Goal: Task Accomplishment & Management: Manage account settings

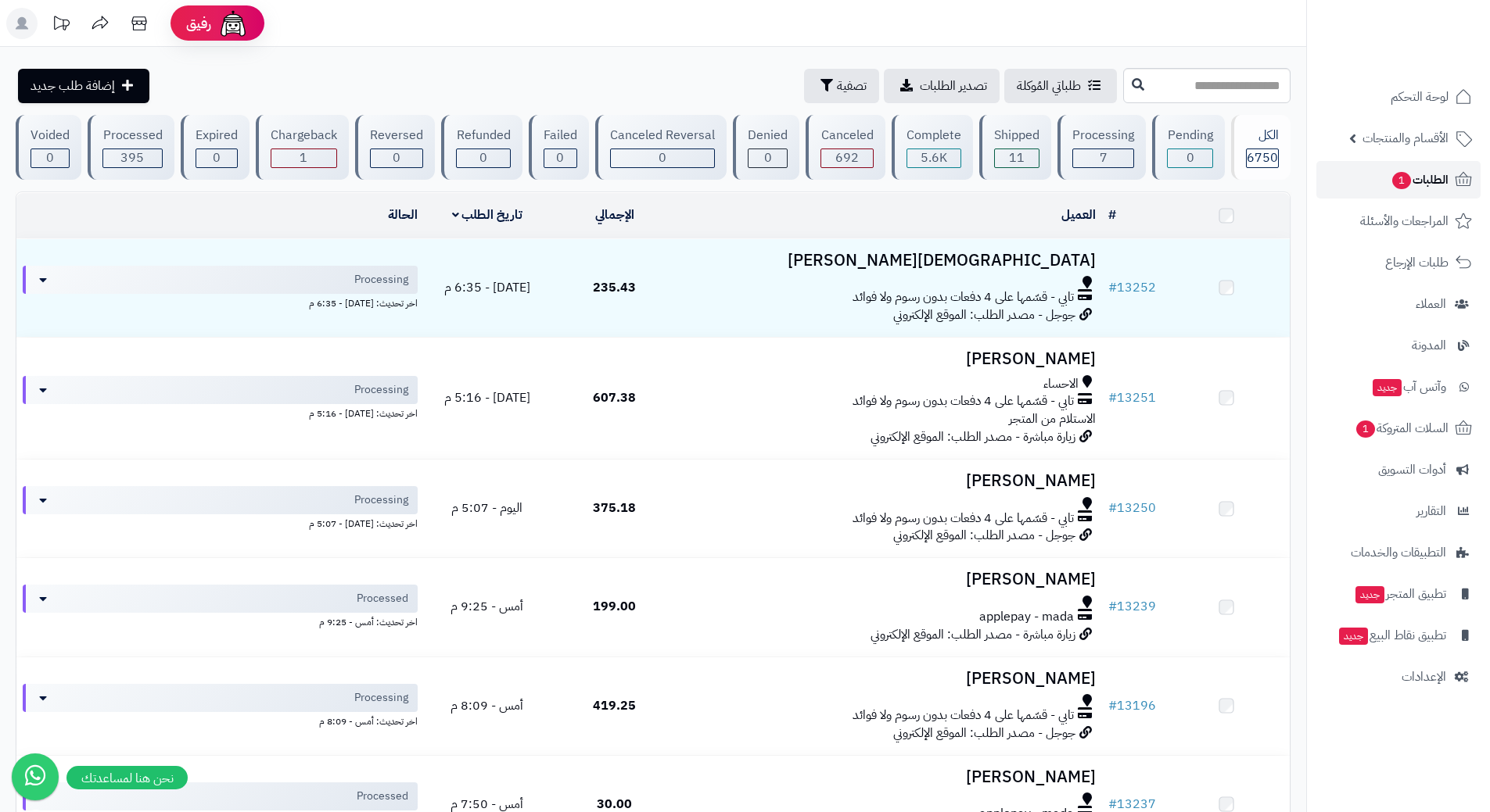
click at [1373, 185] on link "الطلبات 1" at bounding box center [1399, 179] width 165 height 38
drag, startPoint x: 0, startPoint y: 0, endPoint x: 1210, endPoint y: 90, distance: 1213.3
click at [1210, 90] on input "text" at bounding box center [1206, 85] width 168 height 35
type input "*****"
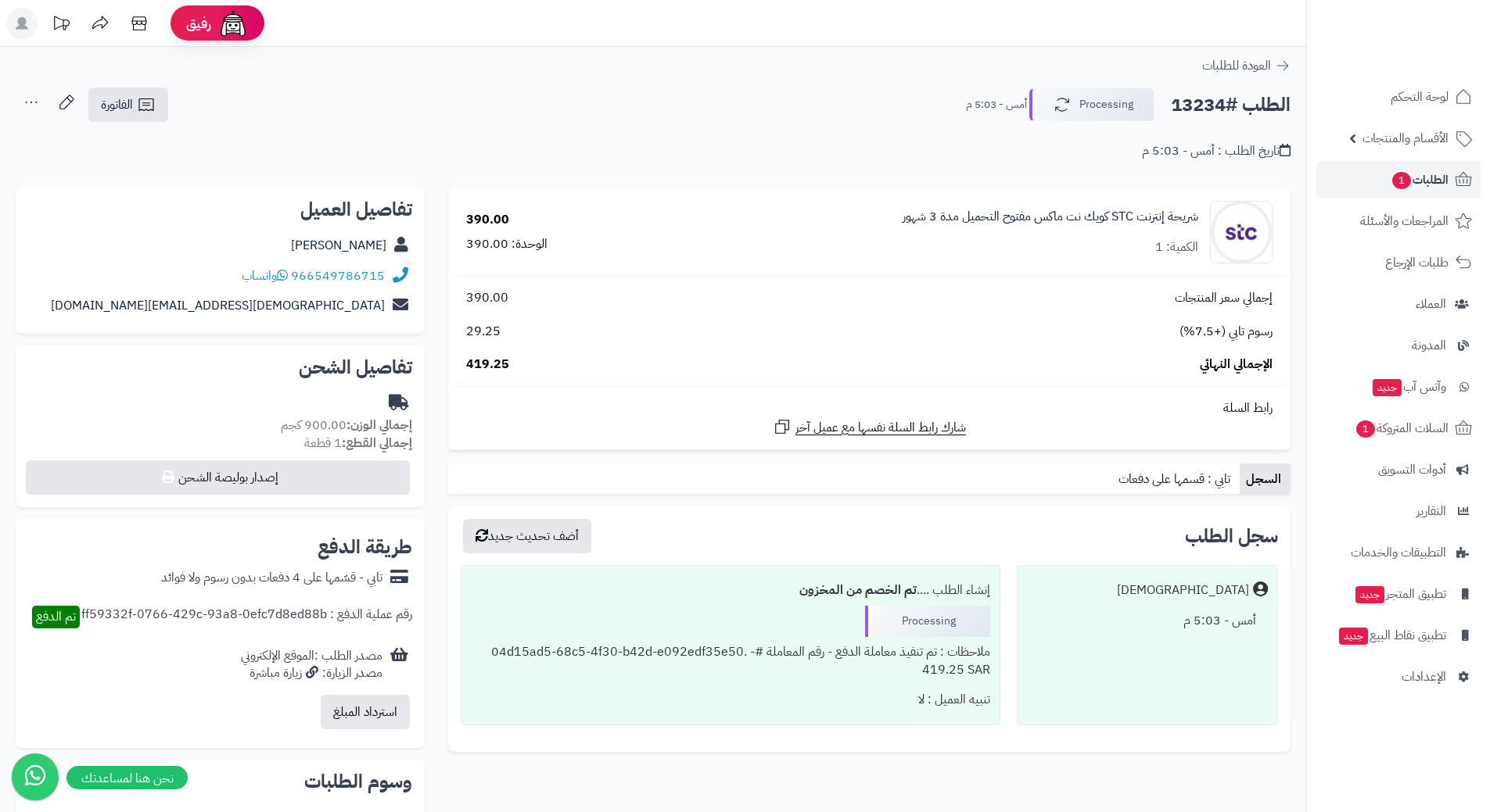
click at [1240, 103] on h2 "الطلب #13234" at bounding box center [1230, 105] width 120 height 32
click at [1245, 102] on h2 "الطلب #13234" at bounding box center [1230, 105] width 120 height 32
click at [1399, 437] on span "السلات المتروكة 1" at bounding box center [1401, 428] width 94 height 22
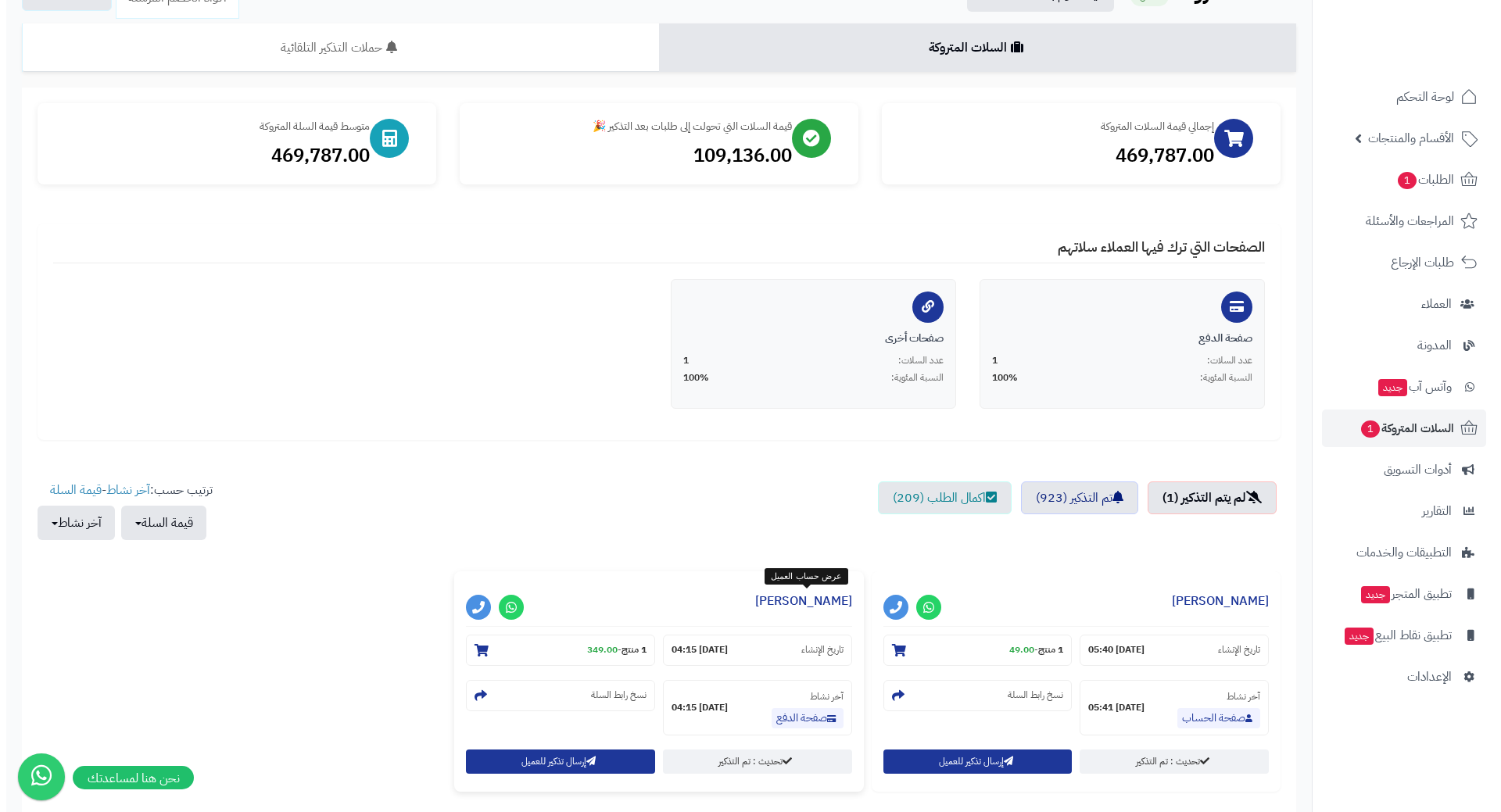
scroll to position [237, 0]
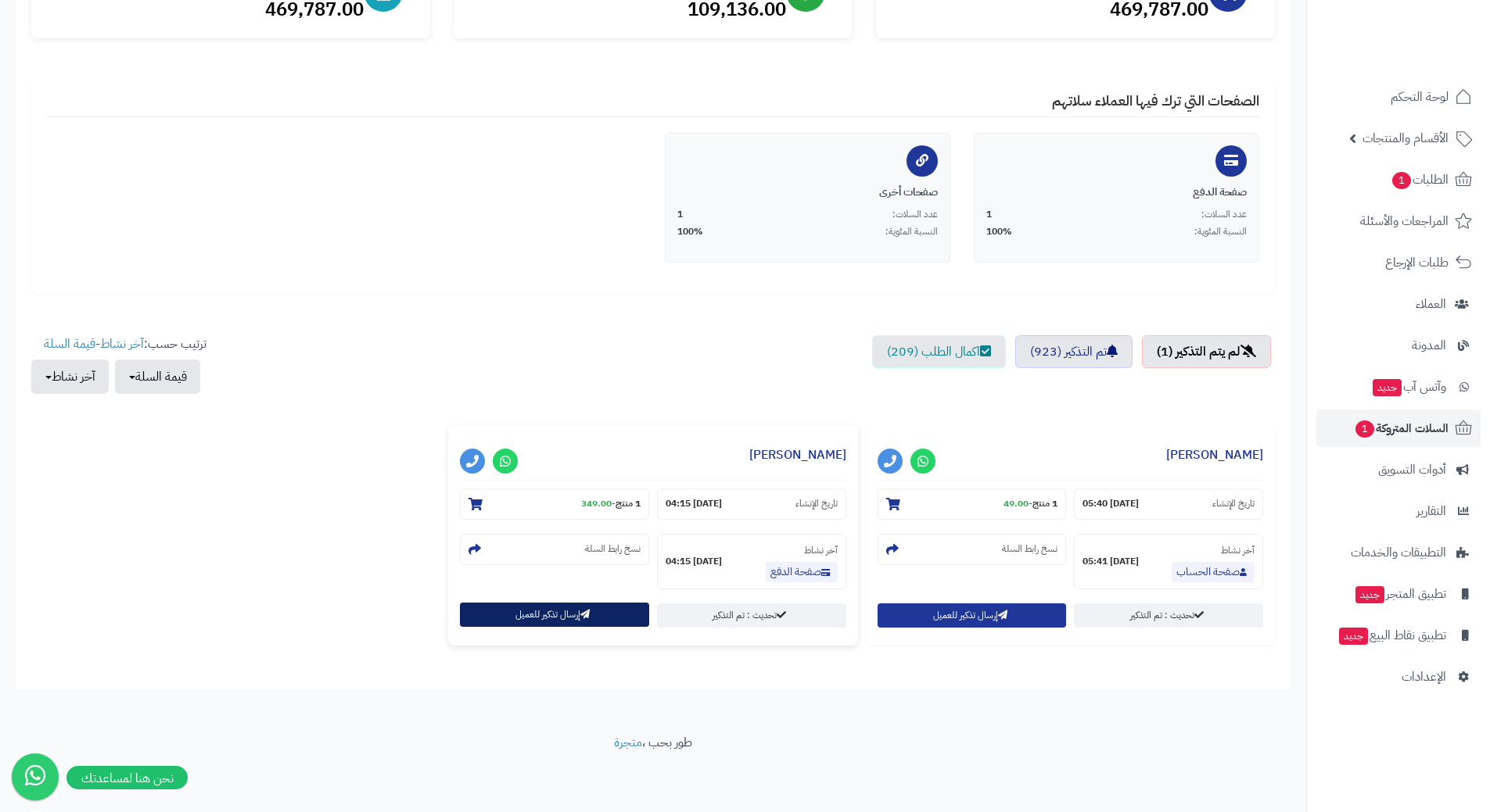
click at [615, 623] on button "إرسال تذكير للعميل" at bounding box center [555, 615] width 189 height 24
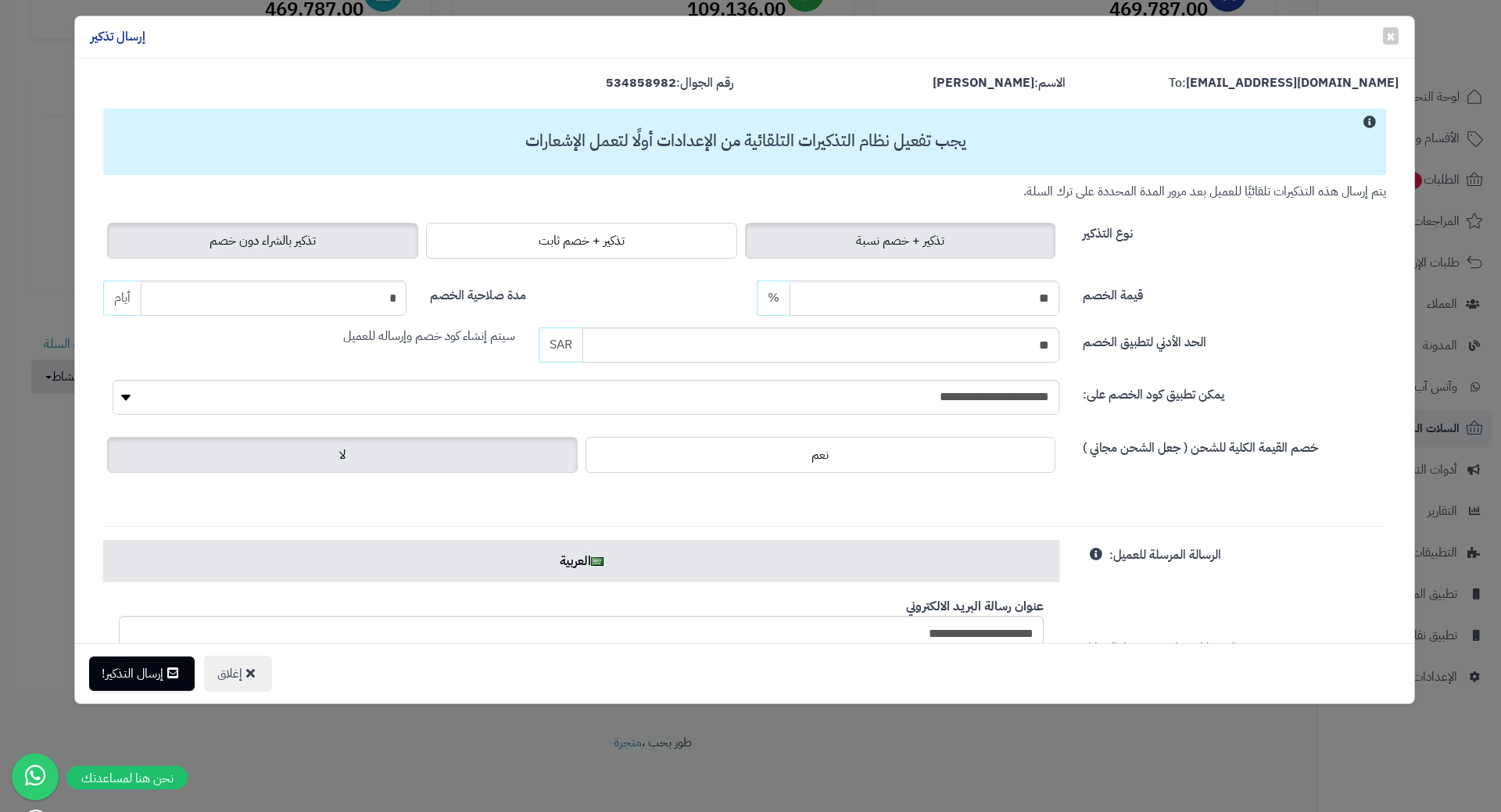
click at [264, 234] on span "تذكير بالشراء دون خصم" at bounding box center [262, 240] width 106 height 19
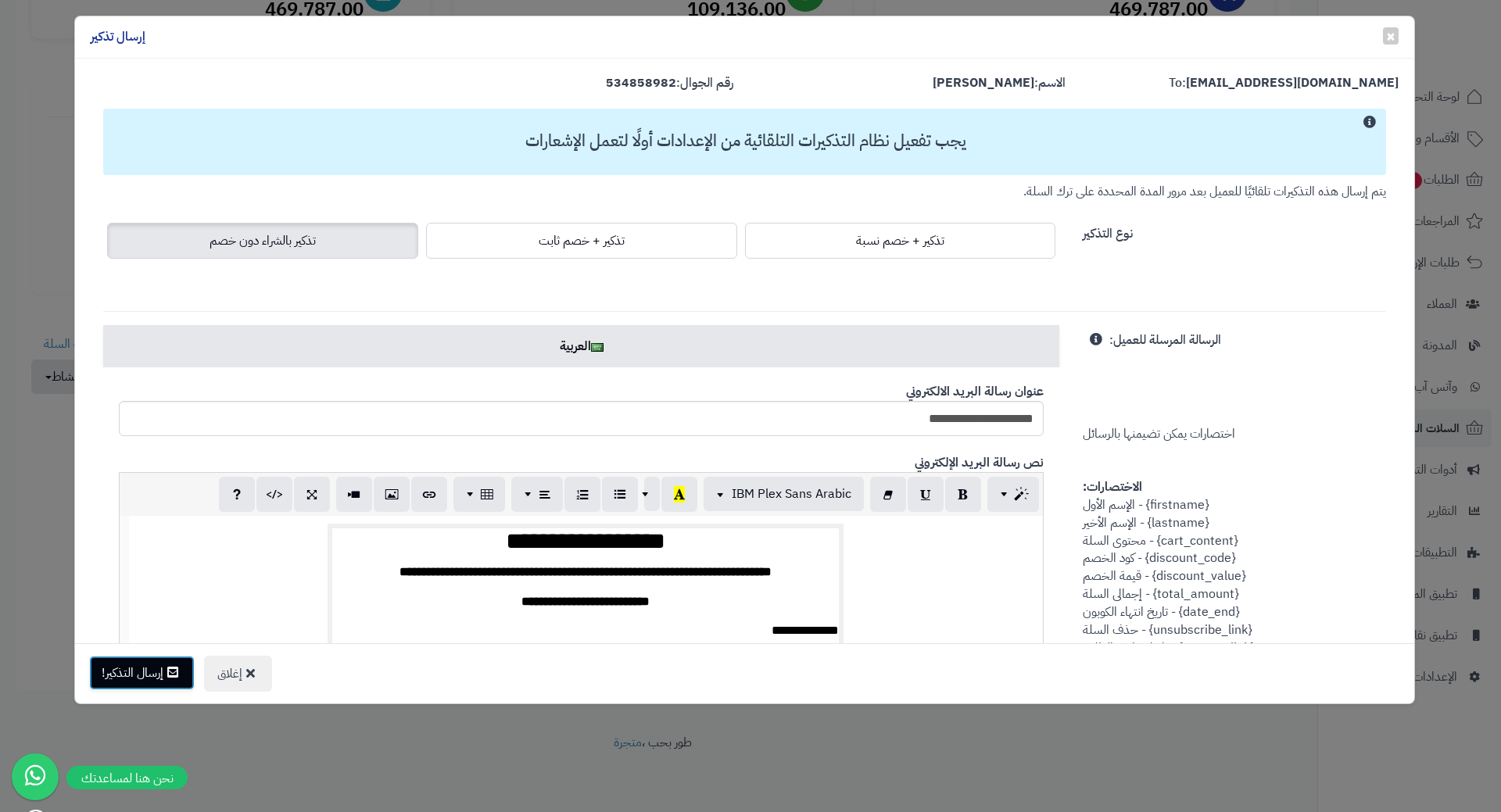
click at [137, 668] on button "إرسال التذكير!" at bounding box center [142, 672] width 105 height 35
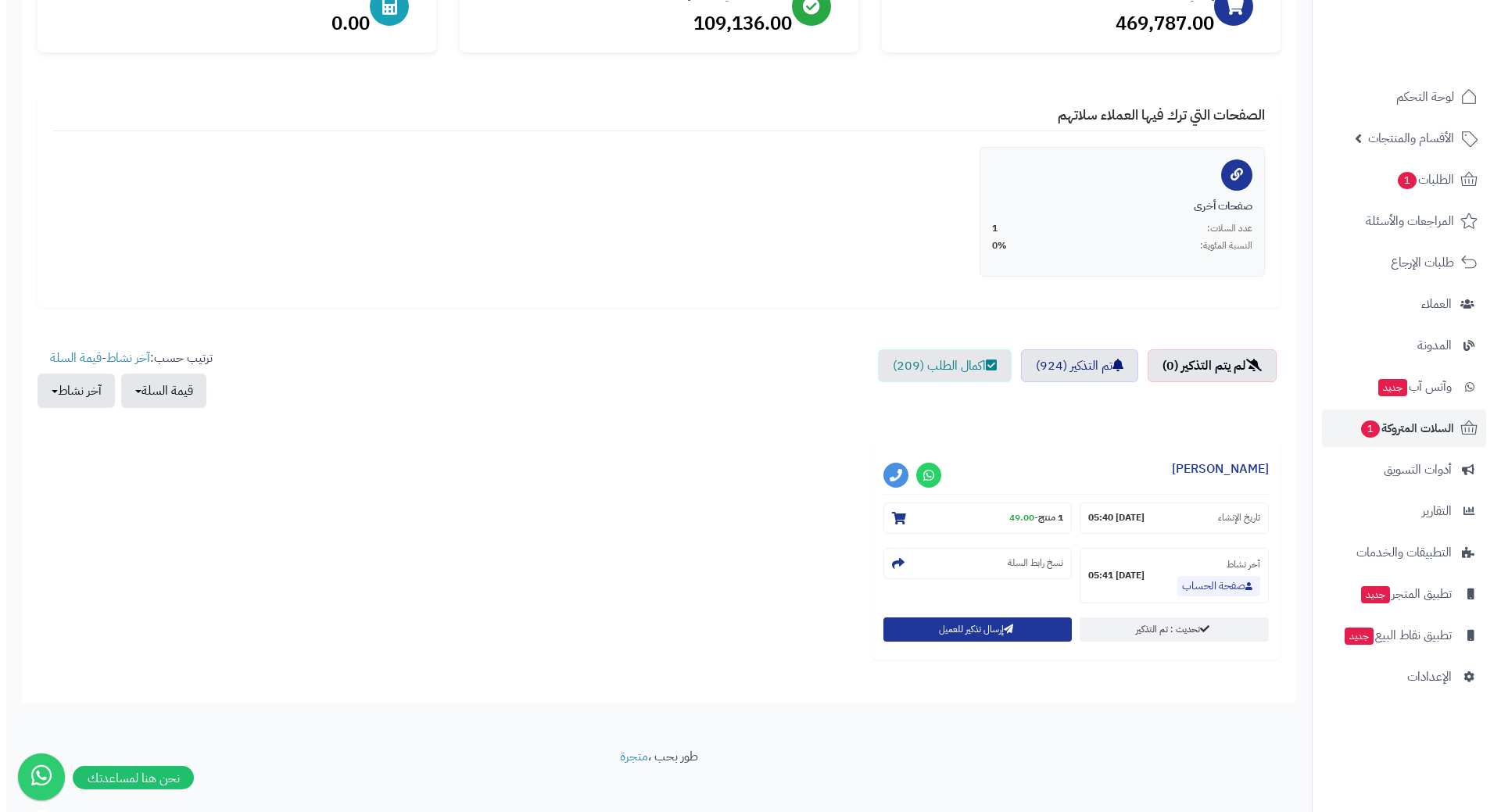
scroll to position [237, 0]
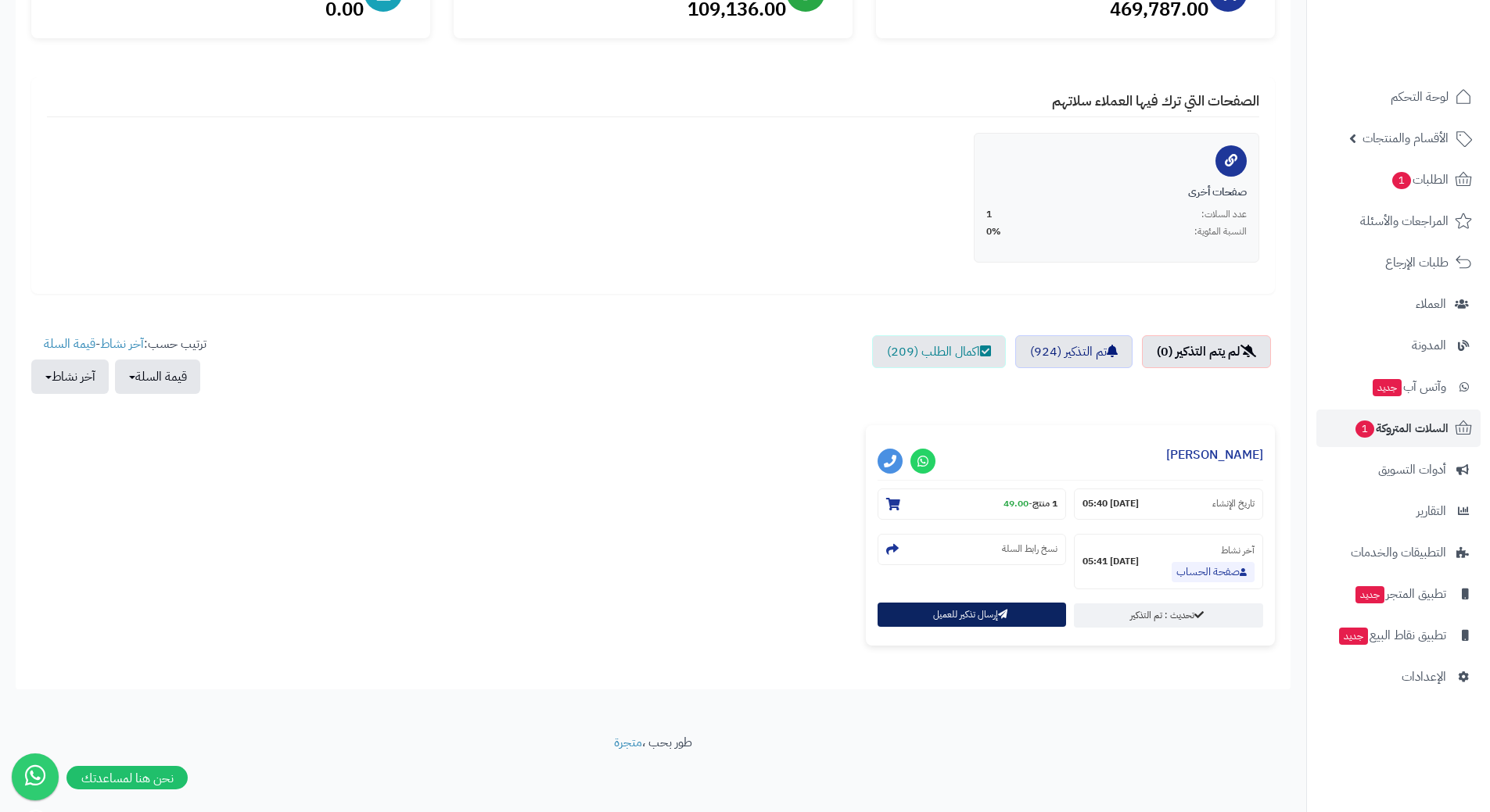
click at [916, 626] on button "إرسال تذكير للعميل" at bounding box center [972, 615] width 189 height 24
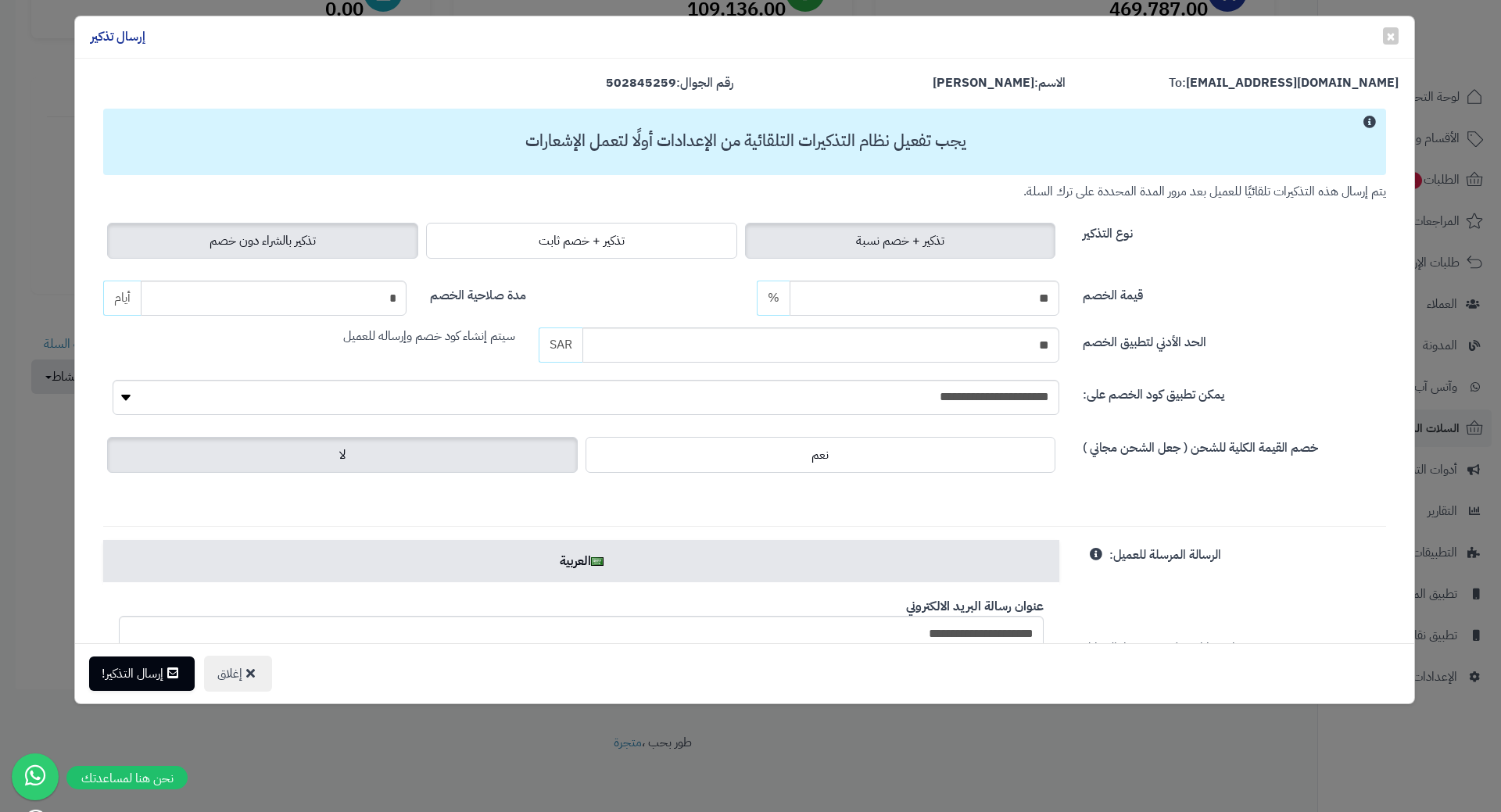
click at [319, 235] on label "تذكير بالشراء دون خصم" at bounding box center [263, 241] width 311 height 36
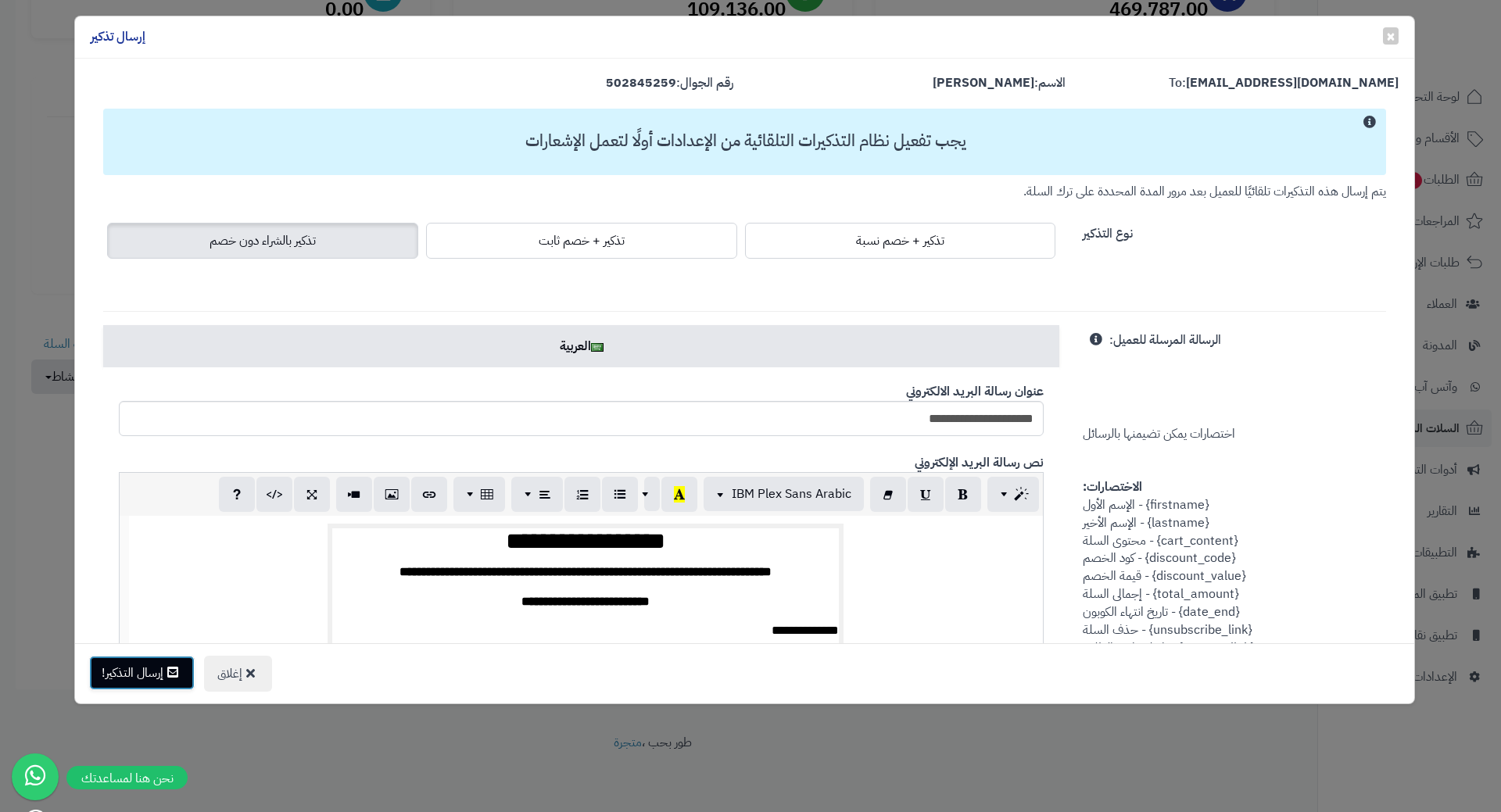
click at [166, 686] on button "إرسال التذكير!" at bounding box center [142, 672] width 105 height 35
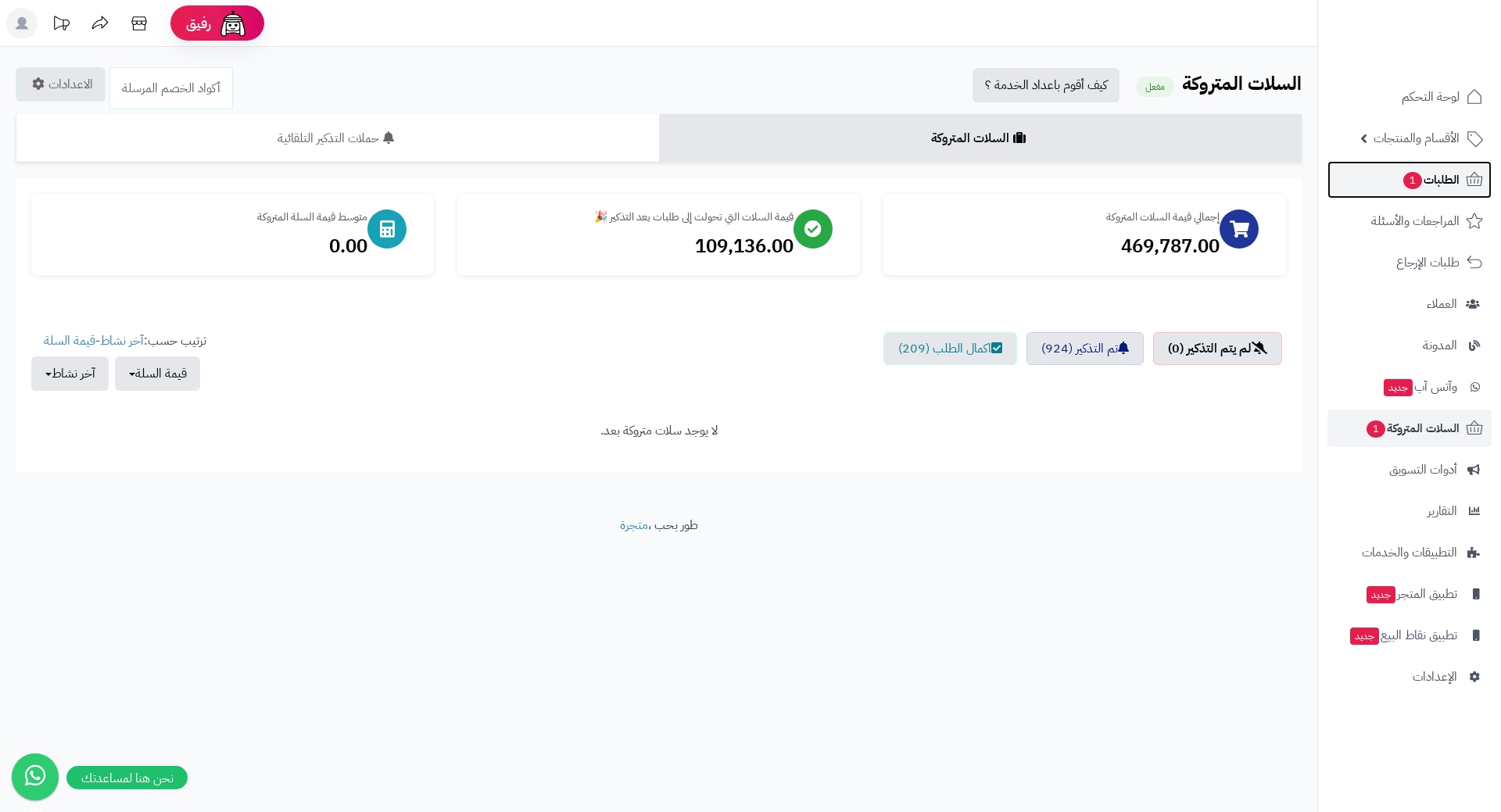
click at [1366, 173] on link "الطلبات 1" at bounding box center [1410, 179] width 165 height 38
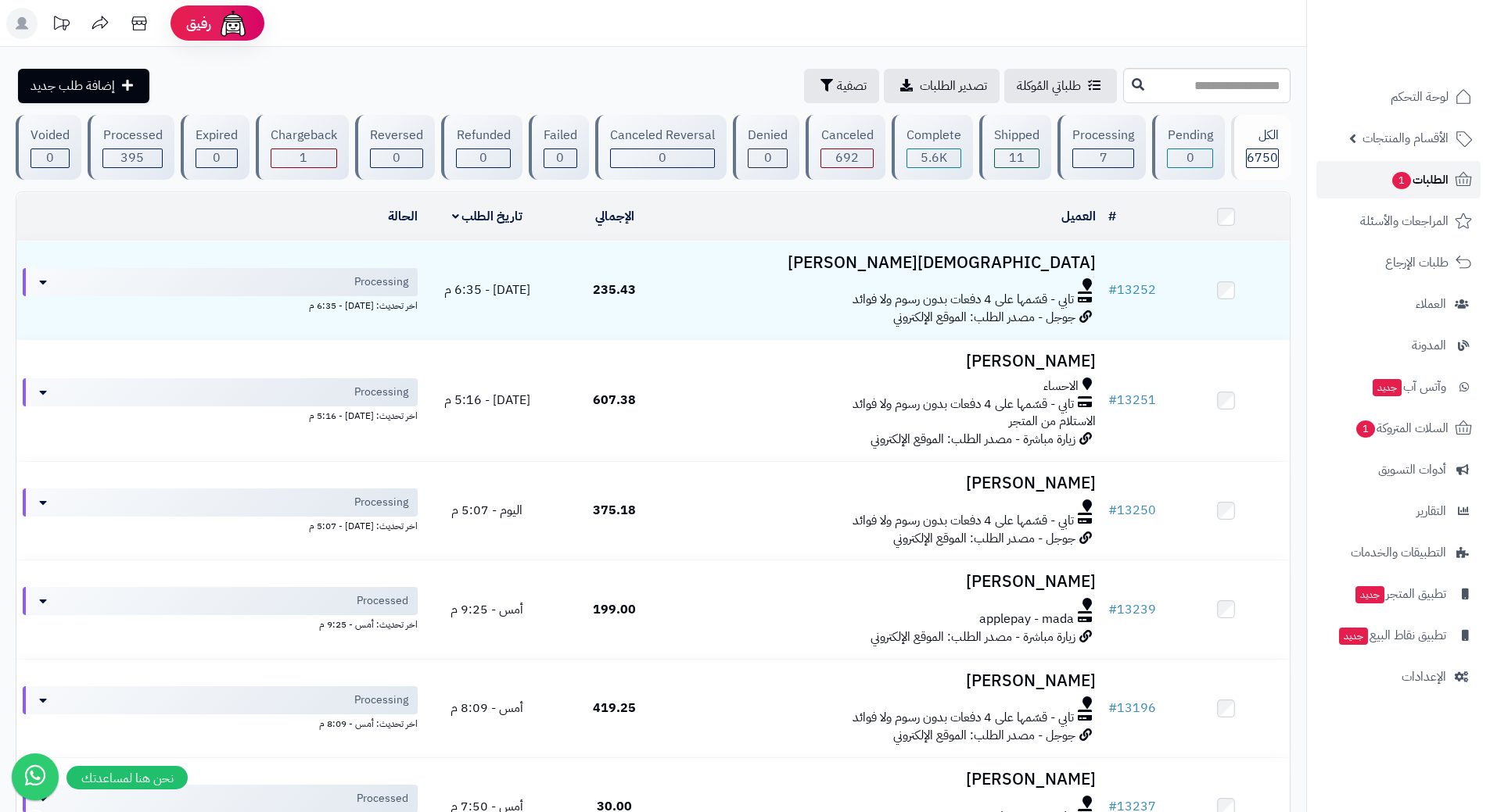
drag, startPoint x: 0, startPoint y: 0, endPoint x: 1367, endPoint y: 173, distance: 1377.9
click at [1367, 173] on link "الطلبات 1" at bounding box center [1399, 179] width 165 height 38
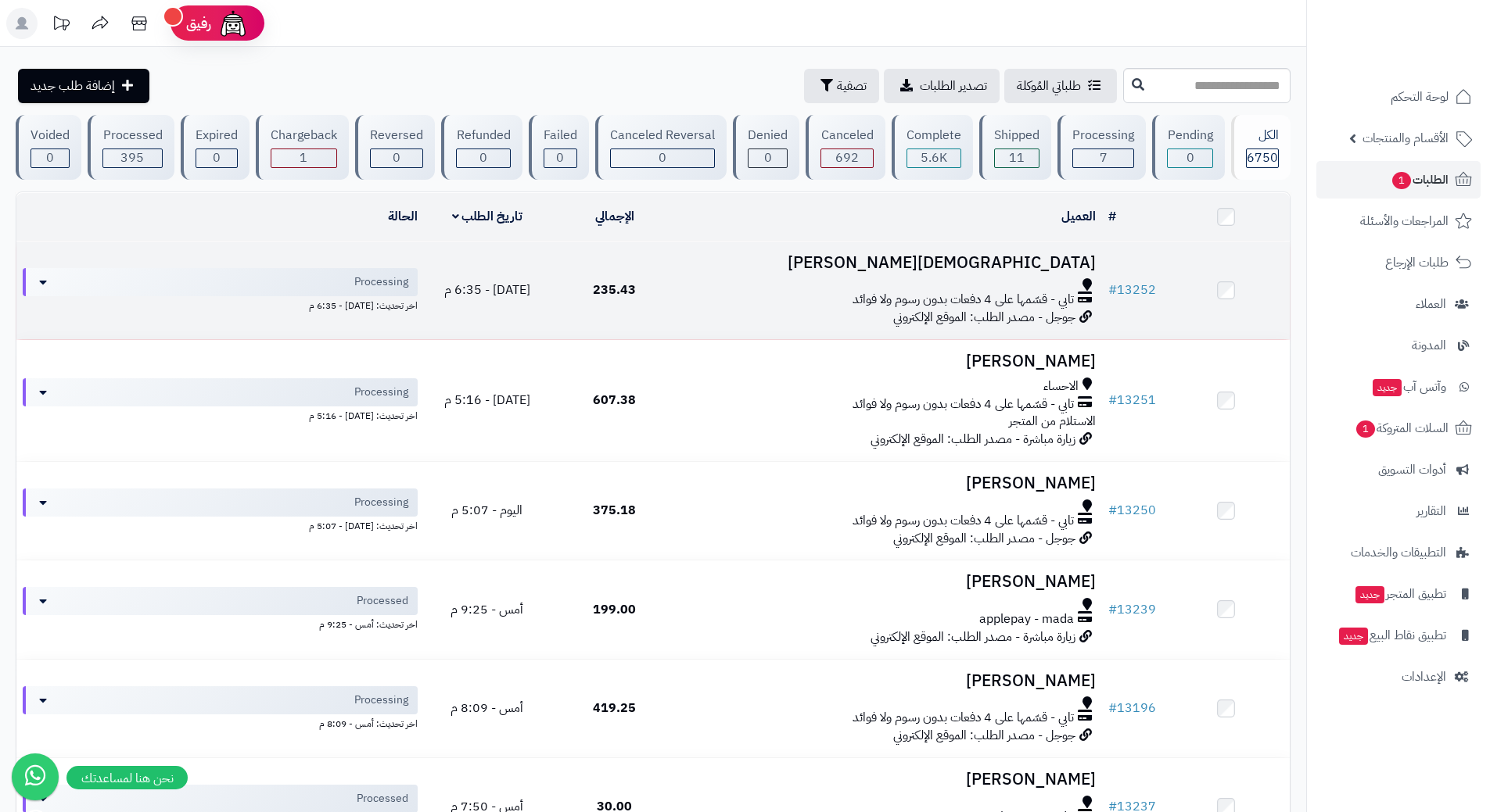
click at [798, 279] on div at bounding box center [890, 285] width 412 height 13
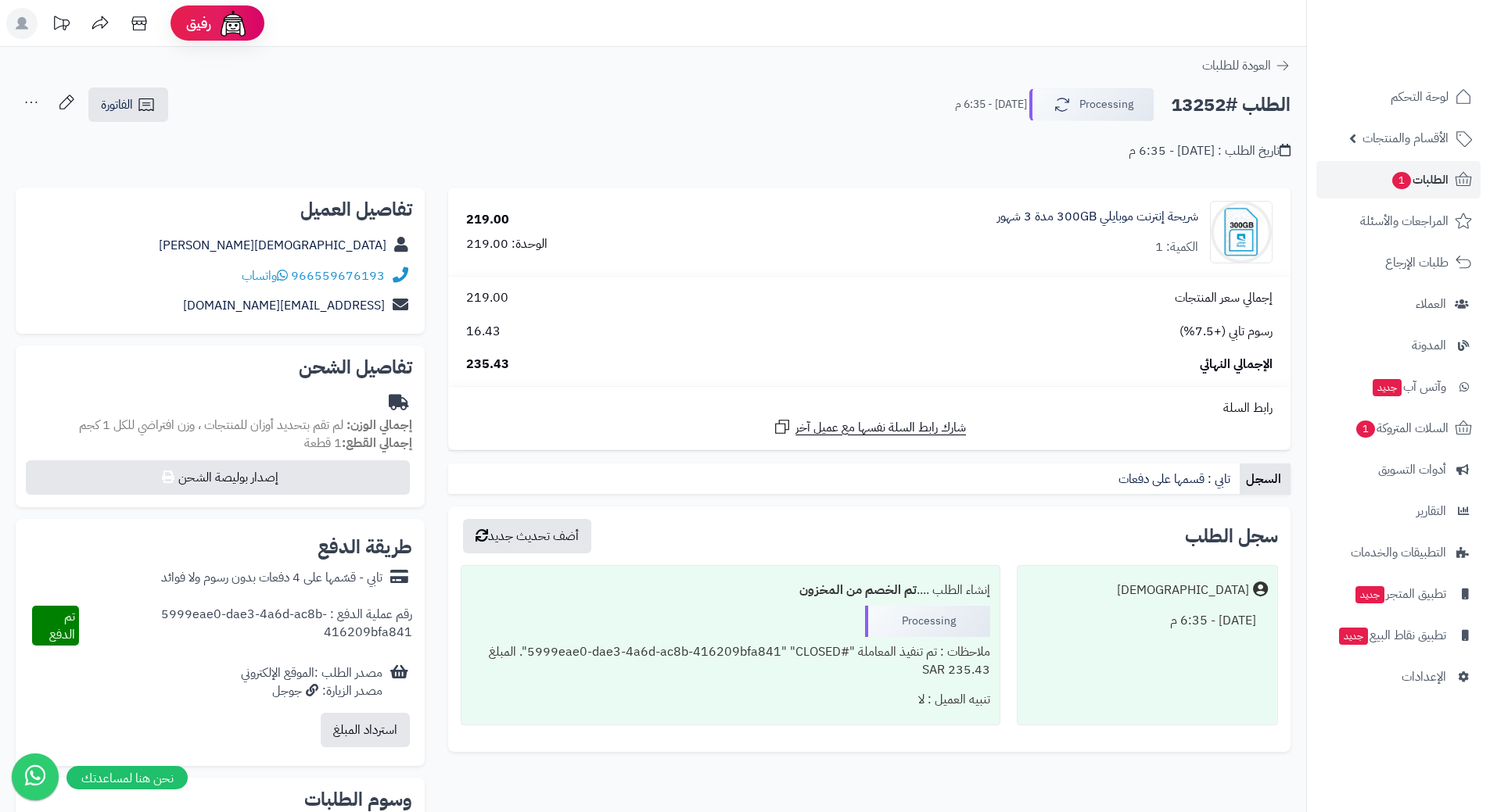
click at [1253, 111] on h2 "الطلب #13252" at bounding box center [1230, 105] width 120 height 32
click at [1253, 112] on h2 "الطلب #13252" at bounding box center [1230, 105] width 120 height 32
copy div "الطلب #13252 Processing"
click at [282, 272] on icon at bounding box center [282, 275] width 11 height 13
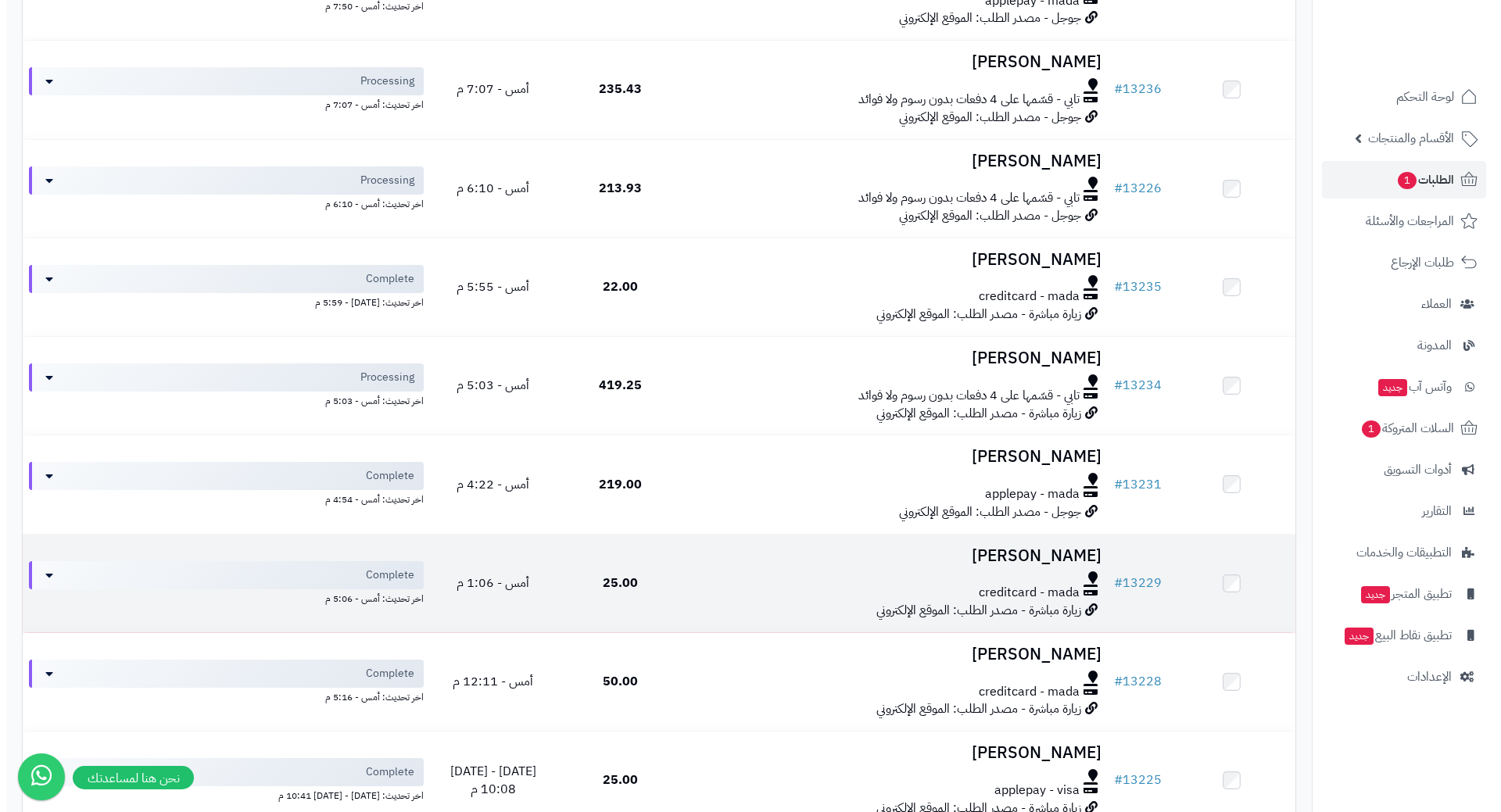
scroll to position [781, 0]
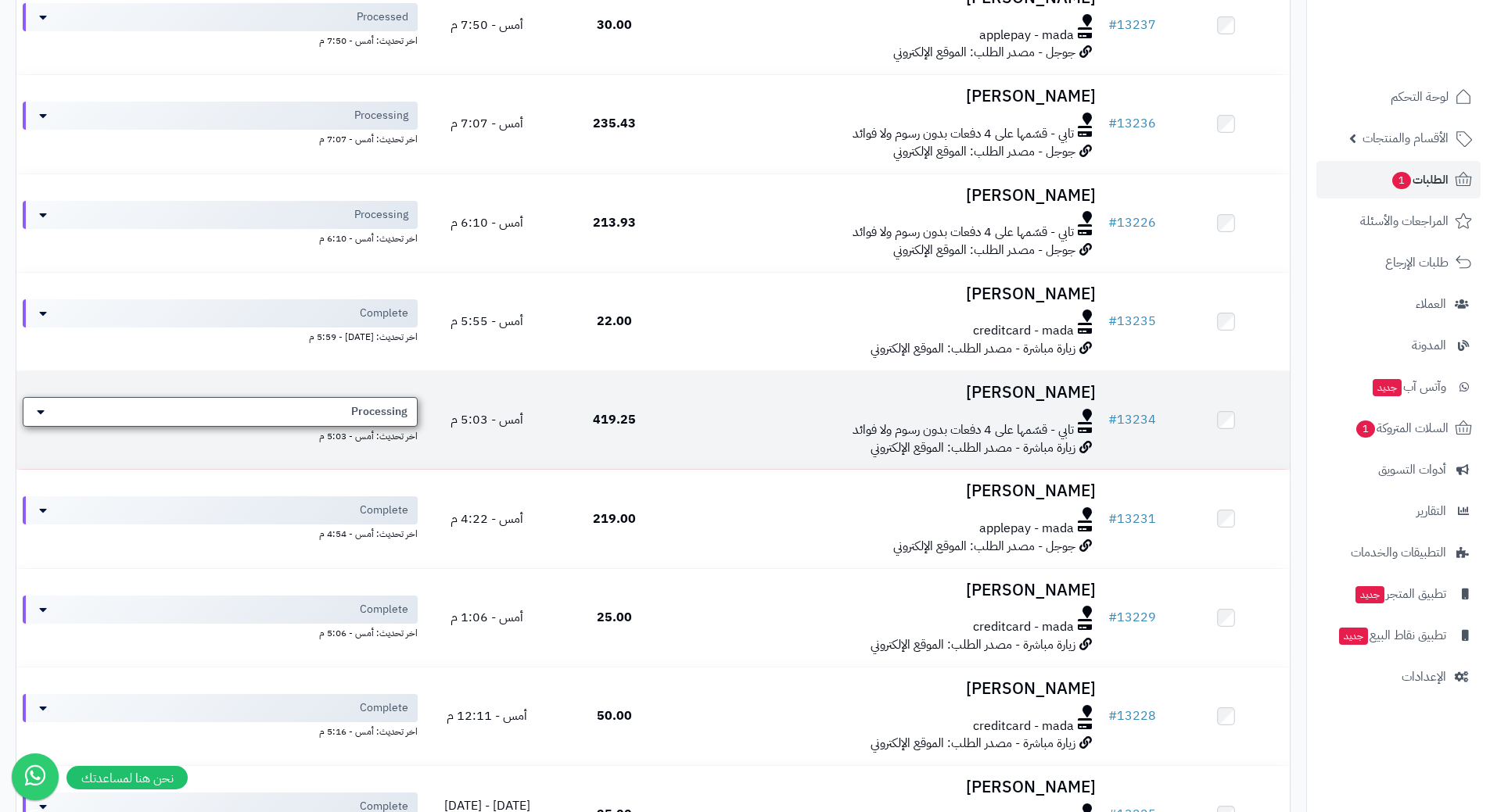
click at [316, 404] on div "Processing" at bounding box center [220, 411] width 395 height 30
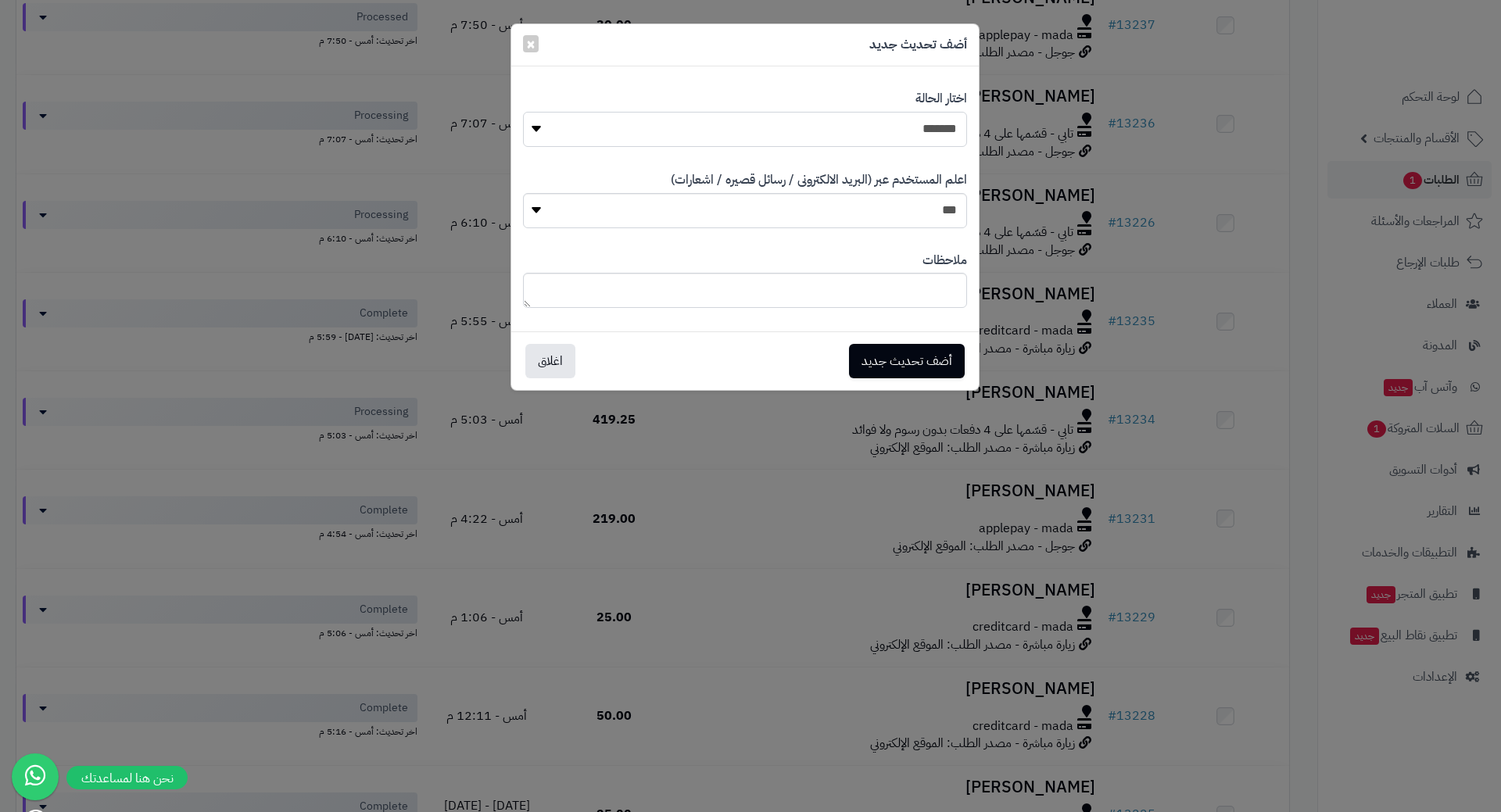
click at [717, 143] on select "**********" at bounding box center [745, 129] width 444 height 35
select select "*"
click at [522, 112] on select "**********" at bounding box center [745, 129] width 444 height 35
click at [899, 364] on button "أضف تحديث جديد" at bounding box center [906, 360] width 116 height 35
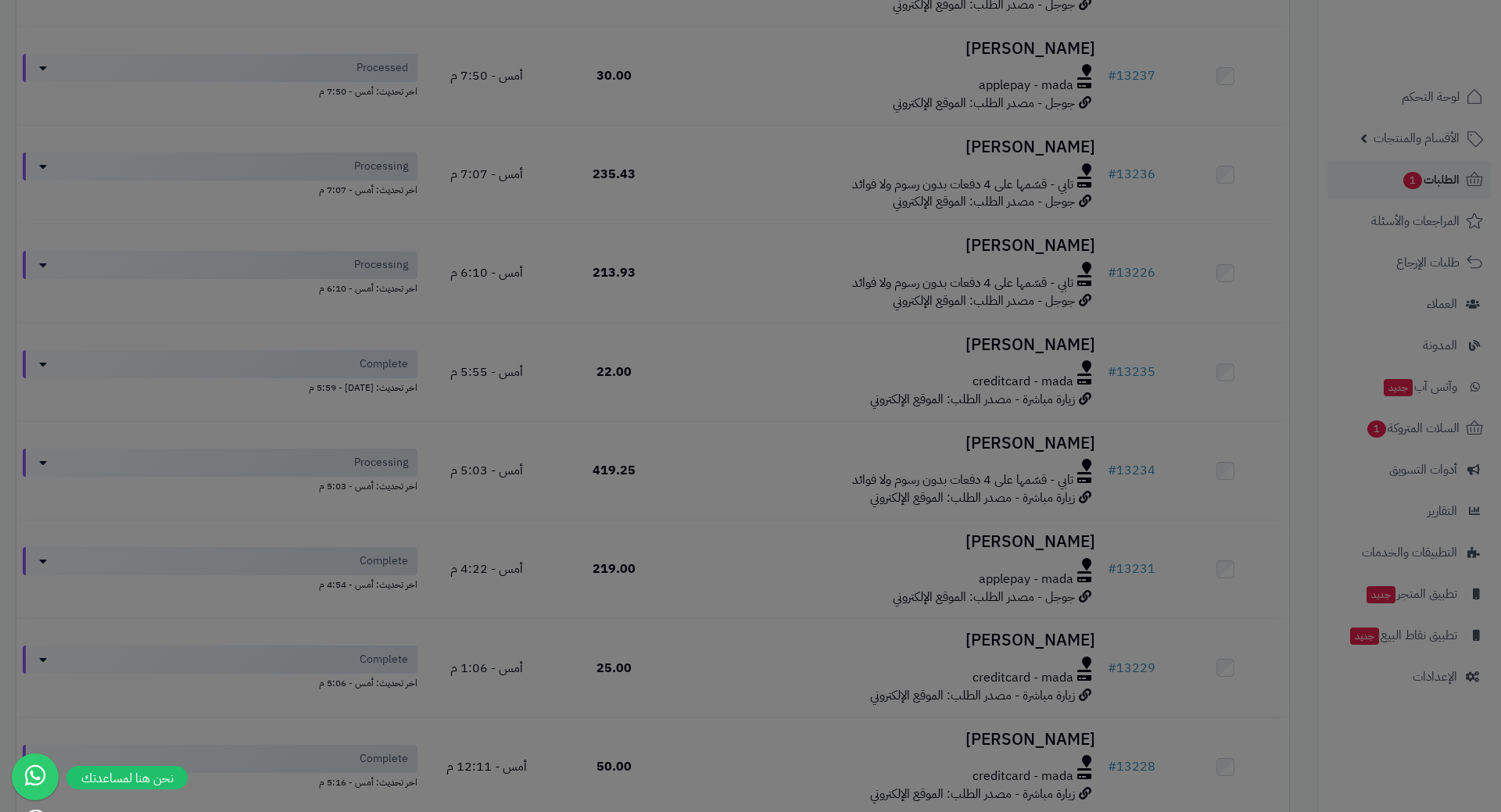
scroll to position [833, 0]
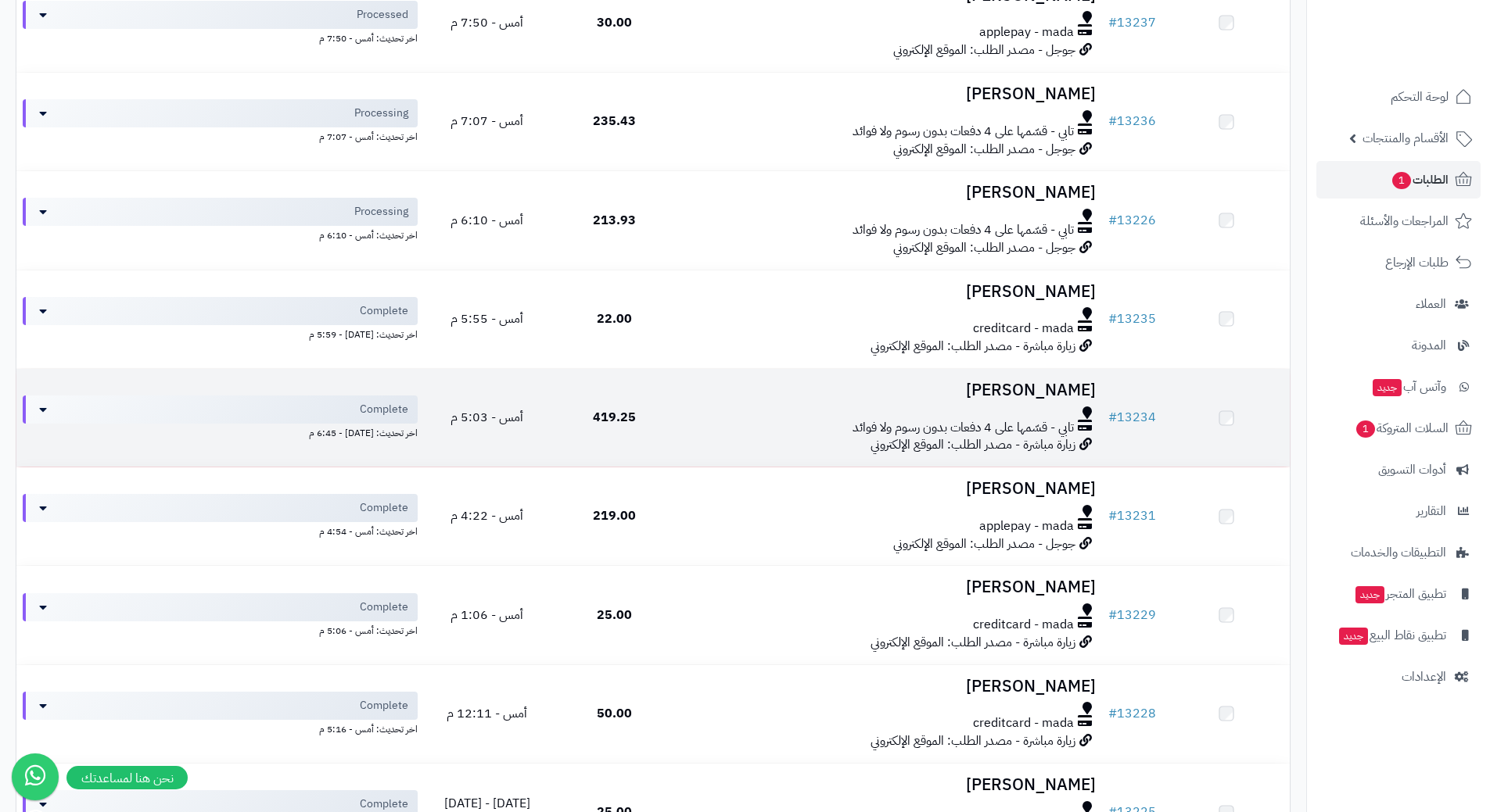
click at [739, 410] on div at bounding box center [890, 412] width 412 height 13
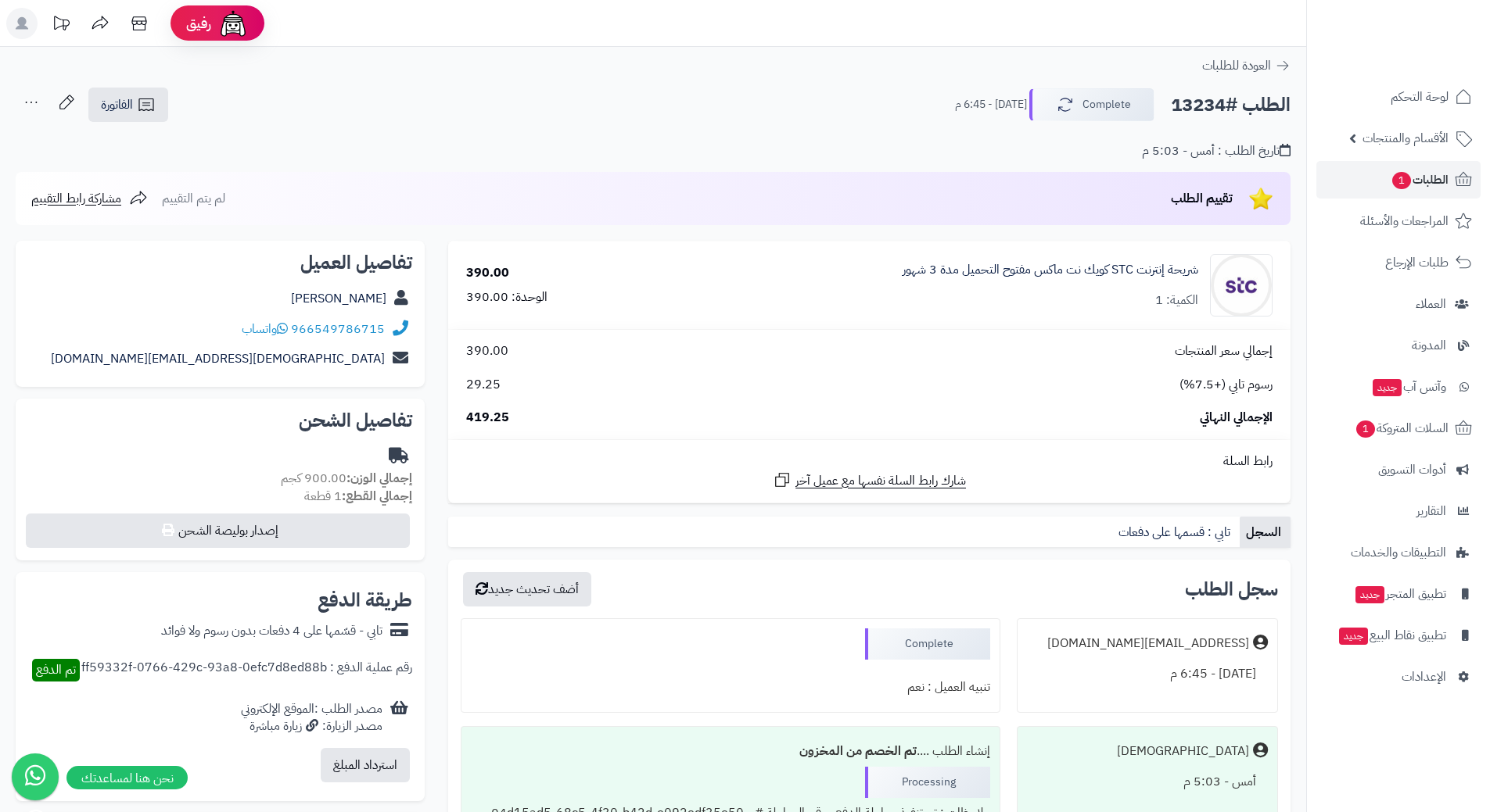
click at [1220, 110] on h2 "الطلب #13234" at bounding box center [1230, 105] width 120 height 32
copy div "الطلب #13234 Complete"
click at [1373, 186] on link "الطلبات 1" at bounding box center [1399, 179] width 165 height 38
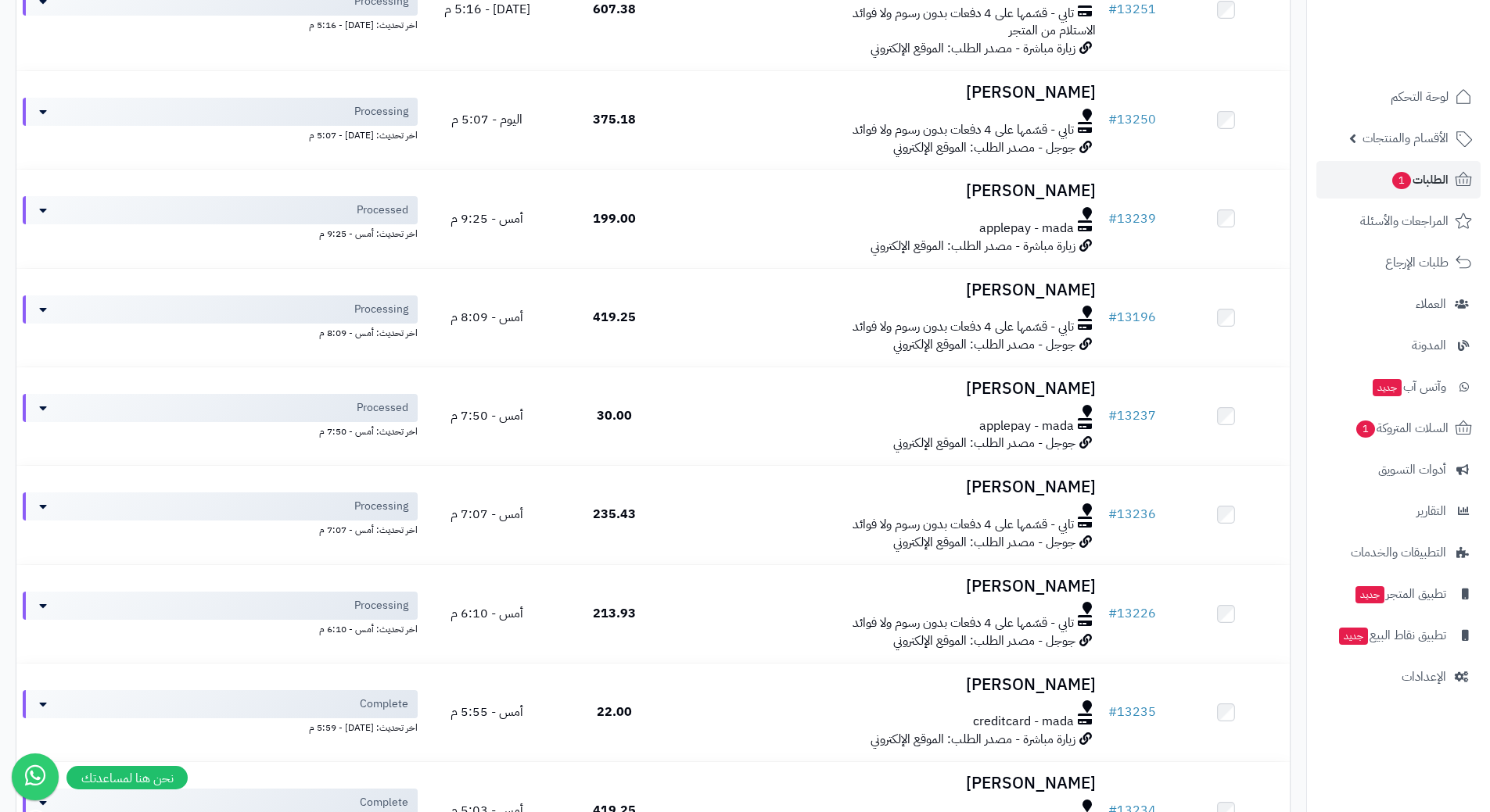
scroll to position [781, 0]
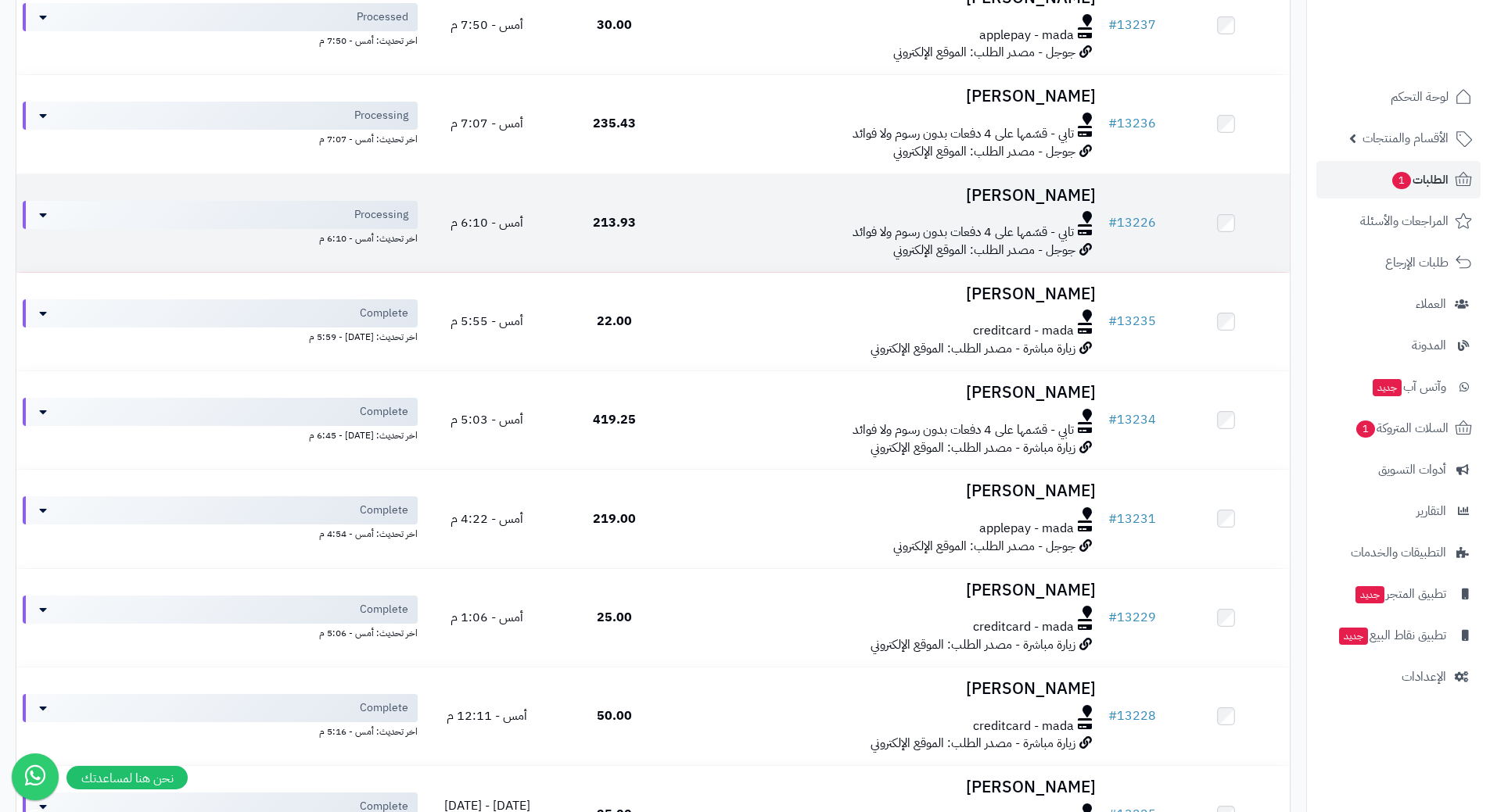
click at [685, 227] on div "تابي - قسّمها على 4 دفعات بدون رسوم ولا فوائد" at bounding box center [890, 232] width 412 height 18
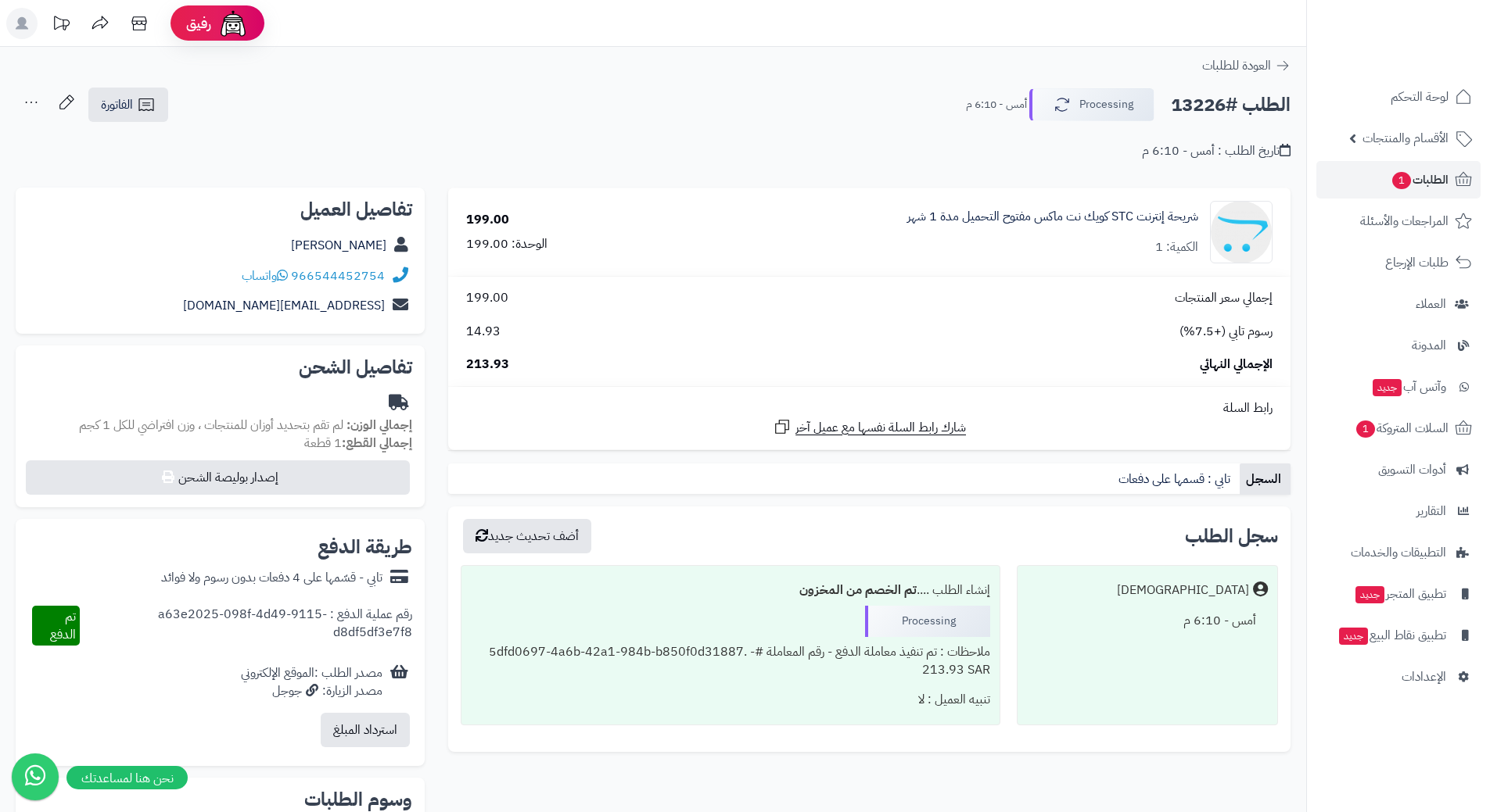
click at [1244, 107] on h2 "الطلب #13226" at bounding box center [1230, 105] width 120 height 32
copy div "الطلب #13226 Processing"
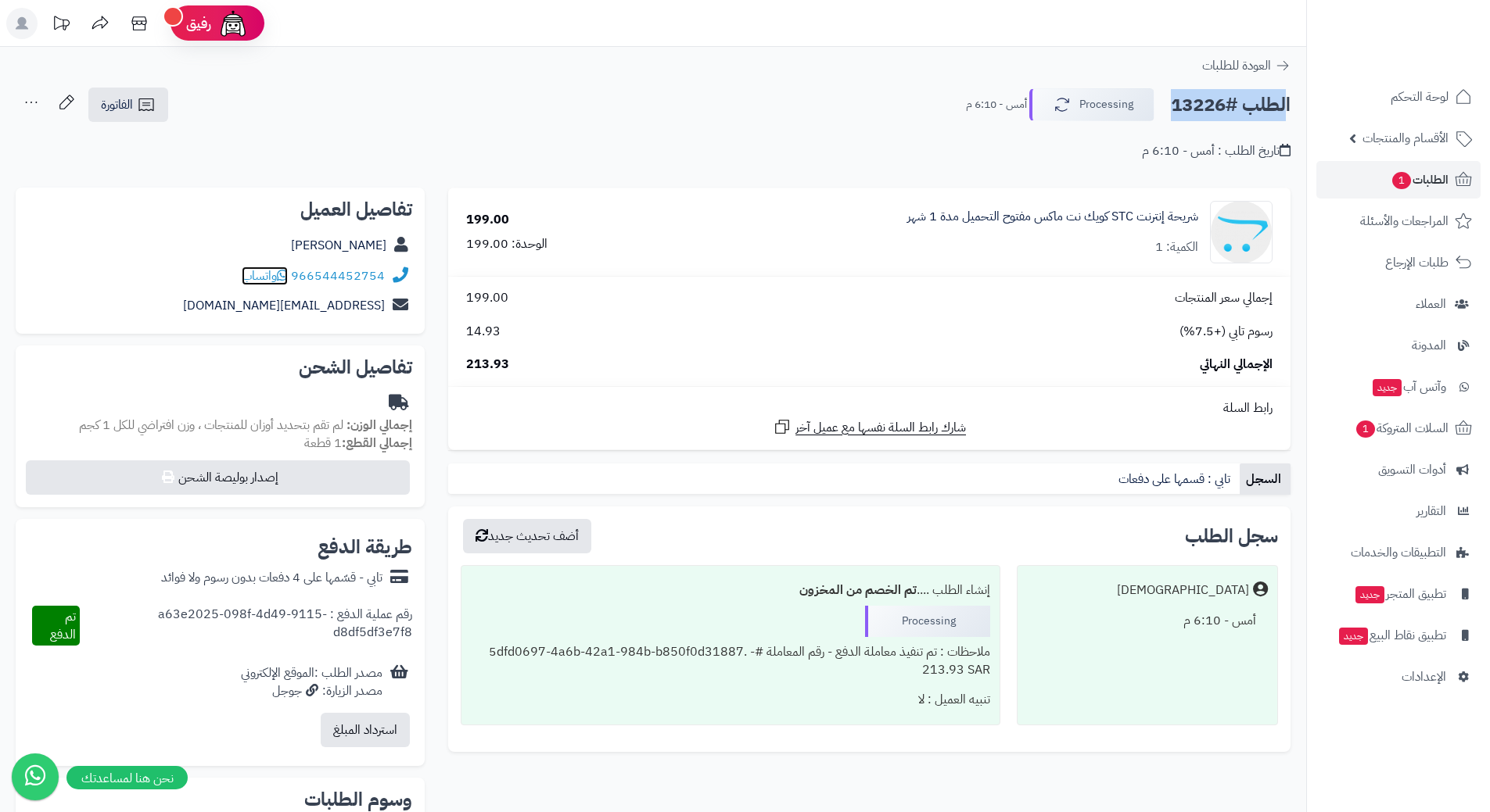
click at [287, 279] on icon at bounding box center [282, 275] width 11 height 13
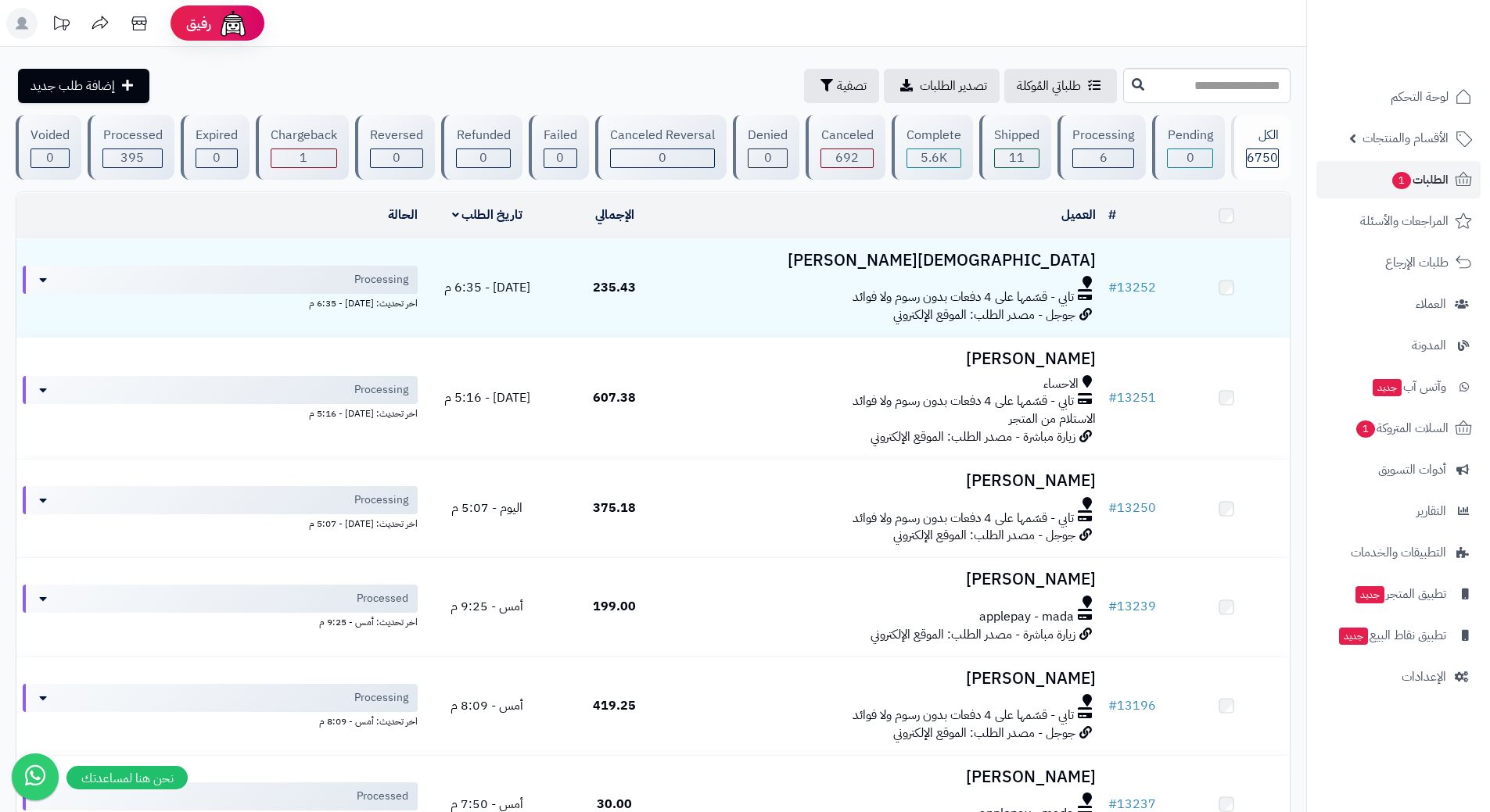
scroll to position [781, 0]
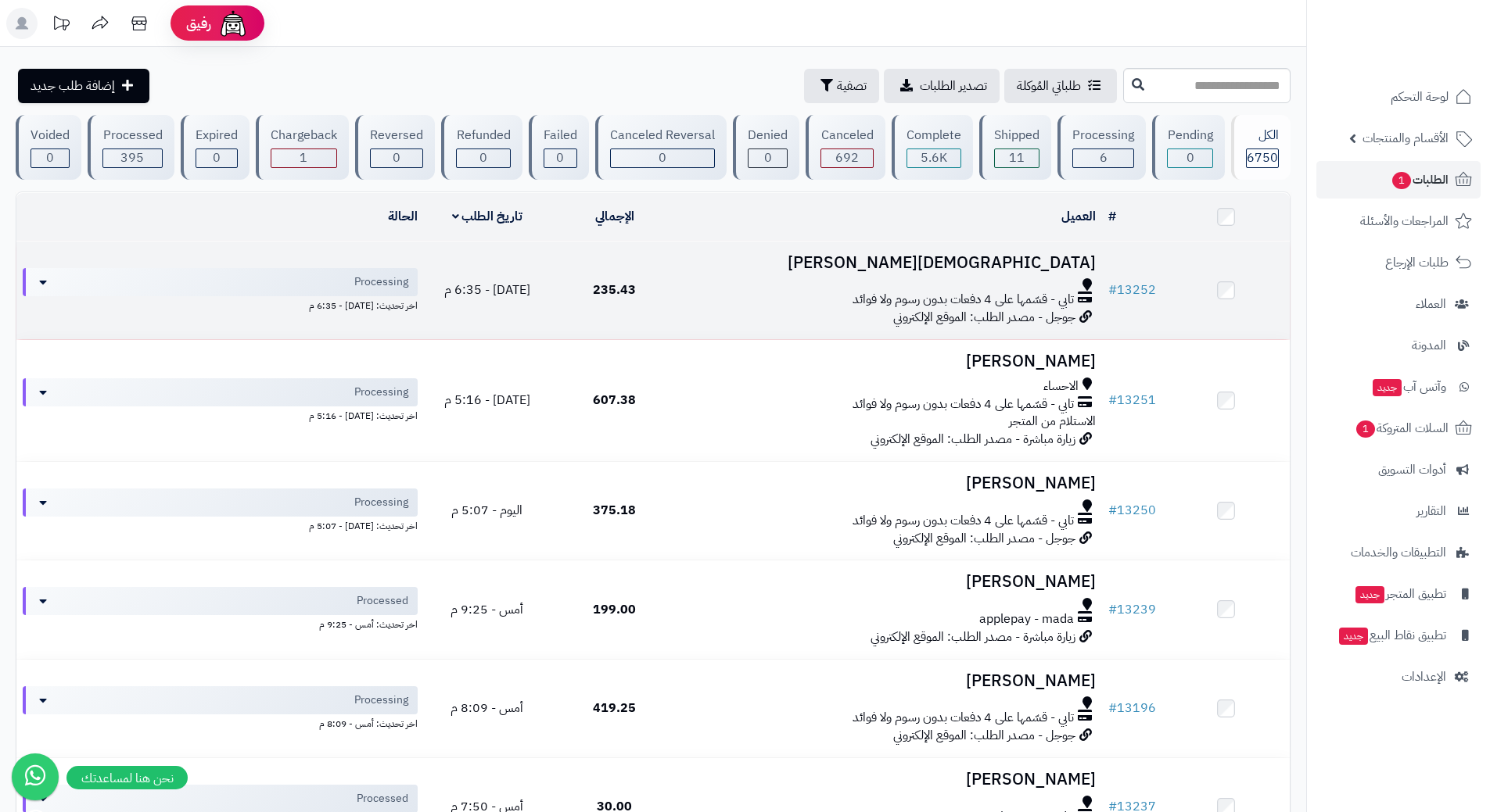
click at [708, 274] on td "نوح حكمي تابي - قسّمها على 4 دفعات بدون رسوم ولا فوائد جوجل - مصدر الطلب: الموق…" at bounding box center [890, 290] width 424 height 98
click at [309, 273] on div "Processing" at bounding box center [220, 283] width 395 height 30
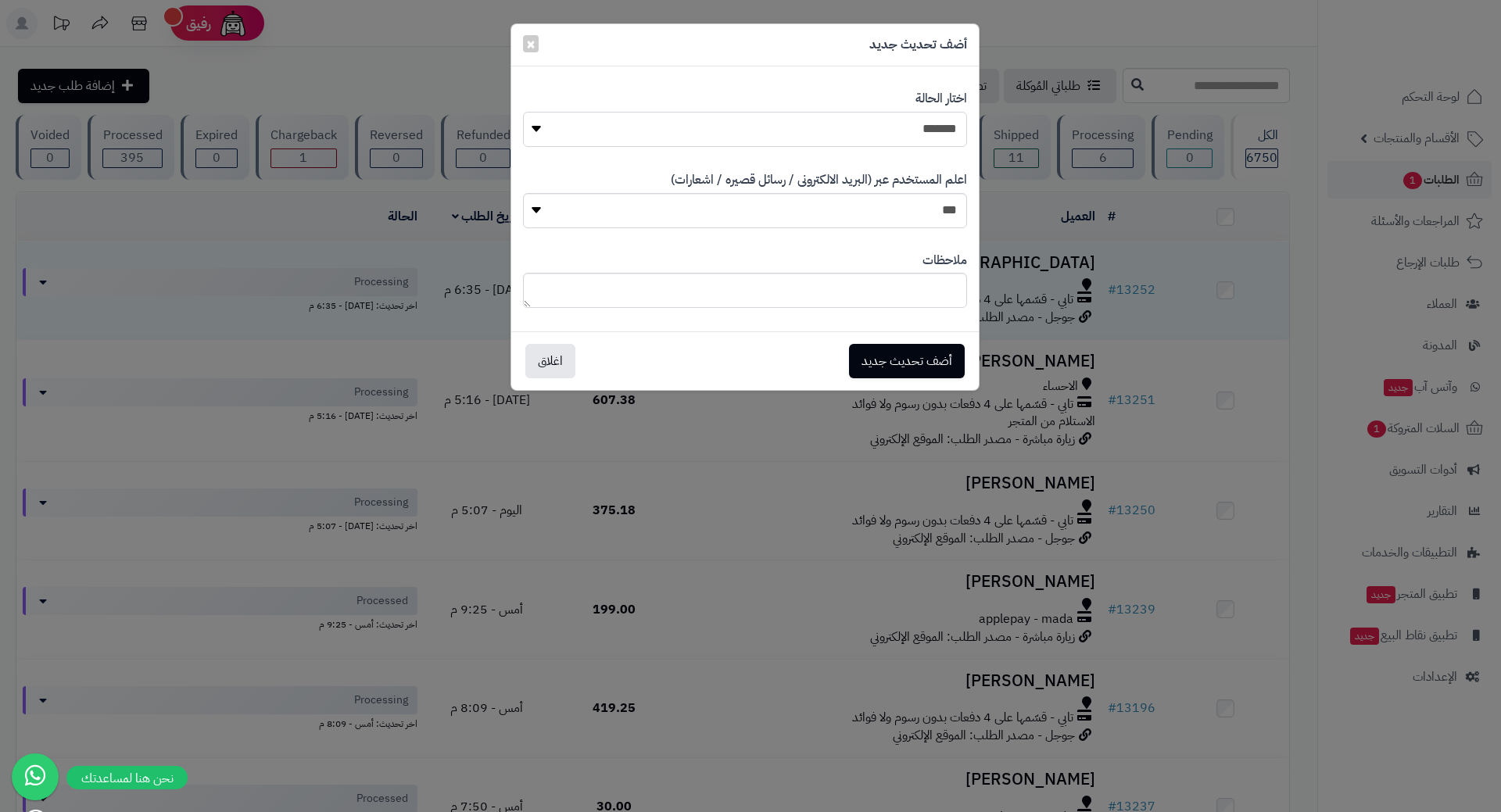
click at [873, 124] on select "**********" at bounding box center [745, 129] width 444 height 35
select select "*"
click at [522, 112] on select "**********" at bounding box center [745, 129] width 444 height 35
click at [885, 352] on button "أضف تحديث جديد" at bounding box center [906, 360] width 116 height 35
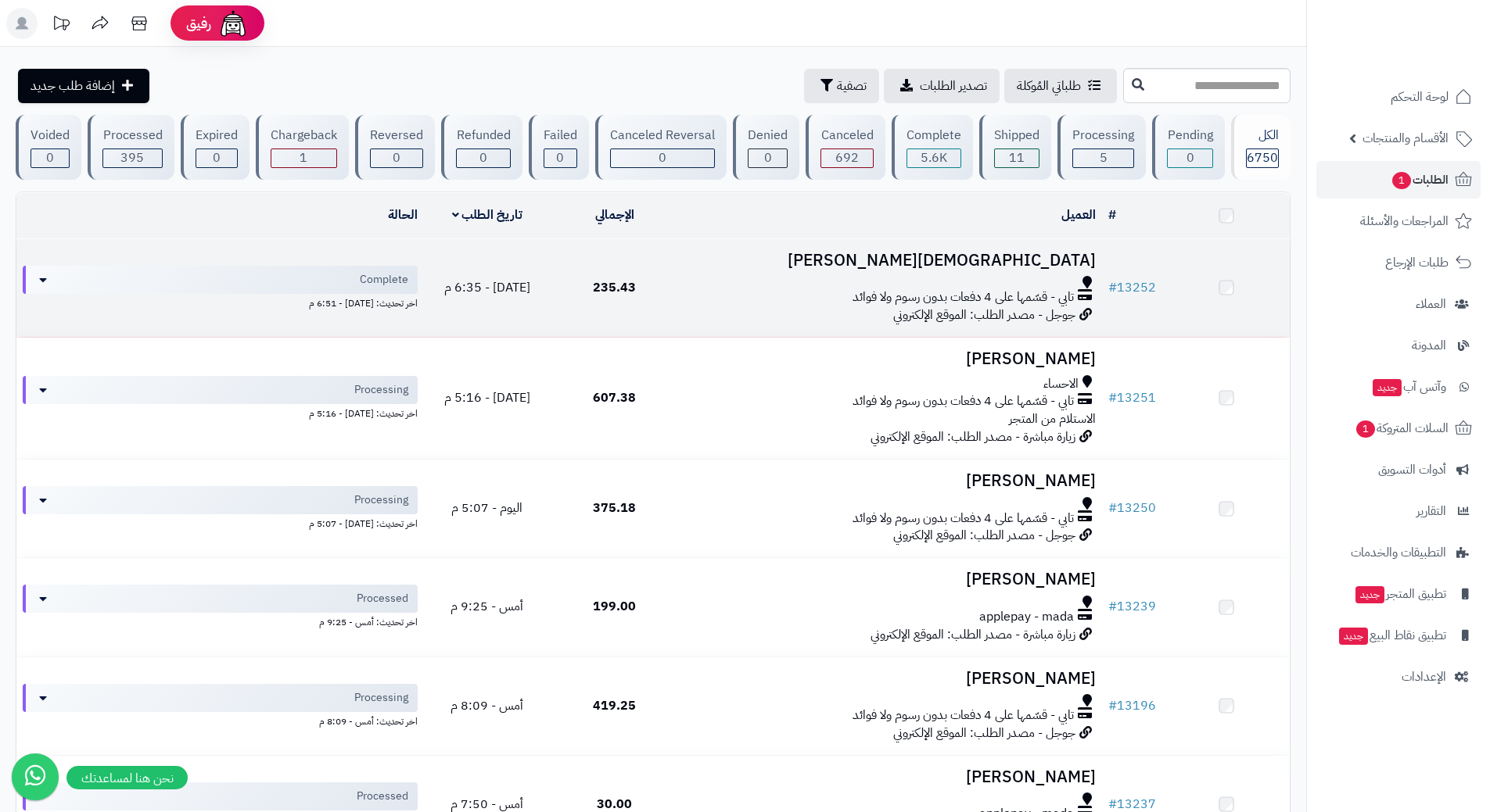
drag, startPoint x: 0, startPoint y: 0, endPoint x: 705, endPoint y: 311, distance: 770.5
click at [705, 311] on td "نوح حكمي تابي - قسّمها على 4 دفعات بدون رسوم ولا فوائد جوجل - مصدر الطلب: الموق…" at bounding box center [890, 288] width 424 height 98
click at [712, 302] on div "تابي - قسّمها على 4 دفعات بدون رسوم ولا فوائد" at bounding box center [890, 299] width 412 height 18
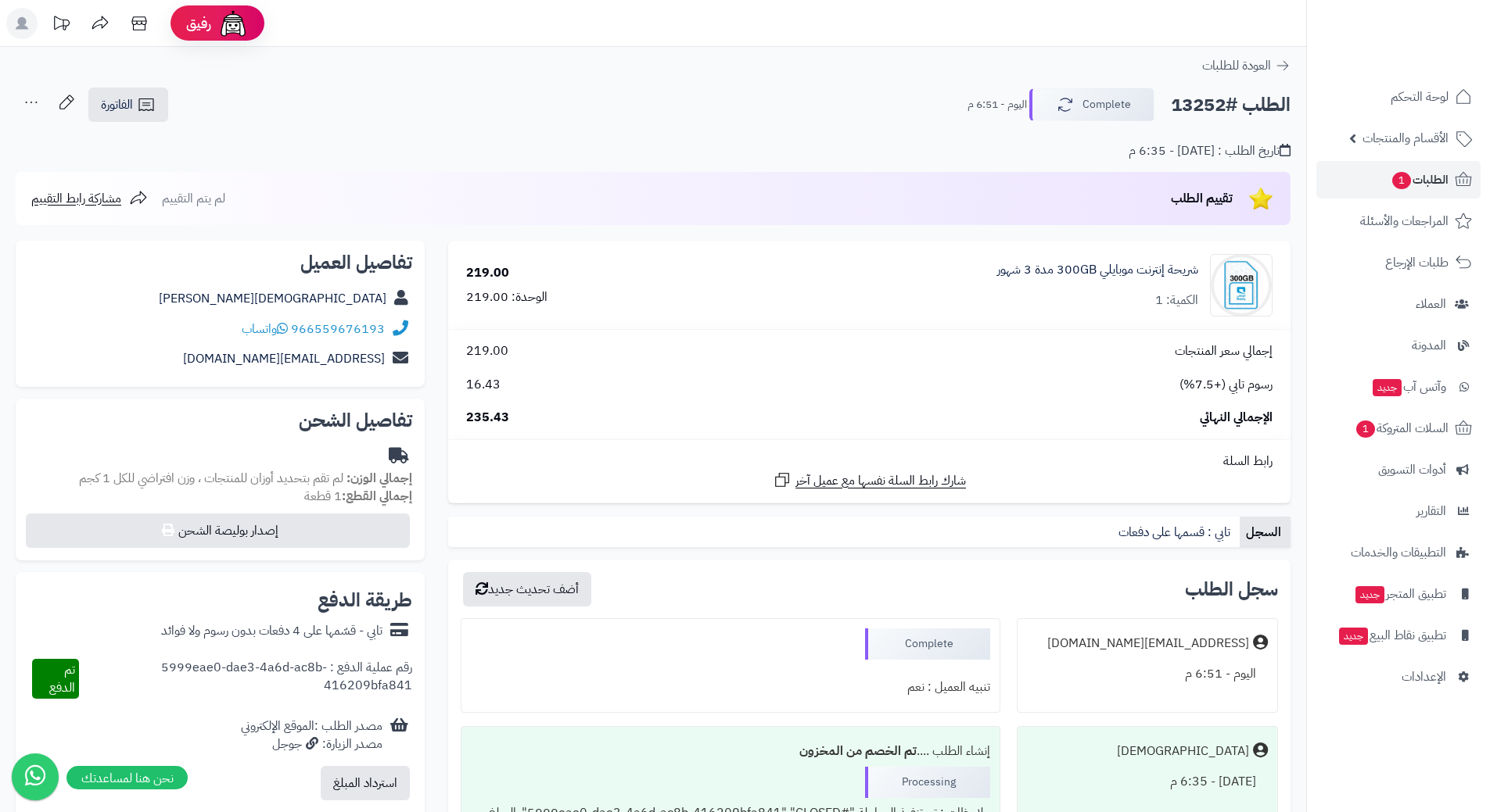
click at [1245, 103] on h2 "الطلب #13252" at bounding box center [1230, 105] width 120 height 32
click at [1244, 103] on h2 "الطلب #13252" at bounding box center [1230, 105] width 120 height 32
copy div "الطلب #13252 Complete"
click at [1392, 176] on span "1" at bounding box center [1401, 179] width 19 height 17
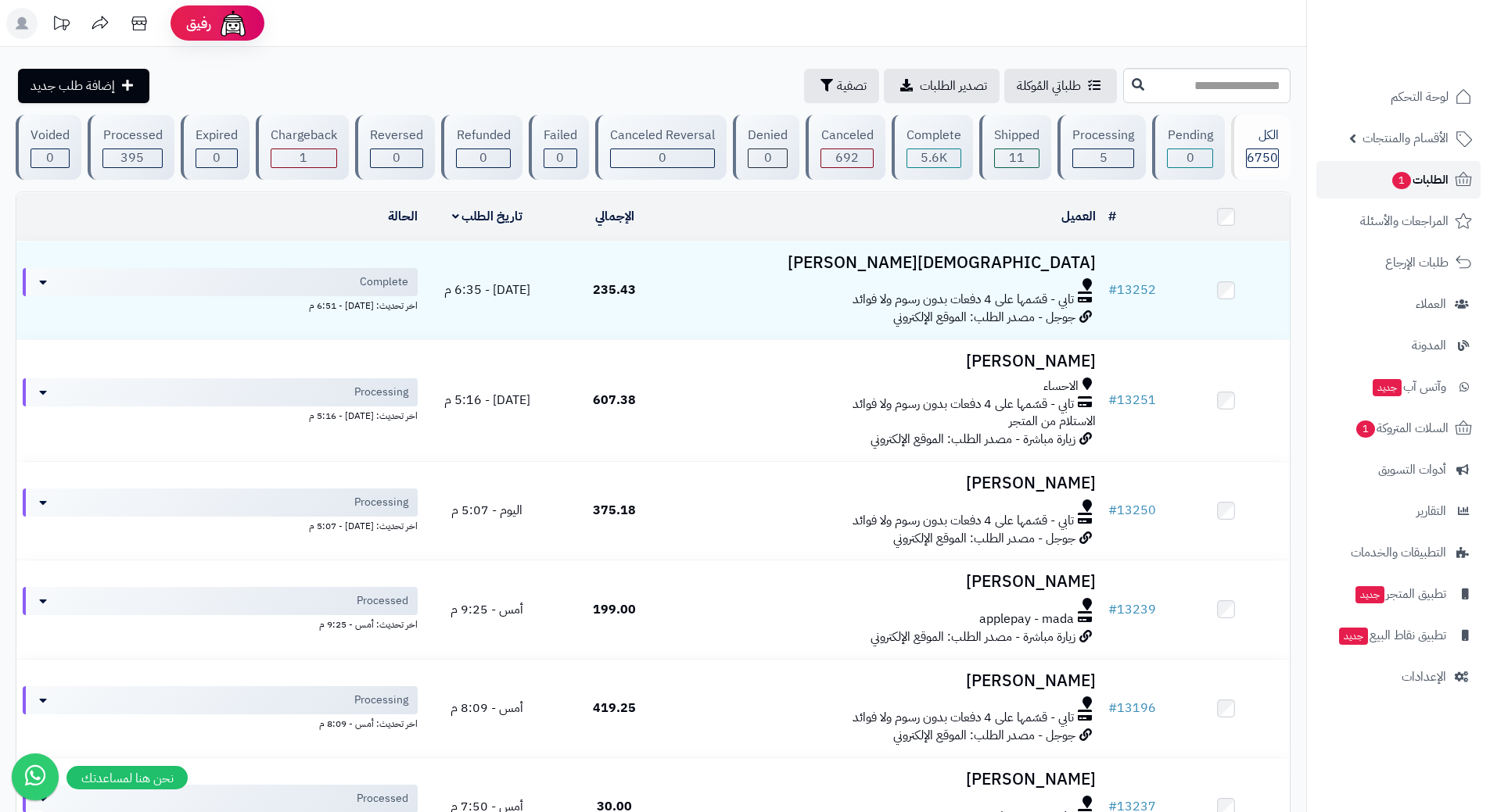
click at [1352, 172] on link "الطلبات 1" at bounding box center [1399, 179] width 165 height 38
click at [1155, 90] on input "text" at bounding box center [1206, 85] width 168 height 35
type input "*****"
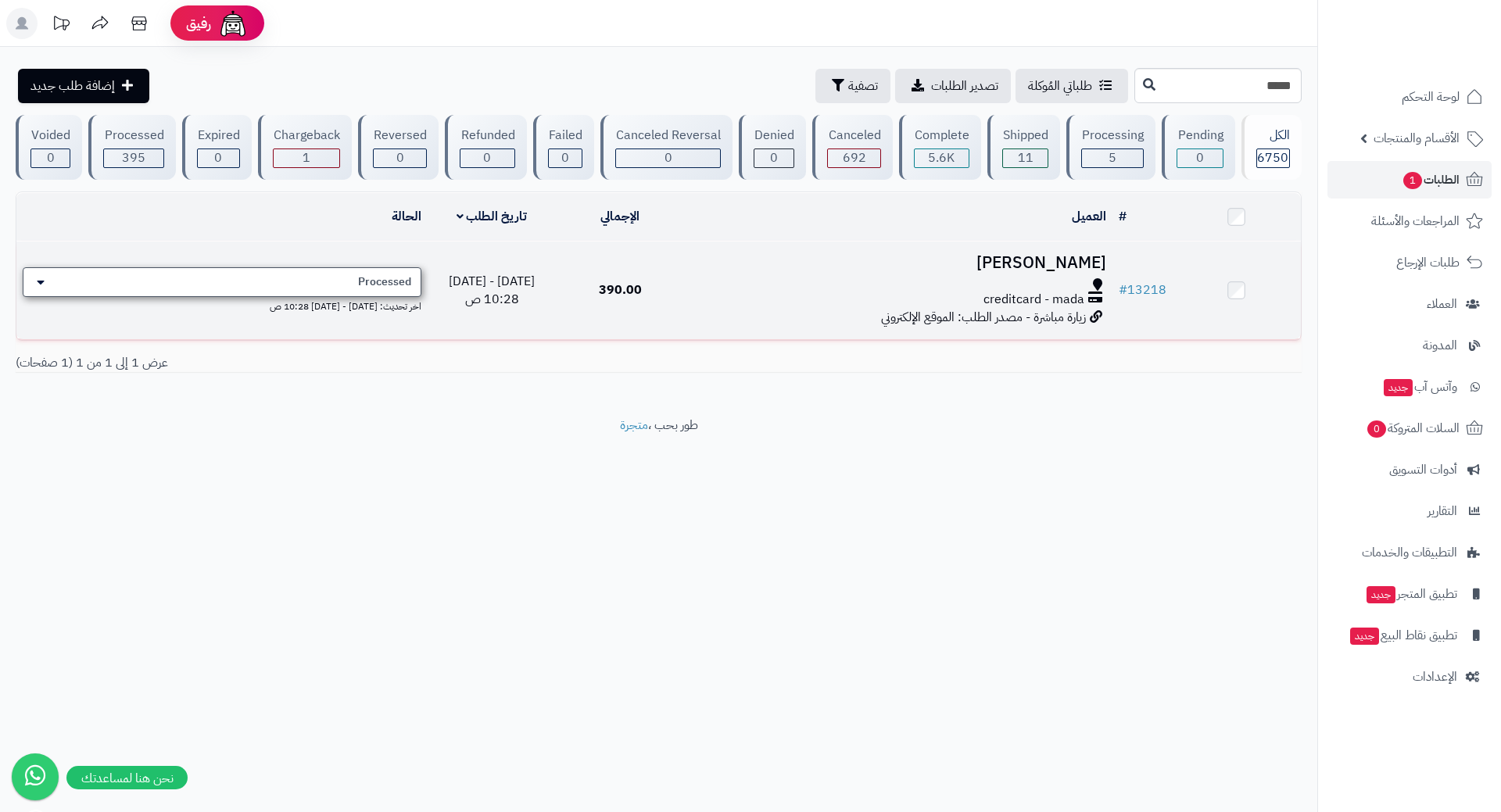
click at [297, 288] on div "Processed" at bounding box center [222, 283] width 399 height 30
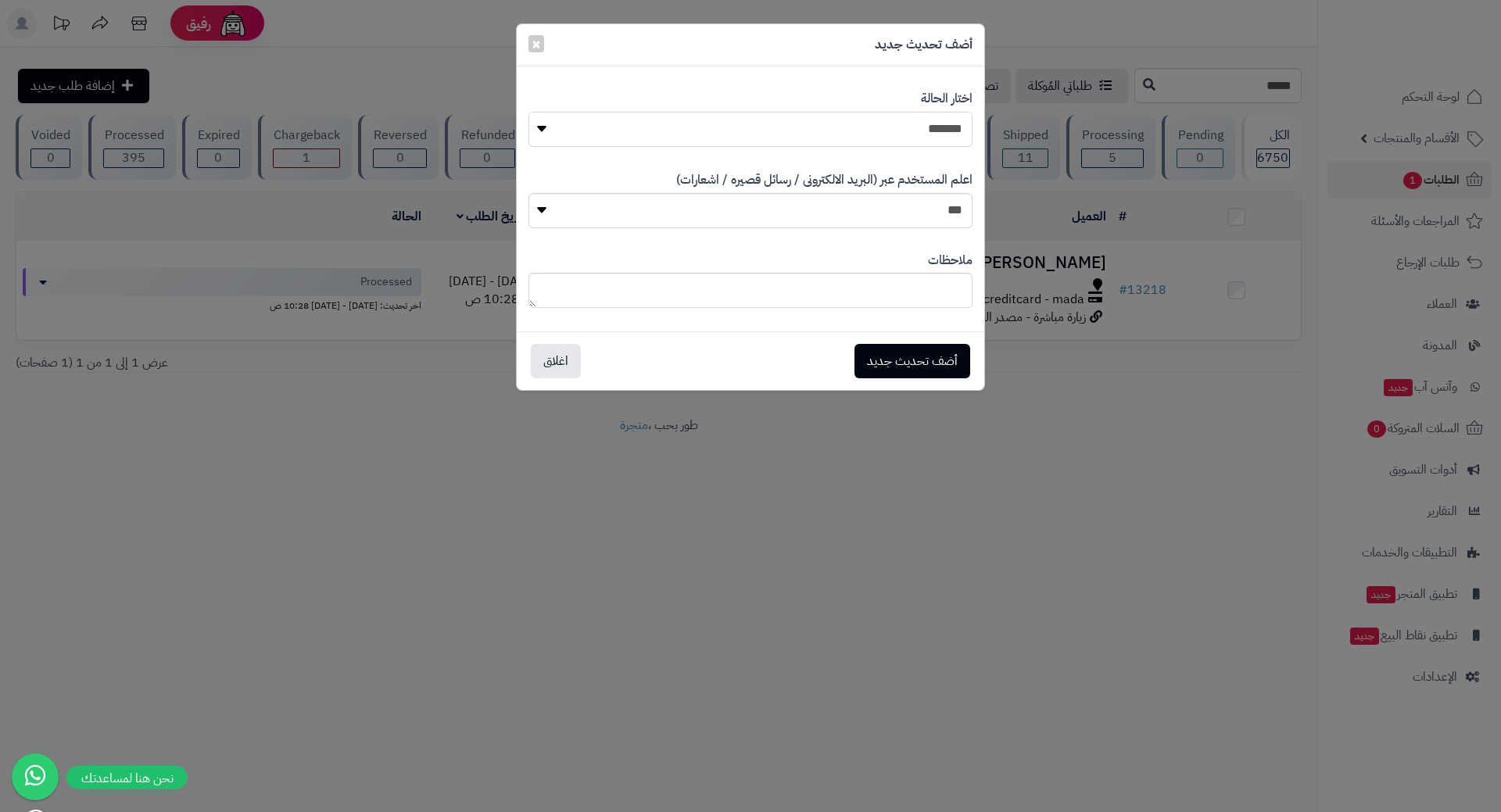
drag, startPoint x: 786, startPoint y: 128, endPoint x: 800, endPoint y: 143, distance: 20.5
click at [786, 128] on select "**********" at bounding box center [750, 129] width 444 height 35
select select "*"
click at [528, 112] on select "**********" at bounding box center [750, 129] width 444 height 35
click at [897, 347] on button "أضف تحديث جديد" at bounding box center [912, 360] width 116 height 35
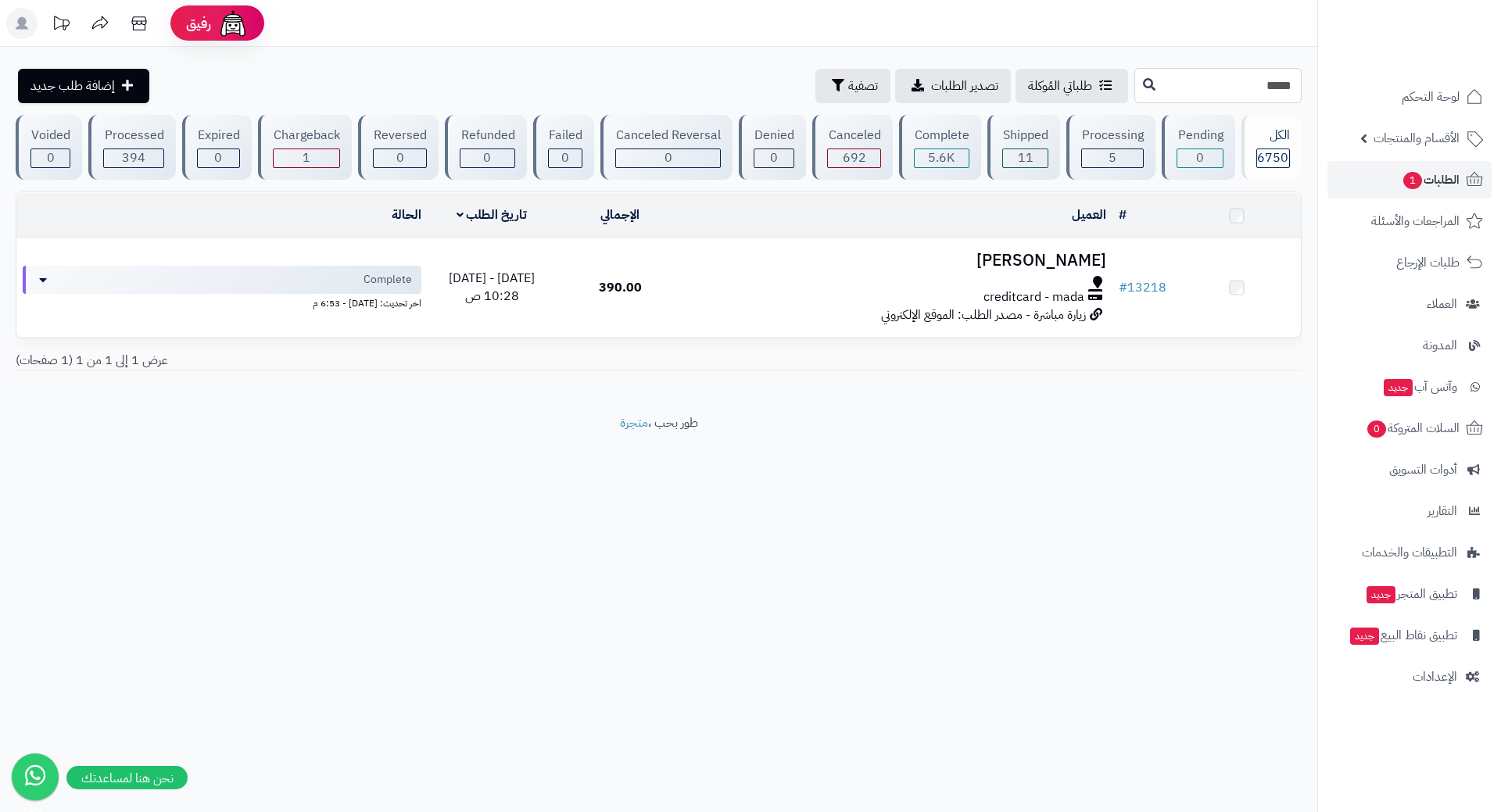
click at [1134, 90] on input "*****" at bounding box center [1217, 85] width 168 height 35
click at [1291, 81] on input "*****" at bounding box center [1217, 85] width 168 height 35
type input "*****"
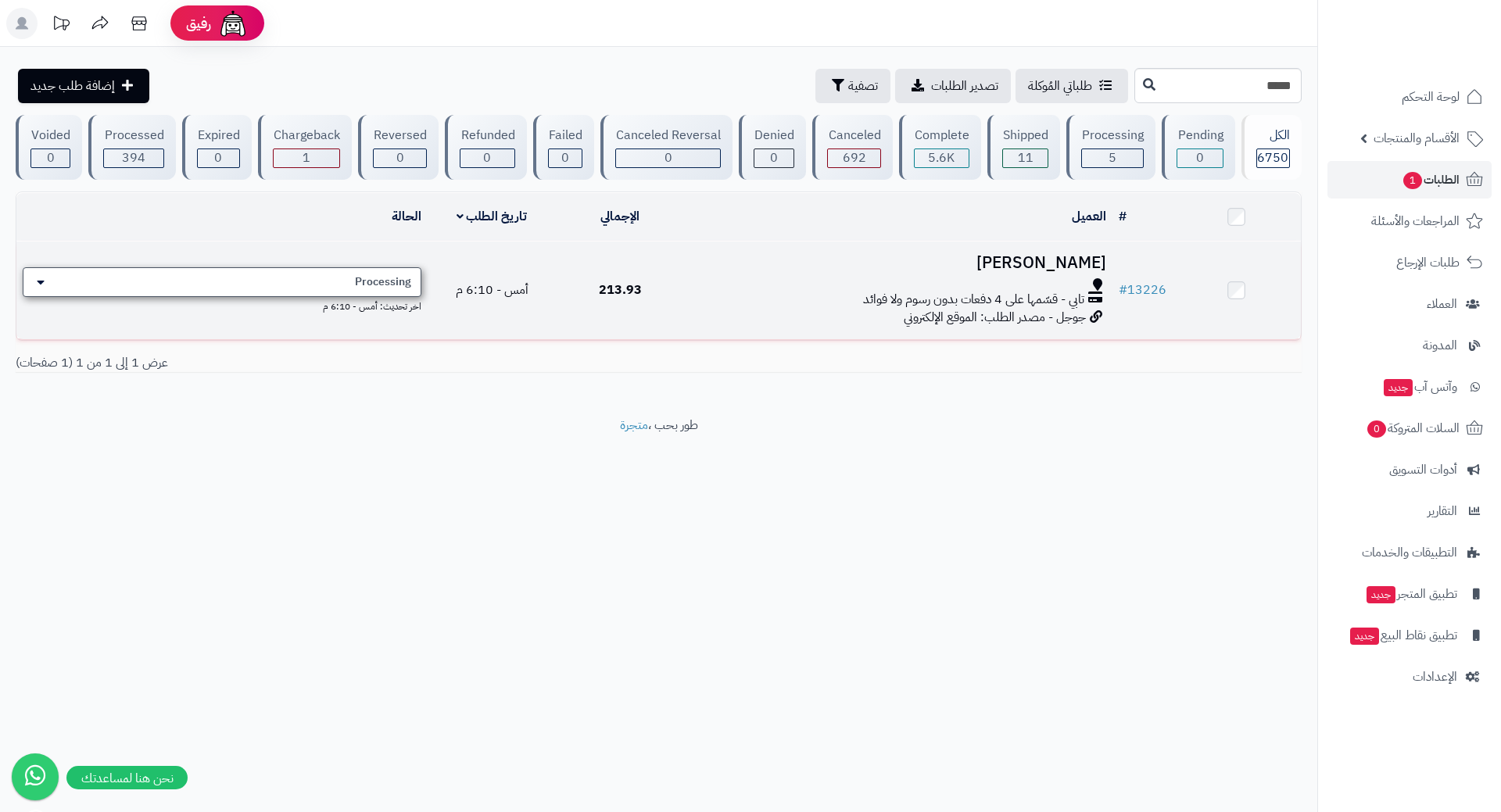
click at [312, 282] on div "Processing" at bounding box center [222, 283] width 399 height 30
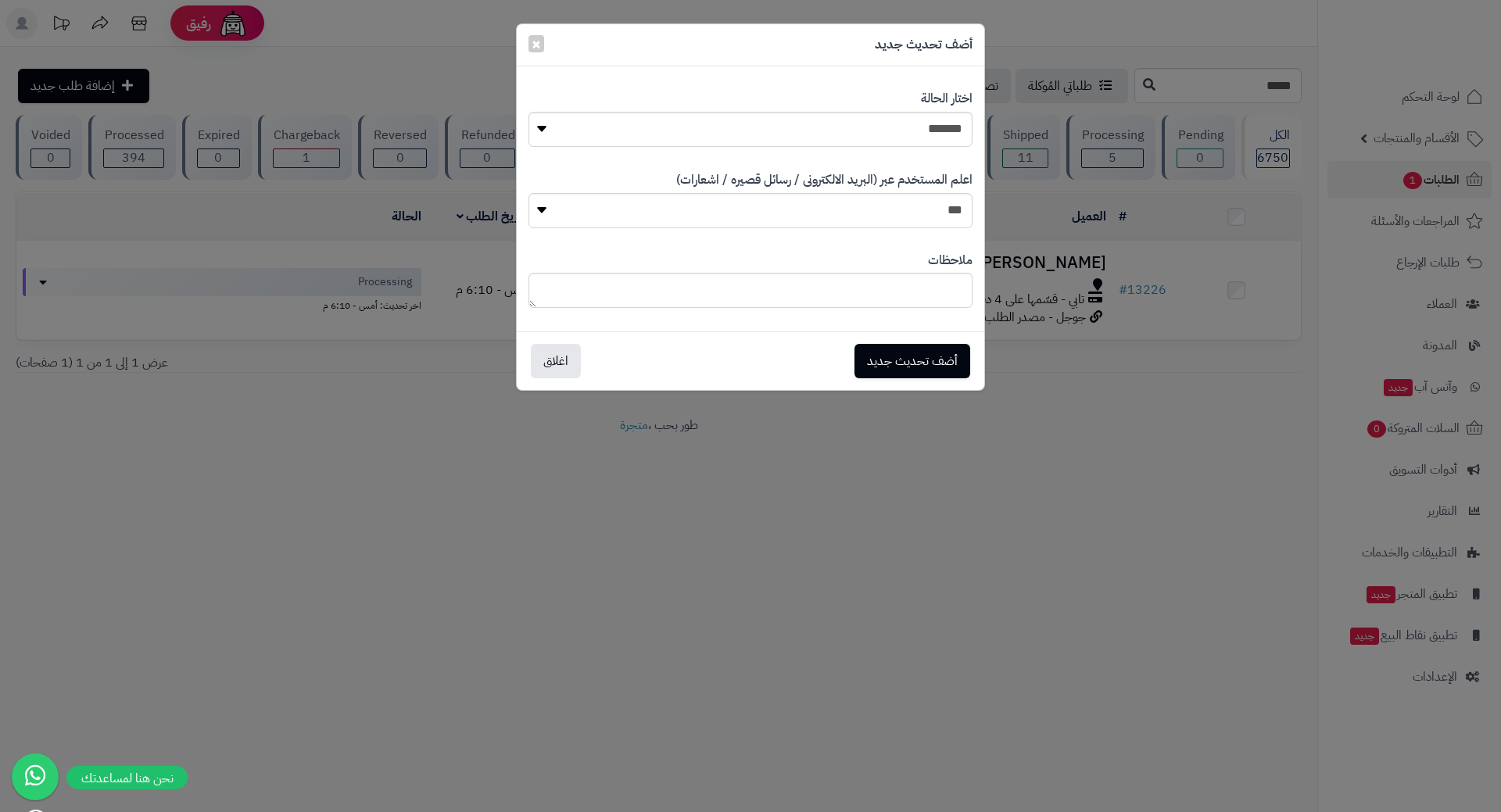
drag, startPoint x: 766, startPoint y: 148, endPoint x: 792, endPoint y: 144, distance: 26.3
click at [766, 147] on div "**********" at bounding box center [750, 118] width 444 height 80
click at [822, 137] on select "**********" at bounding box center [750, 129] width 444 height 35
select select "*"
click at [528, 112] on select "**********" at bounding box center [750, 129] width 444 height 35
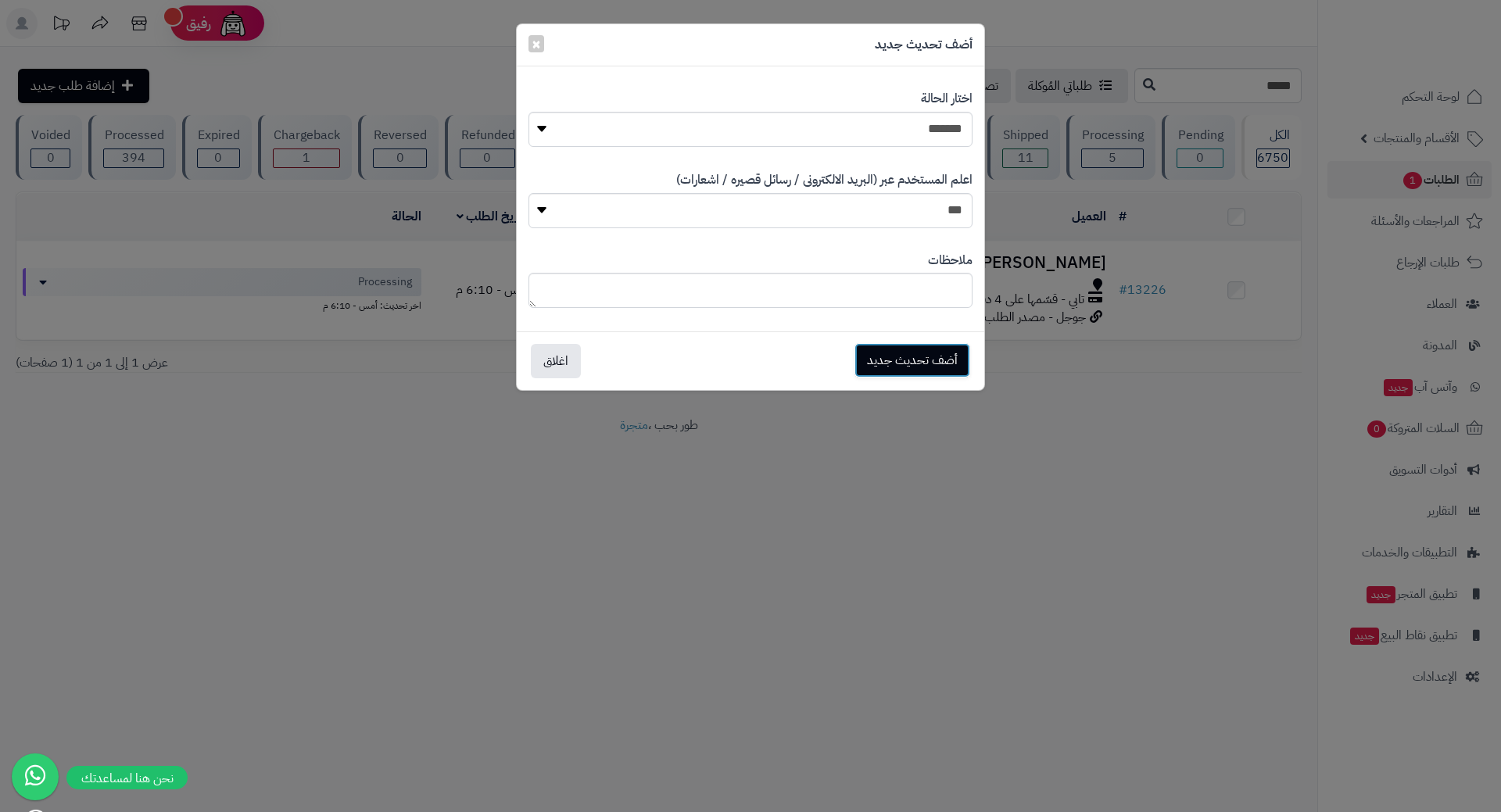
click at [925, 351] on button "أضف تحديث جديد" at bounding box center [912, 360] width 116 height 35
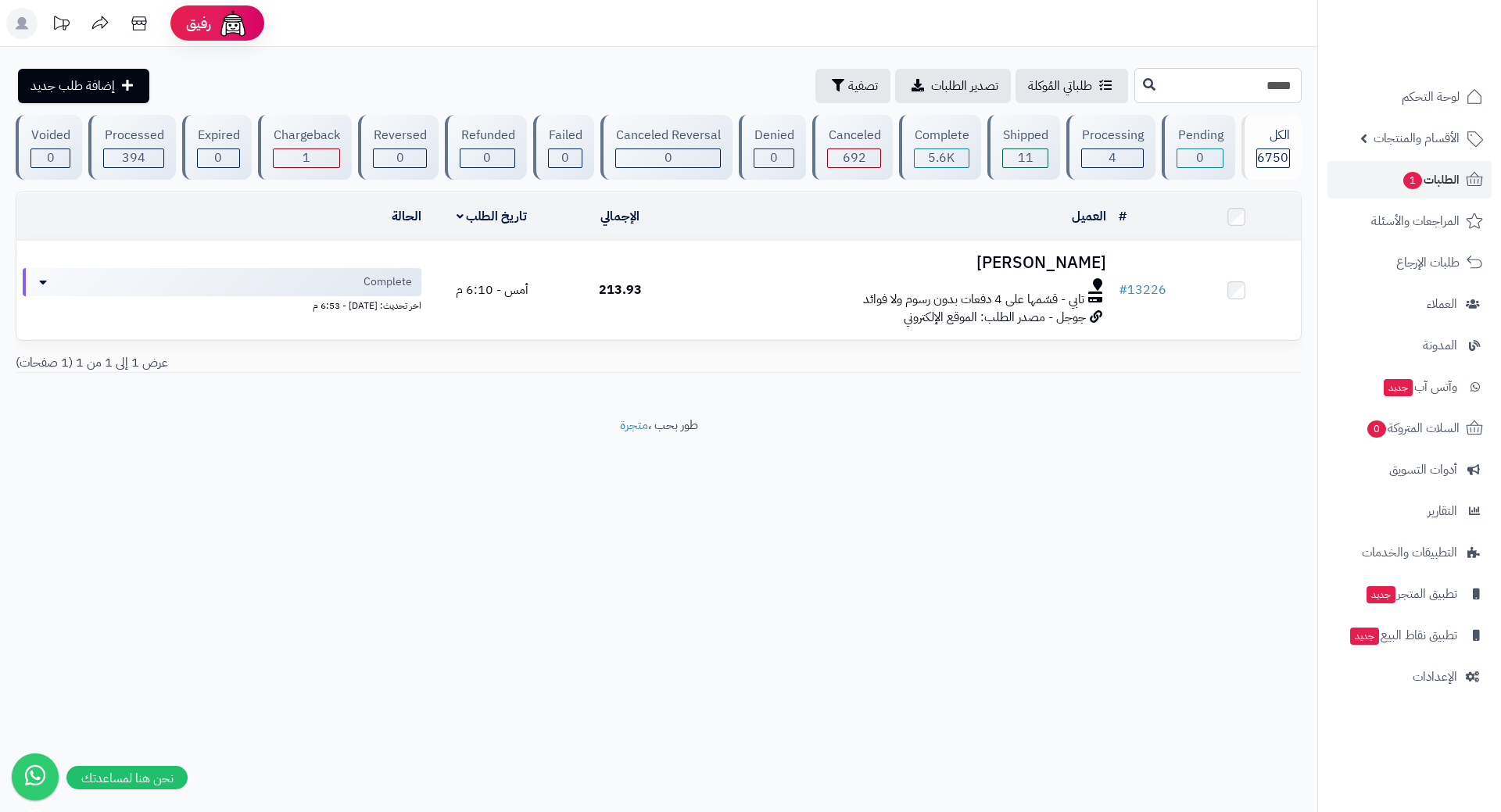
click at [1272, 87] on input "*****" at bounding box center [1217, 85] width 168 height 35
type input "*****"
click at [1423, 182] on span "الطلبات 1" at bounding box center [1431, 179] width 58 height 22
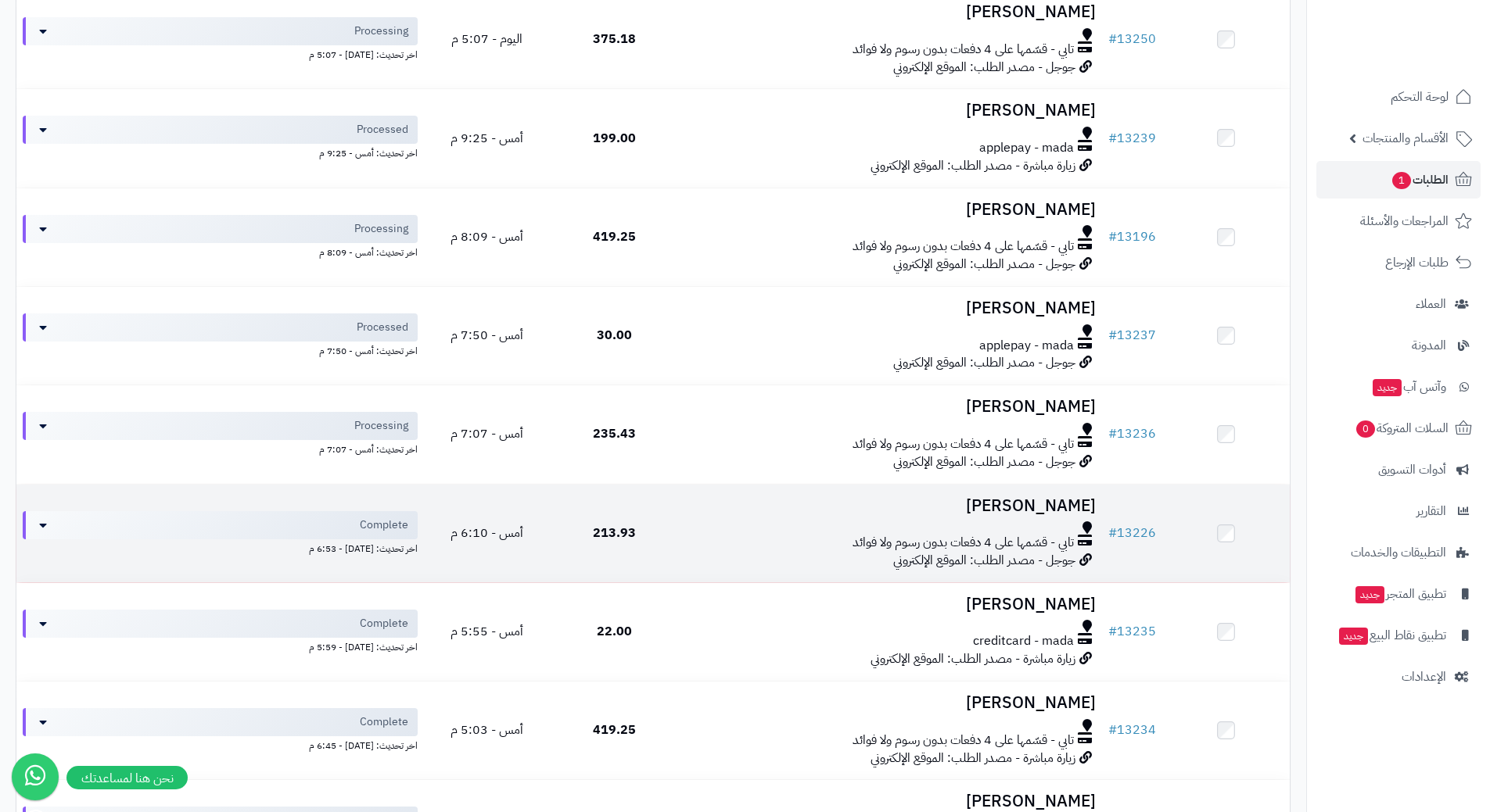
scroll to position [469, 0]
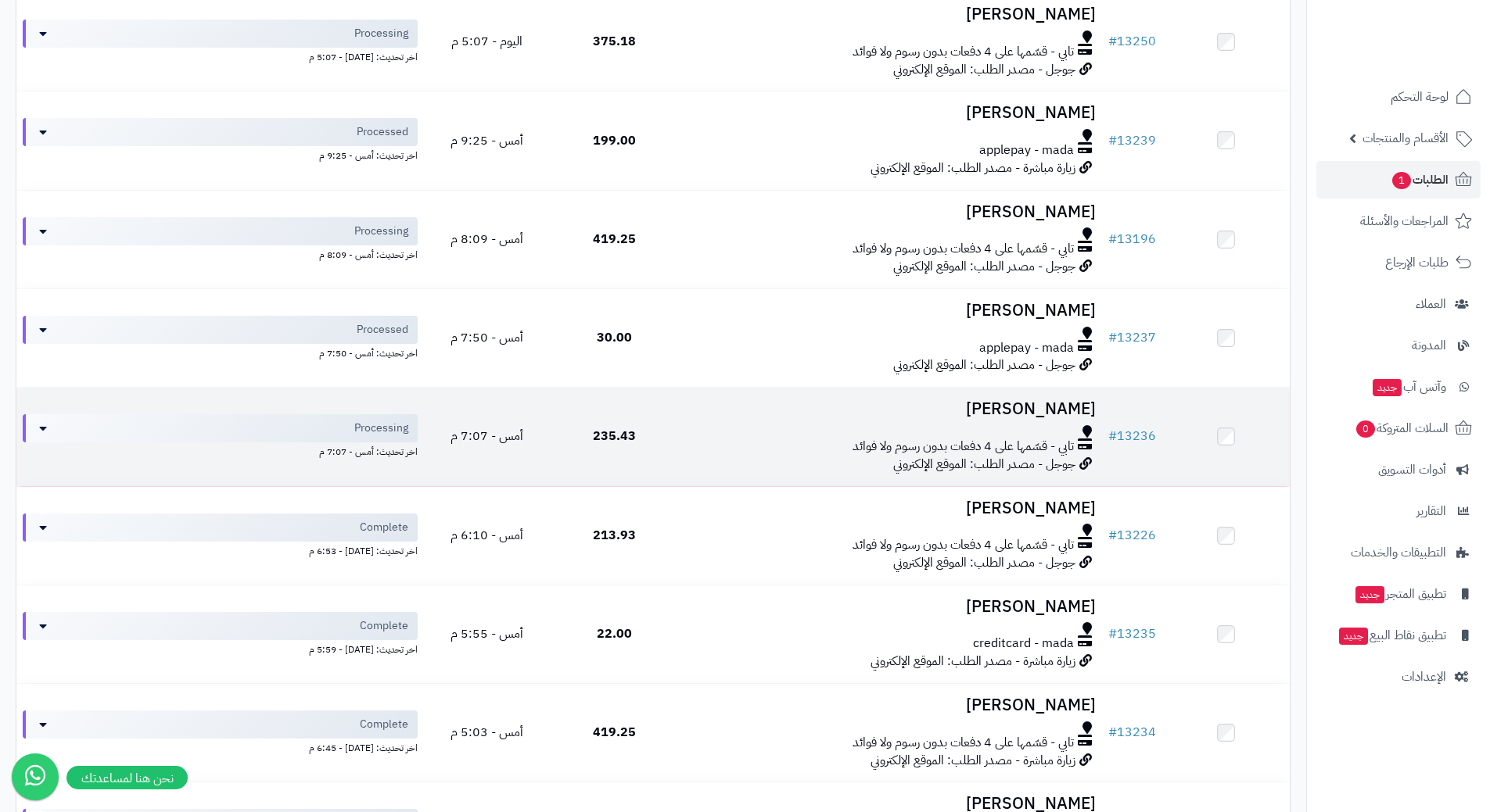
click at [678, 438] on td "235.43" at bounding box center [614, 436] width 128 height 98
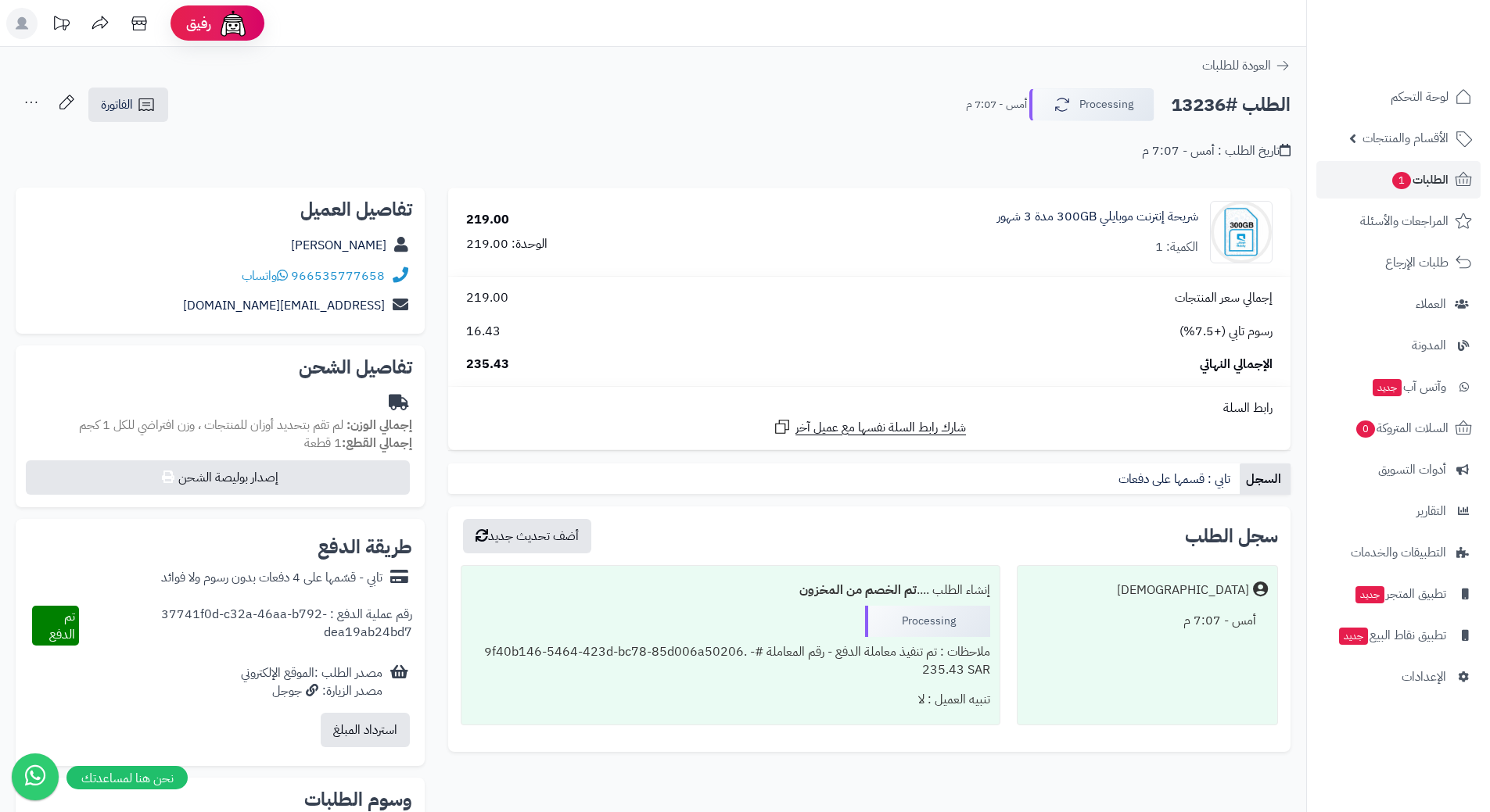
click at [1216, 111] on h2 "الطلب #13236" at bounding box center [1230, 105] width 120 height 32
copy div "الطلب #13236 Processing"
click at [288, 276] on icon at bounding box center [282, 275] width 11 height 13
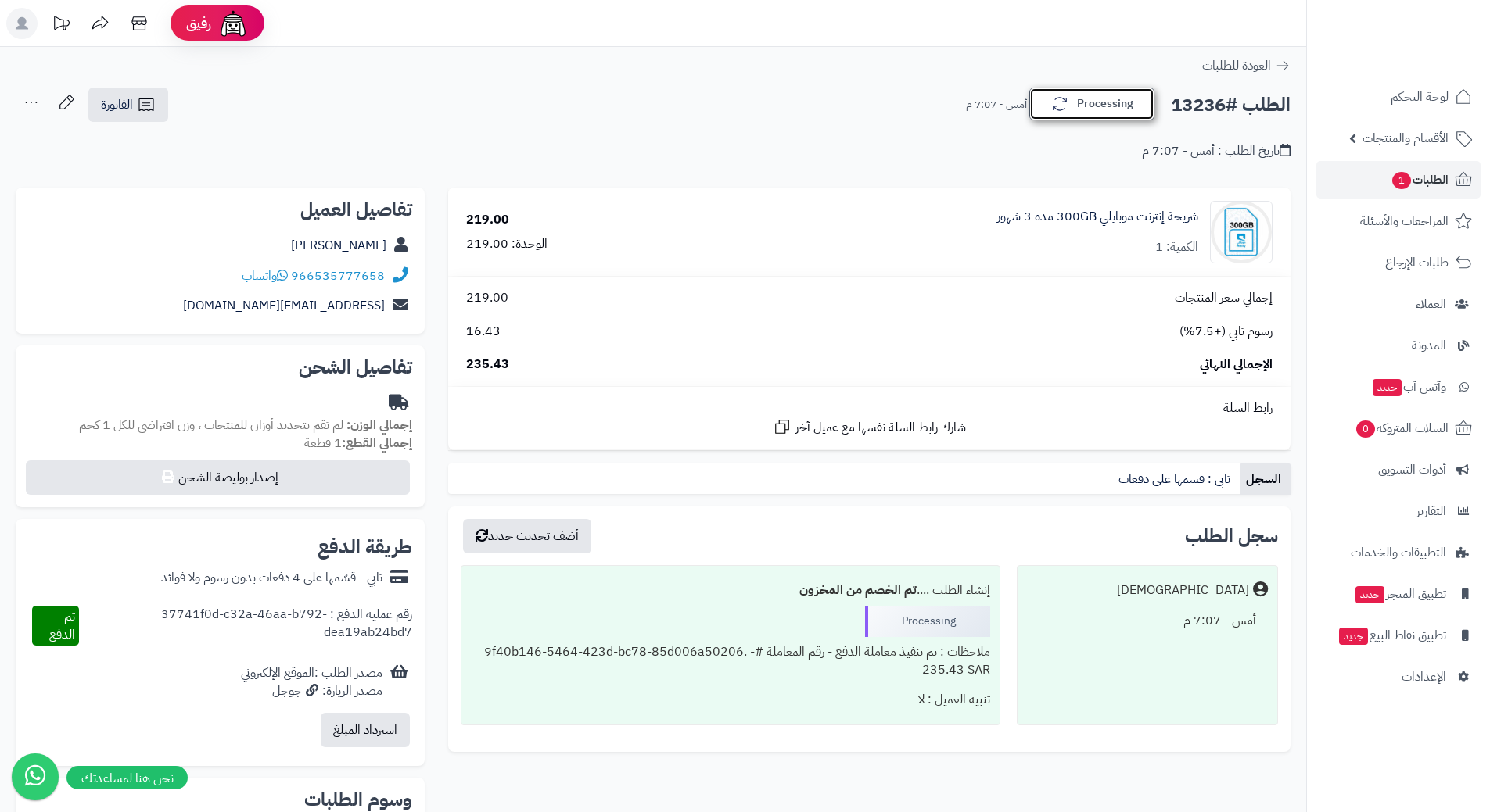
click at [1097, 105] on button "Processing" at bounding box center [1092, 103] width 125 height 33
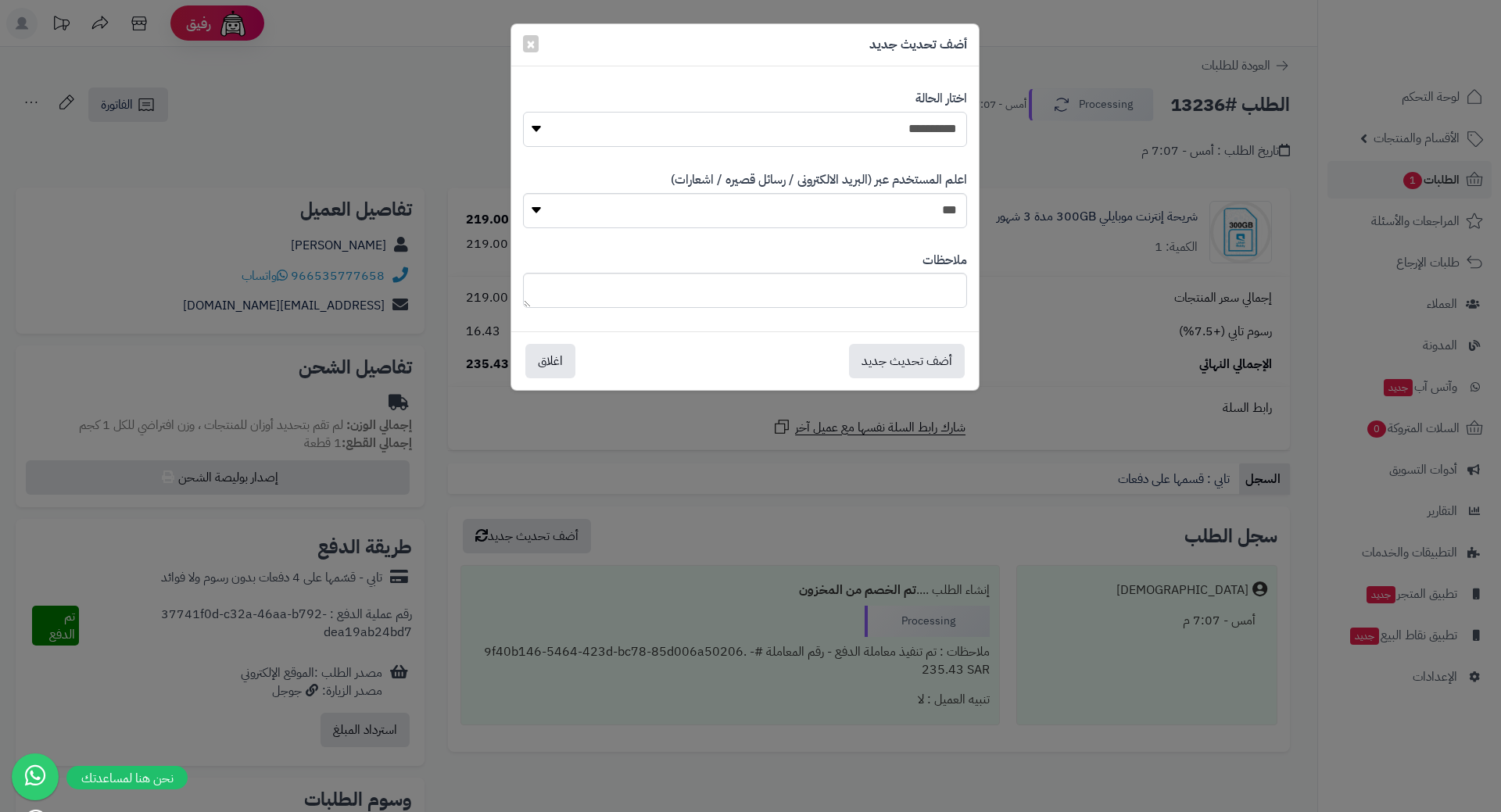
click at [885, 124] on select "**********" at bounding box center [745, 129] width 444 height 35
select select "*"
click at [522, 112] on select "**********" at bounding box center [745, 129] width 444 height 35
click at [897, 357] on button "أضف تحديث جديد" at bounding box center [906, 360] width 116 height 35
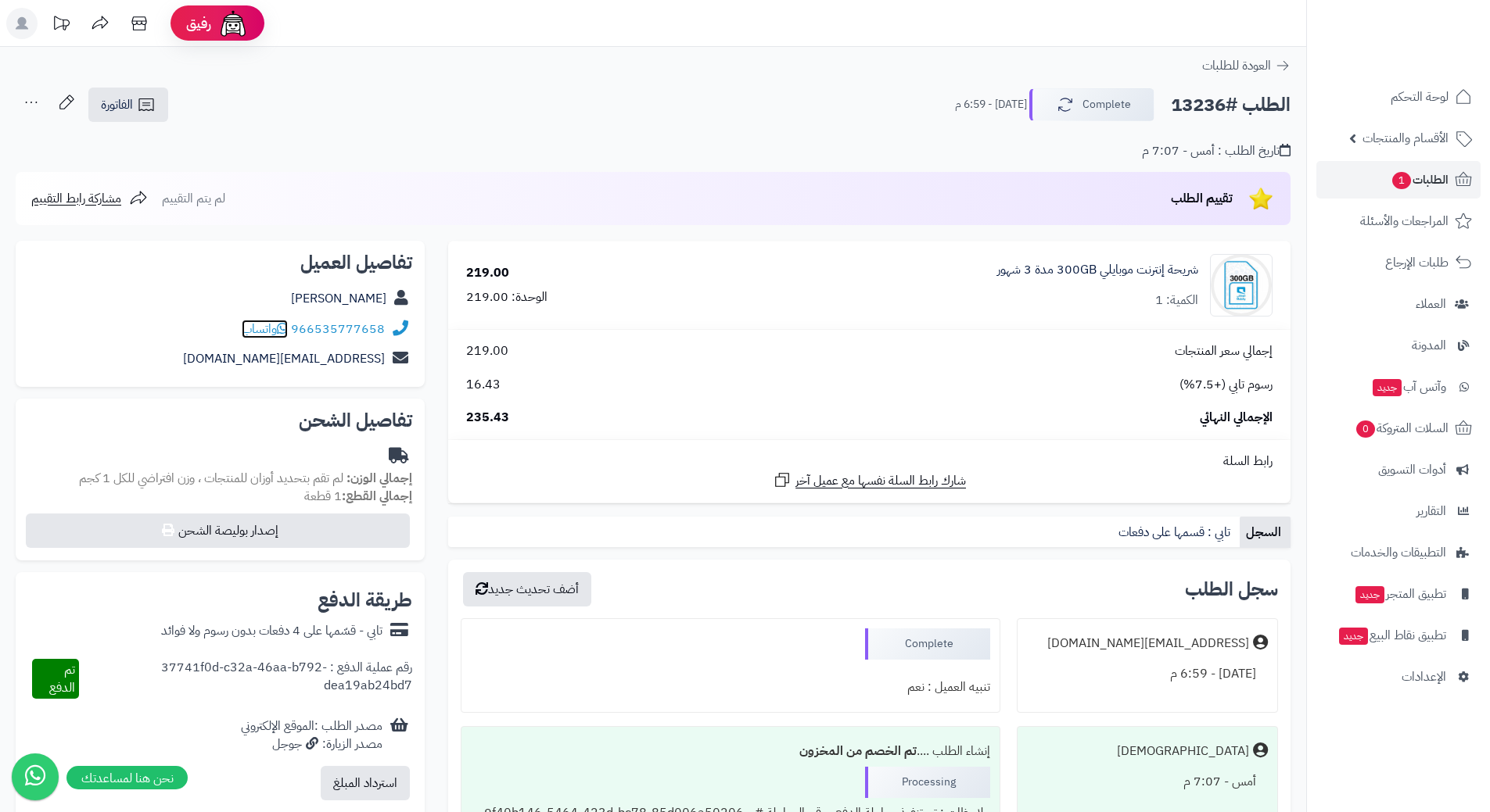
click at [282, 327] on icon at bounding box center [282, 328] width 11 height 13
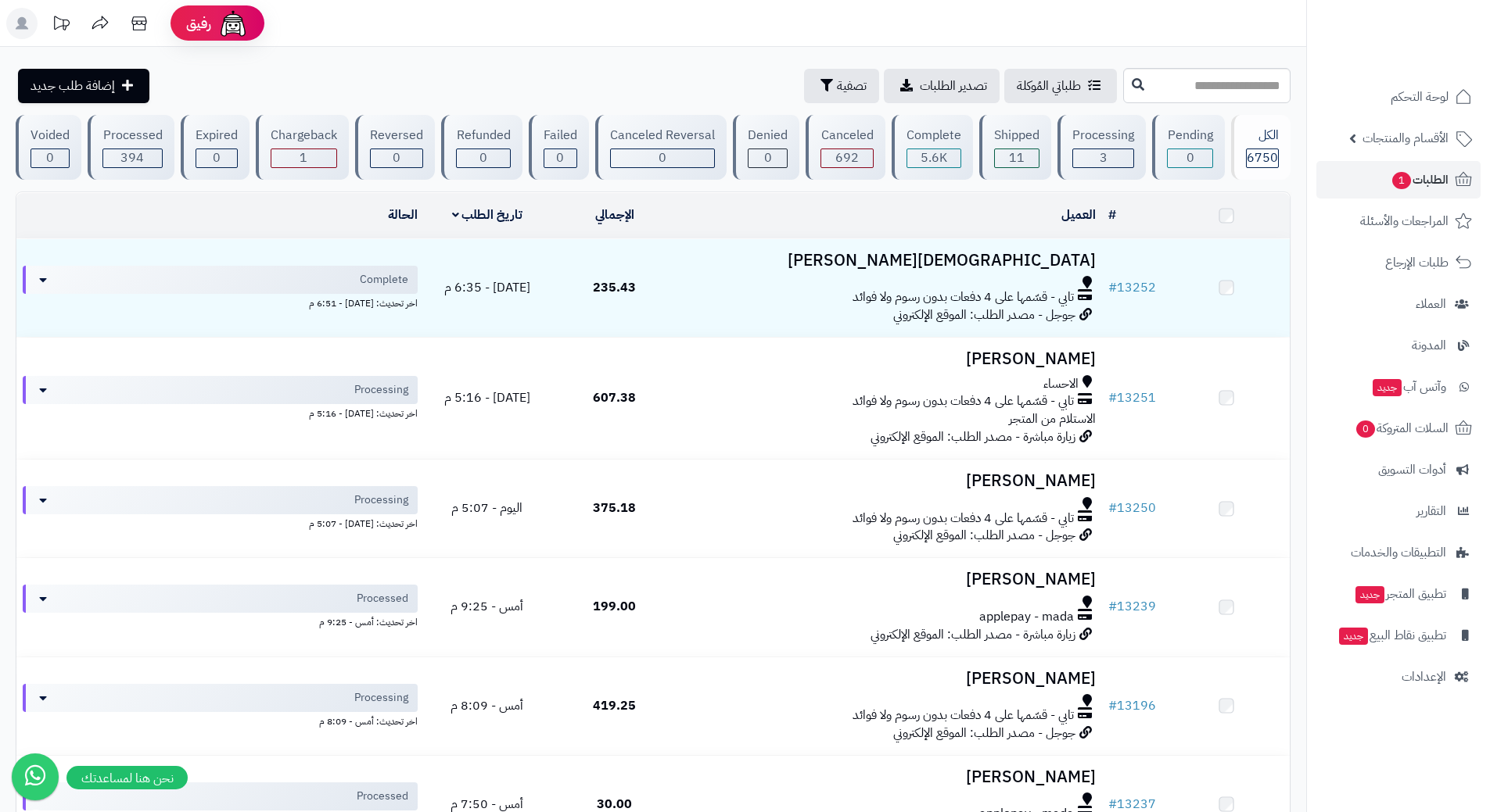
scroll to position [469, 0]
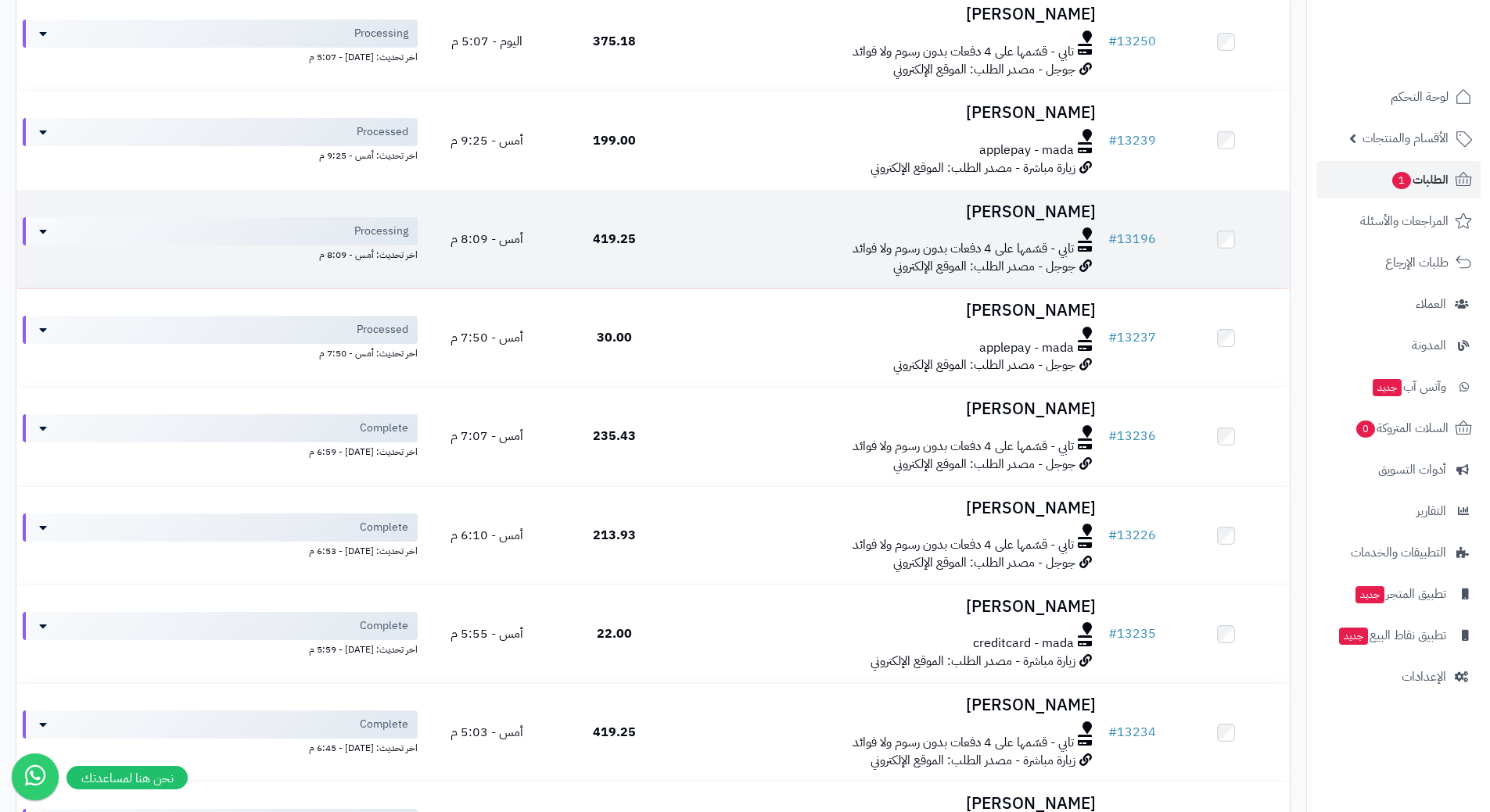
click at [696, 211] on h3 "[PERSON_NAME]" at bounding box center [890, 212] width 412 height 18
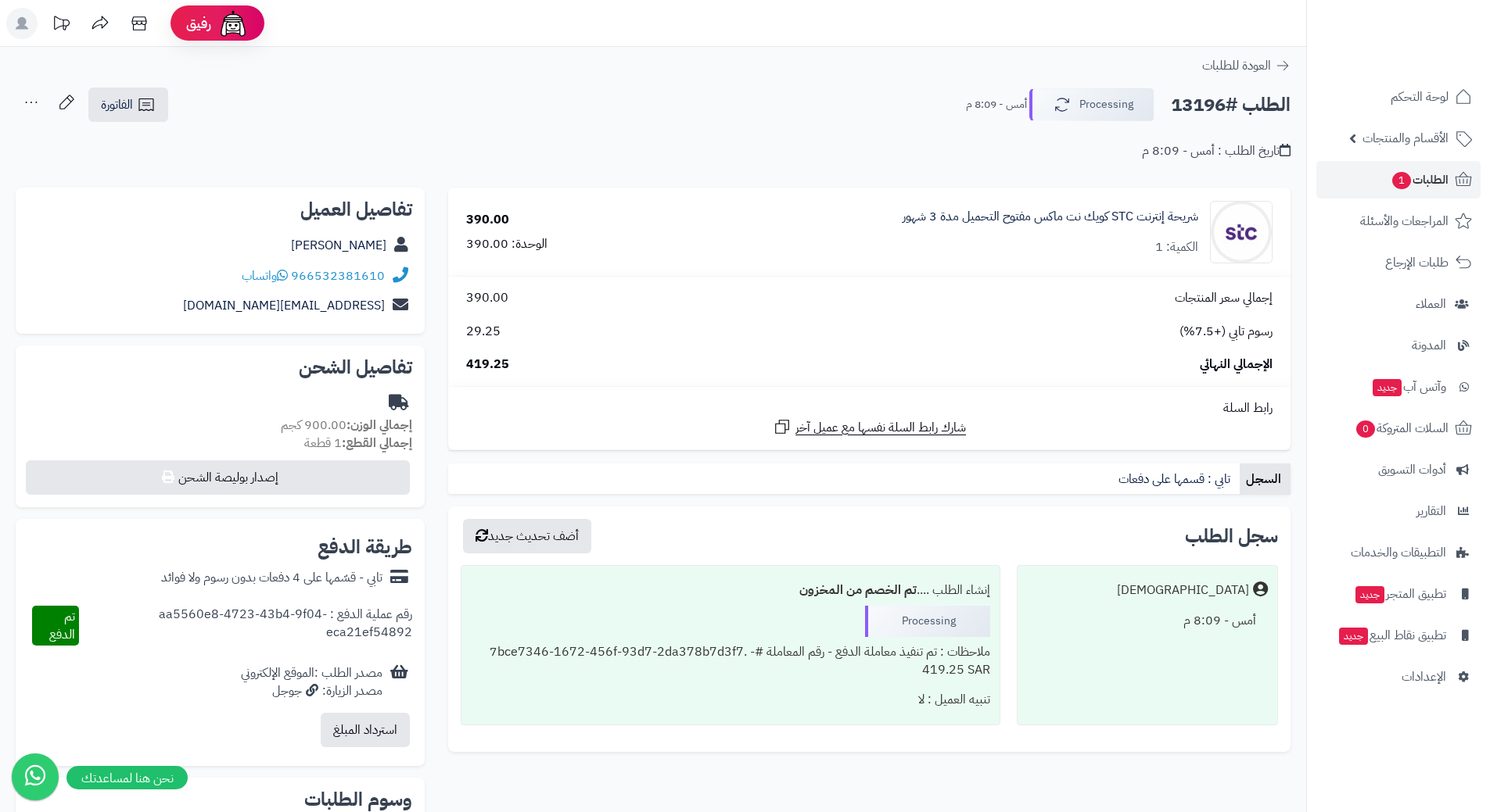
click at [1235, 103] on h2 "الطلب #13196" at bounding box center [1230, 105] width 120 height 32
click at [1227, 99] on h2 "الطلب #13196" at bounding box center [1230, 105] width 120 height 32
drag, startPoint x: 1232, startPoint y: 106, endPoint x: 1243, endPoint y: 100, distance: 12.5
click at [1232, 106] on h2 "الطلب #13196" at bounding box center [1230, 105] width 120 height 32
click at [1218, 109] on h2 "الطلب #13196" at bounding box center [1230, 105] width 120 height 32
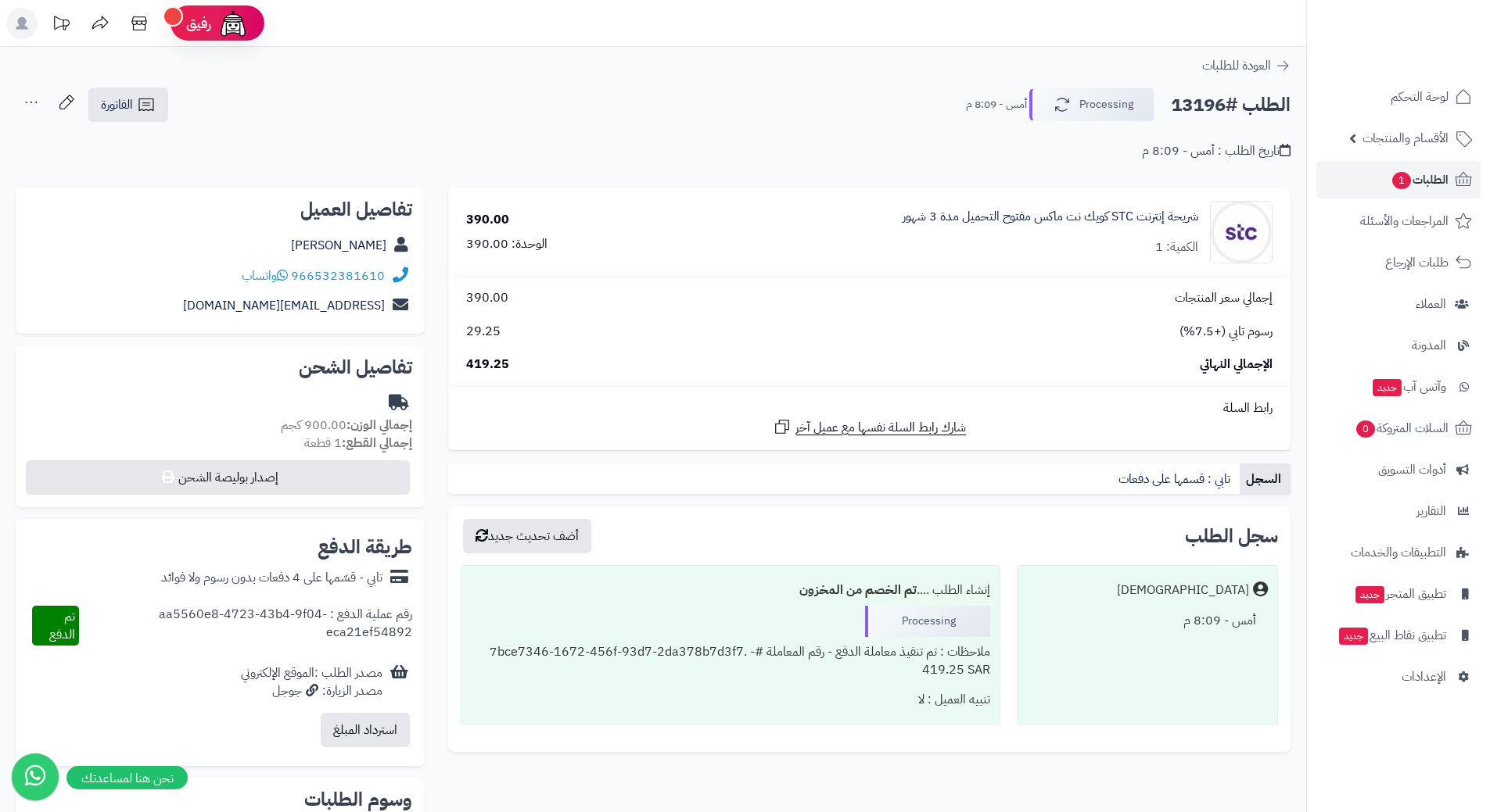
click at [1217, 109] on h2 "الطلب #13196" at bounding box center [1230, 105] width 120 height 32
click at [1217, 105] on h2 "الطلب #13196" at bounding box center [1230, 105] width 120 height 32
click at [1251, 113] on h2 "الطلب #13196" at bounding box center [1230, 105] width 120 height 32
click at [1251, 109] on h2 "الطلب #13196" at bounding box center [1230, 105] width 120 height 32
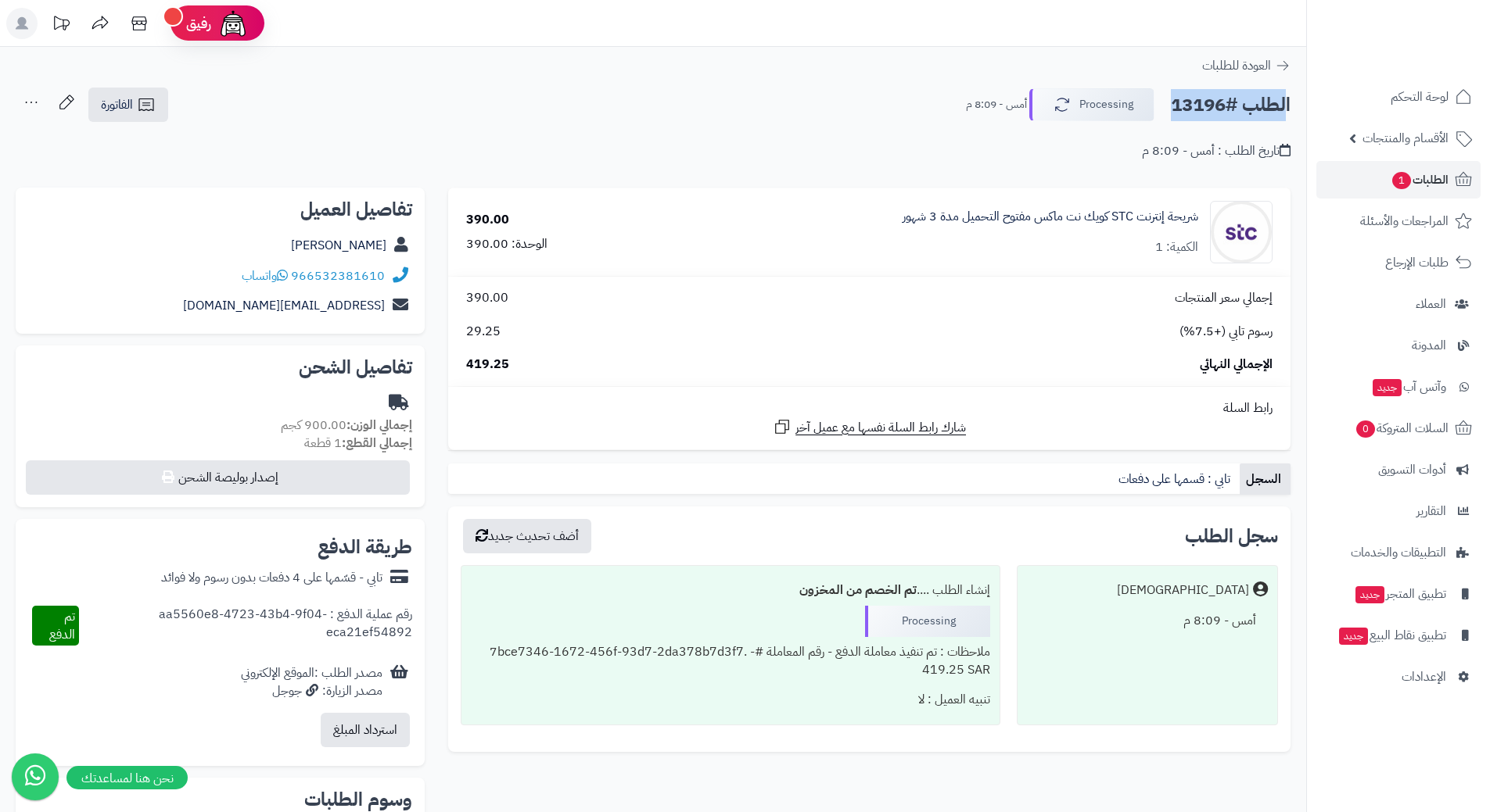
click at [1251, 109] on h2 "الطلب #13196" at bounding box center [1230, 105] width 120 height 32
copy div "الطلب #13196 Processing"
click at [284, 279] on icon at bounding box center [282, 275] width 11 height 13
click at [281, 276] on icon at bounding box center [282, 275] width 11 height 13
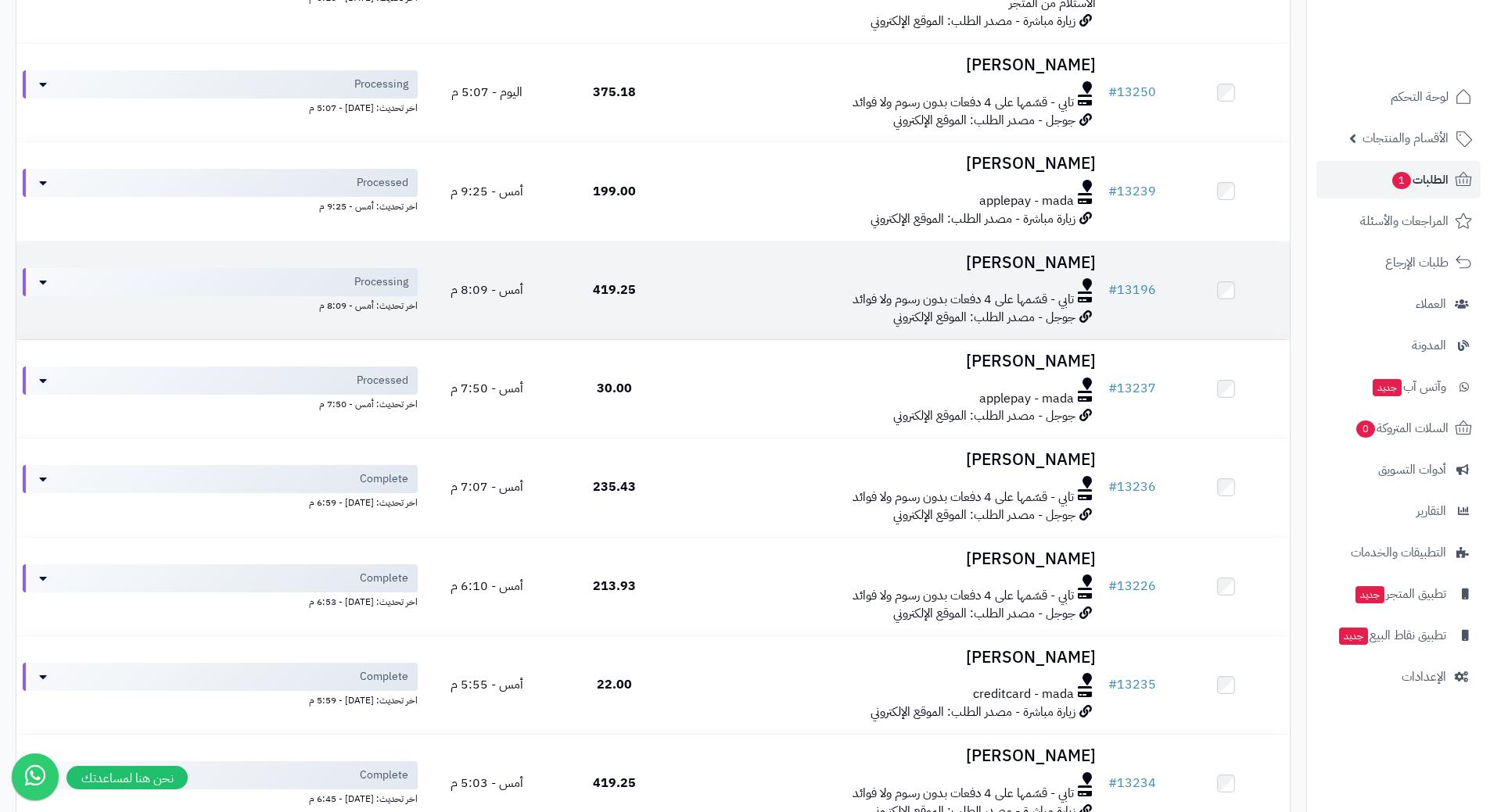
scroll to position [391, 0]
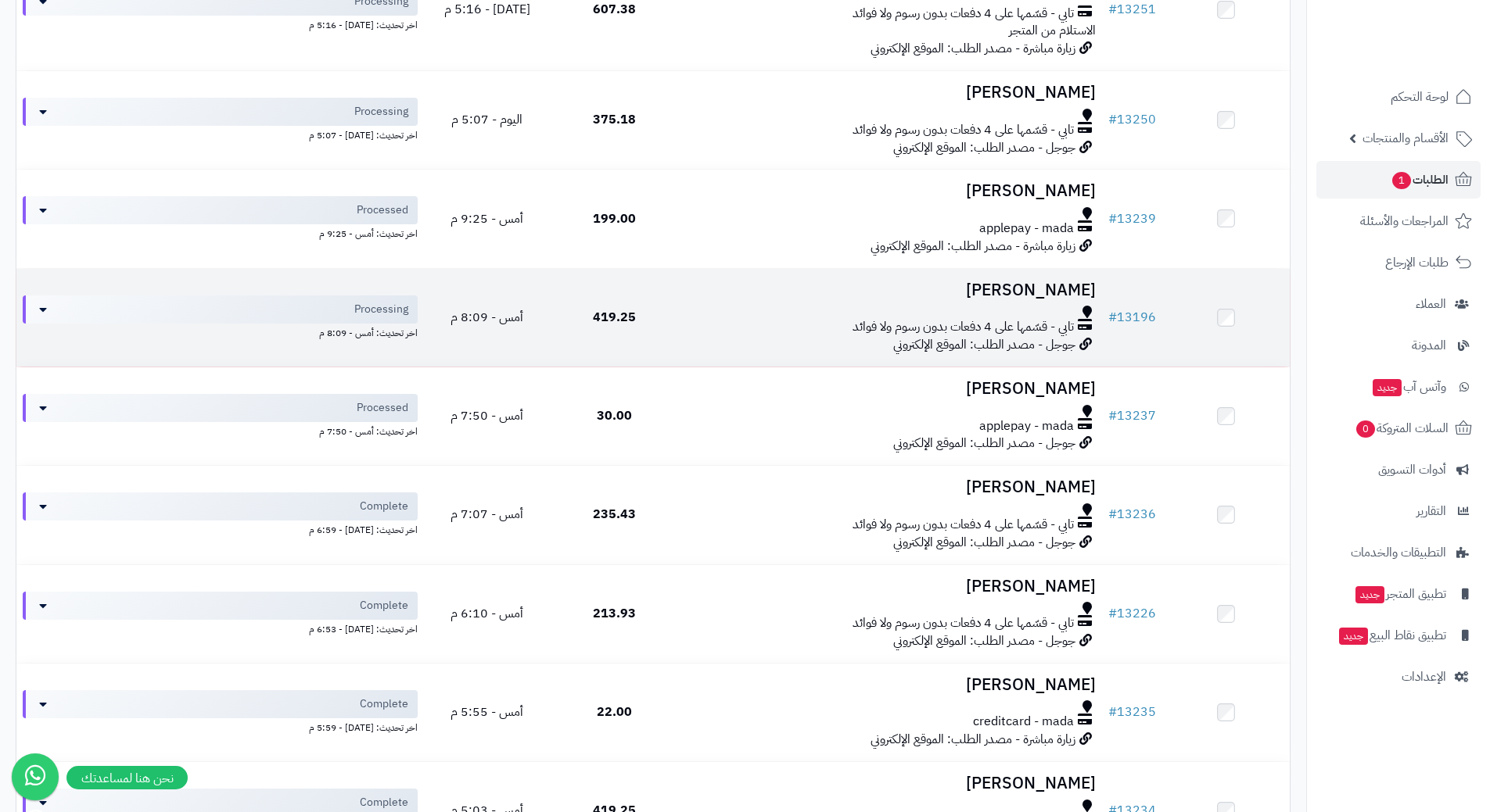
click at [667, 312] on td "419.25" at bounding box center [614, 317] width 128 height 98
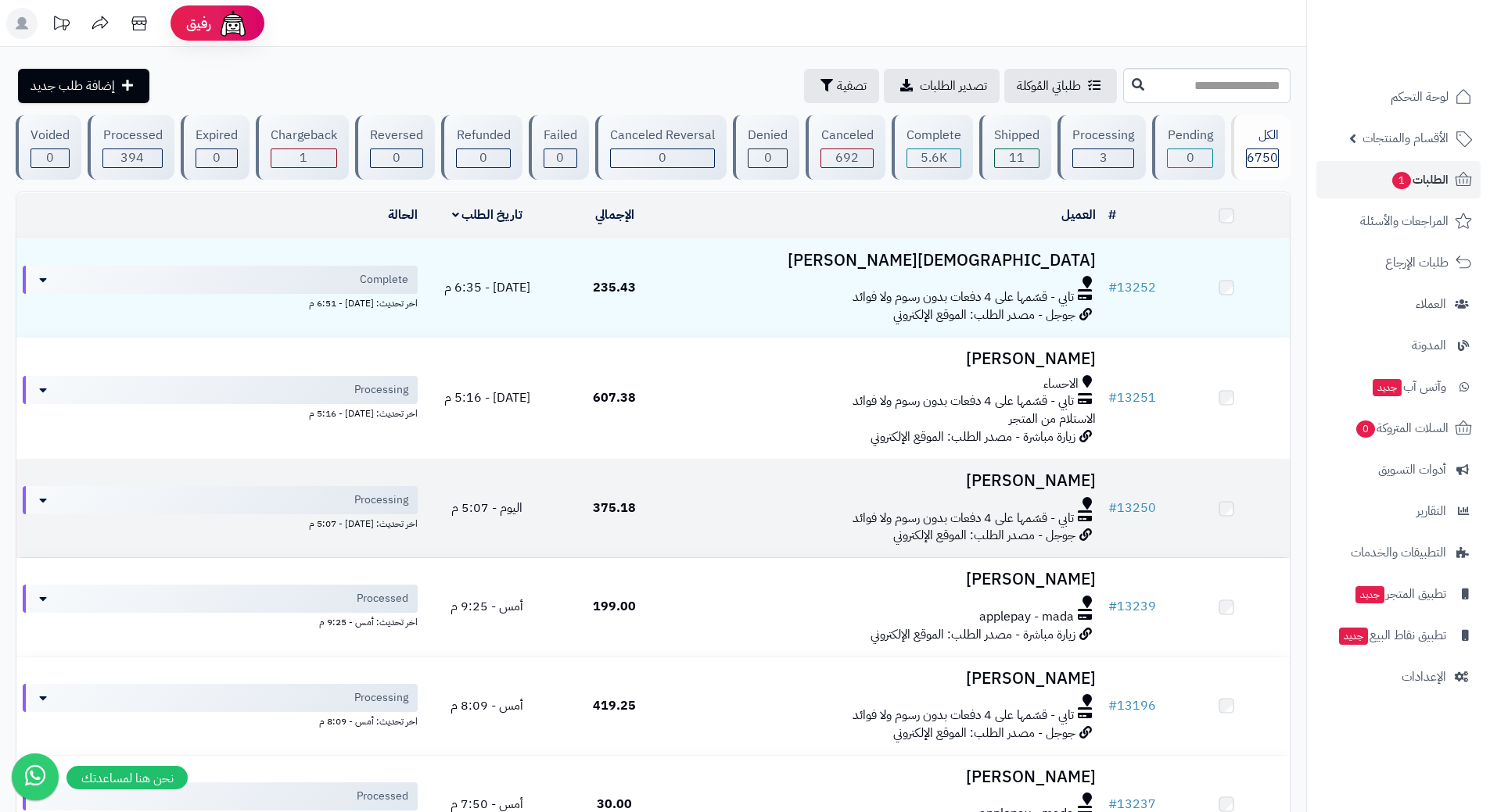
scroll to position [391, 0]
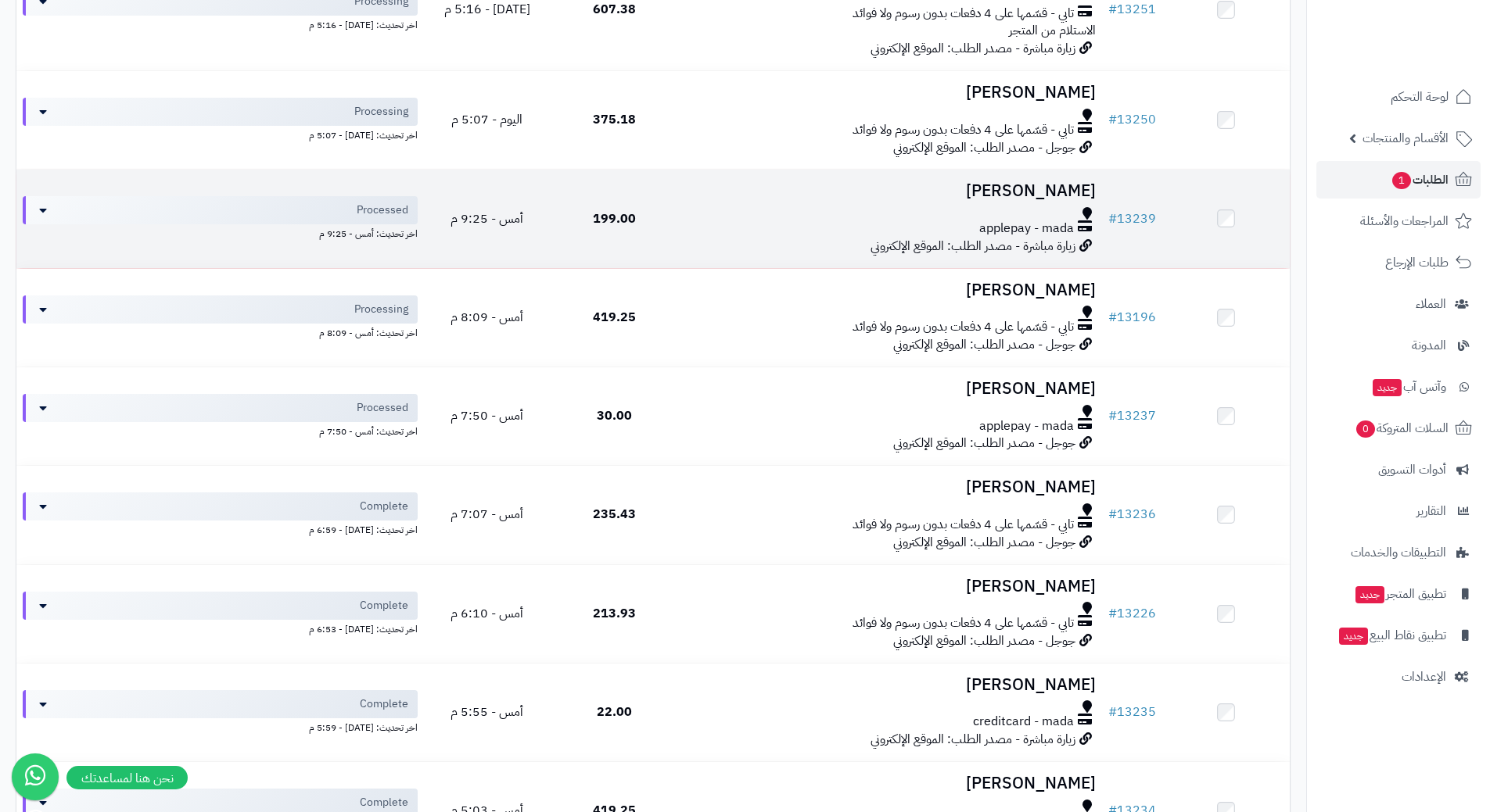
click at [710, 215] on div at bounding box center [890, 213] width 412 height 13
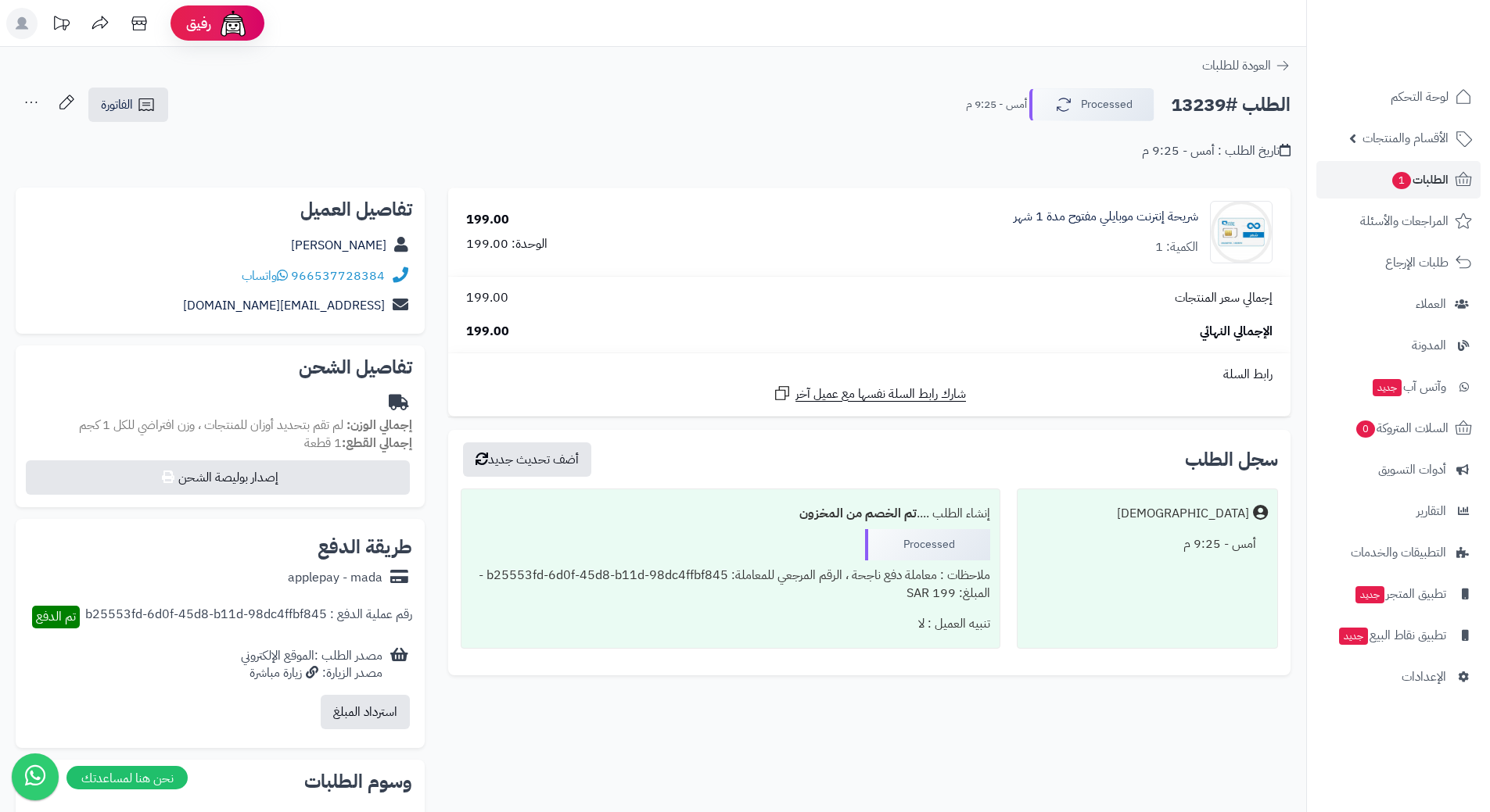
click at [1239, 110] on h2 "الطلب #13239" at bounding box center [1230, 105] width 120 height 32
copy div "الطلب #13239 Processed"
click at [283, 279] on icon at bounding box center [282, 275] width 11 height 13
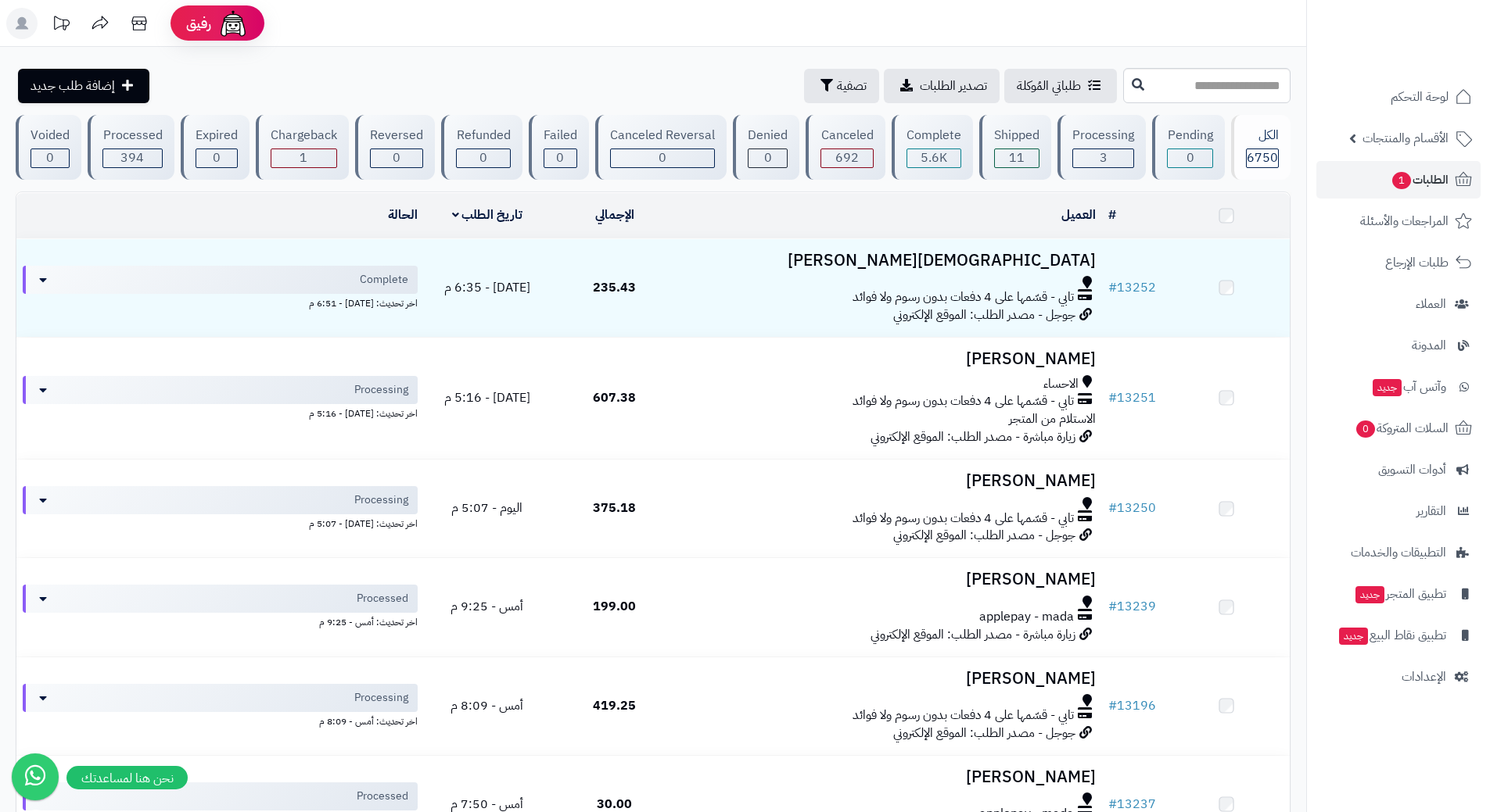
scroll to position [391, 0]
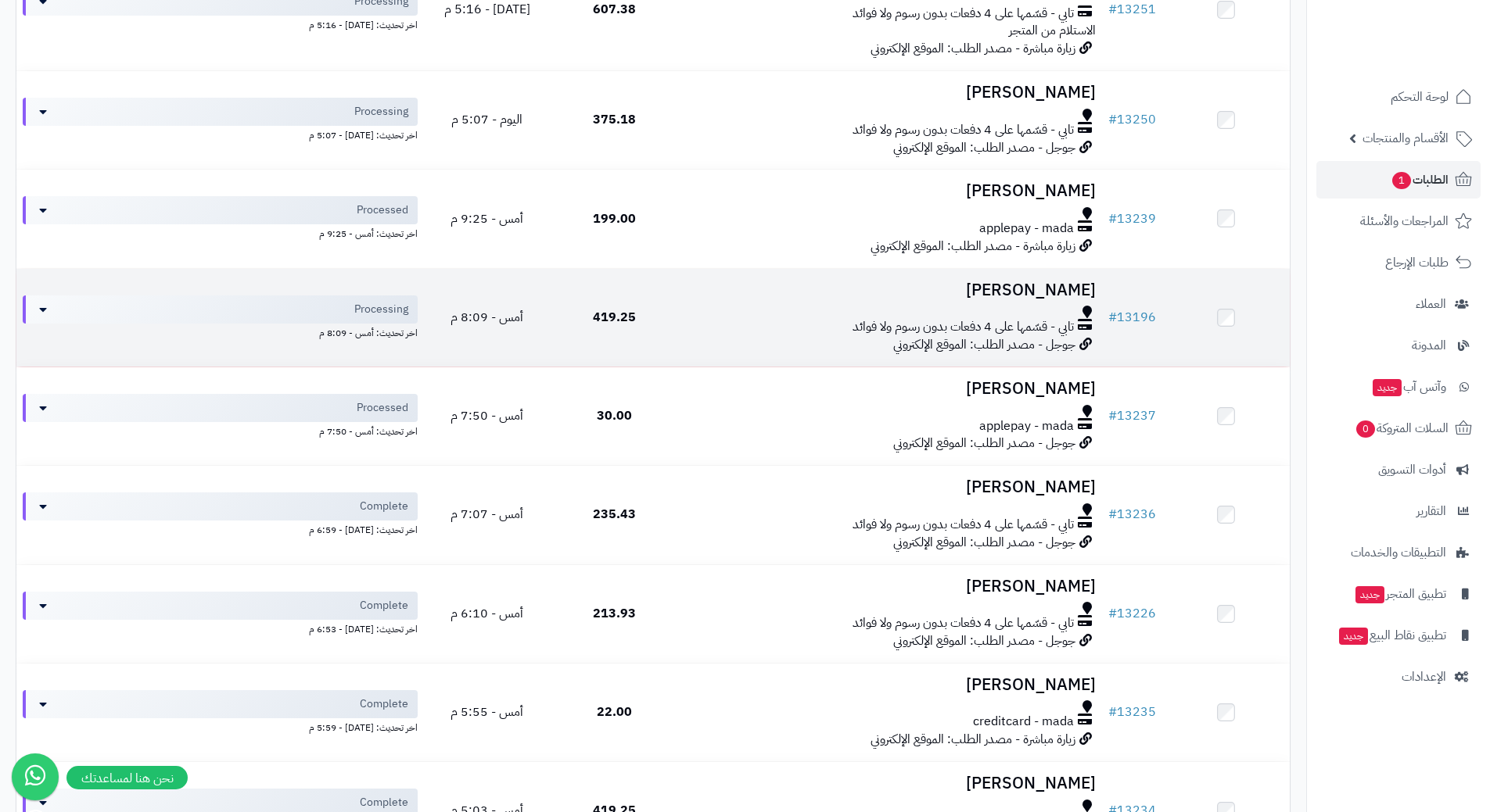
click at [702, 301] on td "عمر محمد تابي - قسّمها على 4 دفعات بدون رسوم ولا فوائد جوجل - مصدر الطلب: الموق…" at bounding box center [890, 317] width 424 height 98
click at [704, 290] on h3 "عمر محمد" at bounding box center [890, 290] width 412 height 18
click at [704, 290] on h3 "[PERSON_NAME]" at bounding box center [890, 290] width 412 height 18
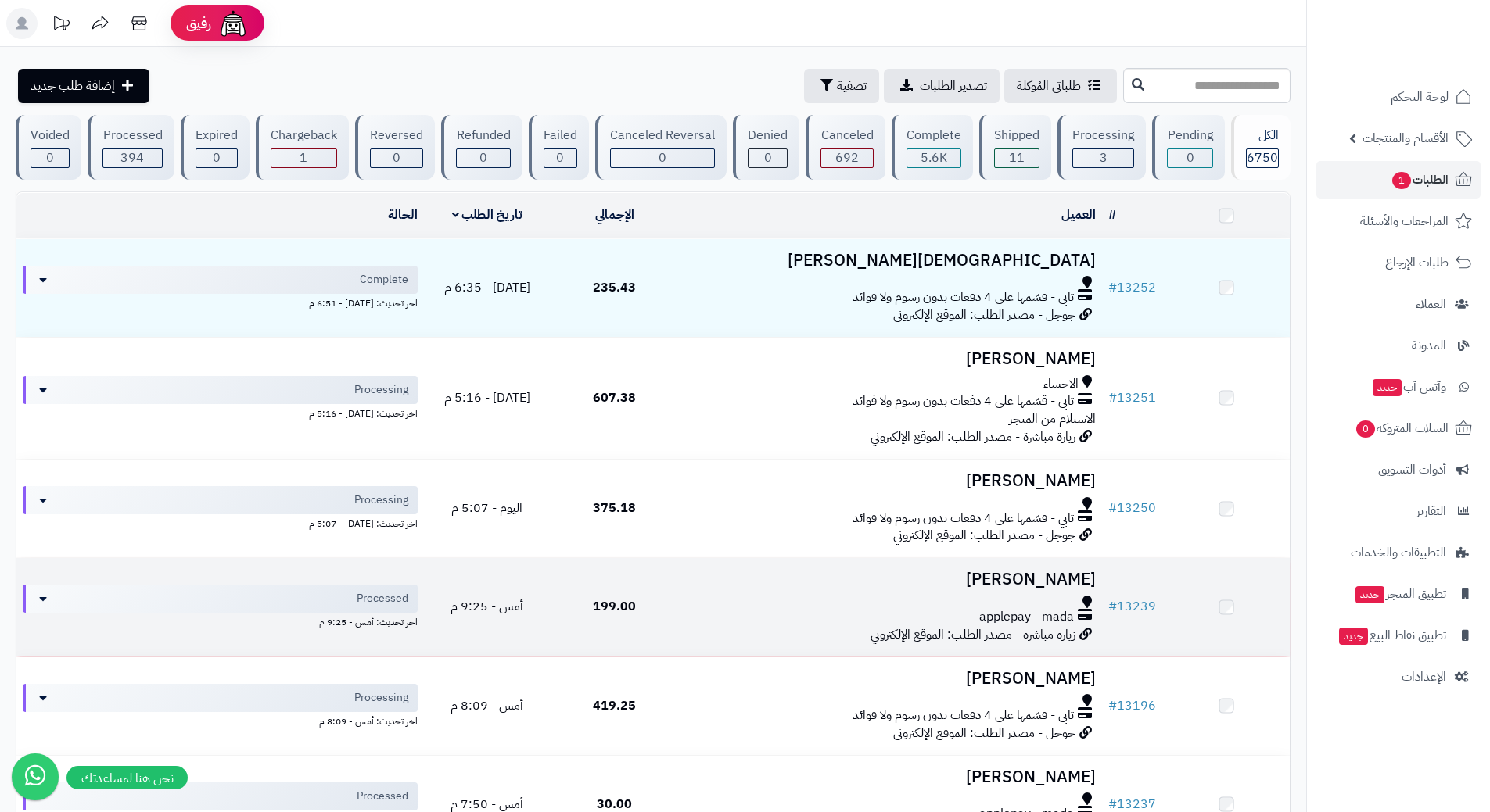
scroll to position [391, 0]
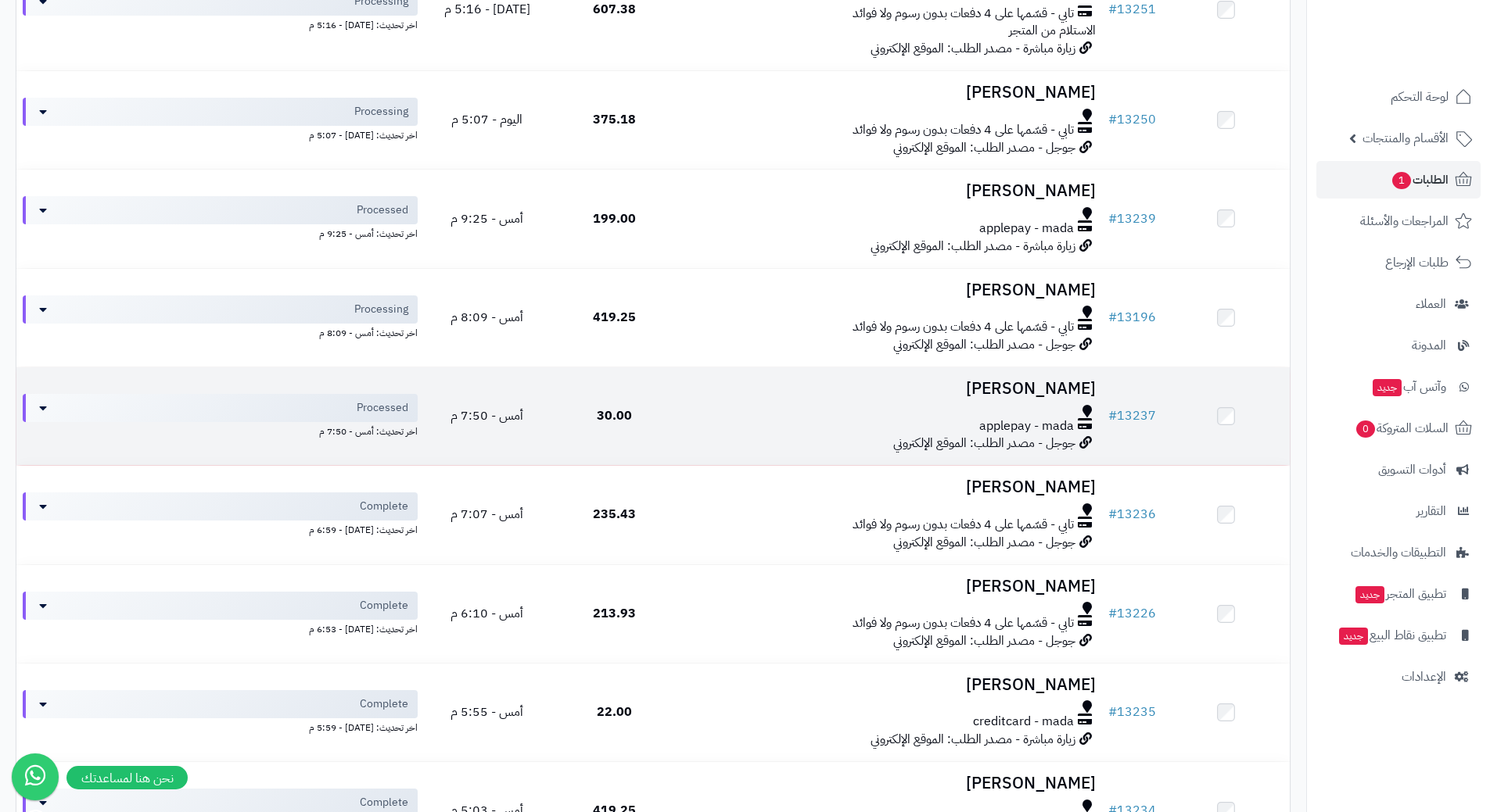
click at [708, 430] on div "applepay - mada" at bounding box center [890, 426] width 412 height 18
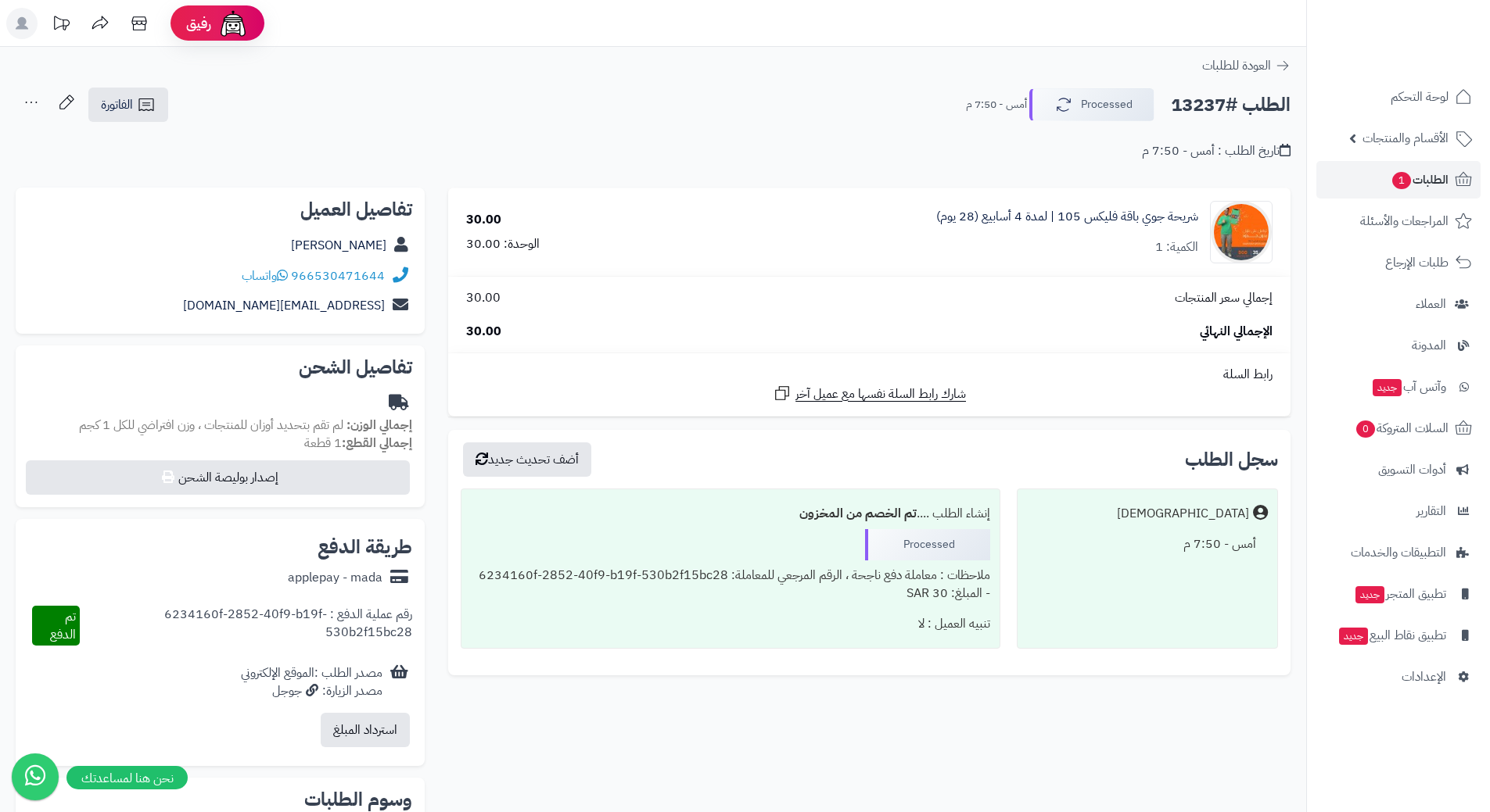
click at [1246, 106] on h2 "الطلب #13237" at bounding box center [1230, 105] width 120 height 32
copy div "الطلب #13237 Processed"
click at [281, 274] on icon at bounding box center [282, 275] width 11 height 13
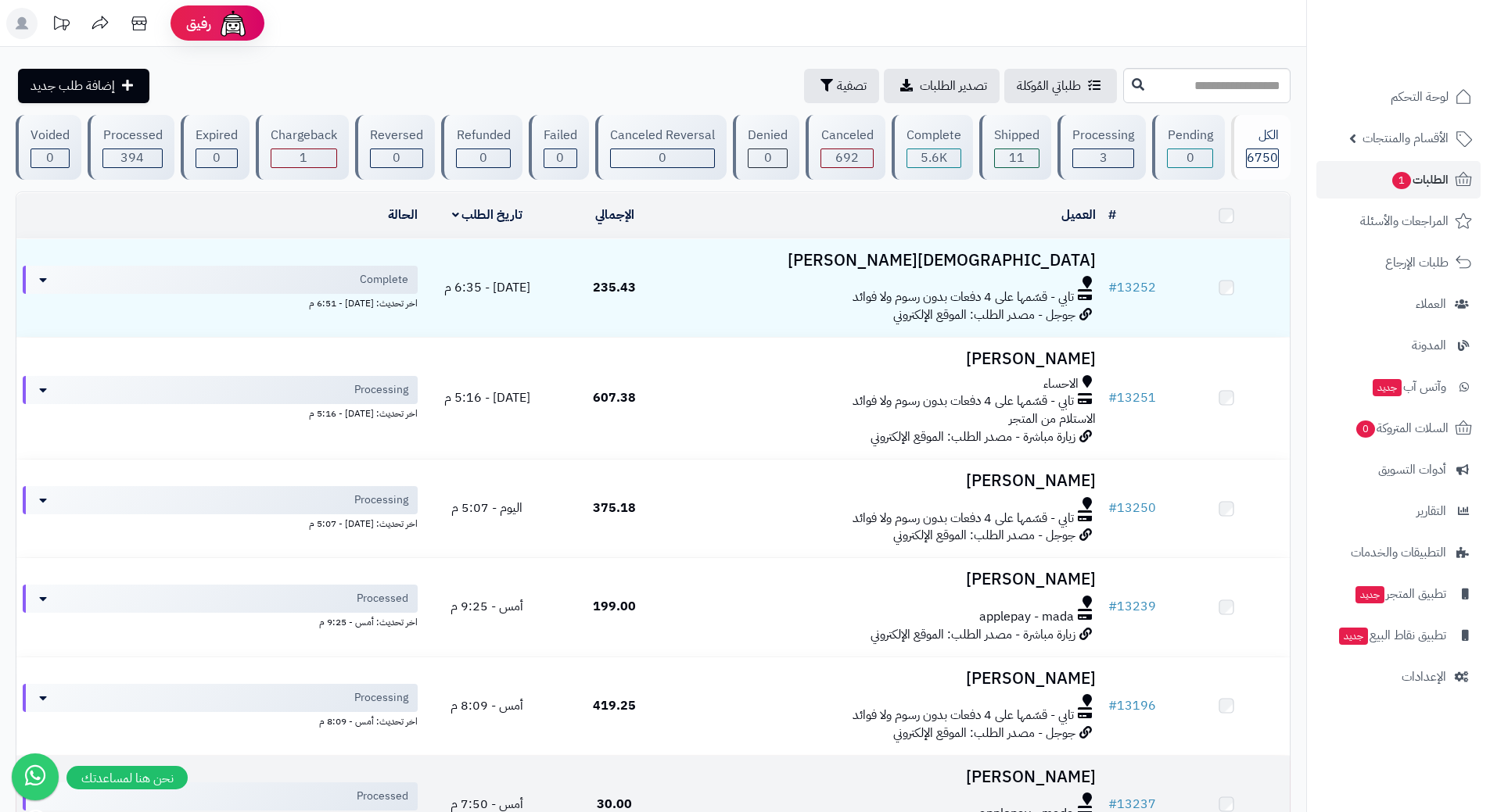
scroll to position [391, 0]
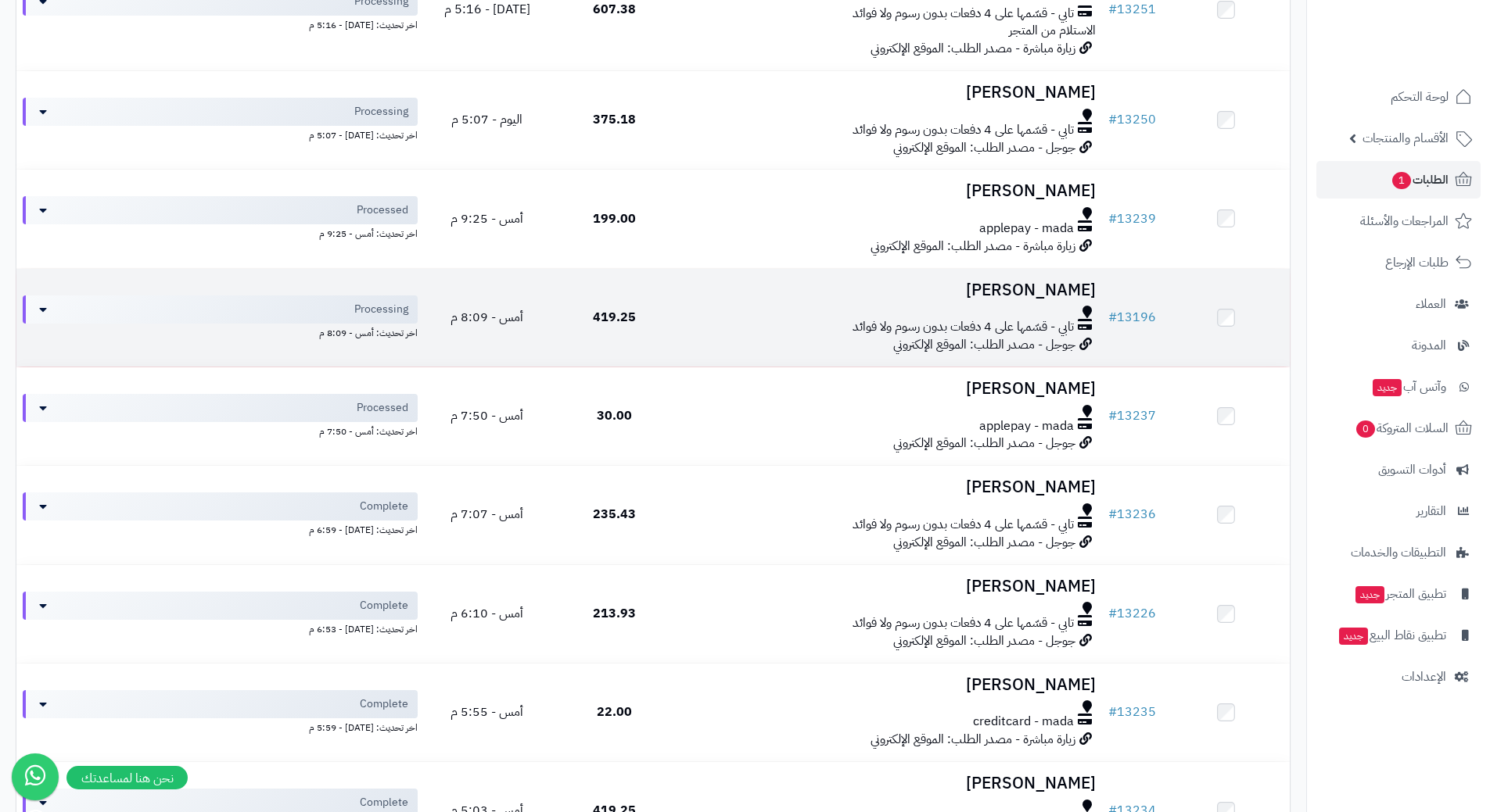
click at [718, 301] on td "عمر محمد تابي - قسّمها على 4 دفعات بدون رسوم ولا فوائد جوجل - مصدر الطلب: الموق…" at bounding box center [890, 317] width 424 height 98
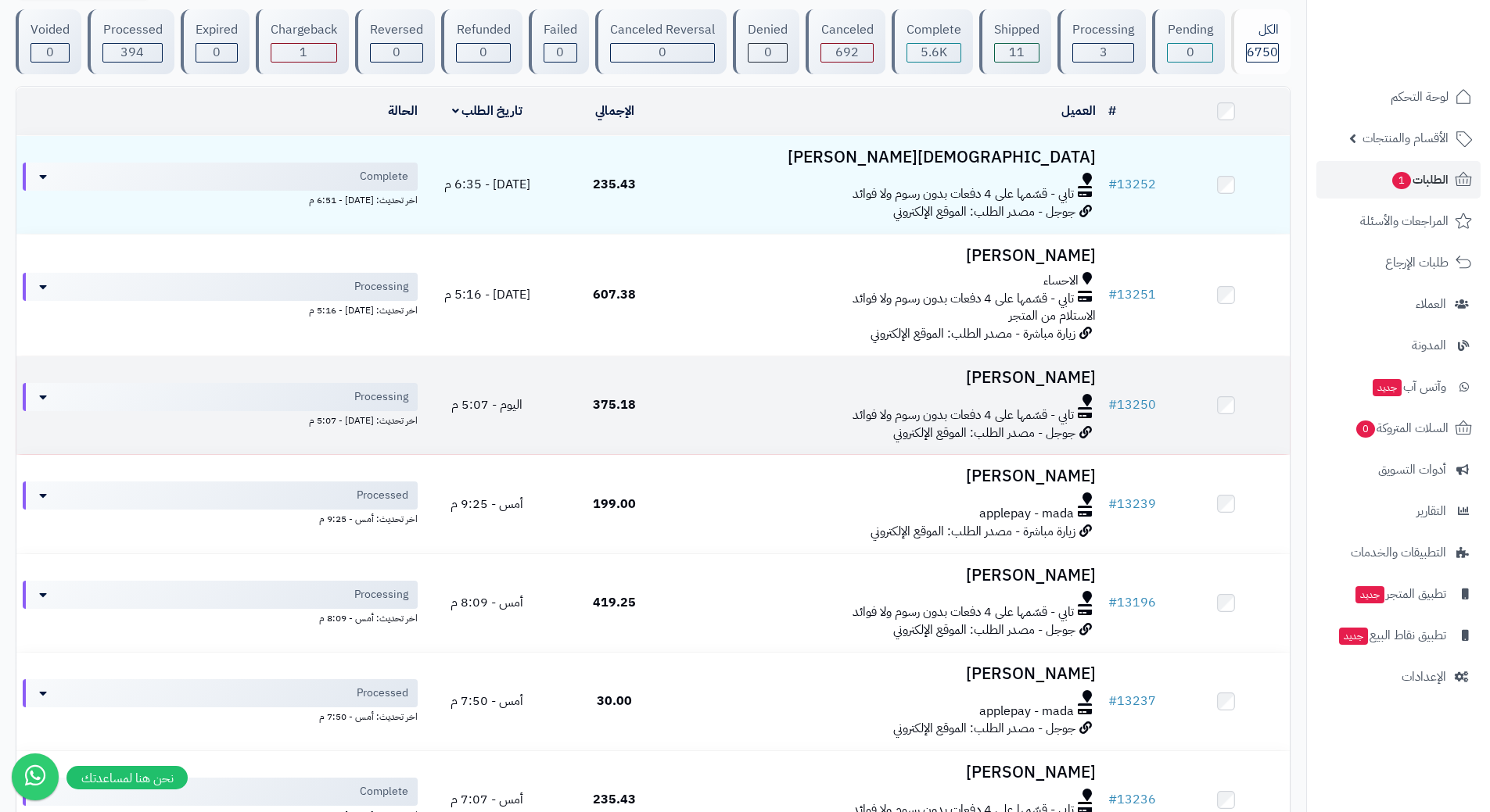
scroll to position [78, 0]
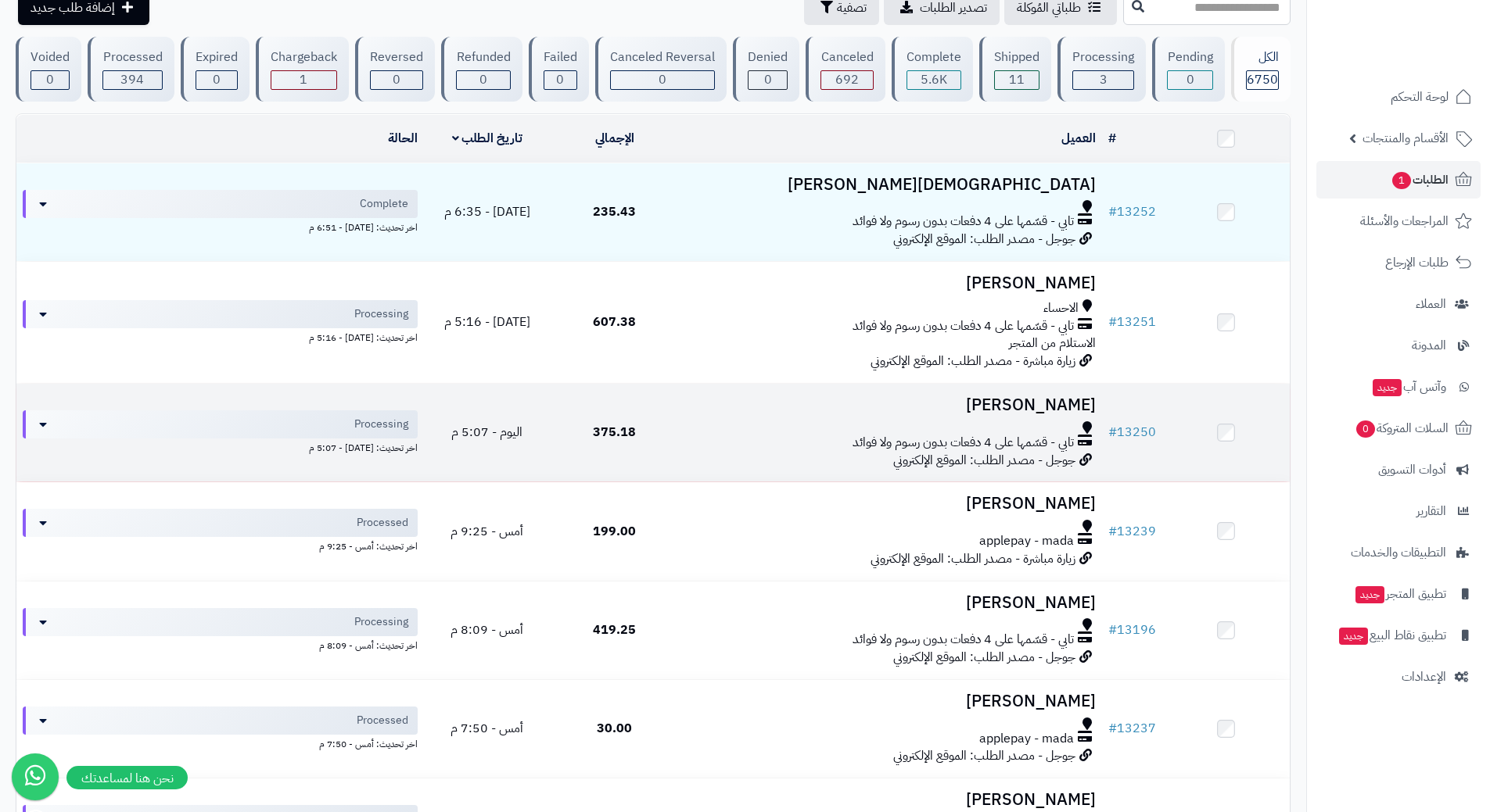
click at [670, 410] on td "375.18" at bounding box center [614, 432] width 128 height 98
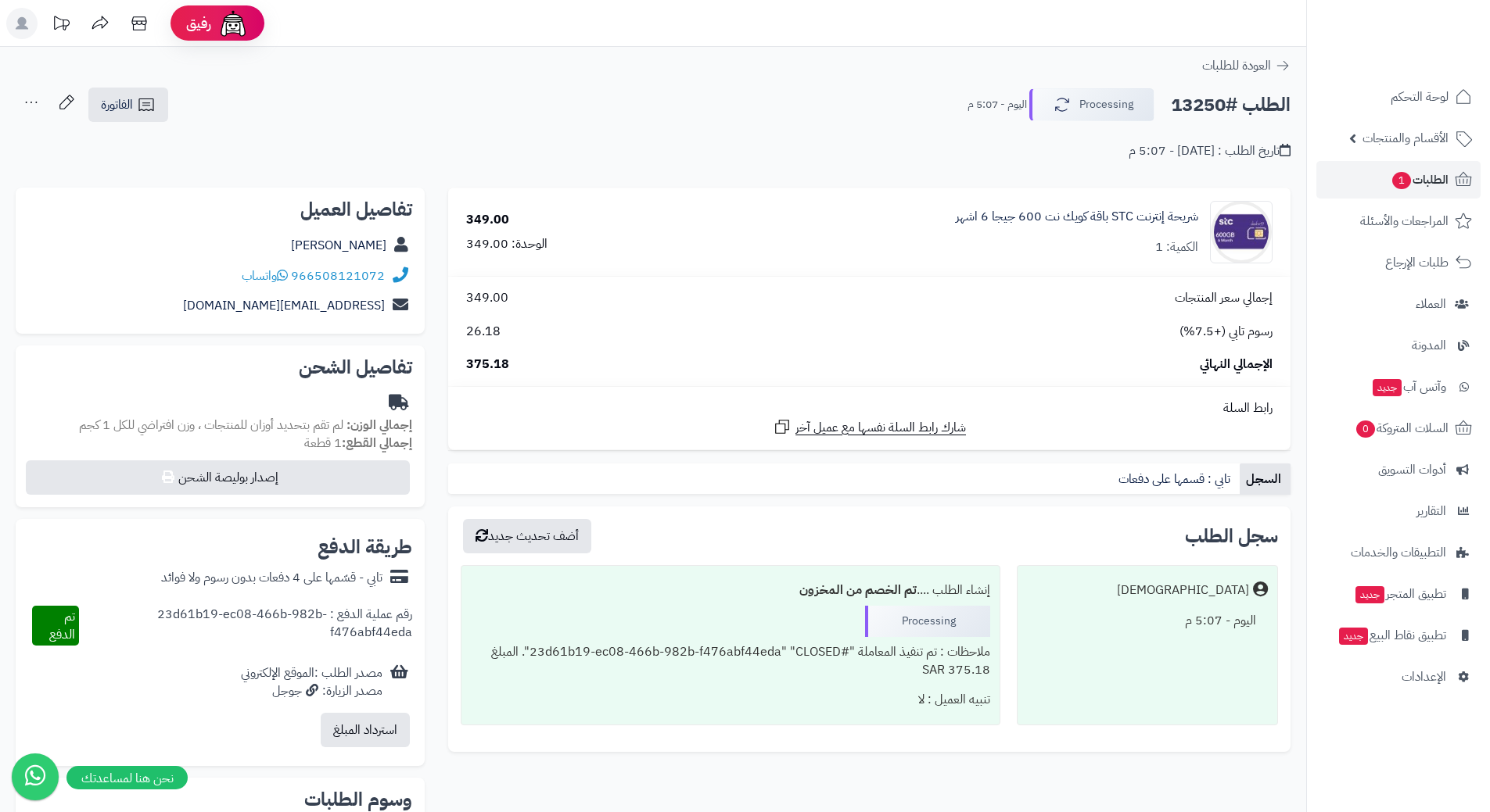
click at [1232, 100] on h2 "الطلب #13250" at bounding box center [1230, 105] width 120 height 32
click at [1232, 99] on h2 "الطلب #13250" at bounding box center [1230, 105] width 120 height 32
copy div "الطلب #13250 Processing"
click at [279, 274] on span "واتساب" at bounding box center [265, 276] width 47 height 19
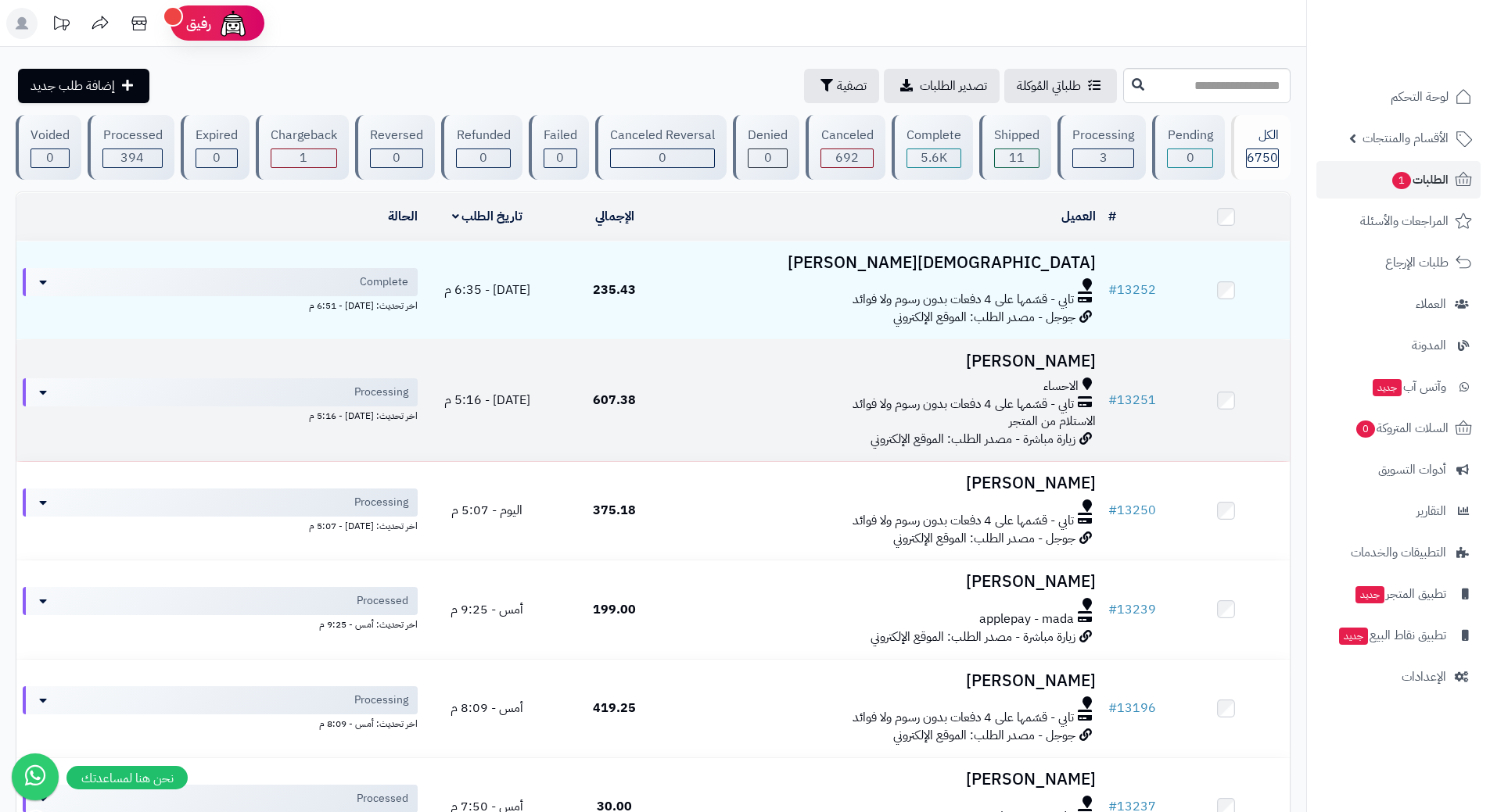
click at [706, 380] on div "الاحساء" at bounding box center [890, 387] width 412 height 18
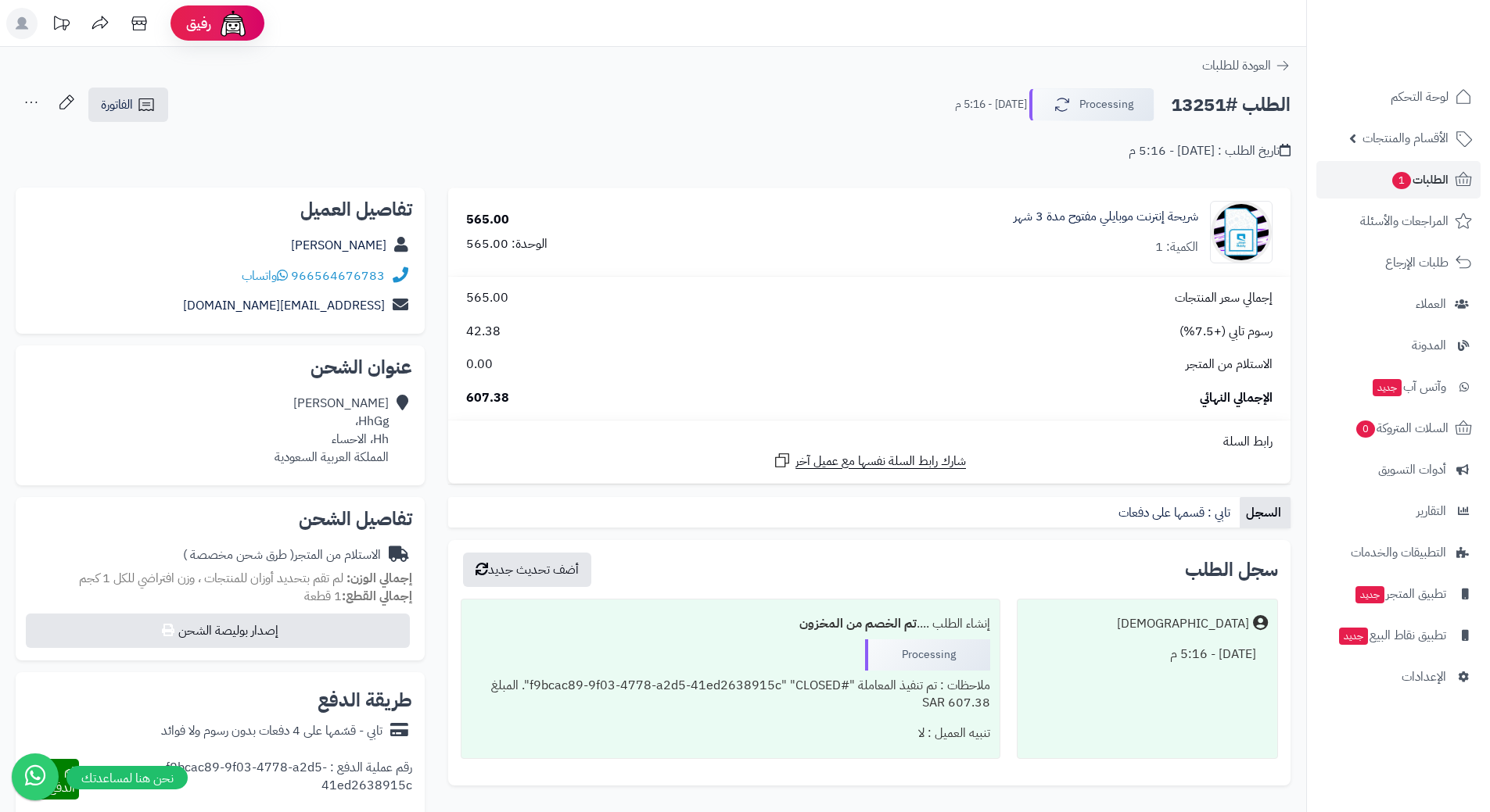
click at [1240, 108] on h2 "الطلب #13251" at bounding box center [1230, 105] width 120 height 32
copy div "الطلب #13251 Processing"
click at [280, 279] on span "واتساب" at bounding box center [265, 276] width 47 height 19
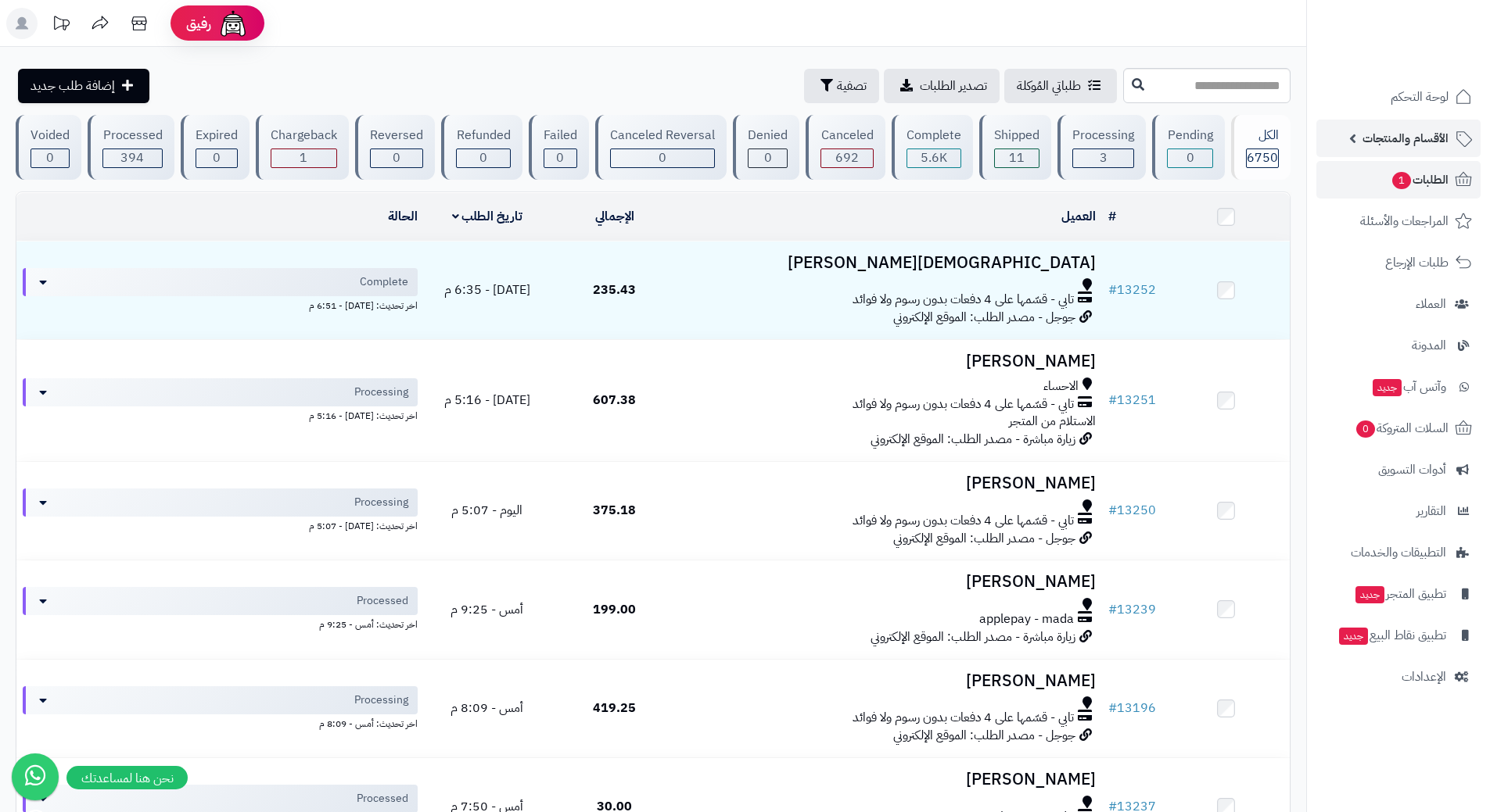
click at [1354, 141] on link "الأقسام والمنتجات" at bounding box center [1399, 139] width 165 height 38
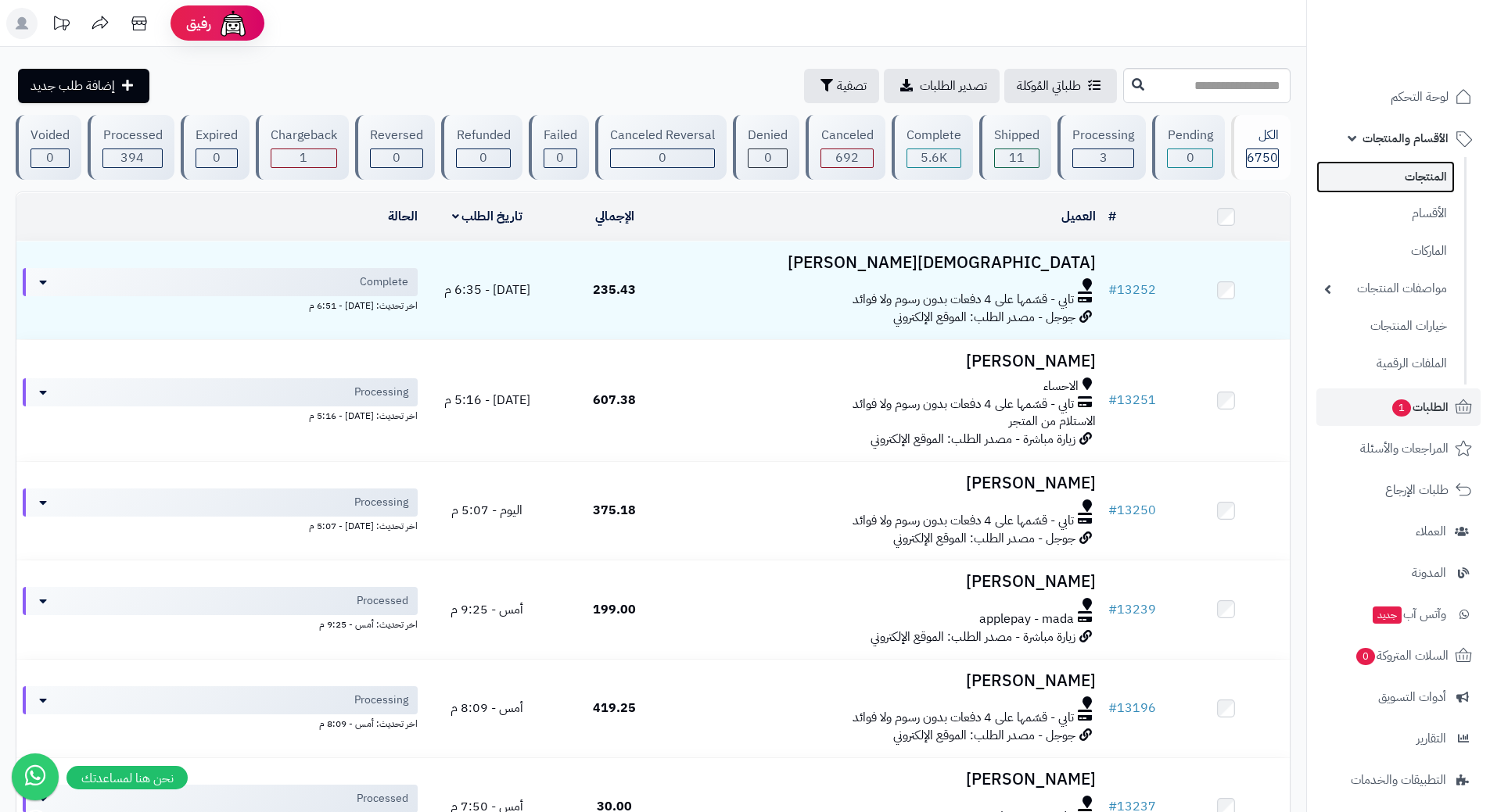
click at [1410, 176] on link "المنتجات" at bounding box center [1386, 176] width 139 height 32
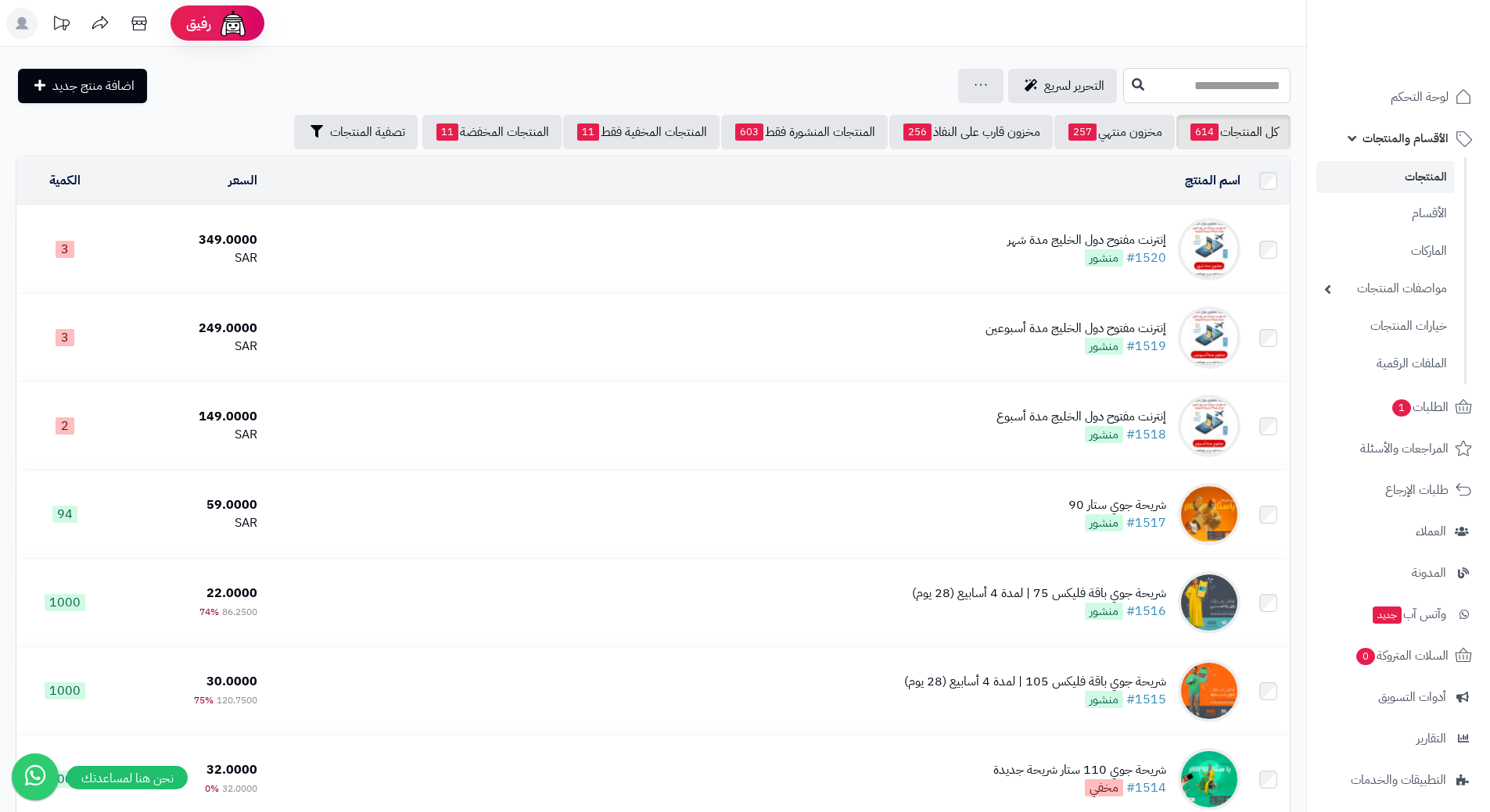
click at [1144, 90] on input "text" at bounding box center [1206, 85] width 168 height 35
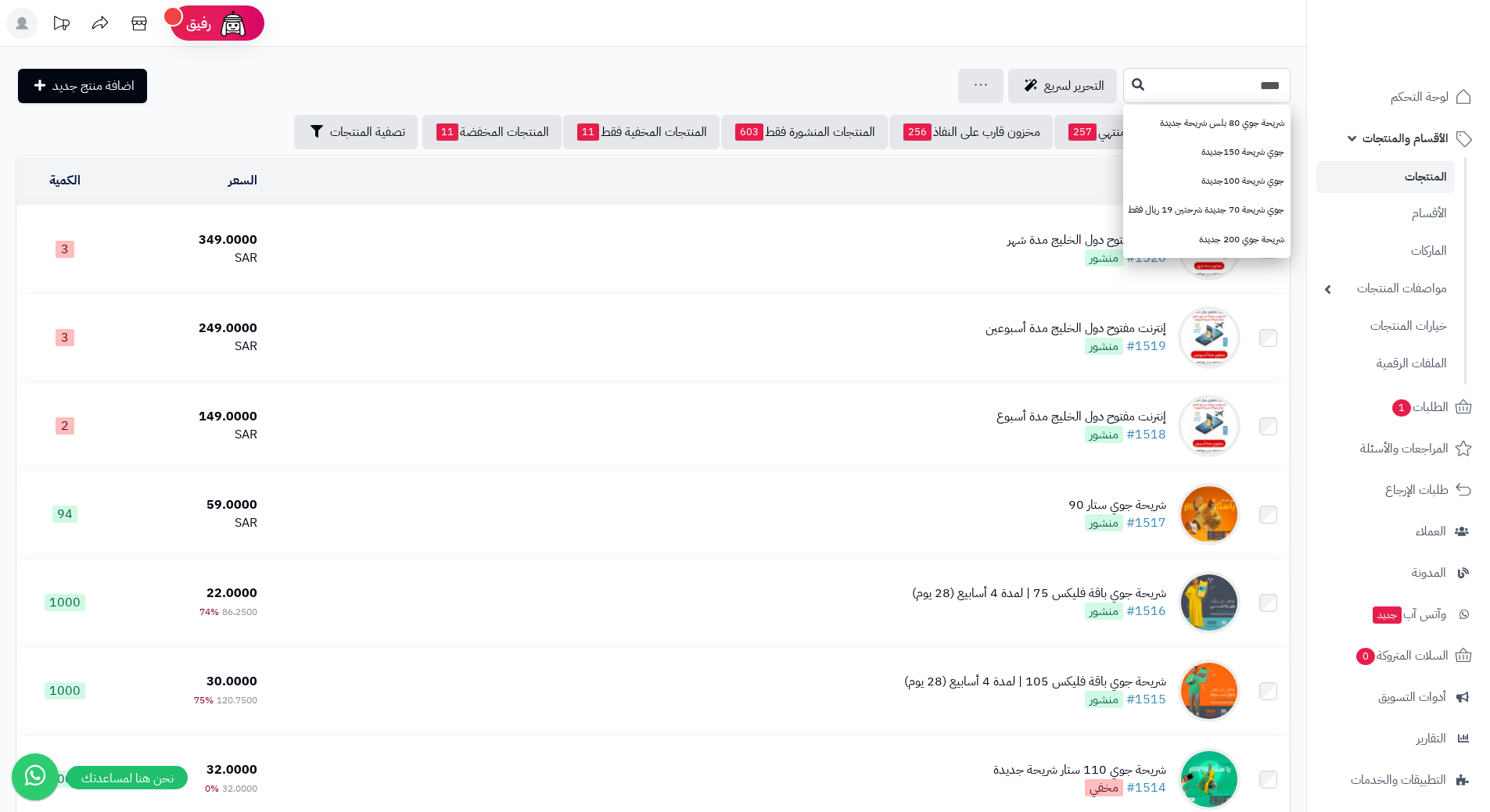
type input "***"
click at [1132, 80] on icon at bounding box center [1138, 83] width 13 height 13
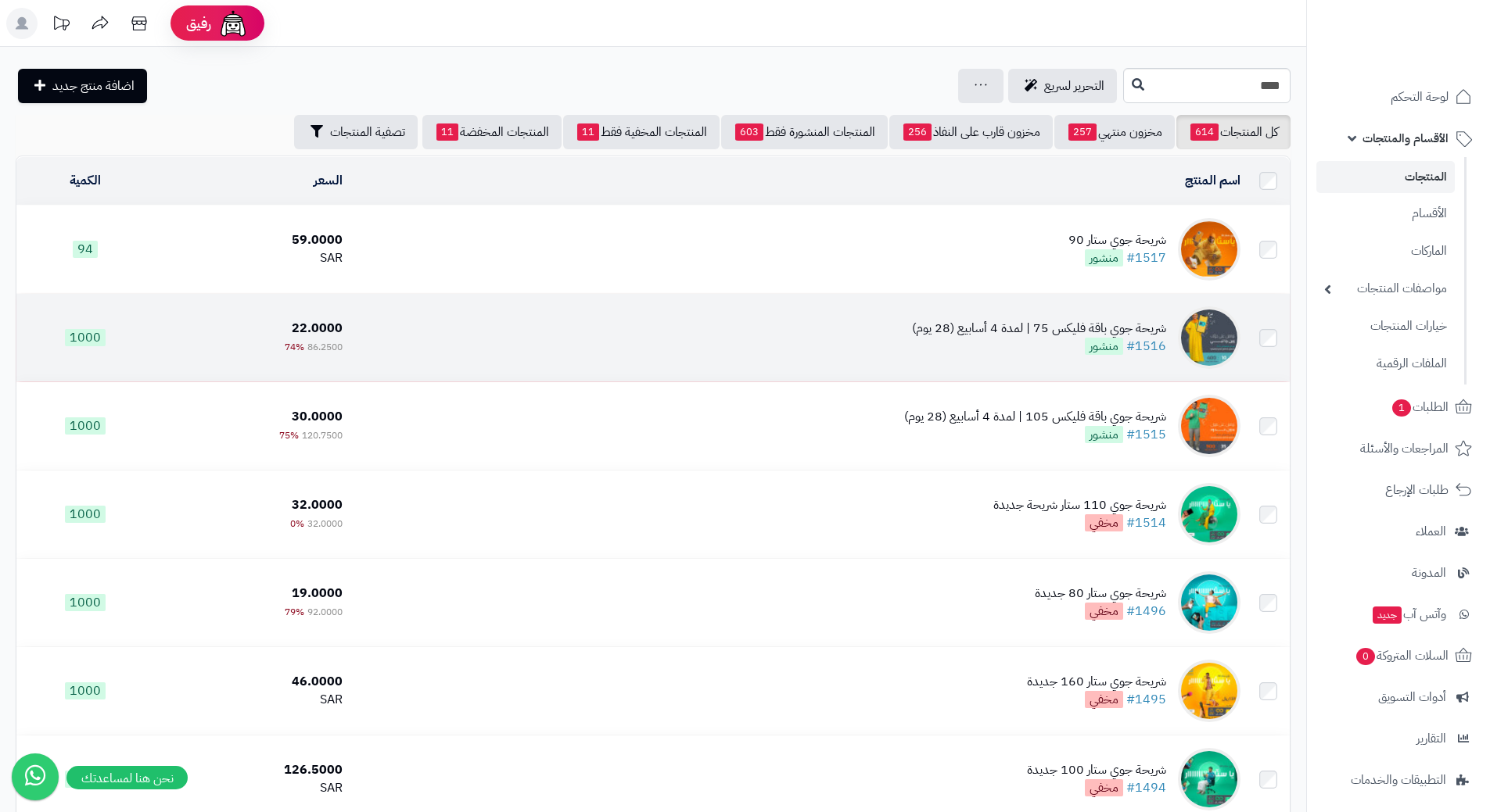
click at [559, 329] on td "شريحة جوي باقة فليكس 75 | لمدة 4 أسابيع (28 يوم) #1516 منشور" at bounding box center [798, 337] width 898 height 87
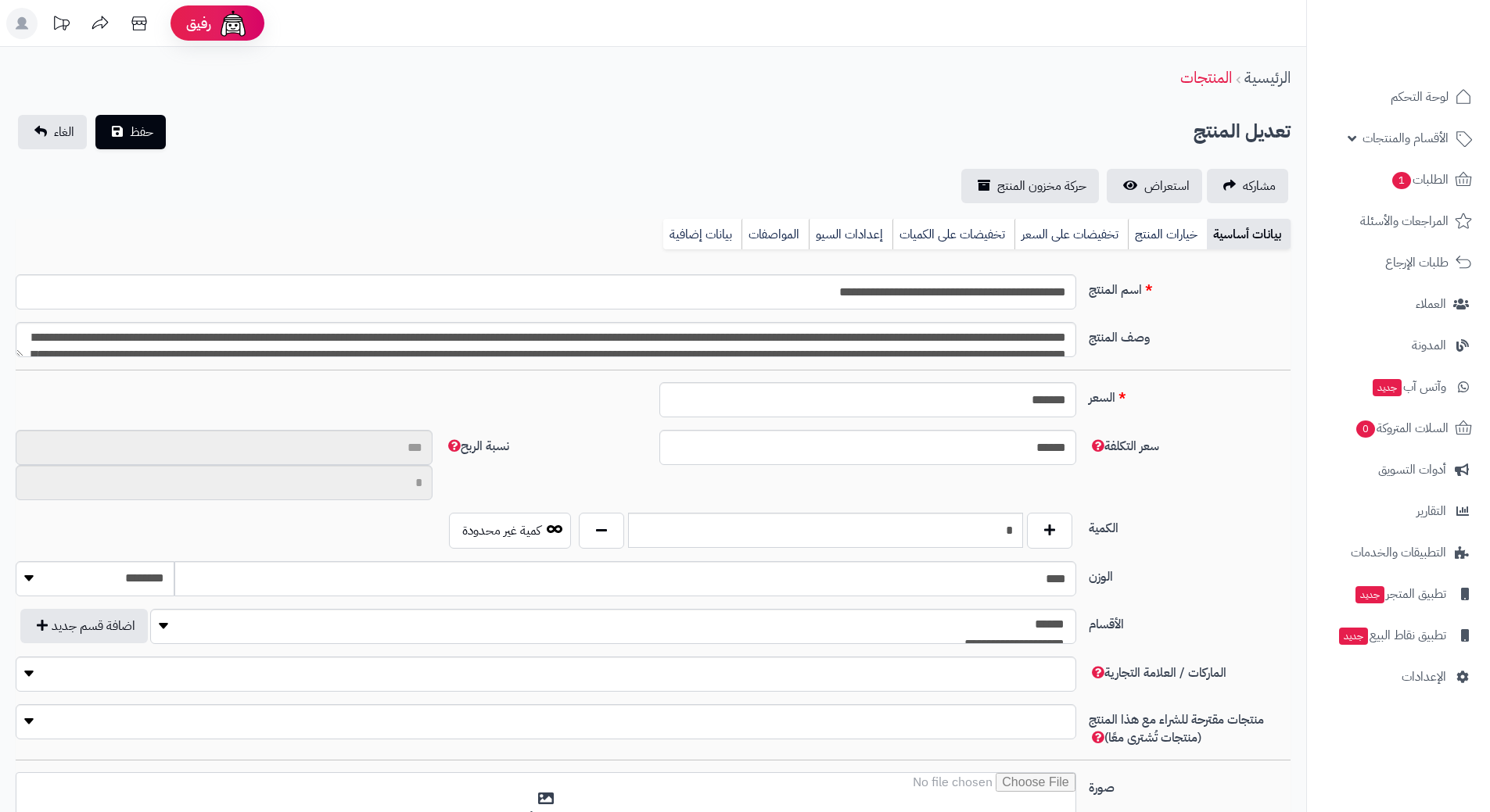
type input "**"
type input "*********"
type input "*****"
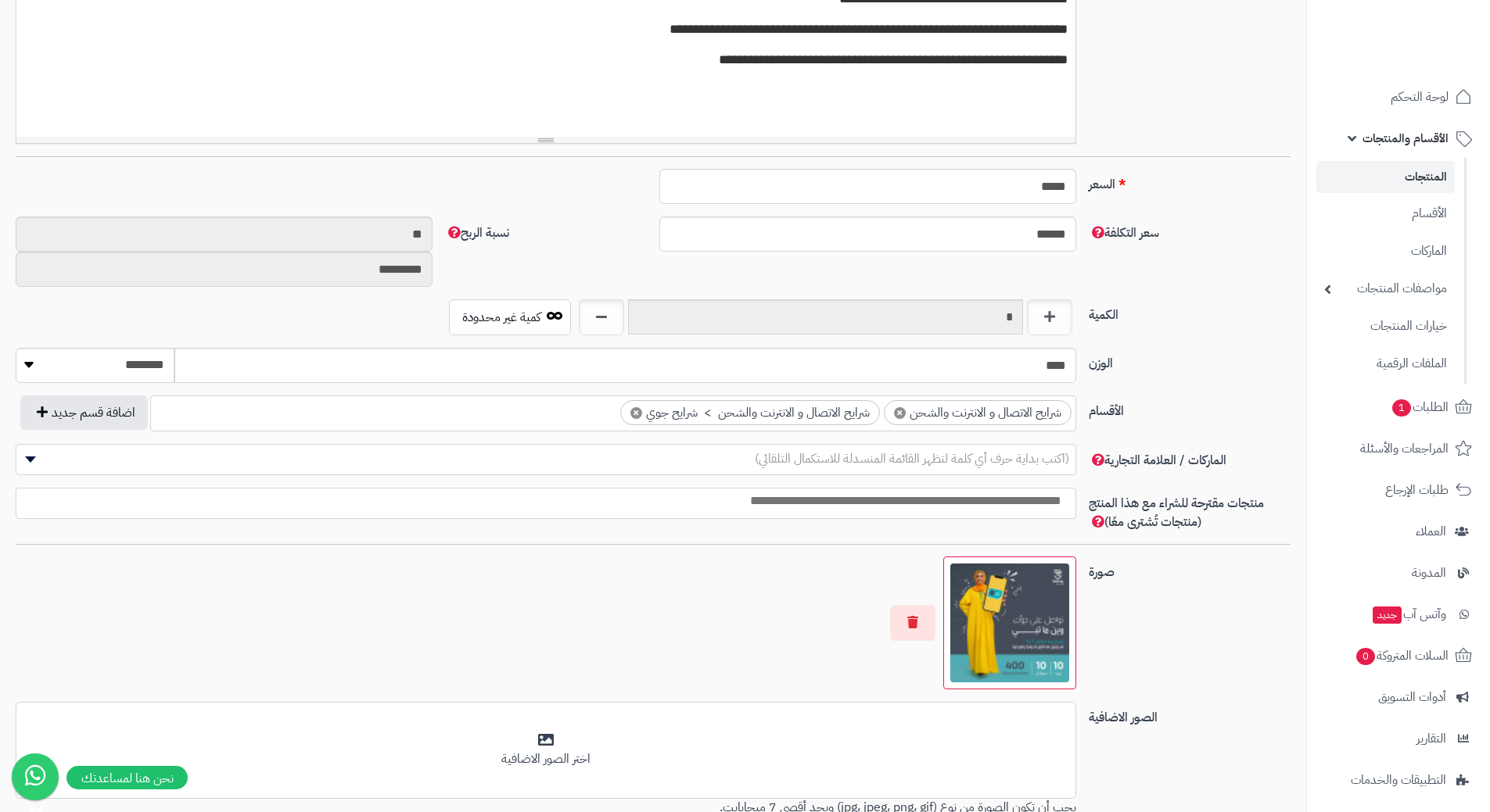
scroll to position [688, 0]
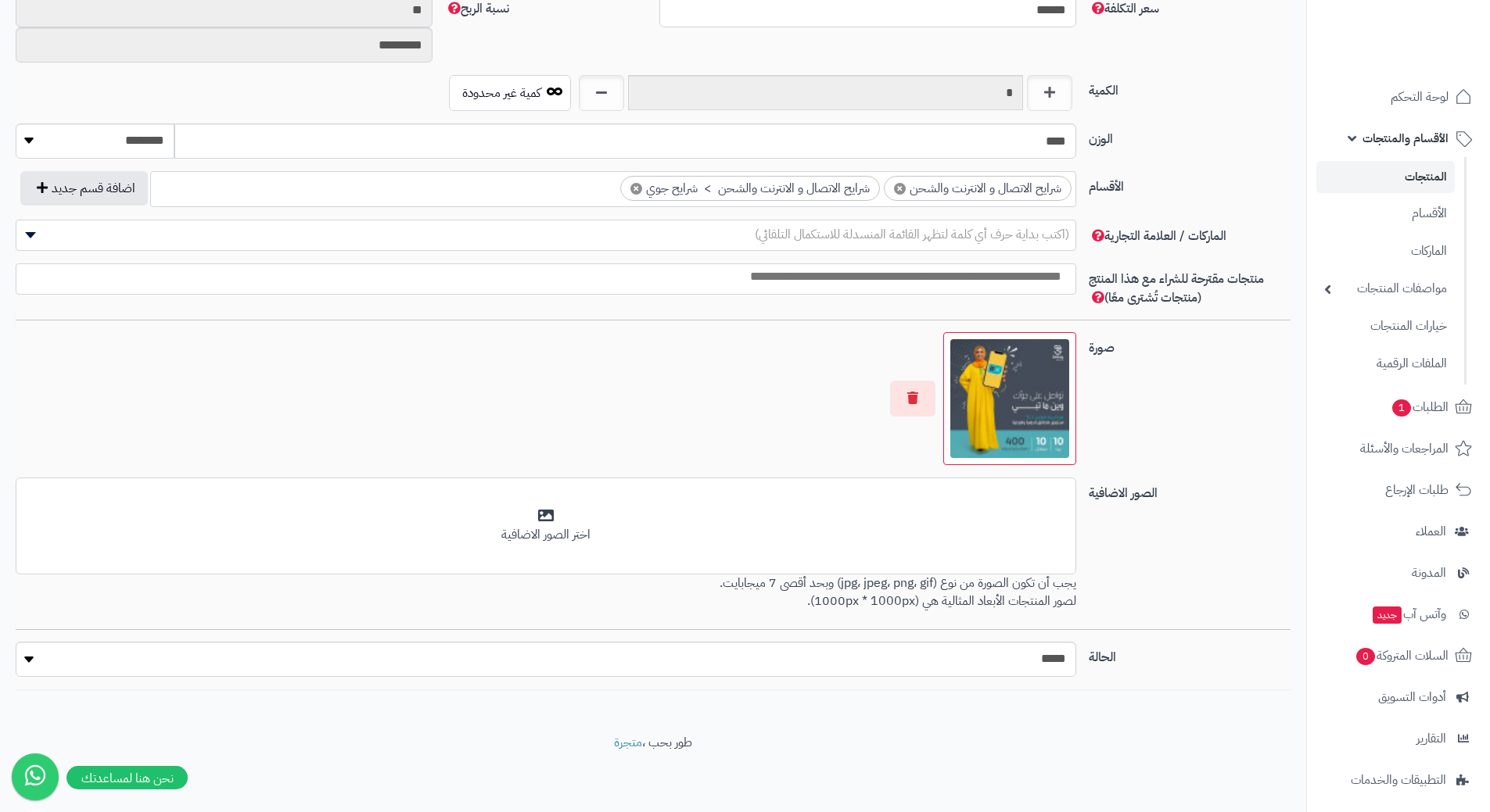
click at [805, 638] on div "**********" at bounding box center [653, 131] width 1275 height 1115
click at [879, 663] on select "***** ****" at bounding box center [546, 658] width 1060 height 35
select select "*"
click at [16, 641] on select "***** ****" at bounding box center [546, 658] width 1060 height 35
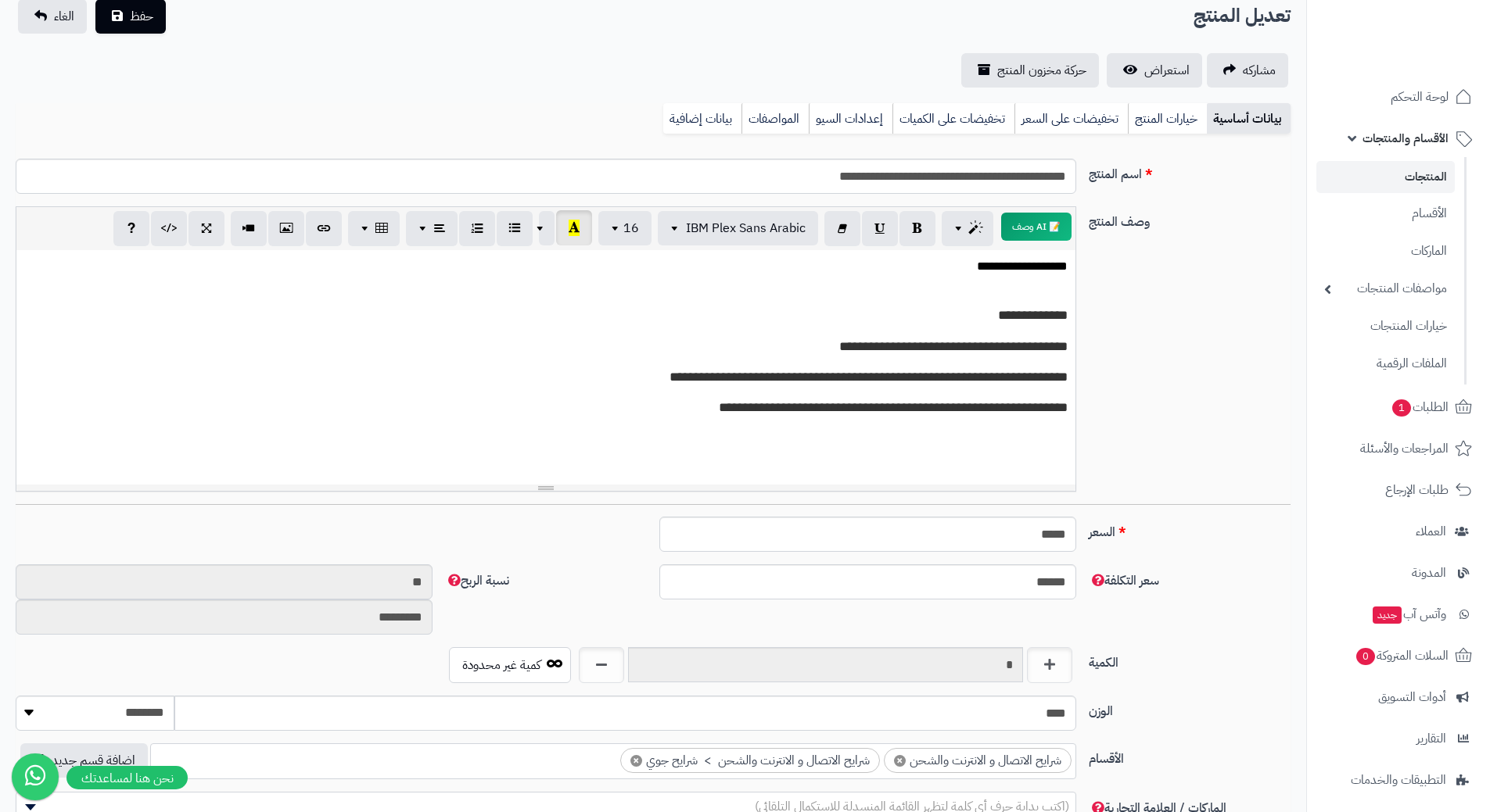
scroll to position [0, 0]
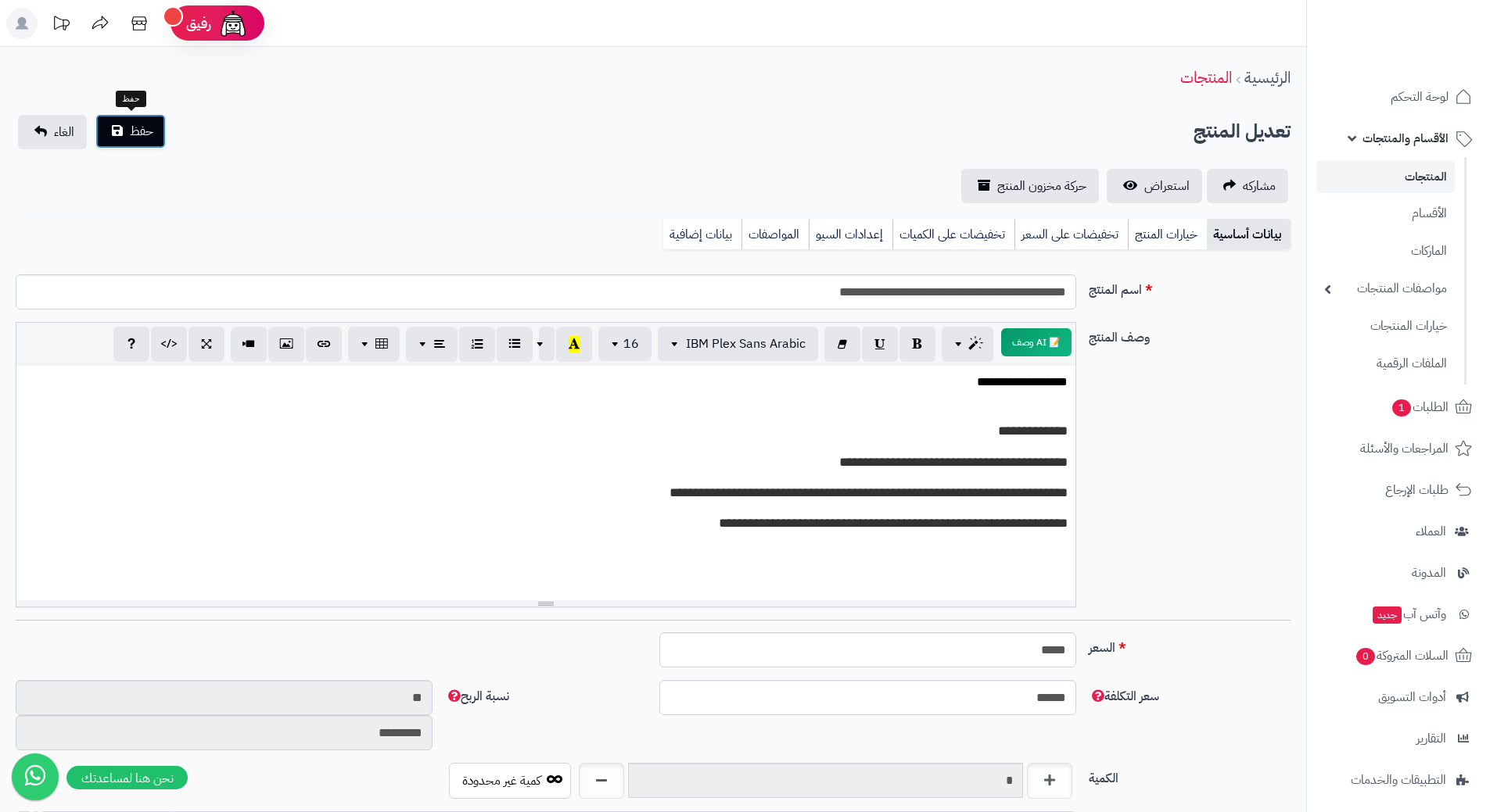
click at [159, 139] on button "حفظ" at bounding box center [130, 131] width 70 height 35
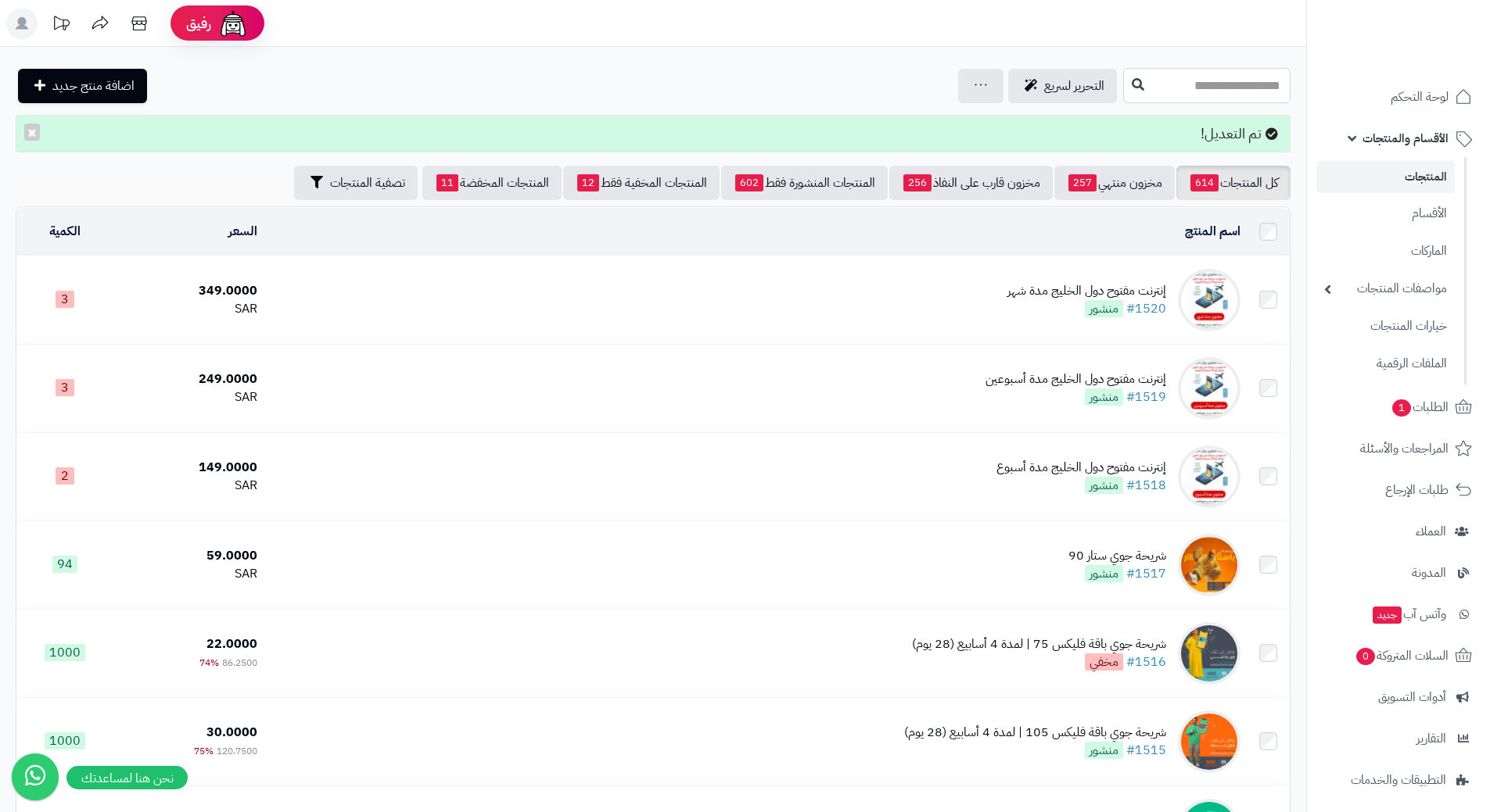
drag, startPoint x: 1150, startPoint y: 89, endPoint x: 1140, endPoint y: 83, distance: 11.7
click at [1150, 89] on input "text" at bounding box center [1206, 85] width 168 height 35
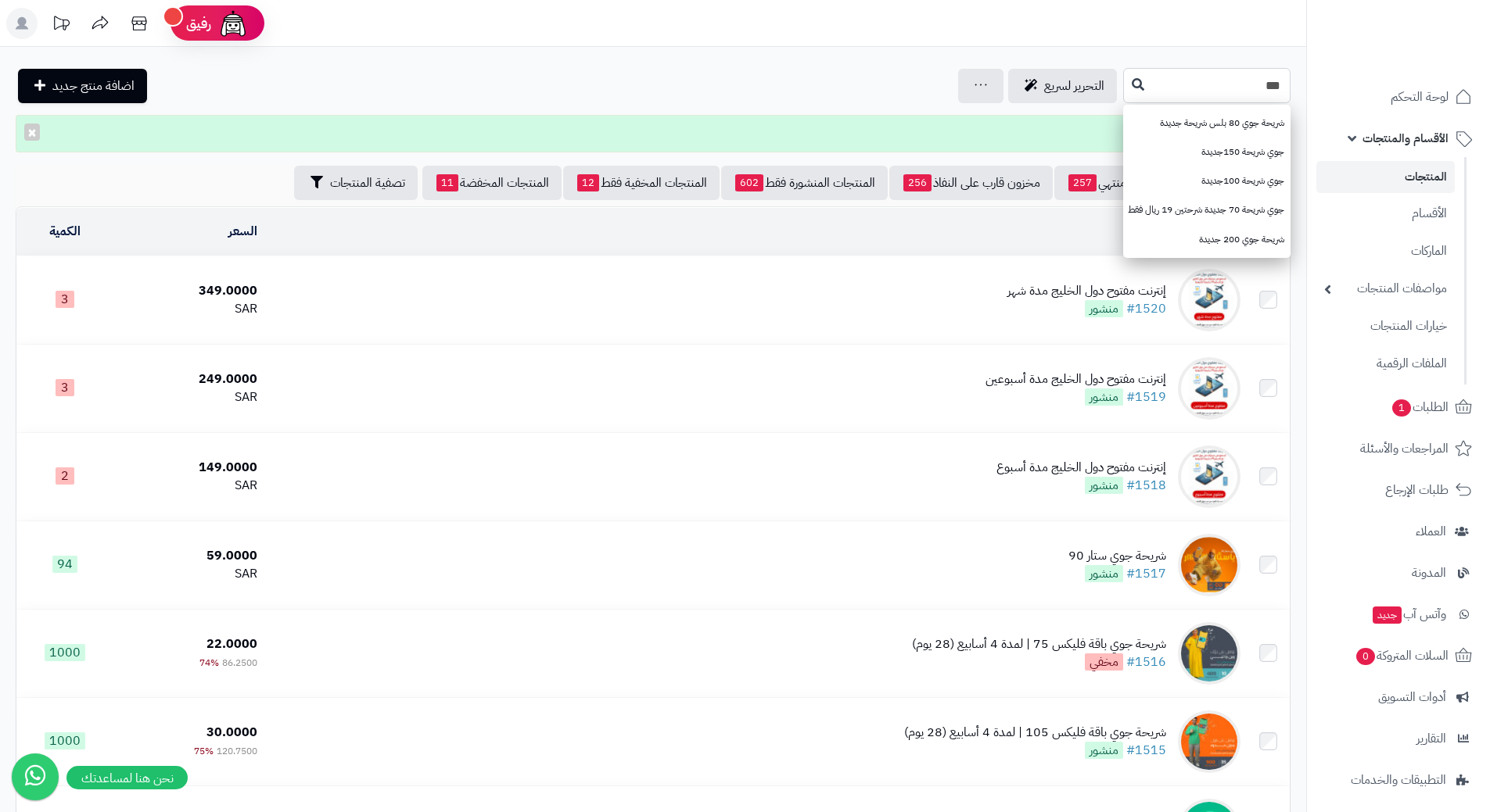
type input "***"
click at [1126, 75] on button at bounding box center [1138, 84] width 24 height 30
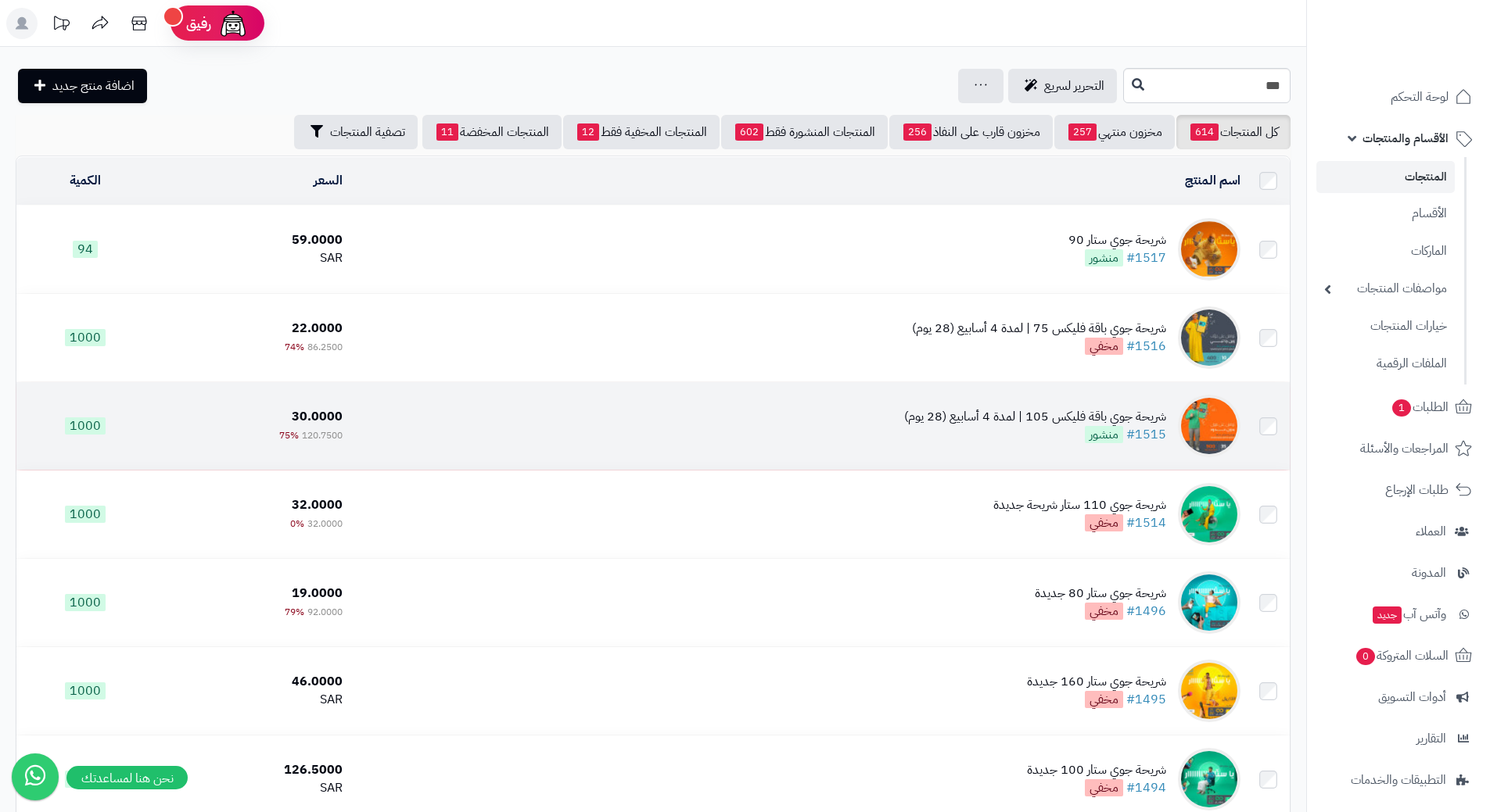
click at [664, 426] on td "شريحة جوي باقة فليكس 105 | لمدة 4 أسابيع (28 يوم) #1515 منشور" at bounding box center [798, 426] width 898 height 87
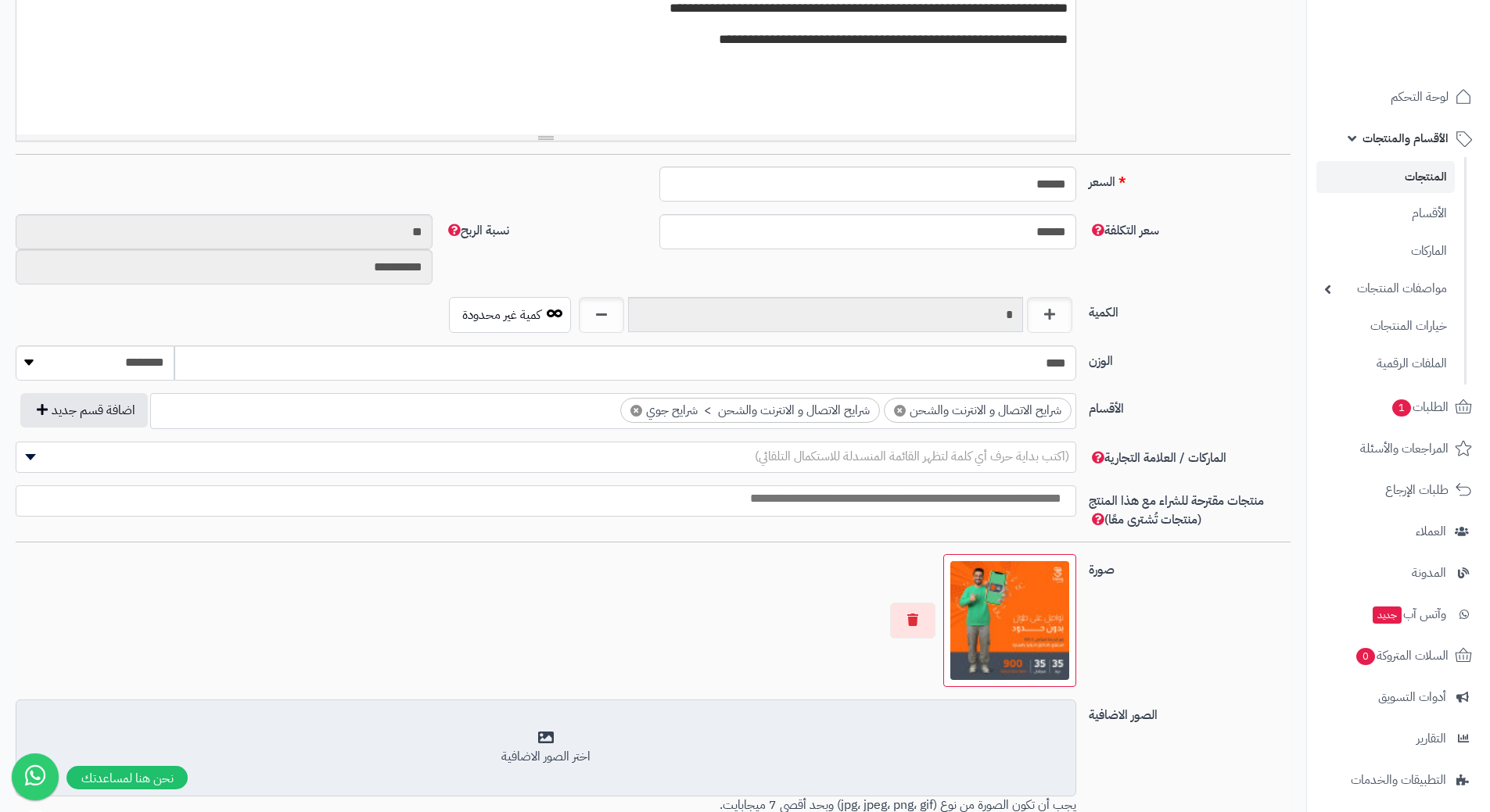
scroll to position [688, 0]
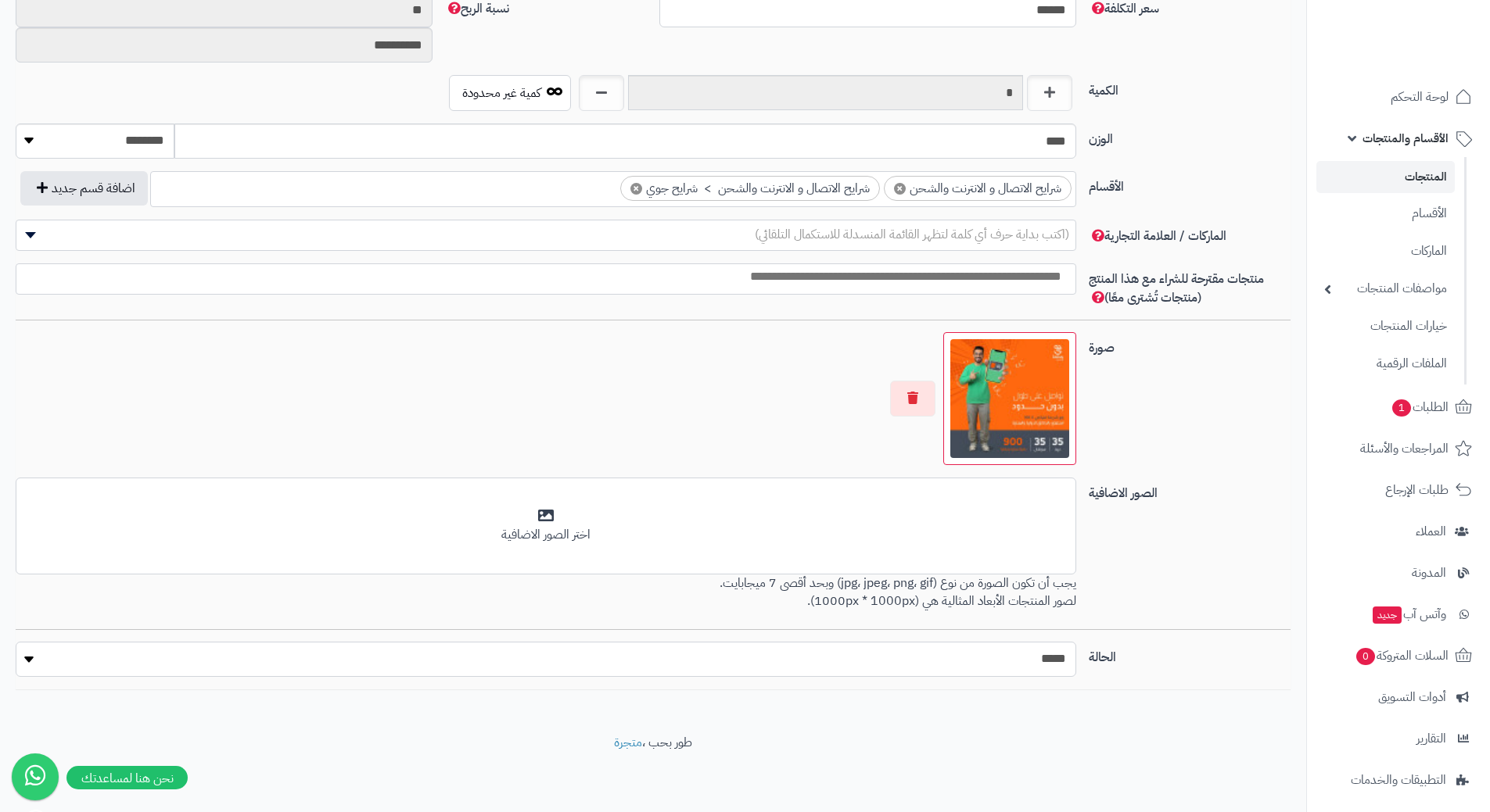
click at [753, 651] on select "***** ****" at bounding box center [546, 658] width 1060 height 35
select select "*"
click at [16, 641] on select "***** ****" at bounding box center [546, 658] width 1060 height 35
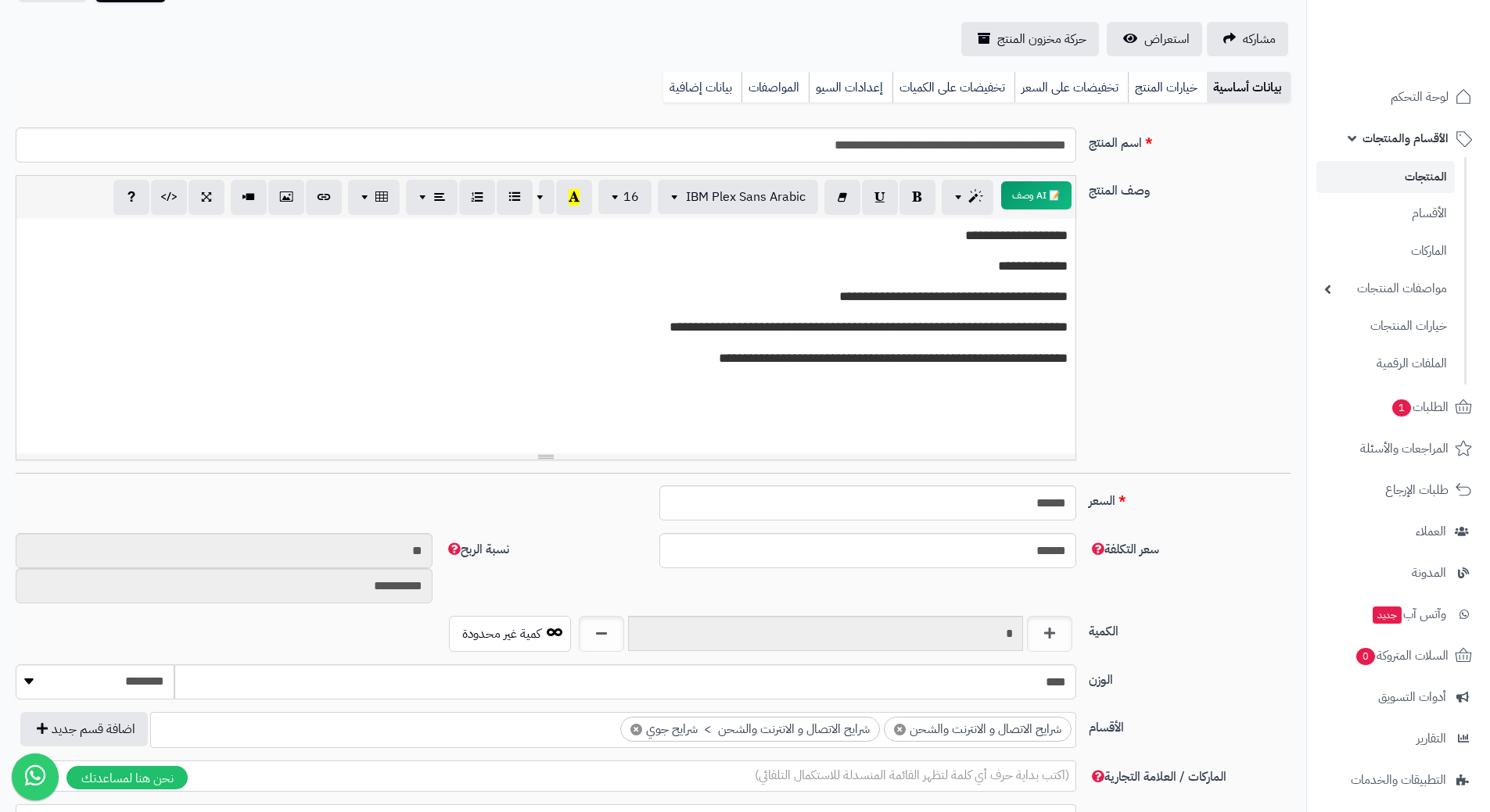
scroll to position [0, 0]
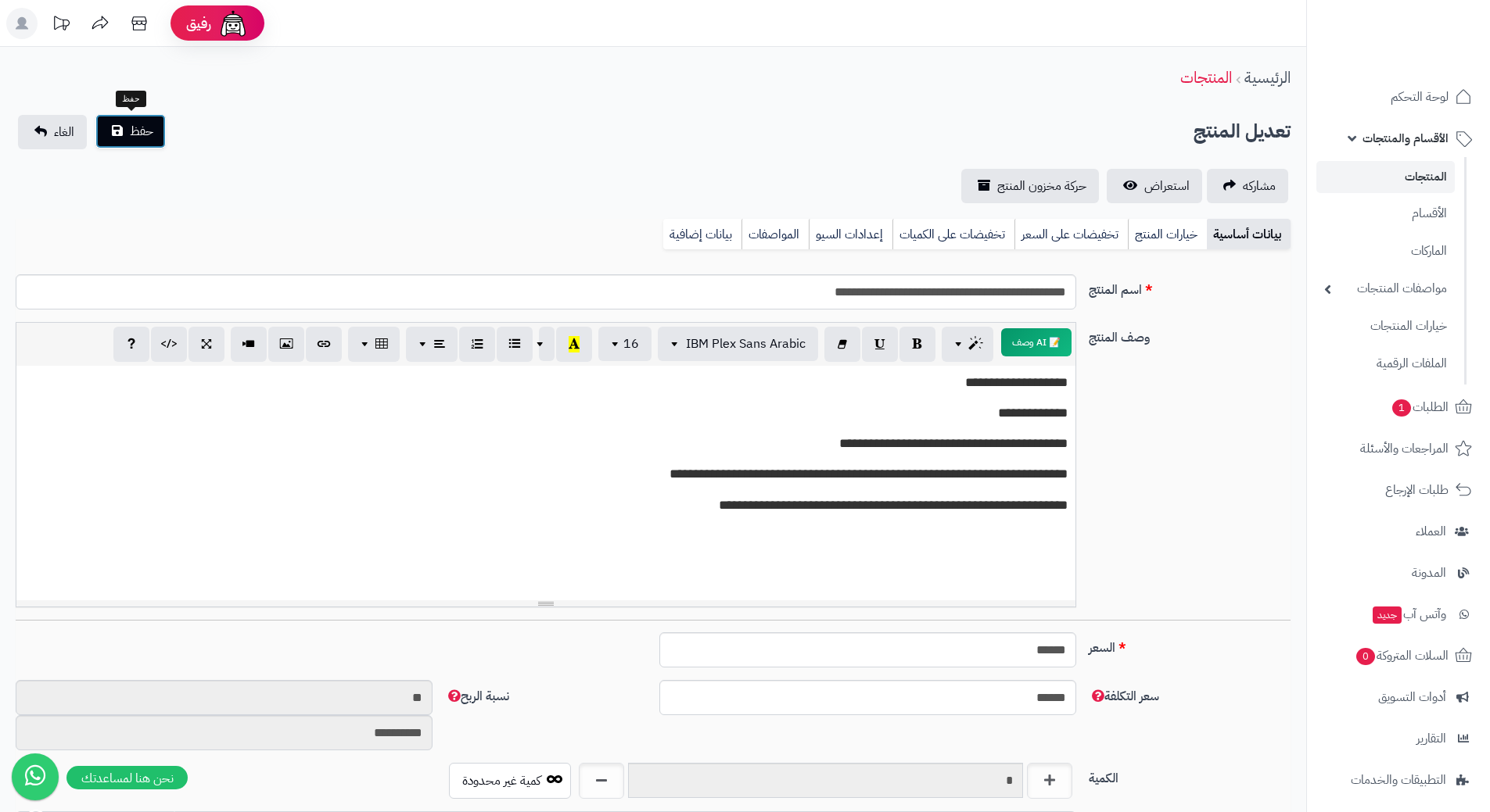
click at [142, 125] on span "حفظ" at bounding box center [142, 131] width 24 height 19
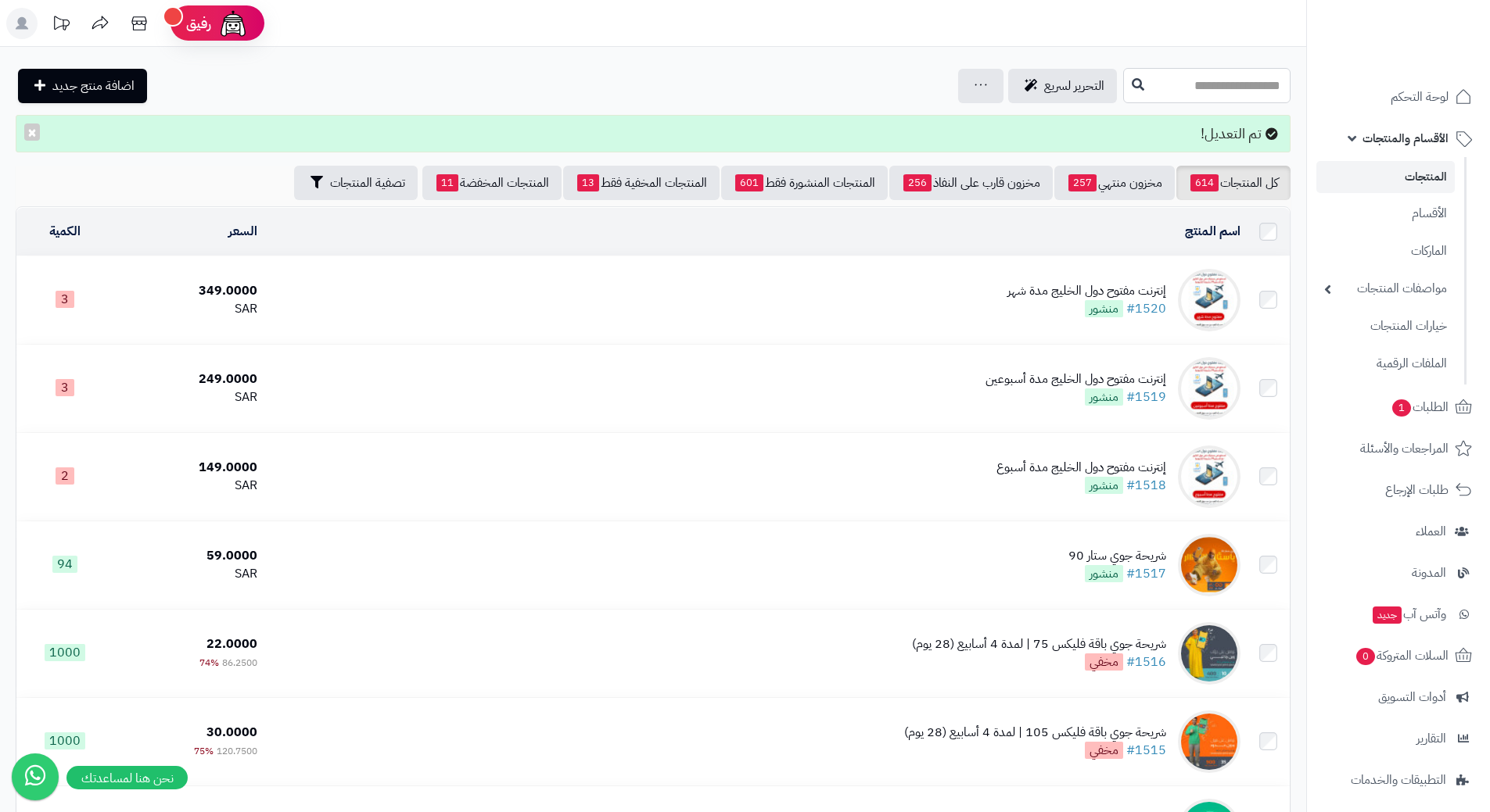
click at [1123, 90] on input "text" at bounding box center [1206, 85] width 168 height 35
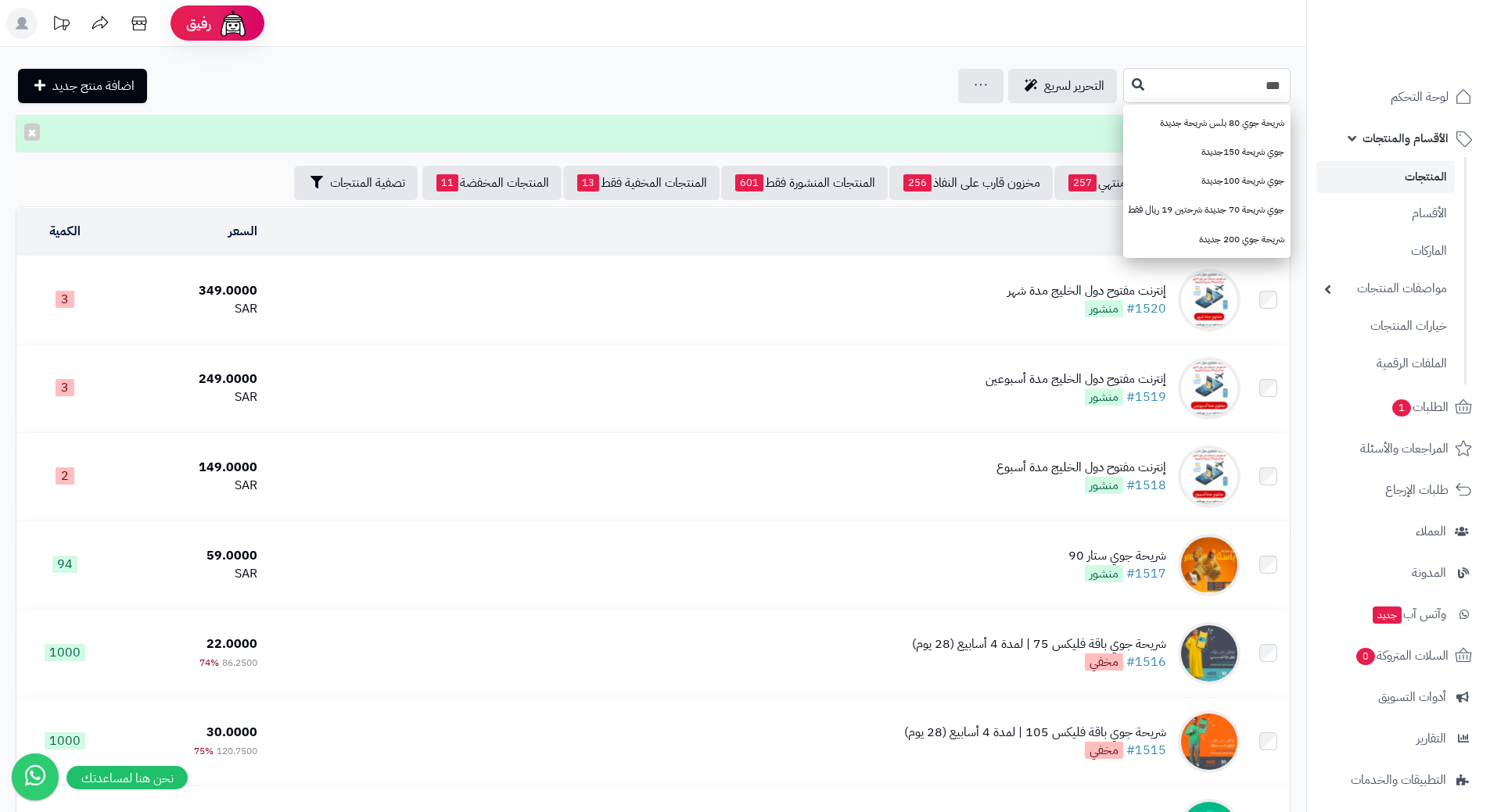
type input "***"
click at [1132, 88] on icon at bounding box center [1138, 83] width 13 height 13
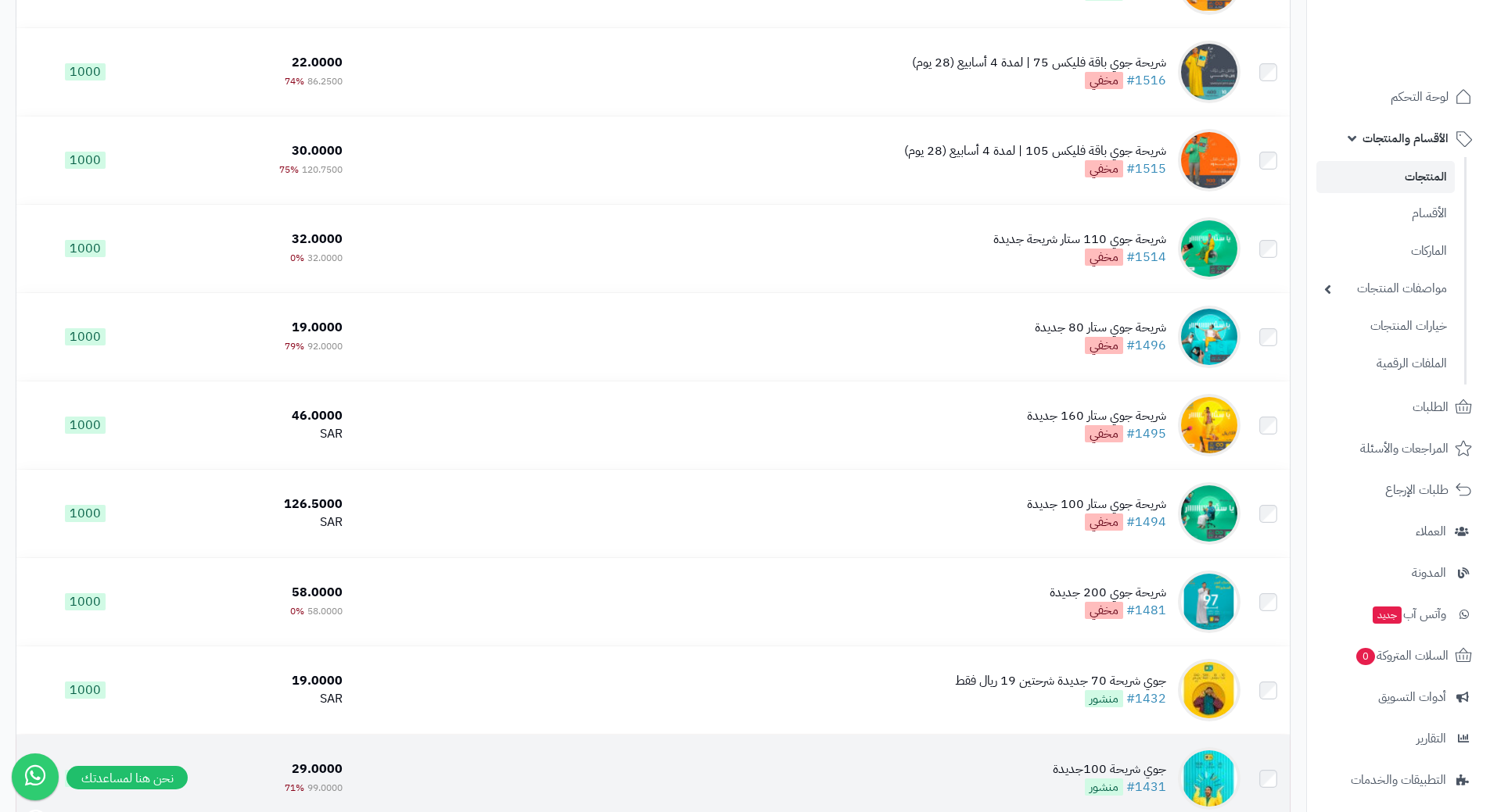
scroll to position [137, 0]
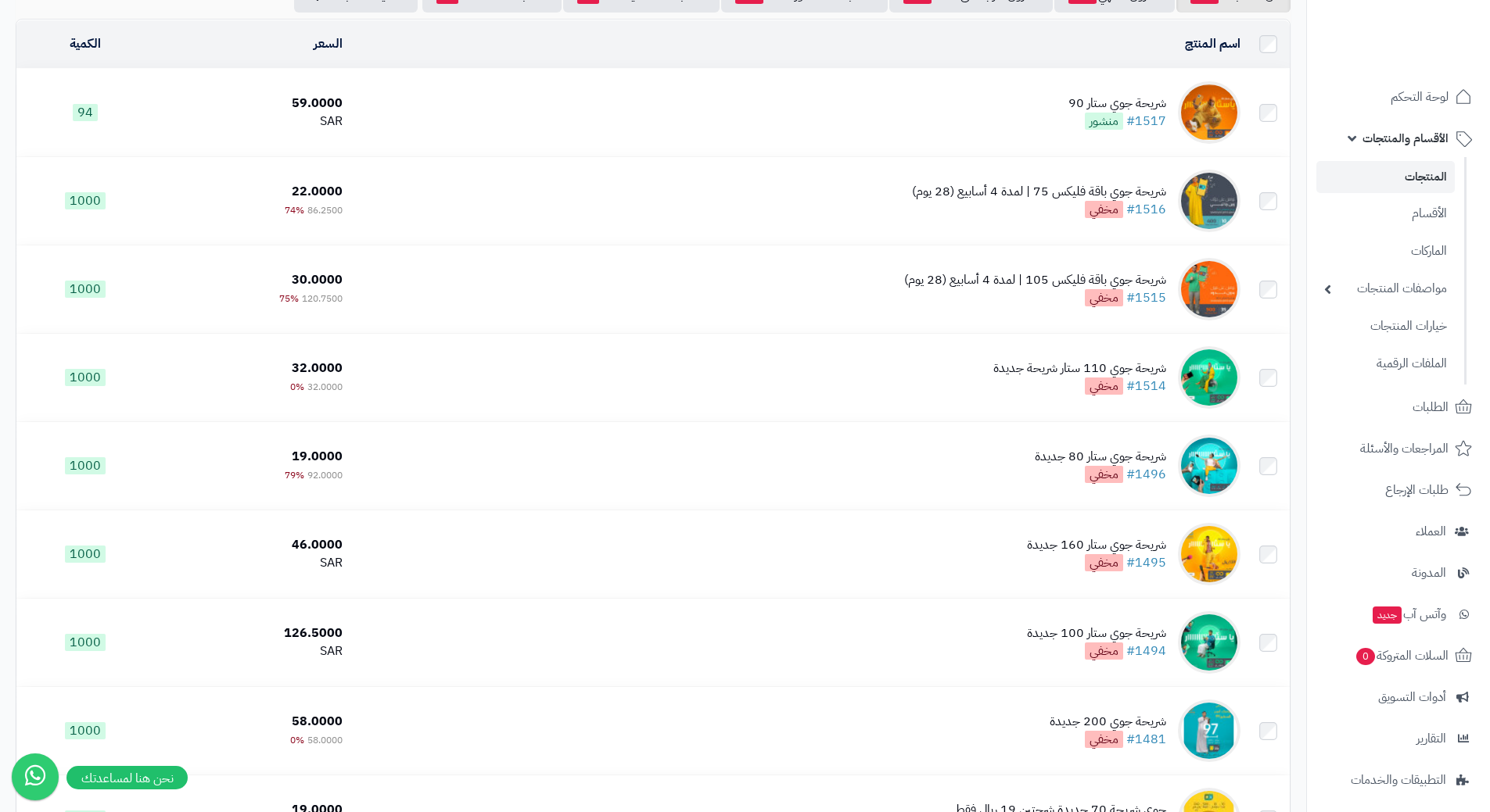
click at [1384, 128] on span "الأقسام والمنتجات" at bounding box center [1405, 139] width 86 height 22
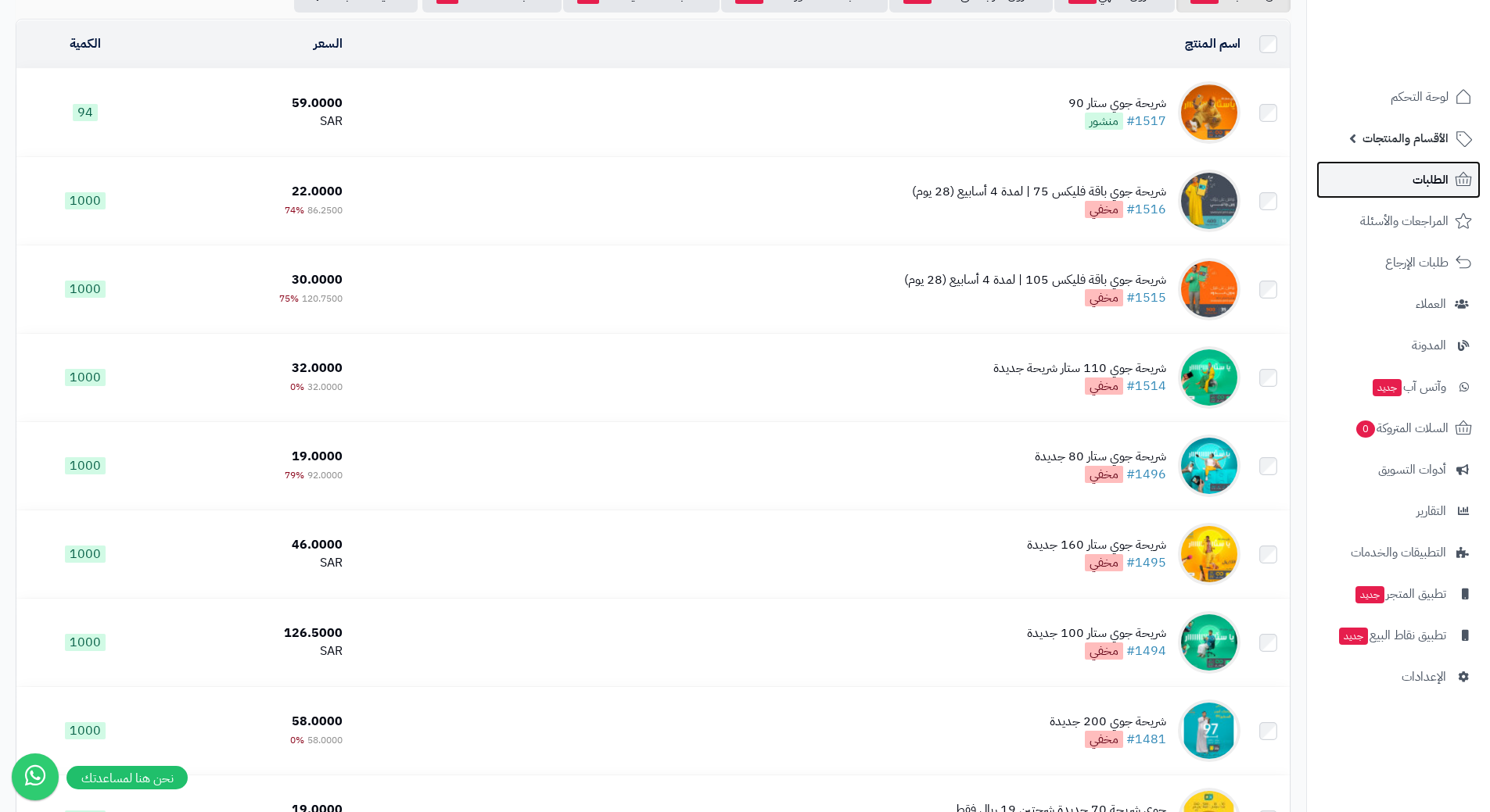
click at [1384, 180] on link "الطلبات" at bounding box center [1399, 179] width 165 height 38
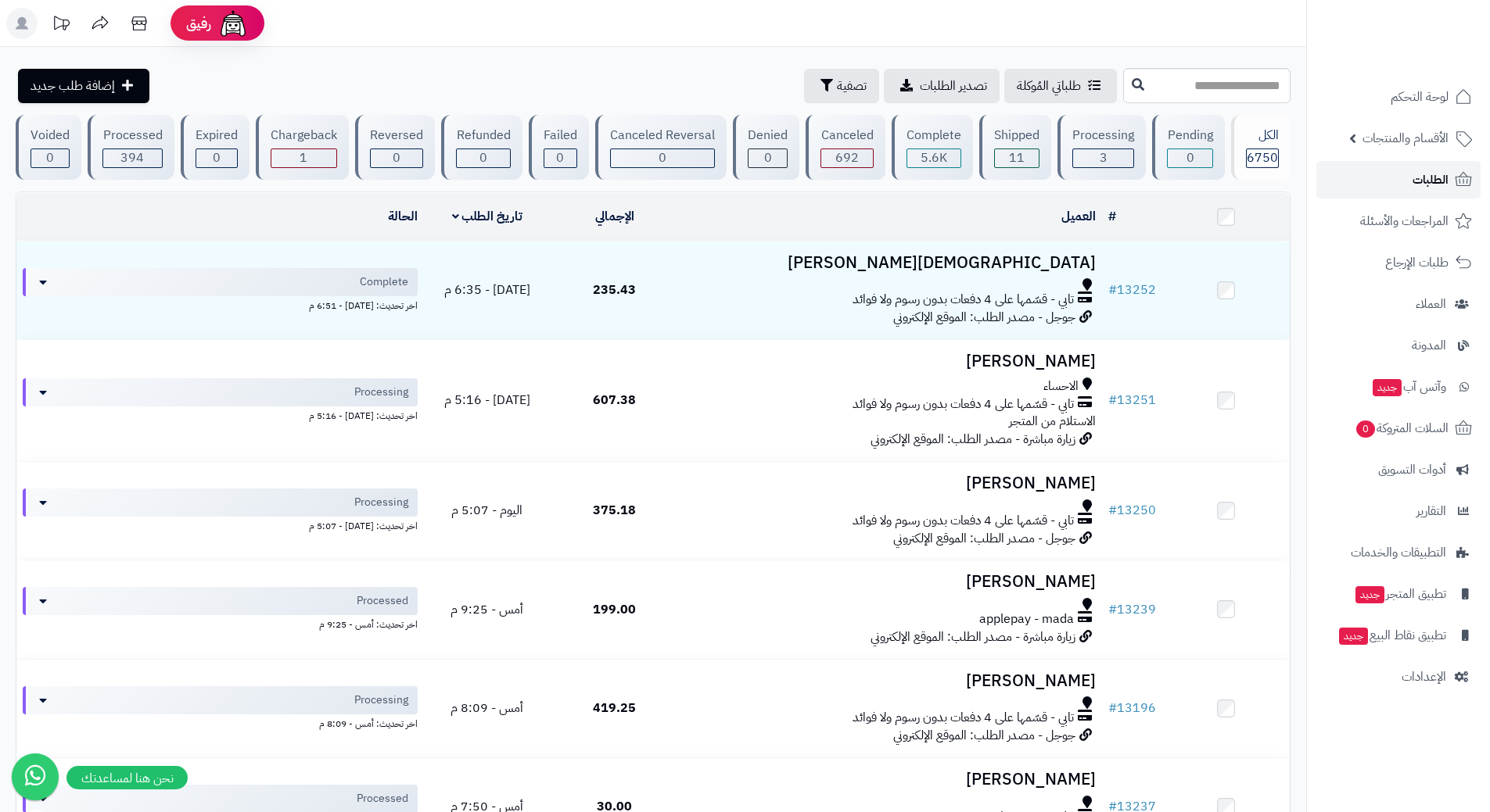
click at [1375, 190] on link "الطلبات" at bounding box center [1399, 179] width 165 height 38
drag, startPoint x: 0, startPoint y: 0, endPoint x: 1375, endPoint y: 190, distance: 1388.1
click at [1375, 190] on link "الطلبات" at bounding box center [1399, 179] width 165 height 38
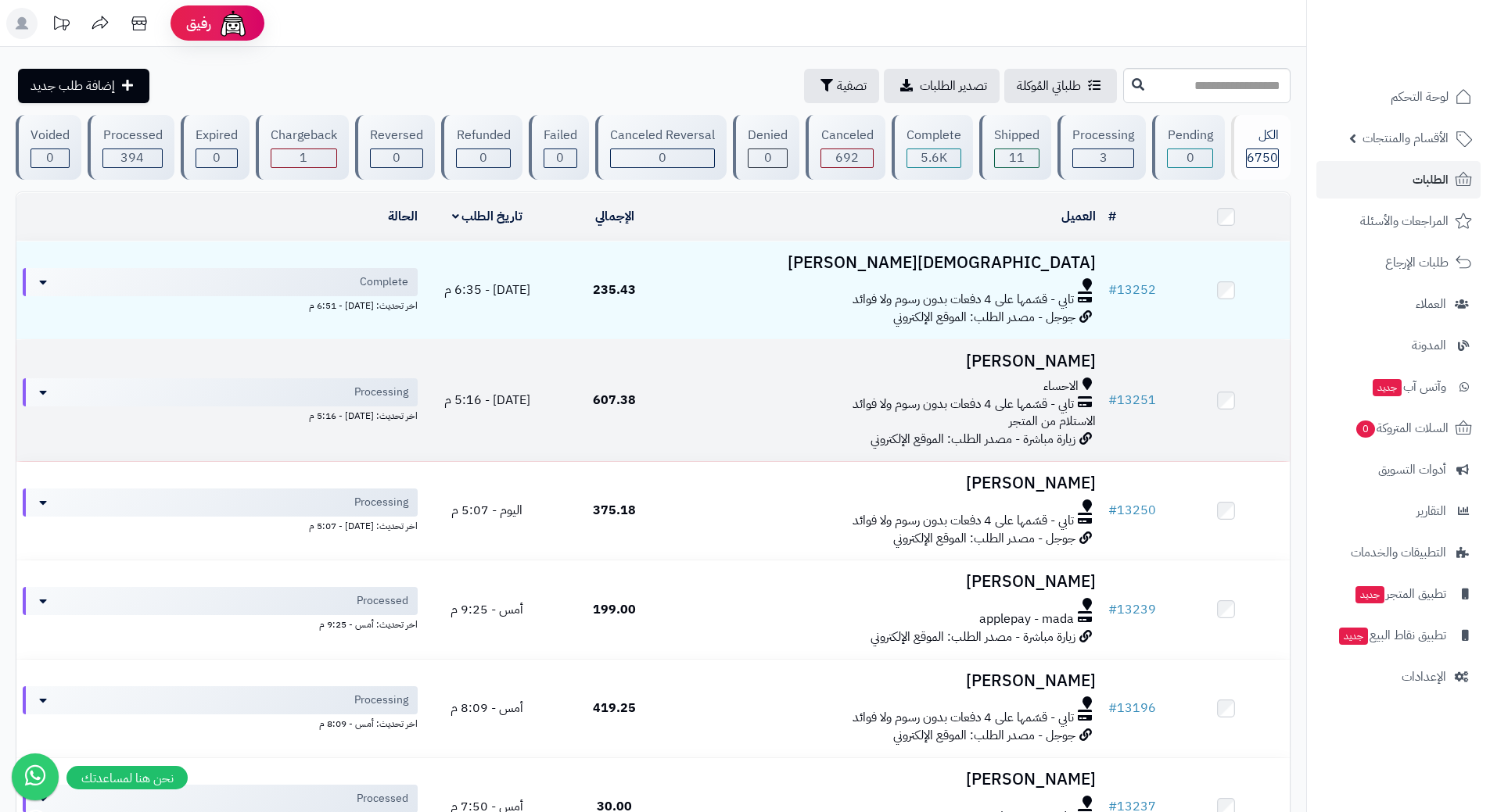
click at [740, 411] on div "الاحساء تابي - قسّمها على 4 دفعات بدون رسوم ولا فوائد الاستلام من المتجر" at bounding box center [890, 405] width 412 height 54
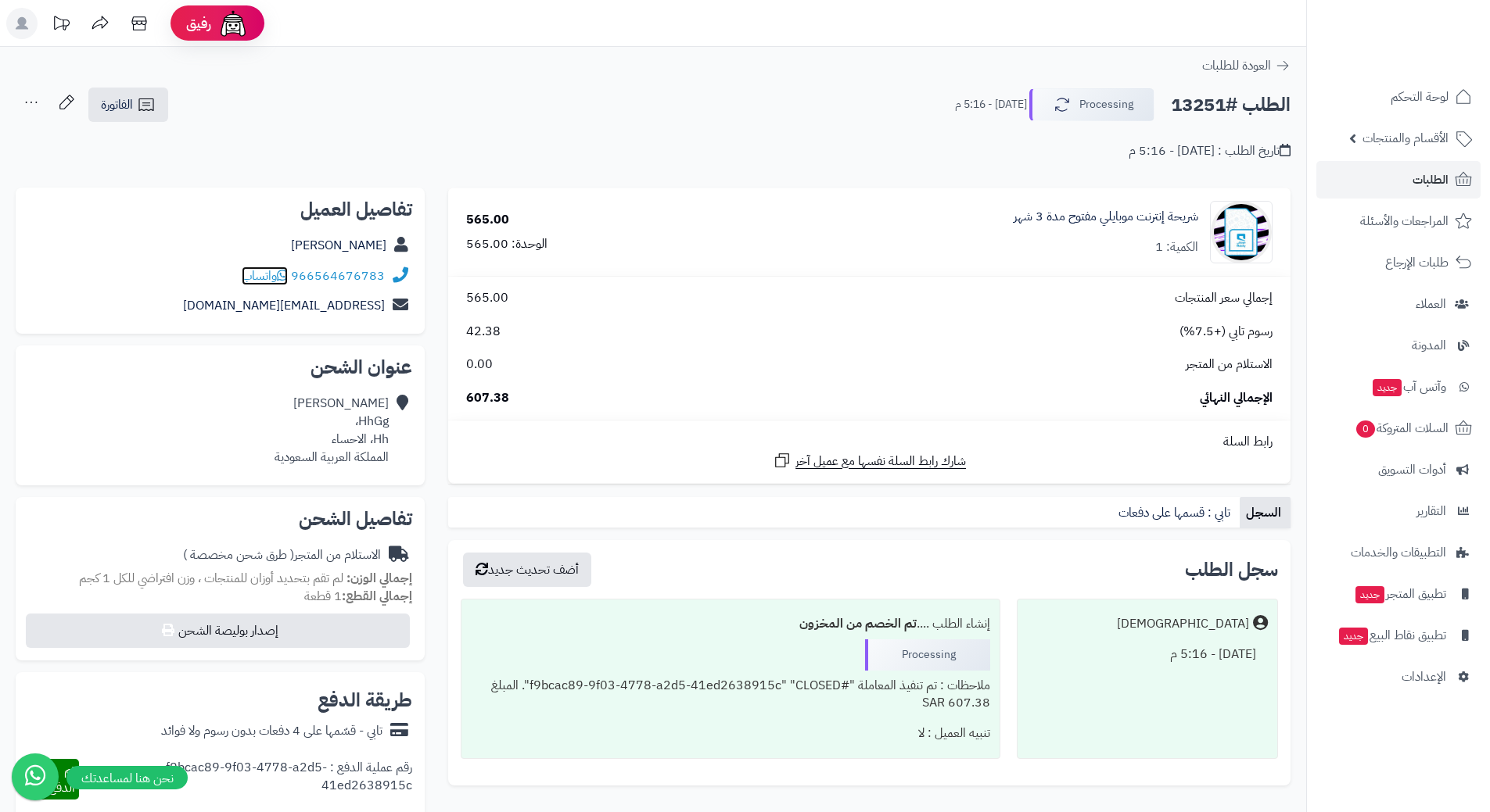
click at [278, 277] on span "واتساب" at bounding box center [265, 276] width 47 height 19
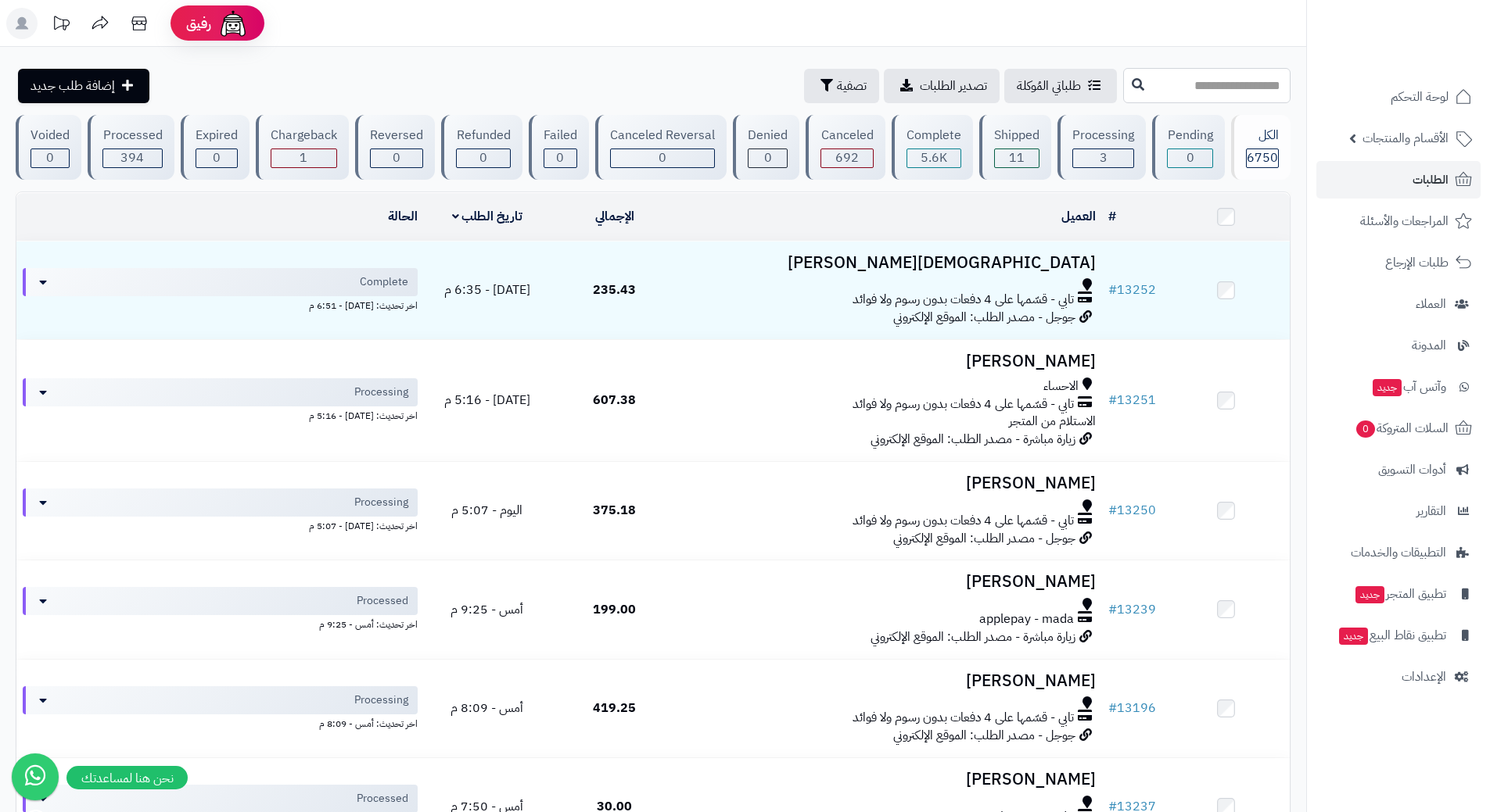
click at [1123, 94] on input "text" at bounding box center [1206, 85] width 168 height 35
type input "*****"
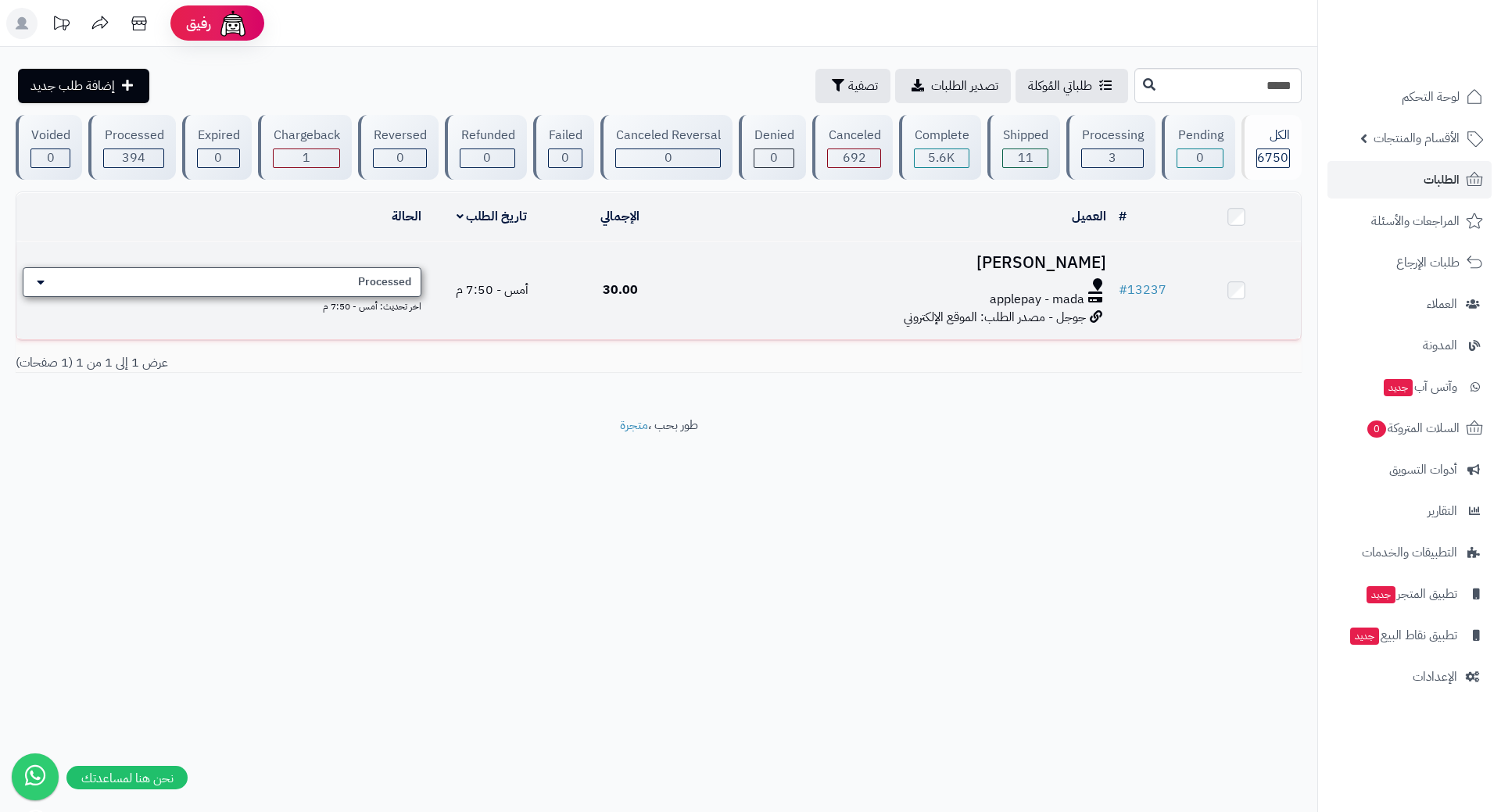
click at [409, 281] on span "Processed" at bounding box center [385, 283] width 54 height 16
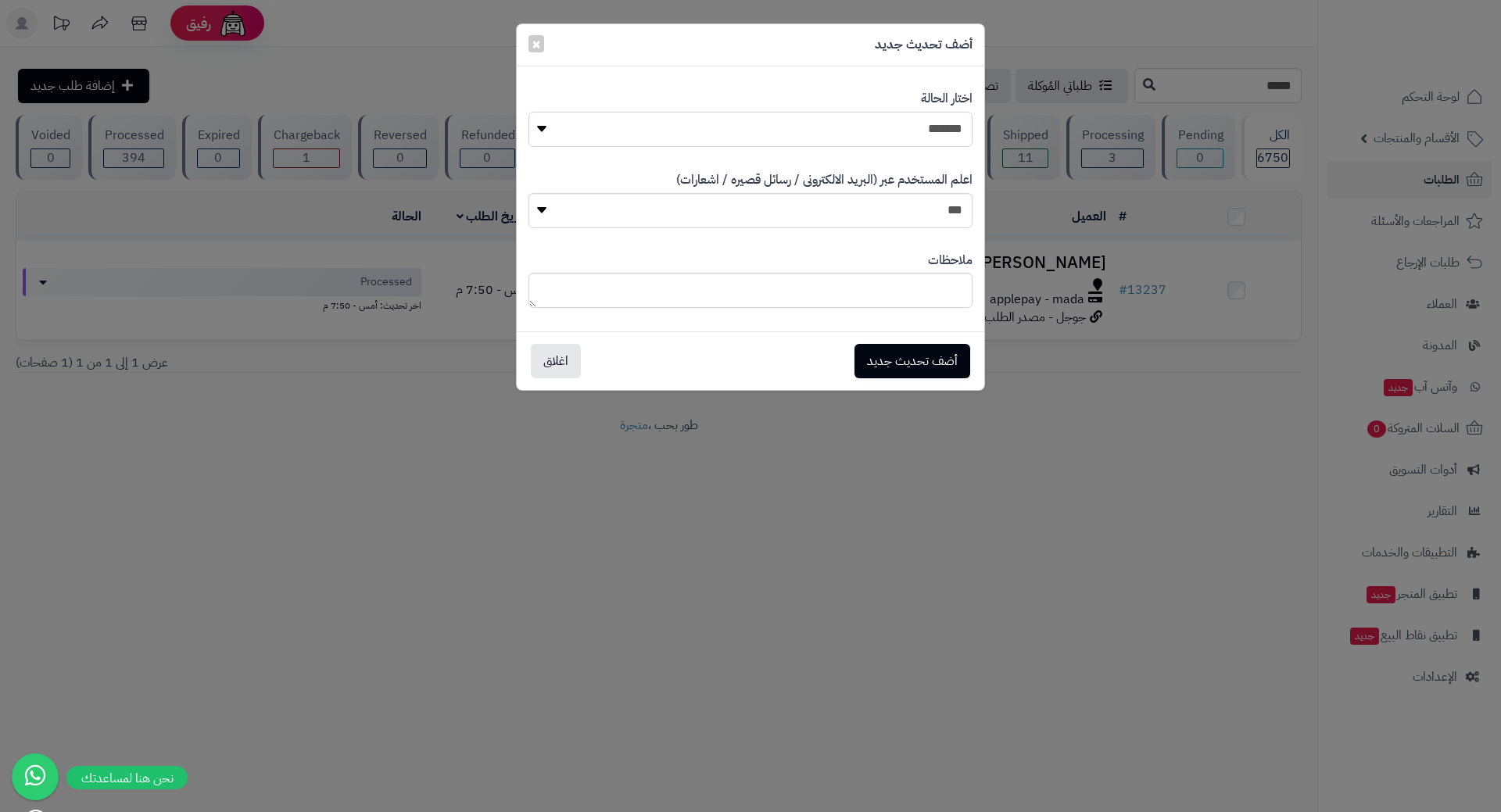
click at [818, 128] on select "**********" at bounding box center [750, 129] width 444 height 35
select select "*"
click at [528, 112] on select "**********" at bounding box center [750, 129] width 444 height 35
click at [899, 368] on button "أضف تحديث جديد" at bounding box center [912, 360] width 116 height 35
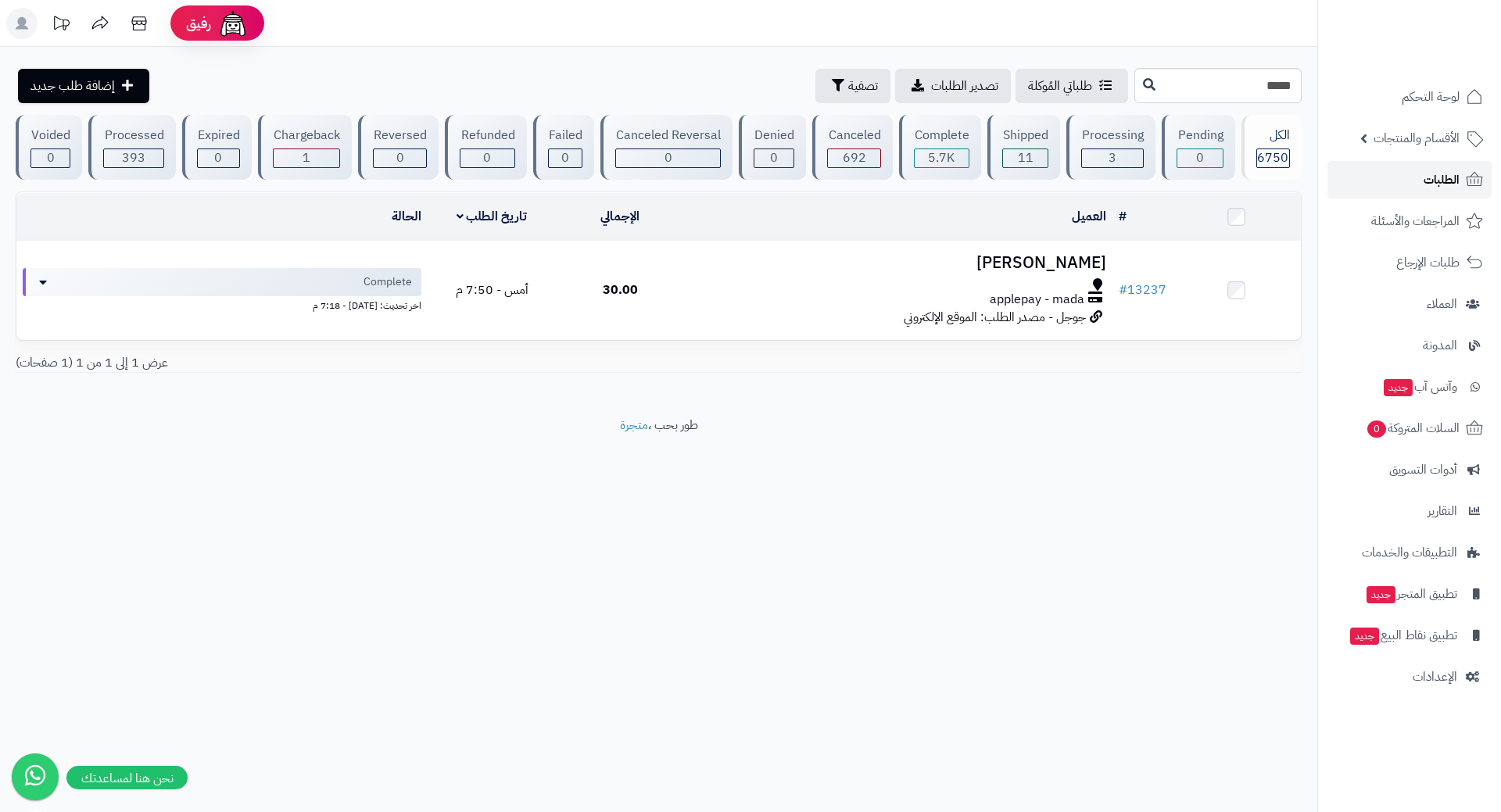
drag, startPoint x: 1386, startPoint y: 174, endPoint x: 1389, endPoint y: 182, distance: 8.5
click at [1386, 175] on link "الطلبات" at bounding box center [1410, 179] width 165 height 38
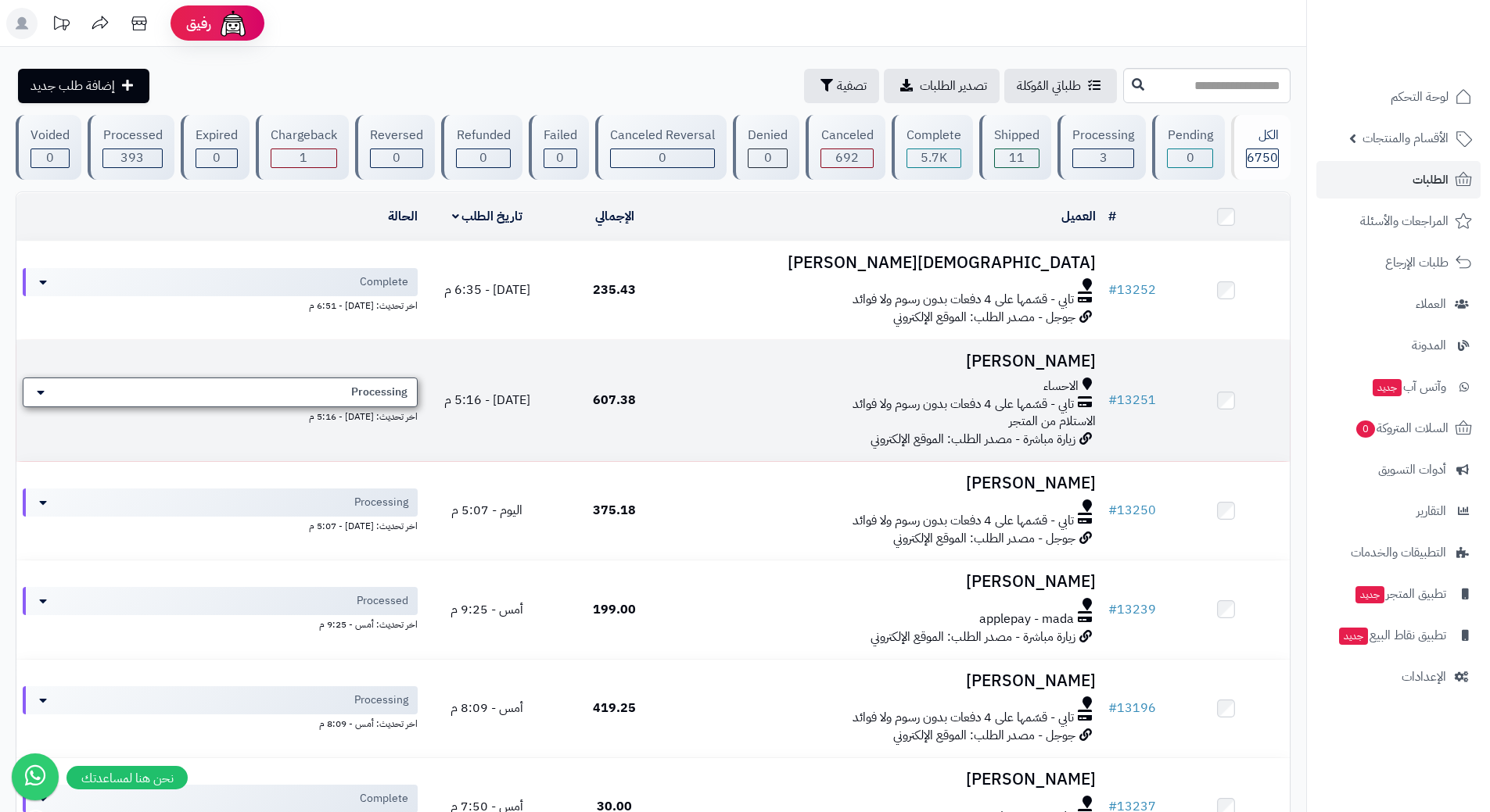
click at [261, 402] on div "Processing" at bounding box center [220, 393] width 395 height 30
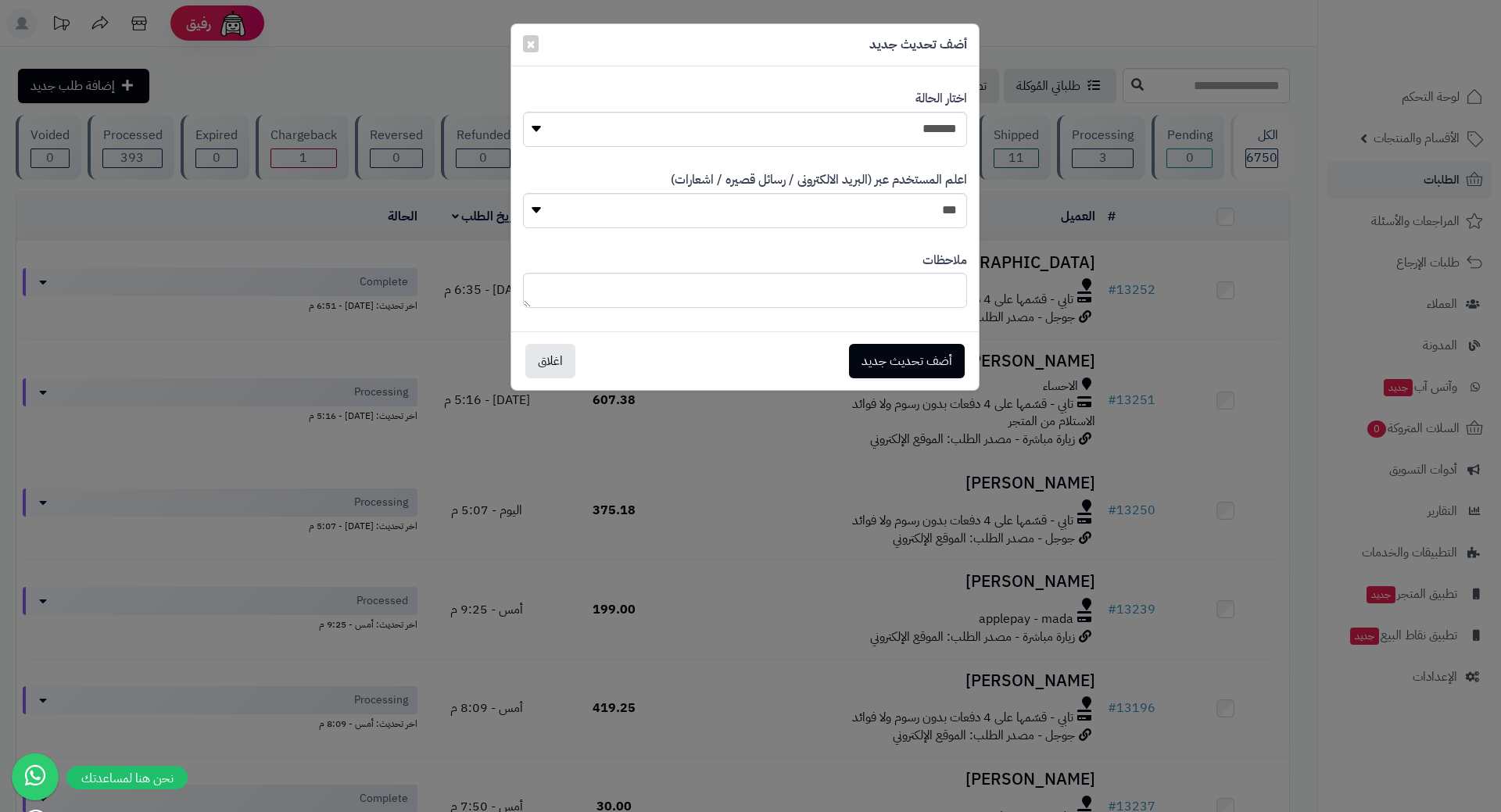
click at [889, 105] on div "**********" at bounding box center [745, 118] width 444 height 80
drag, startPoint x: 891, startPoint y: 115, endPoint x: 896, endPoint y: 125, distance: 11.2
click at [892, 116] on select "**********" at bounding box center [745, 129] width 444 height 35
select select "*"
click at [522, 112] on select "**********" at bounding box center [745, 129] width 444 height 35
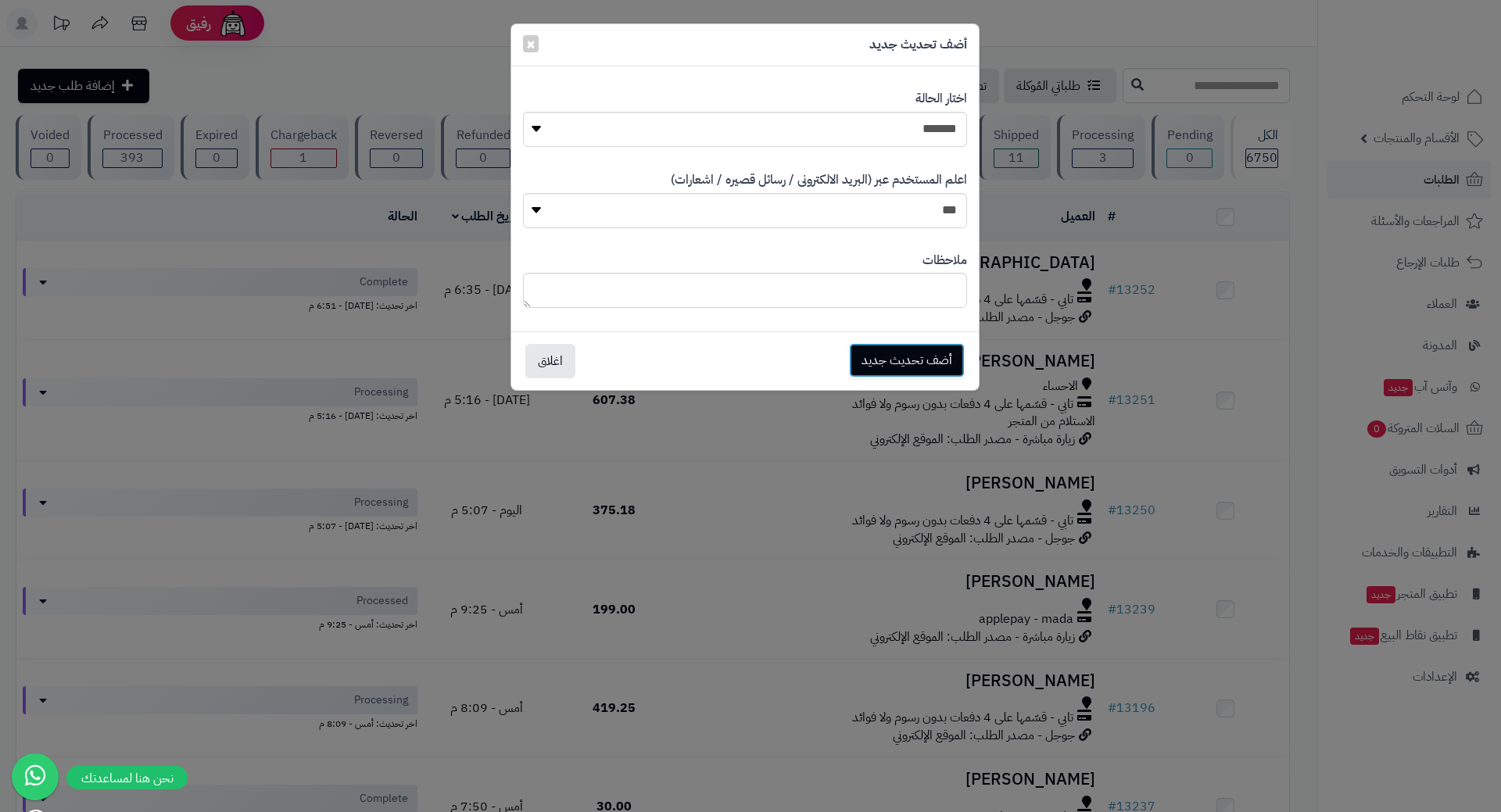
click at [877, 346] on button "أضف تحديث جديد" at bounding box center [906, 360] width 116 height 35
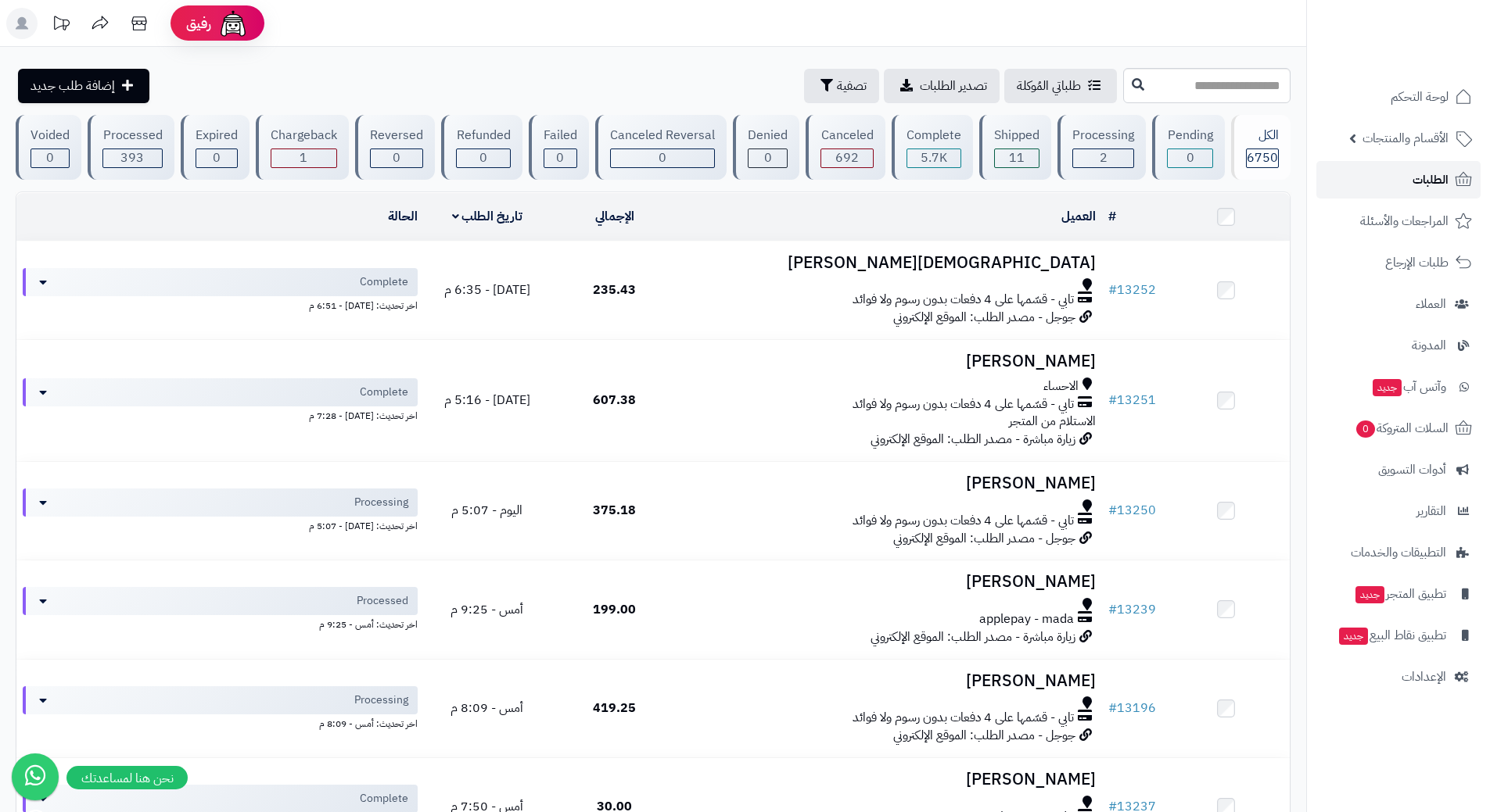
click at [1387, 179] on link "الطلبات" at bounding box center [1399, 179] width 165 height 38
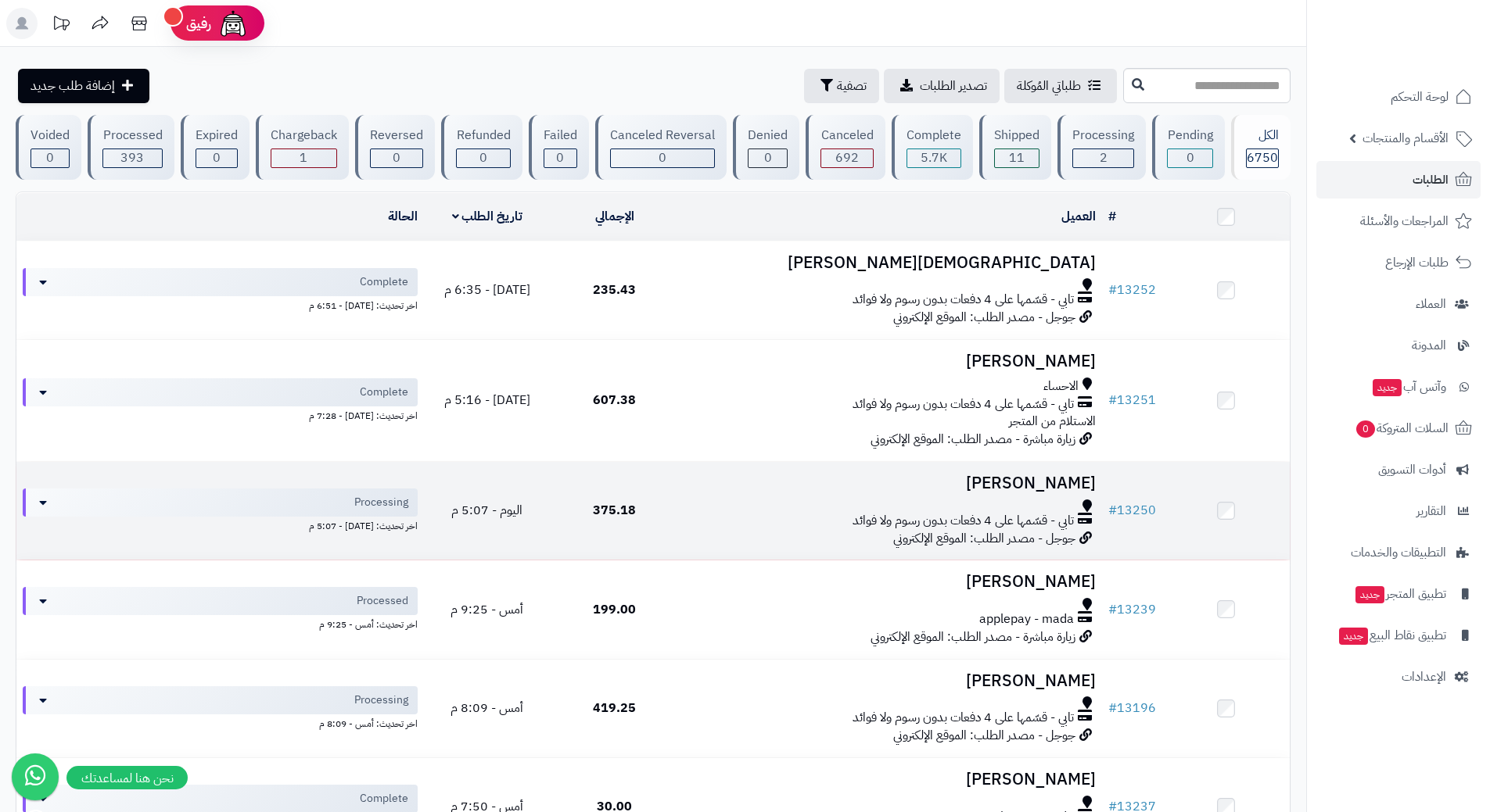
click at [697, 514] on div "تابي - قسّمها على 4 دفعات بدون رسوم ولا فوائد" at bounding box center [890, 521] width 412 height 18
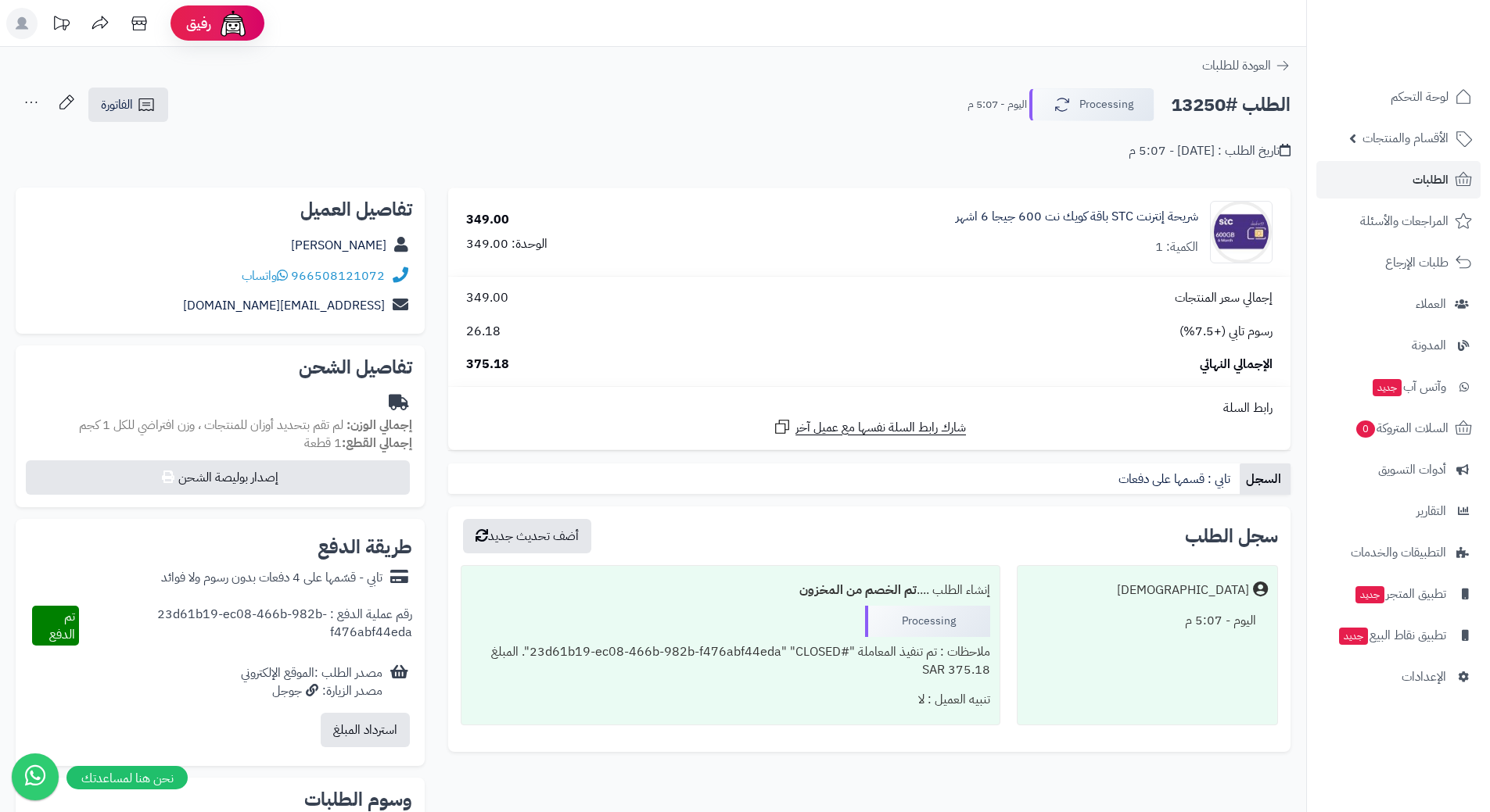
click at [1243, 101] on h2 "الطلب #13250" at bounding box center [1230, 105] width 120 height 32
copy div "الطلب #13250 Processing"
click at [284, 273] on icon at bounding box center [282, 275] width 11 height 13
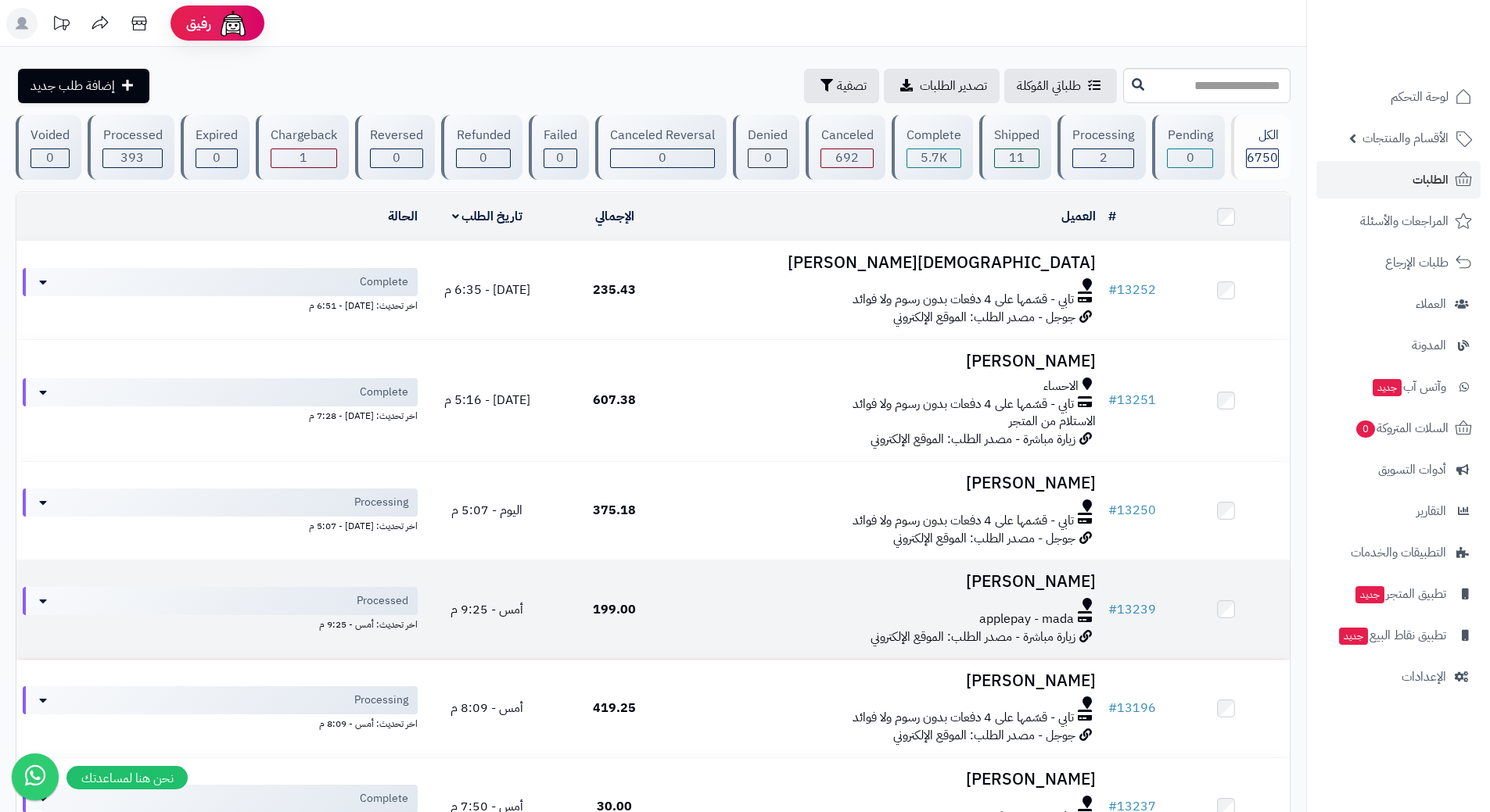
click at [683, 595] on td "انس الشهري applepay - mada زيارة مباشرة - مصدر الطلب: الموقع الإلكتروني" at bounding box center [890, 609] width 424 height 98
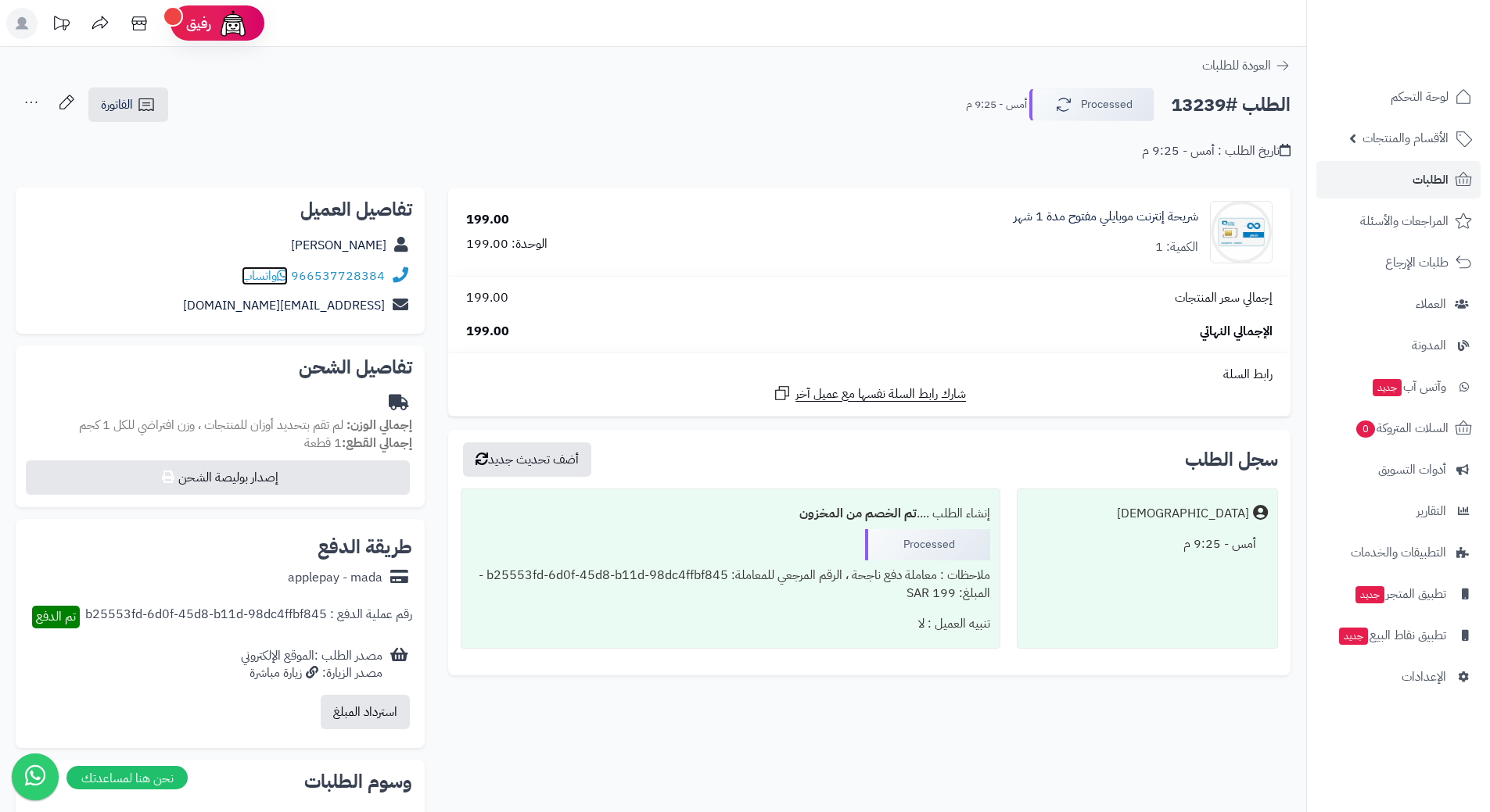
click at [284, 276] on icon at bounding box center [282, 275] width 11 height 13
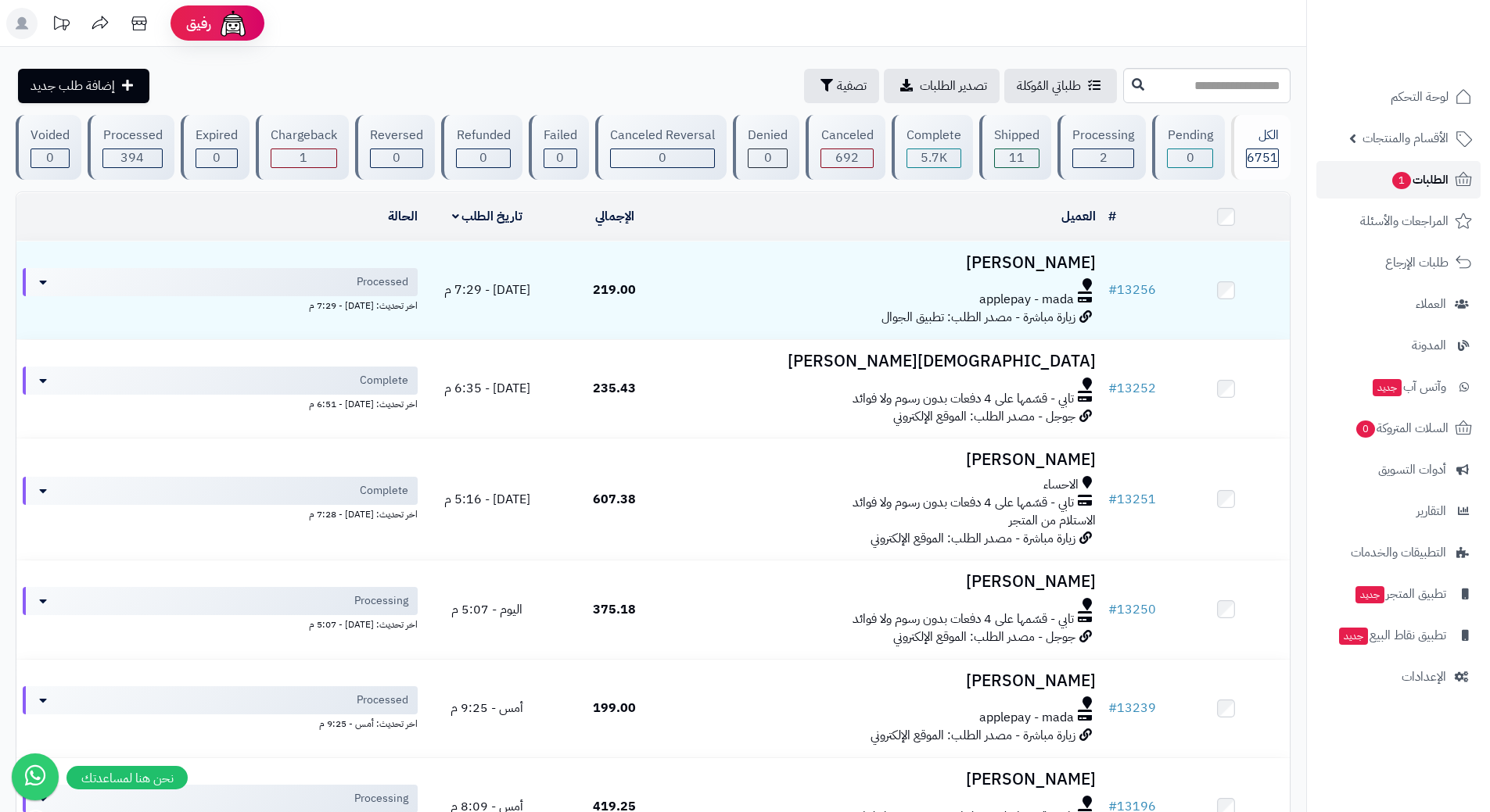
click at [1361, 177] on link "الطلبات 1" at bounding box center [1399, 179] width 165 height 38
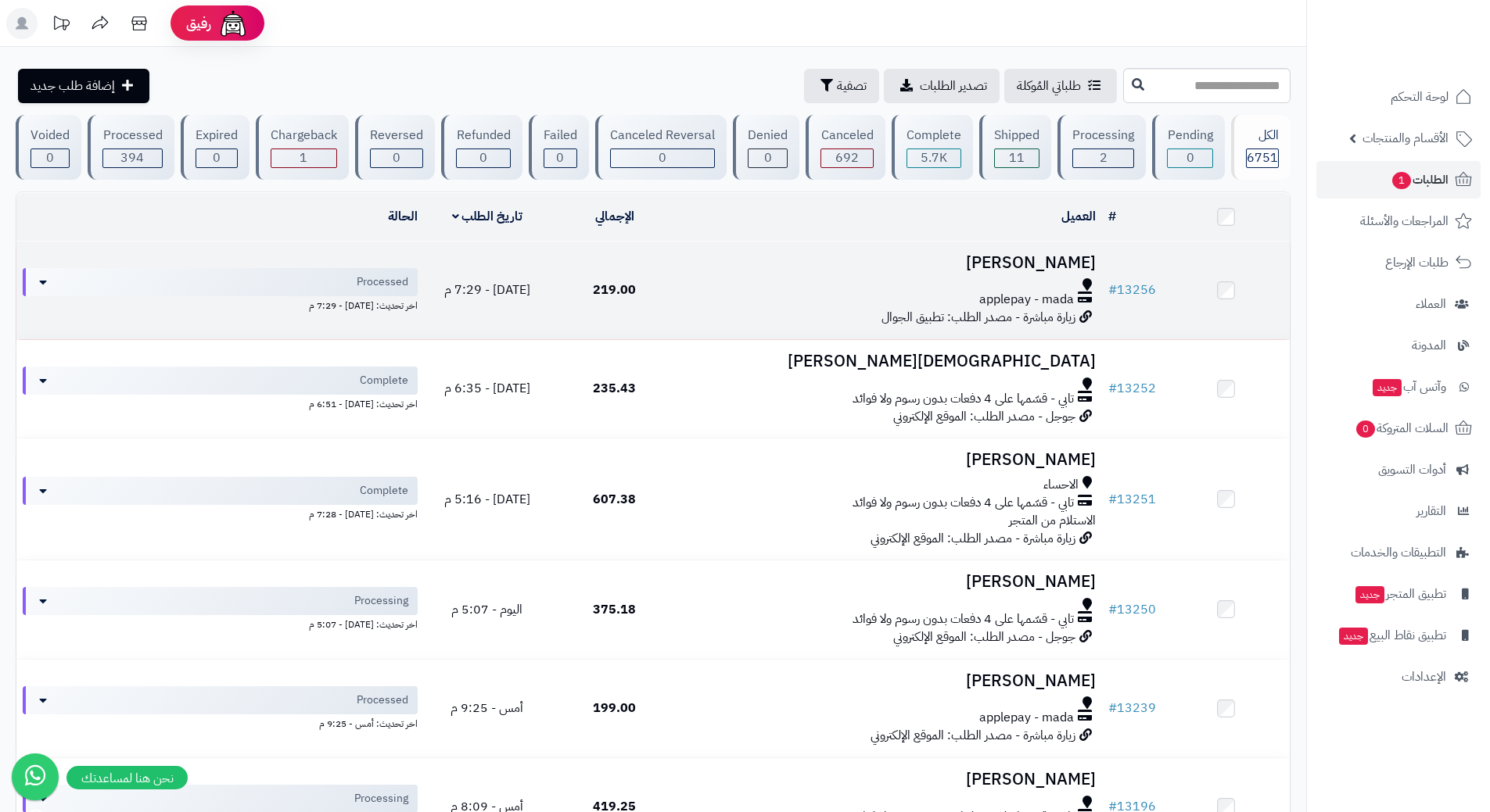
click at [738, 283] on div at bounding box center [890, 285] width 412 height 13
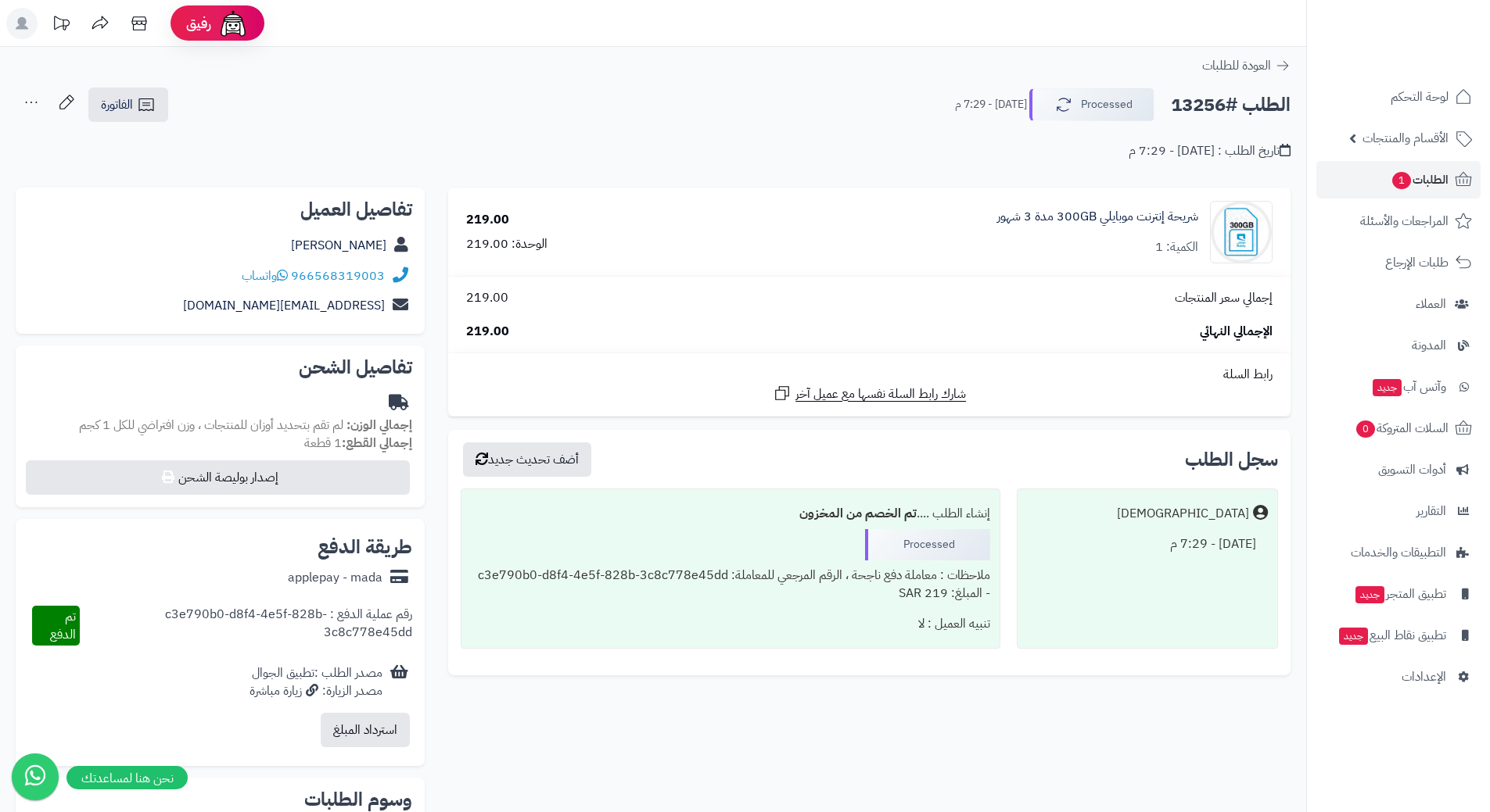
click at [1231, 94] on h2 "الطلب #13256" at bounding box center [1230, 105] width 120 height 32
click at [1232, 94] on h2 "الطلب #13256" at bounding box center [1230, 105] width 120 height 32
copy div "الطلب #13256 Processed"
click at [281, 274] on span "واتساب" at bounding box center [265, 276] width 47 height 19
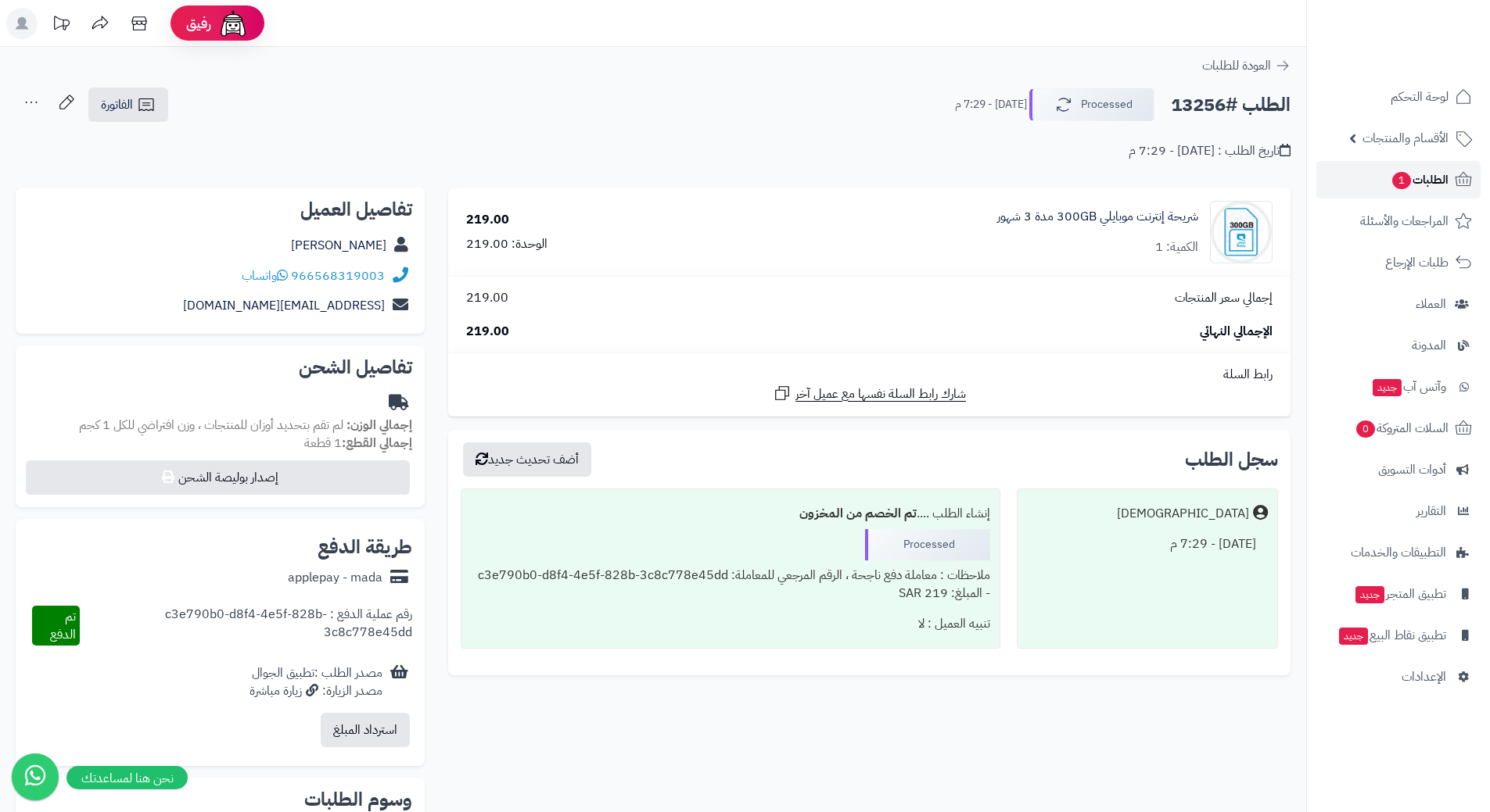
click at [1339, 182] on link "الطلبات 1" at bounding box center [1399, 179] width 165 height 38
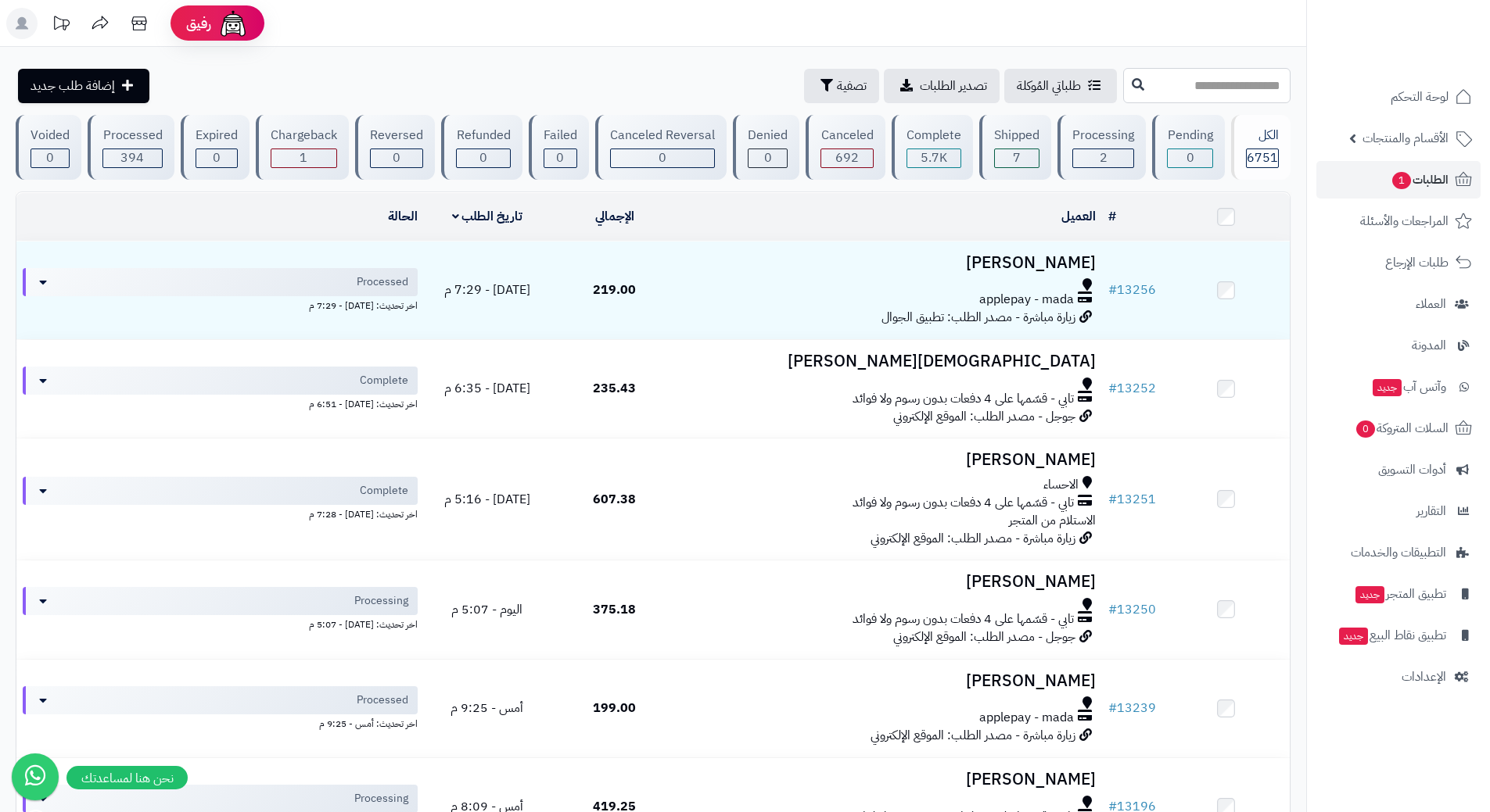
click at [1177, 90] on input "text" at bounding box center [1206, 85] width 168 height 35
type input "*****"
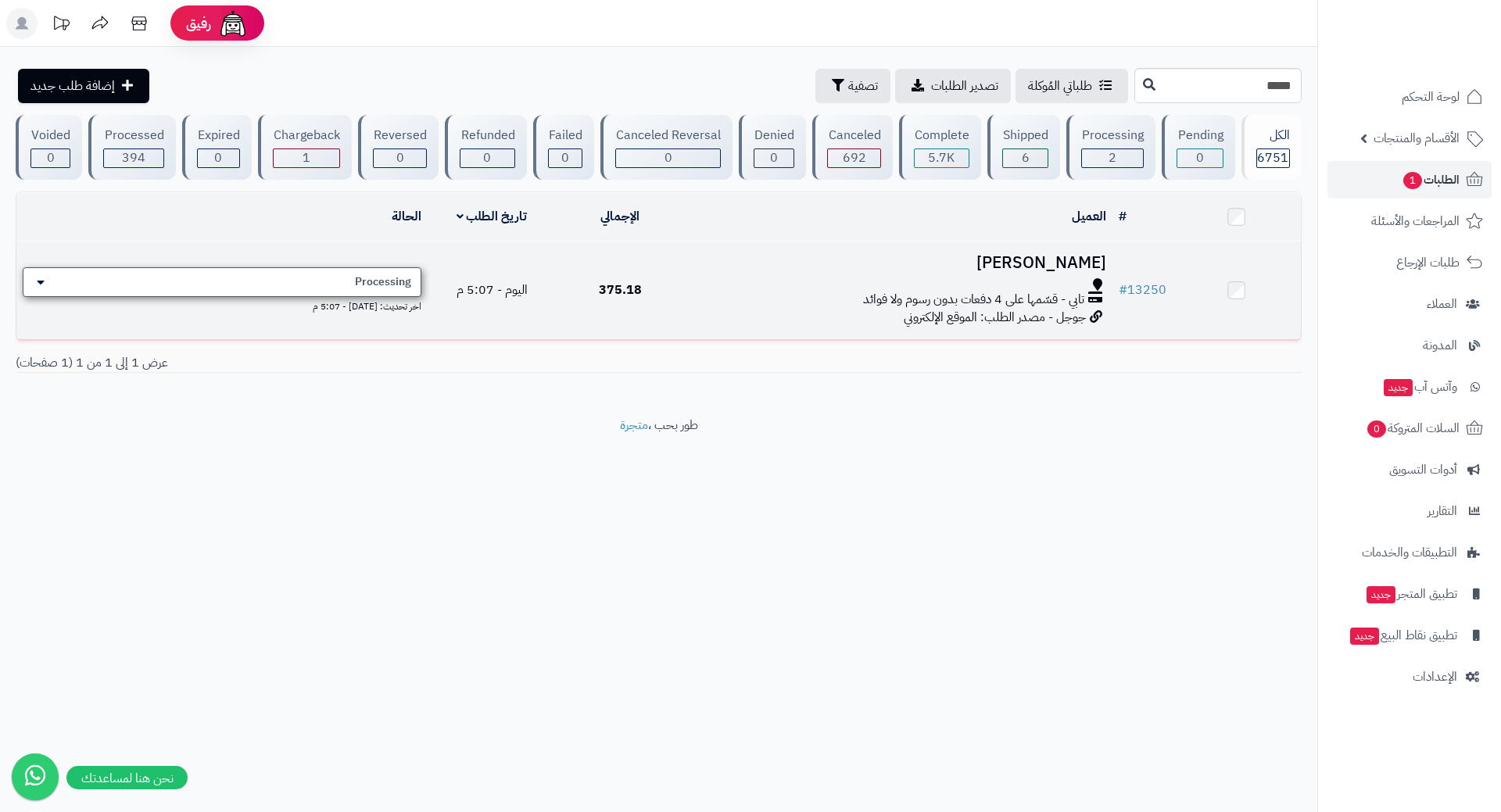
click at [357, 269] on div "Processing" at bounding box center [222, 283] width 399 height 30
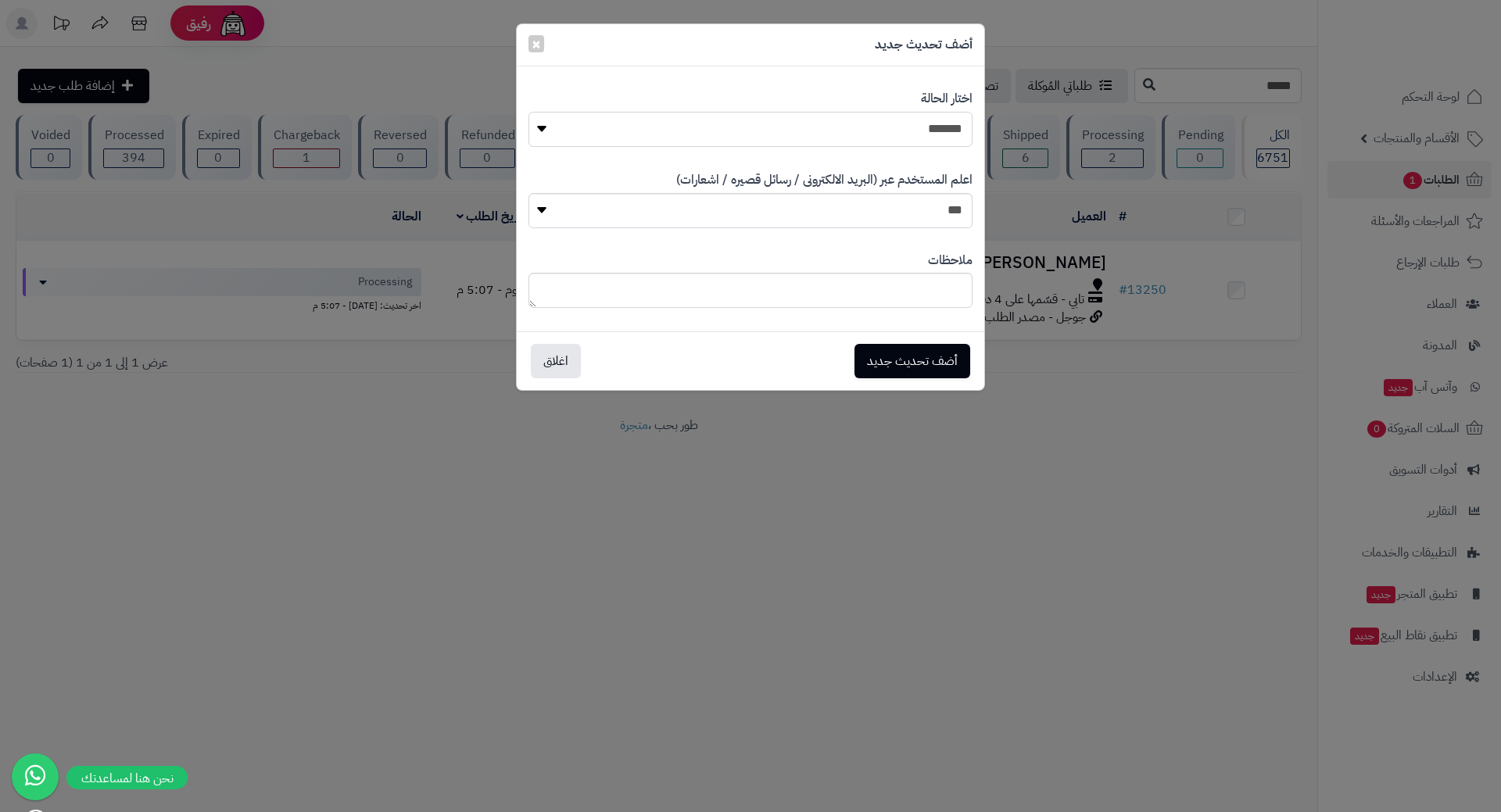
click at [704, 124] on select "**********" at bounding box center [750, 129] width 444 height 35
select select "*"
click at [528, 112] on select "**********" at bounding box center [750, 129] width 444 height 35
click at [895, 369] on button "أضف تحديث جديد" at bounding box center [912, 360] width 116 height 35
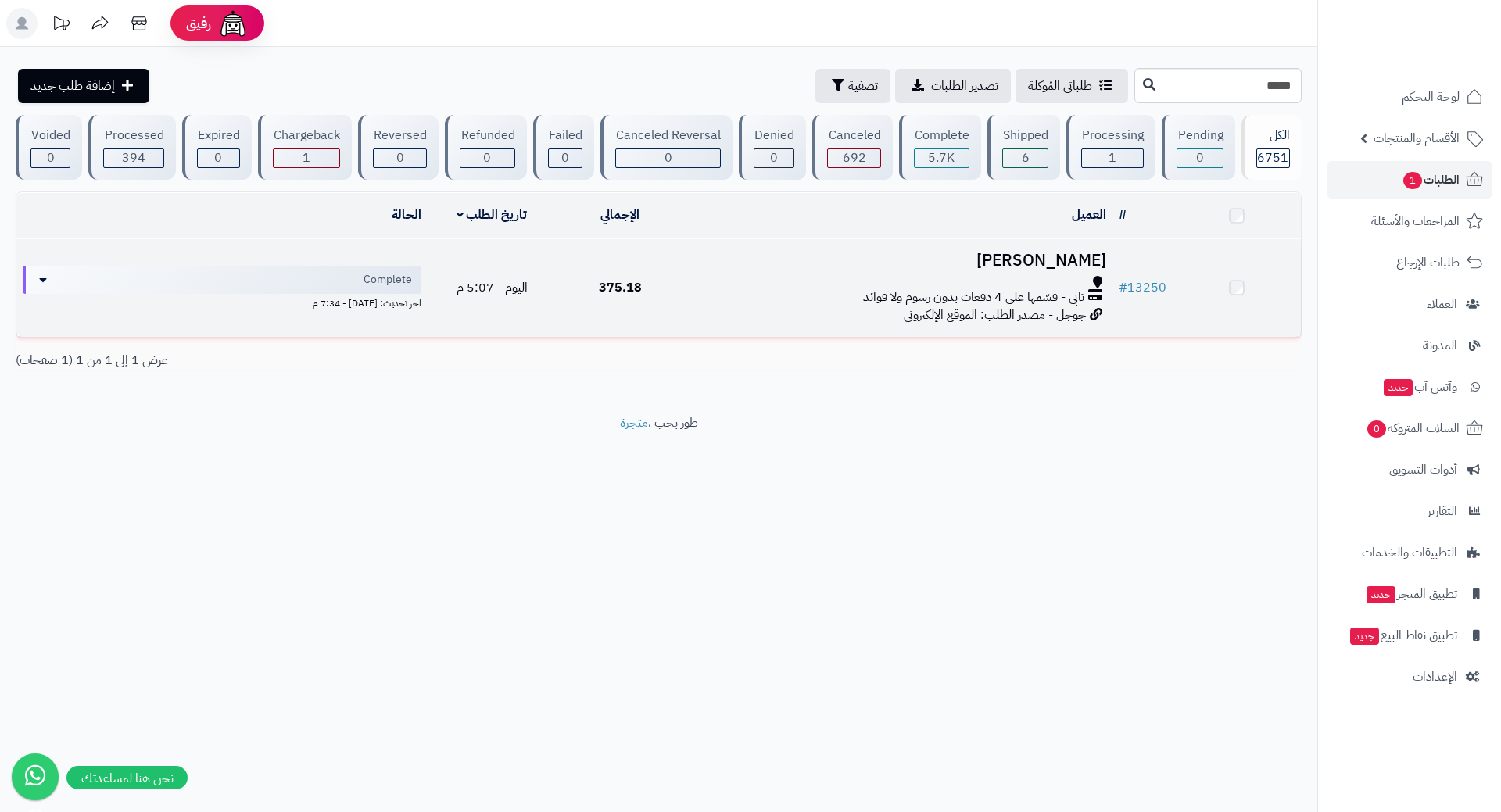
click at [711, 278] on div at bounding box center [898, 282] width 415 height 13
click at [711, 279] on div at bounding box center [898, 285] width 415 height 13
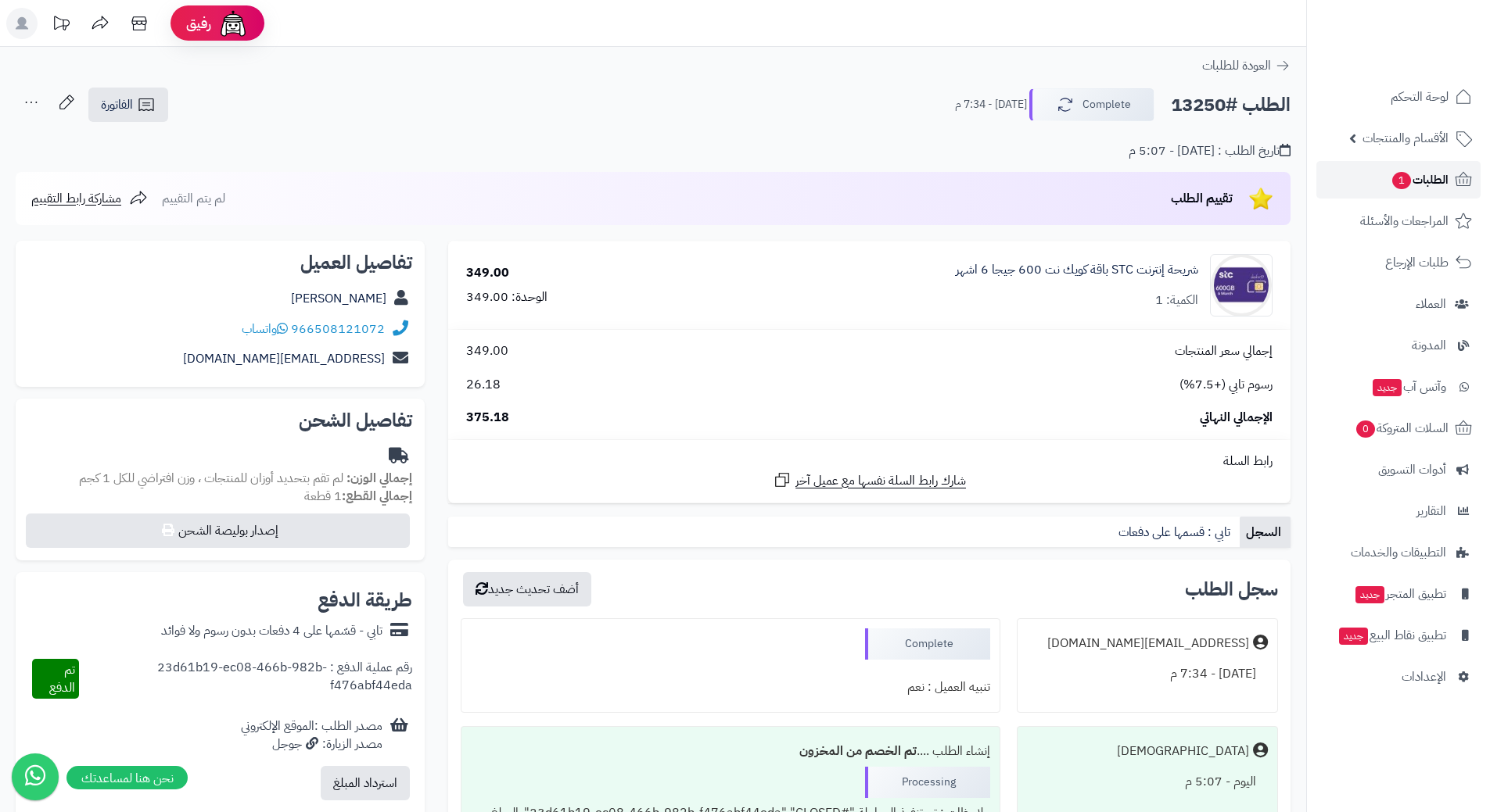
click at [1360, 181] on link "الطلبات 1" at bounding box center [1399, 179] width 165 height 38
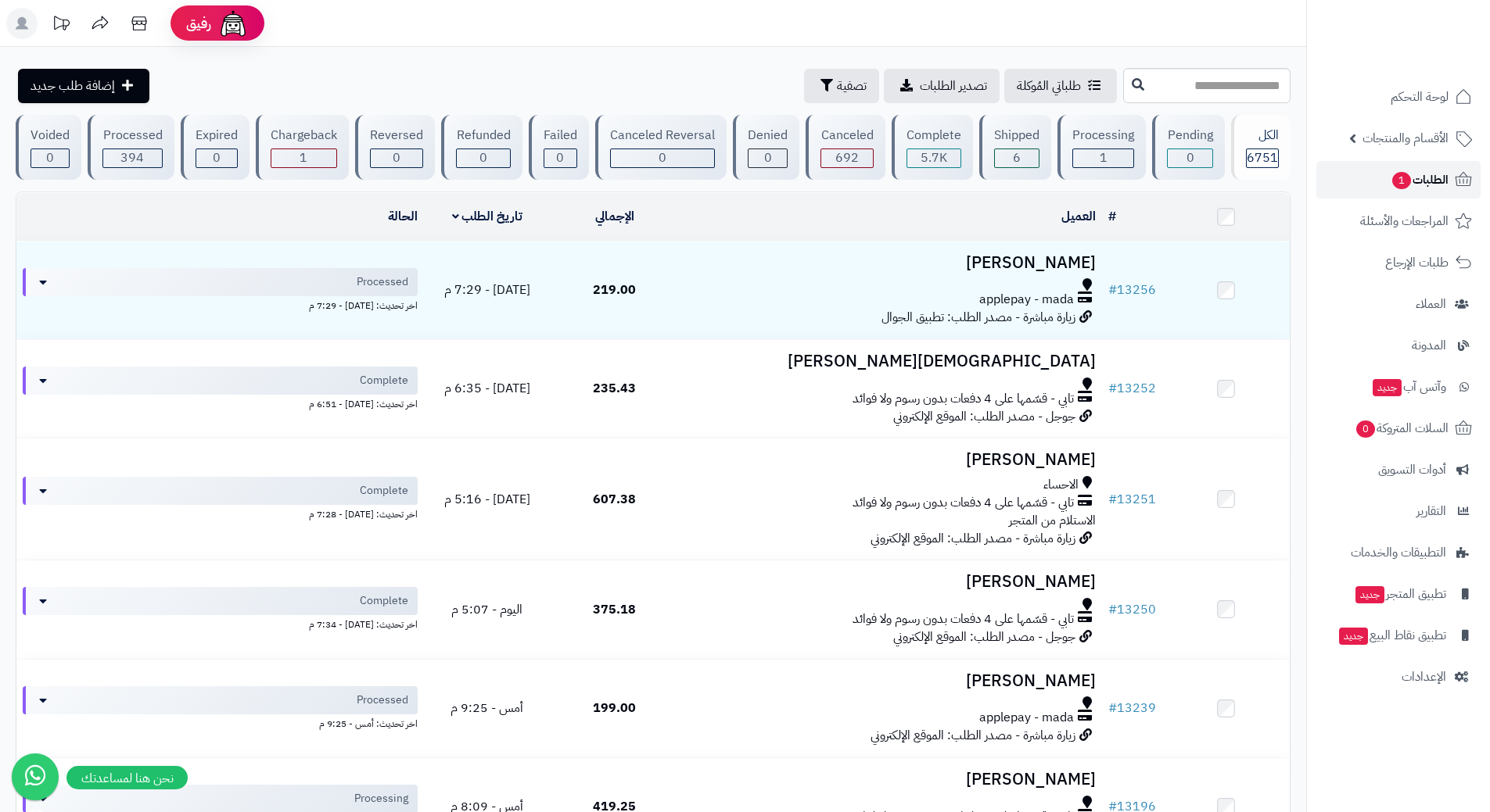
click at [1386, 169] on link "الطلبات 1" at bounding box center [1399, 179] width 165 height 38
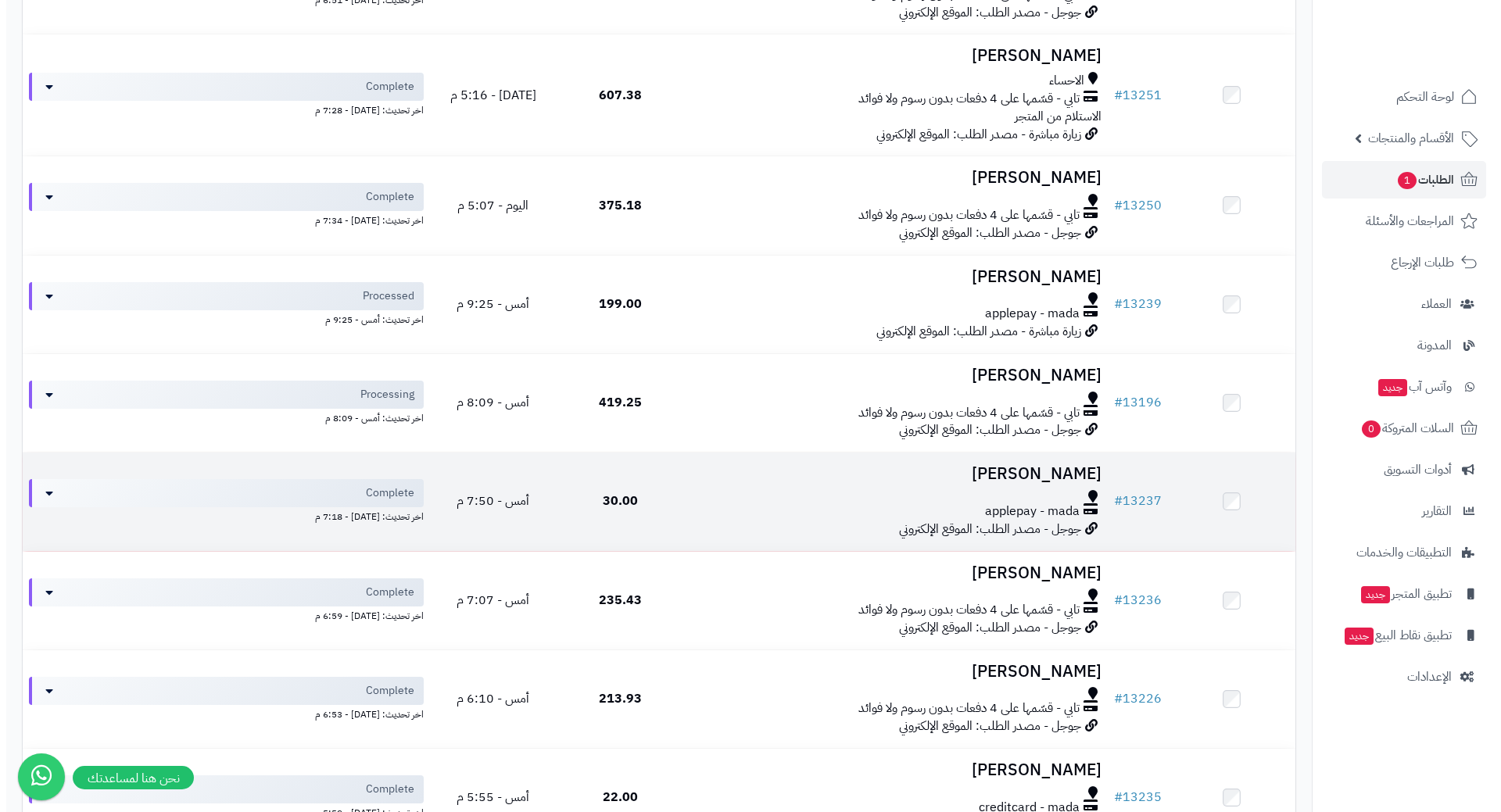
scroll to position [391, 0]
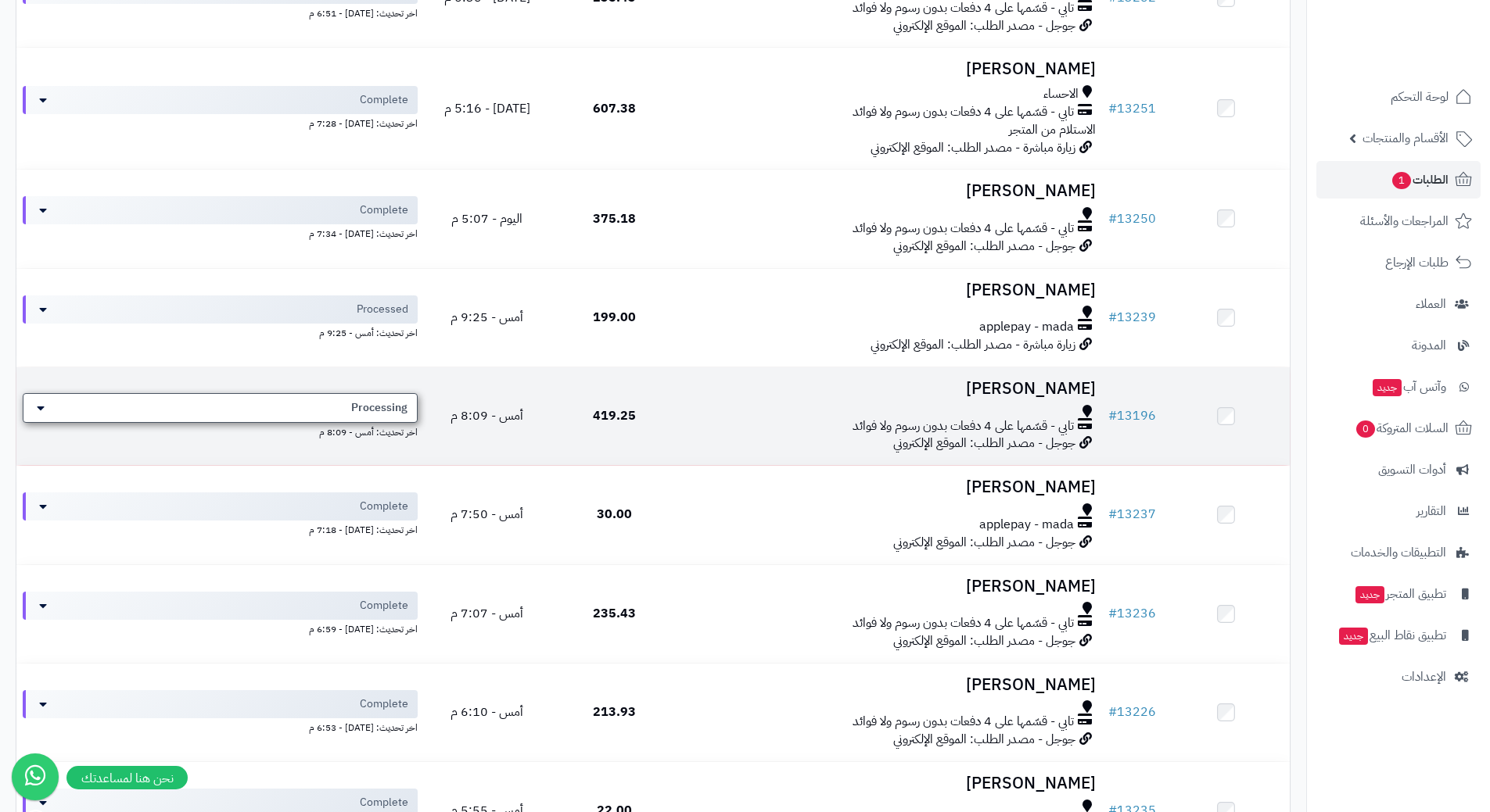
click at [207, 394] on div "Processing" at bounding box center [220, 408] width 395 height 30
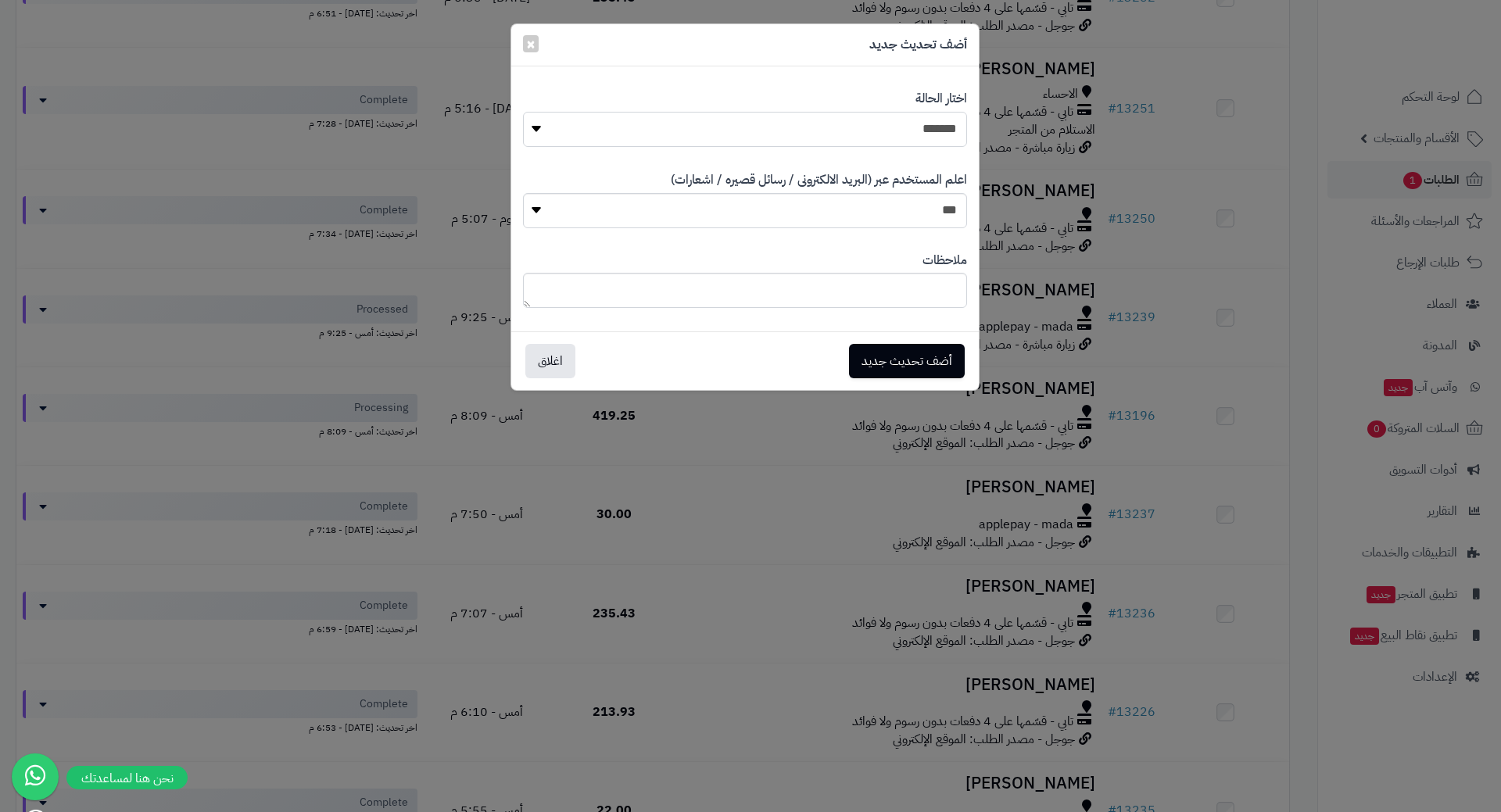
click at [760, 124] on select "**********" at bounding box center [745, 129] width 444 height 35
select select "*"
click at [522, 112] on select "**********" at bounding box center [745, 129] width 444 height 35
click at [902, 361] on button "أضف تحديث جديد" at bounding box center [906, 360] width 116 height 35
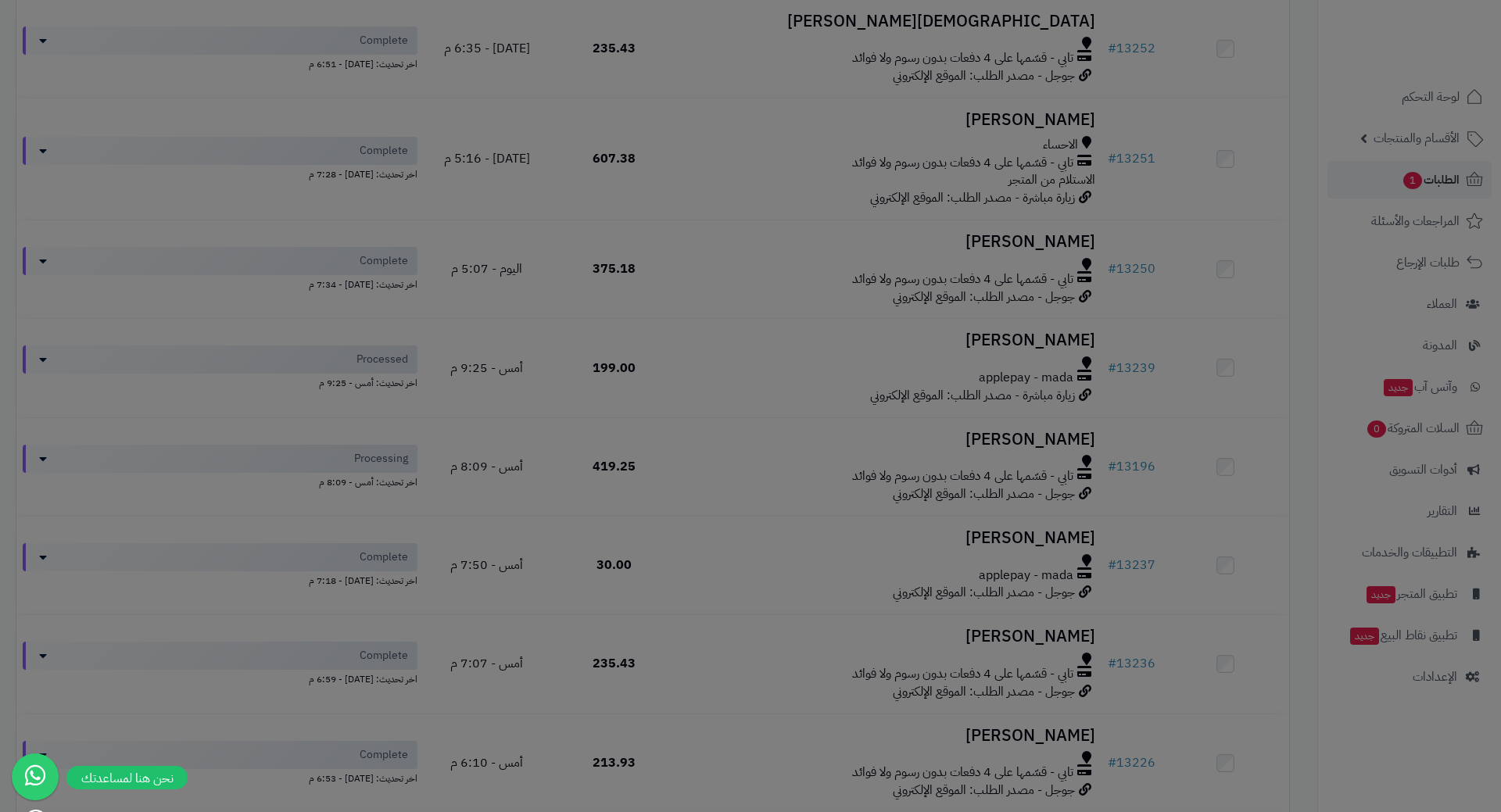
scroll to position [441, 0]
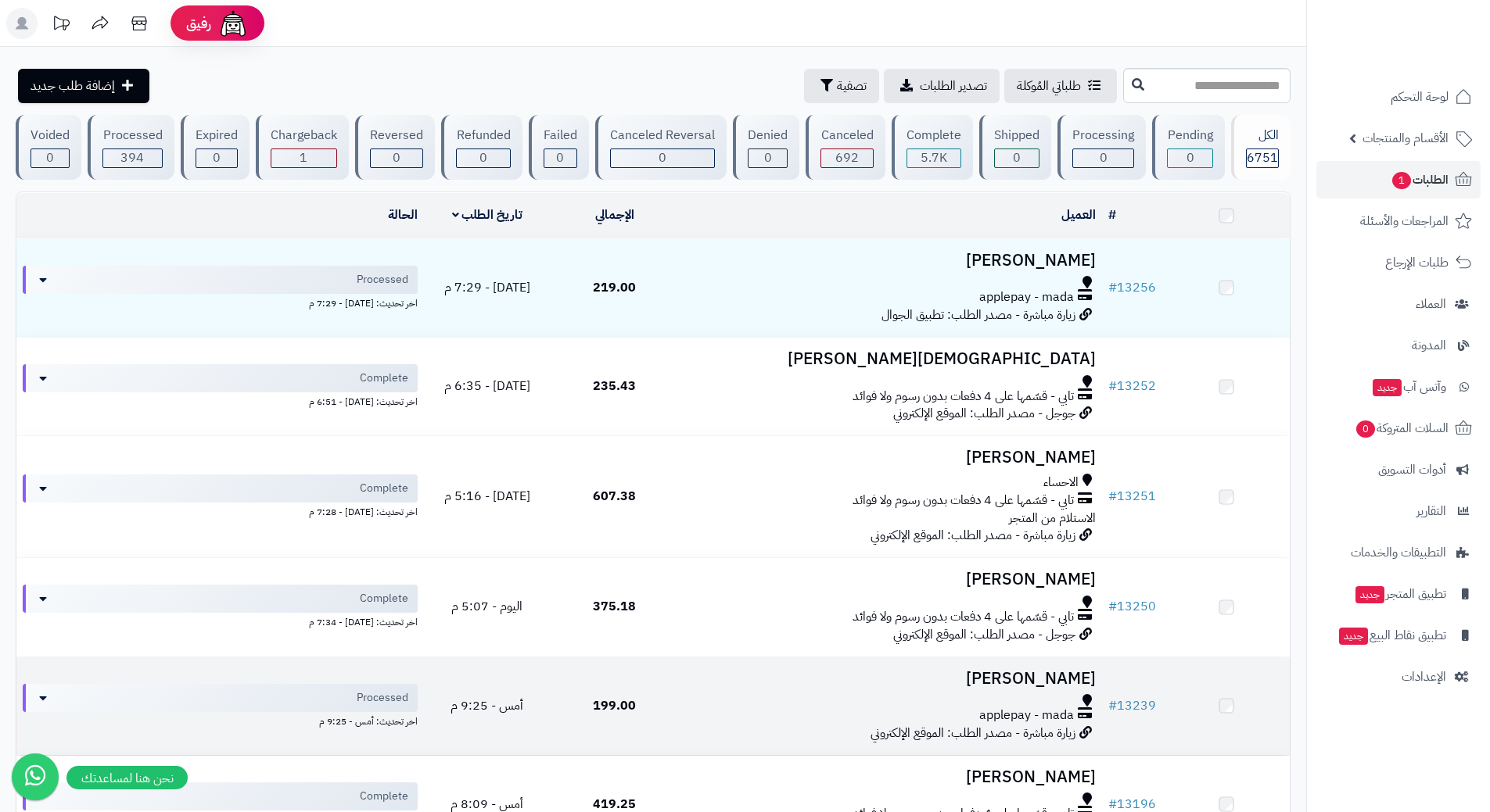
scroll to position [391, 0]
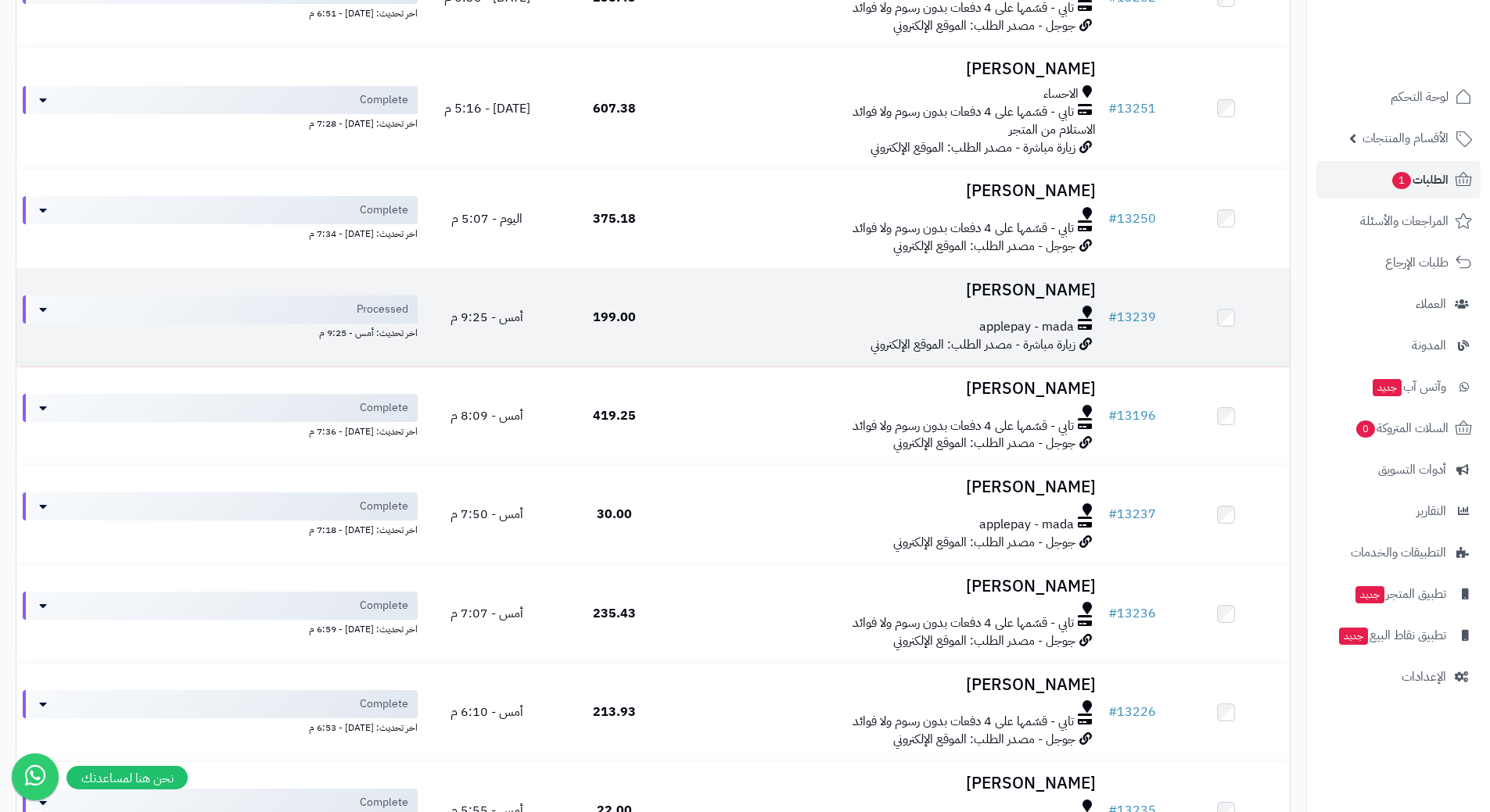
click at [757, 311] on div at bounding box center [890, 311] width 412 height 13
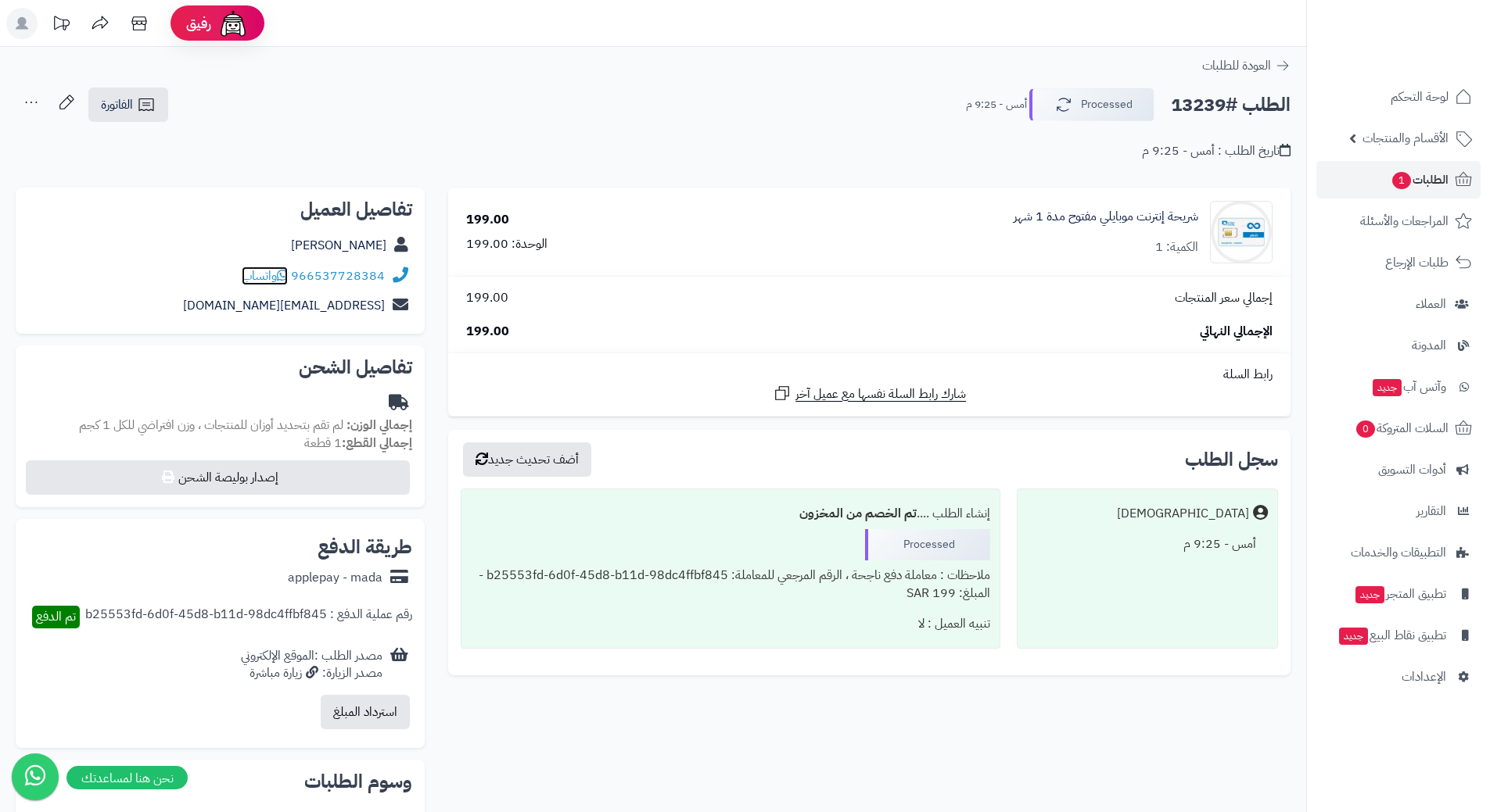
click at [283, 272] on icon at bounding box center [282, 275] width 11 height 13
click at [1092, 102] on button "Processed" at bounding box center [1092, 103] width 125 height 33
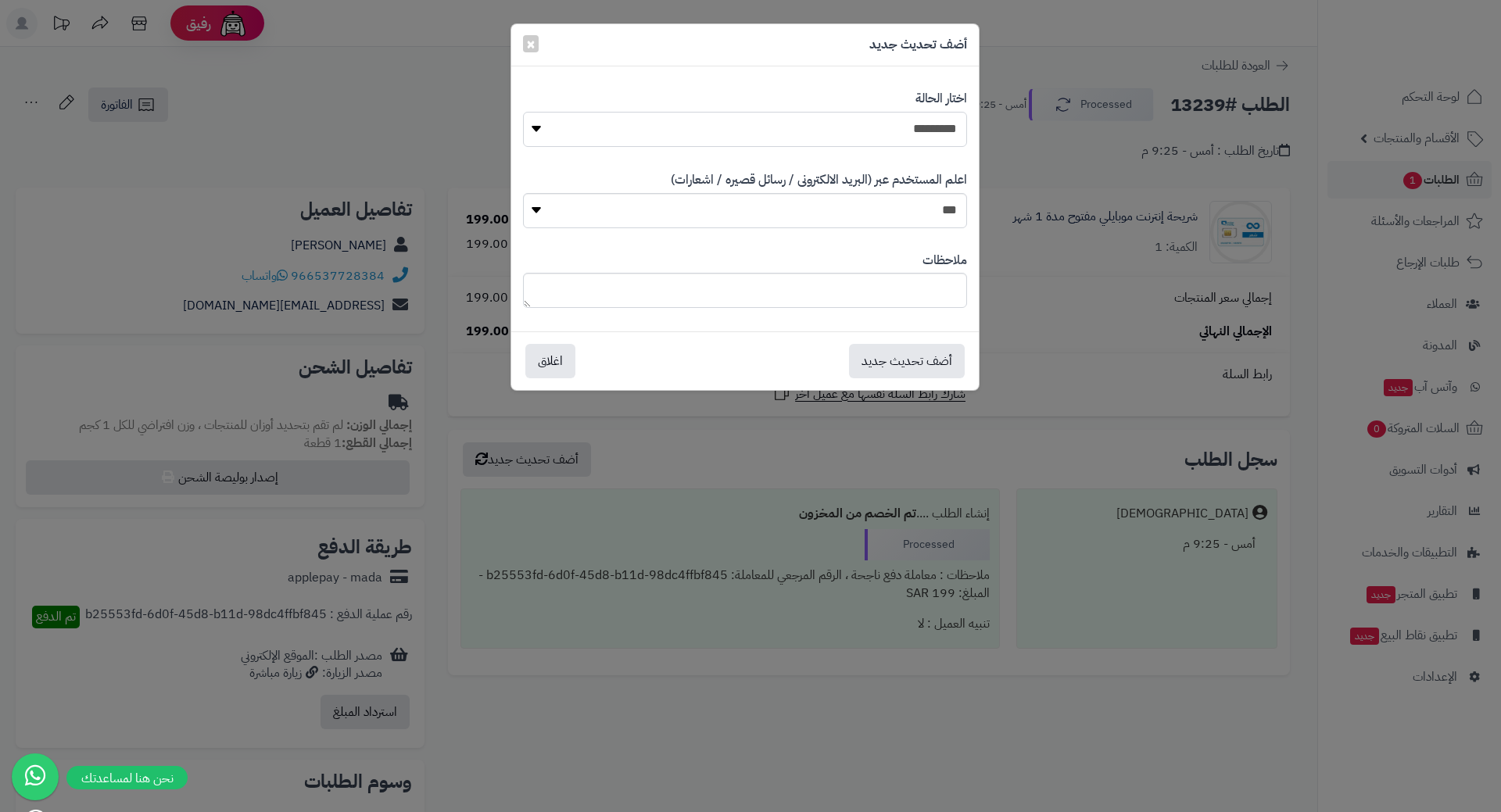
click at [940, 132] on select "**********" at bounding box center [745, 129] width 444 height 35
select select "*"
click at [522, 112] on select "**********" at bounding box center [745, 129] width 444 height 35
click at [908, 349] on button "أضف تحديث جديد" at bounding box center [906, 360] width 116 height 35
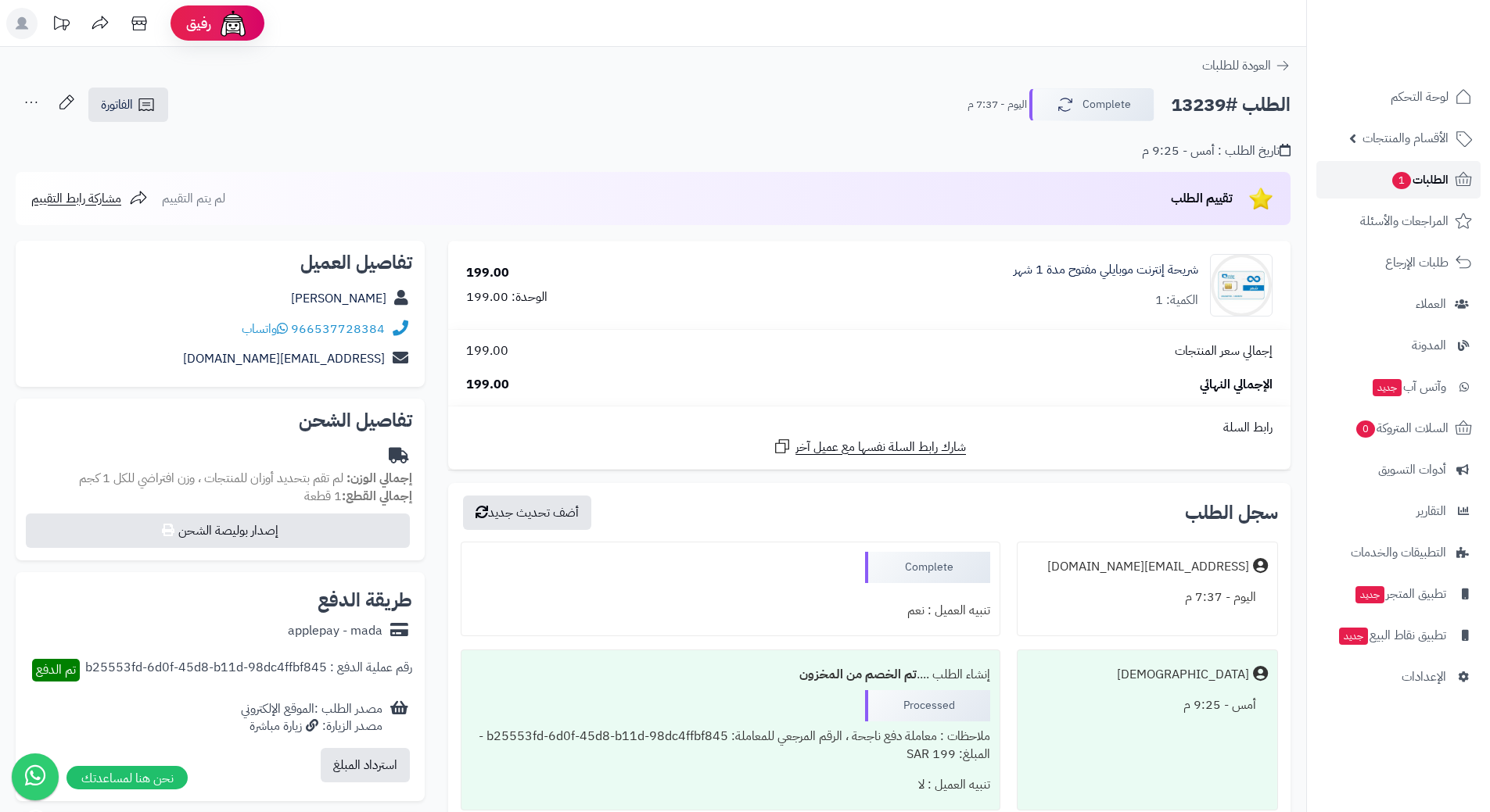
click at [1387, 171] on link "الطلبات 1" at bounding box center [1399, 179] width 165 height 38
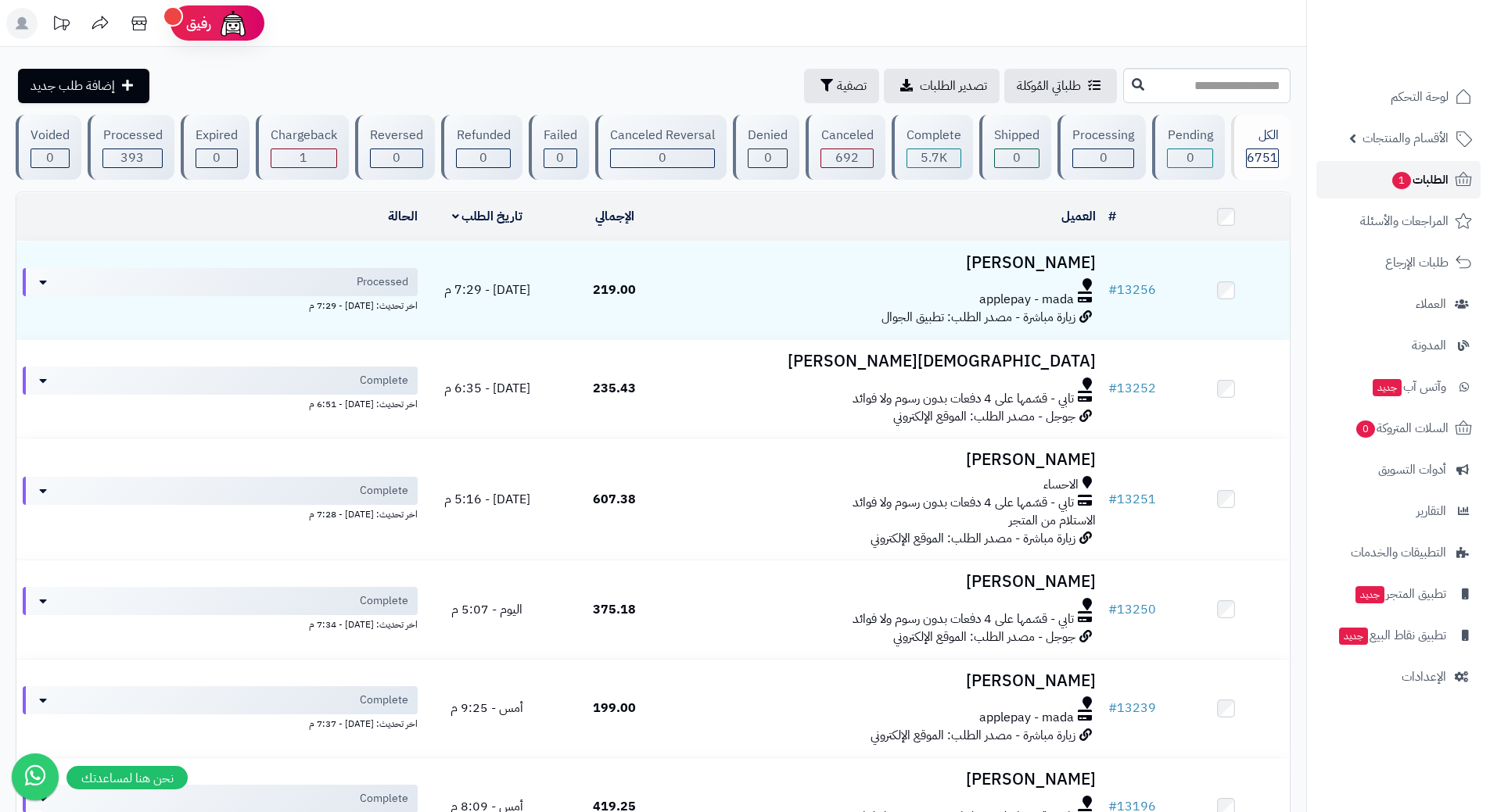
click at [1391, 187] on span "الطلبات 1" at bounding box center [1420, 179] width 58 height 22
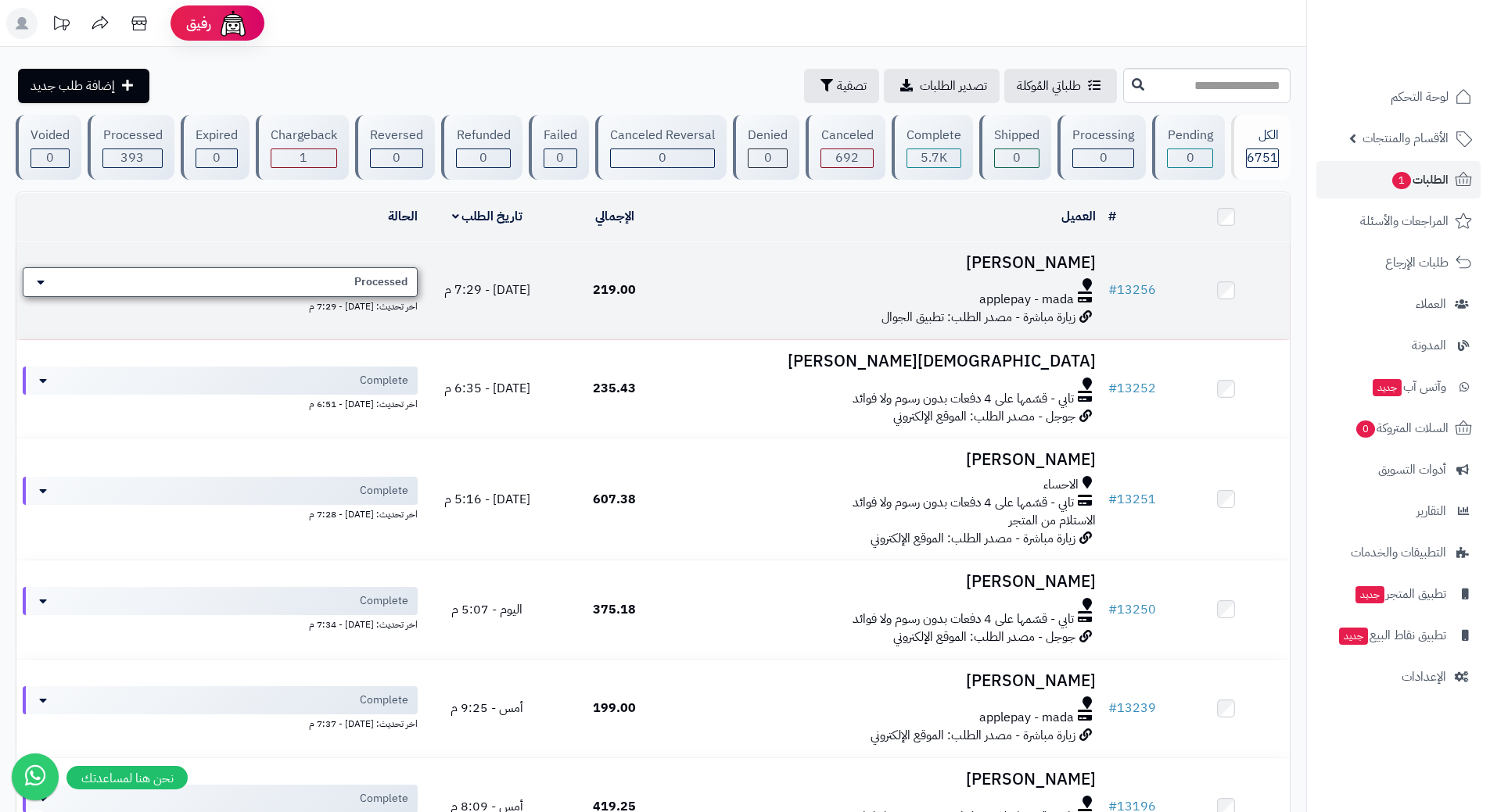
click at [351, 272] on div "Processed" at bounding box center [220, 283] width 395 height 30
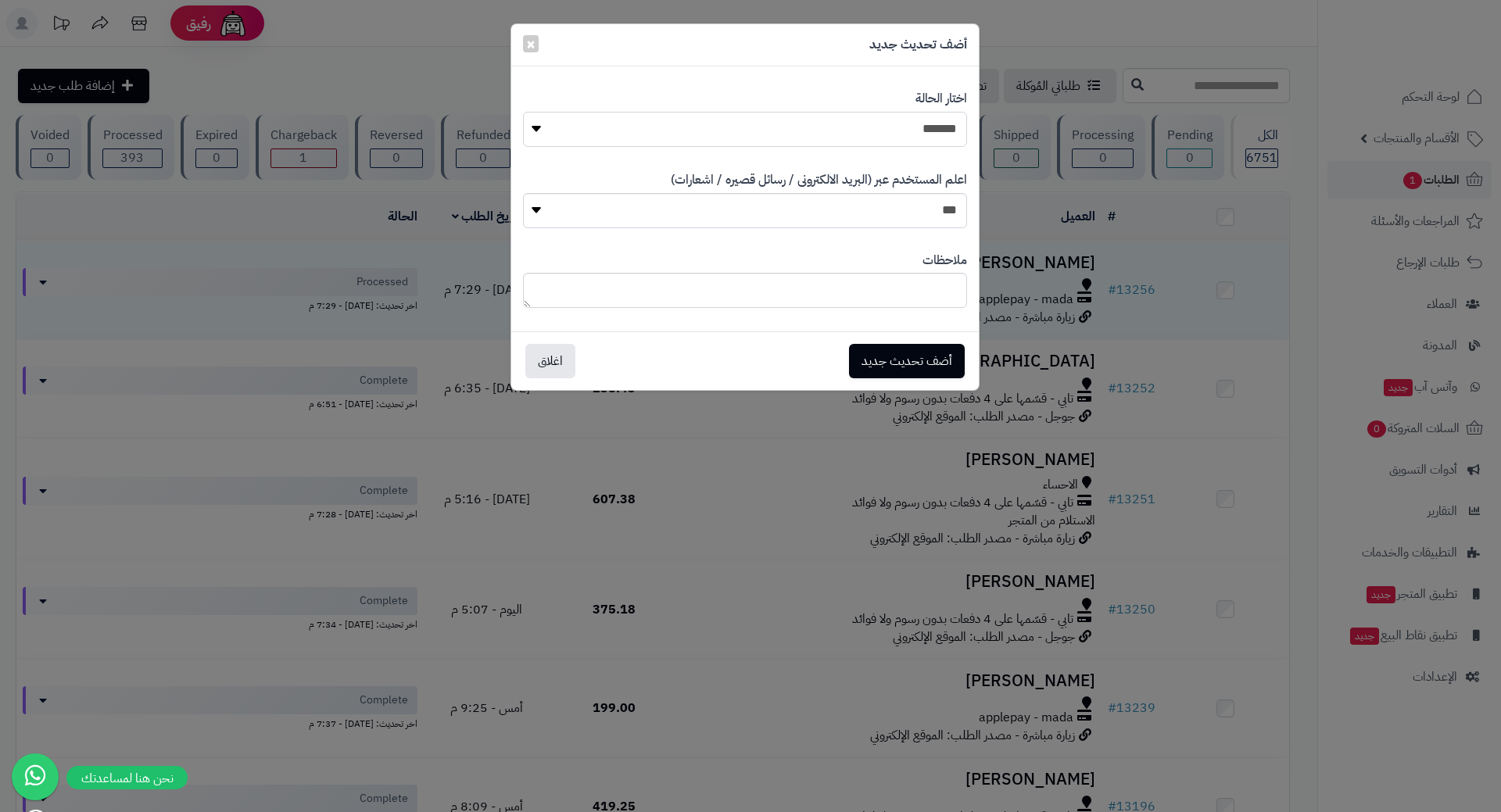
click at [827, 133] on select "**********" at bounding box center [745, 129] width 444 height 35
select select "*"
click at [522, 112] on select "**********" at bounding box center [745, 129] width 444 height 35
click at [875, 377] on button "أضف تحديث جديد" at bounding box center [906, 361] width 116 height 35
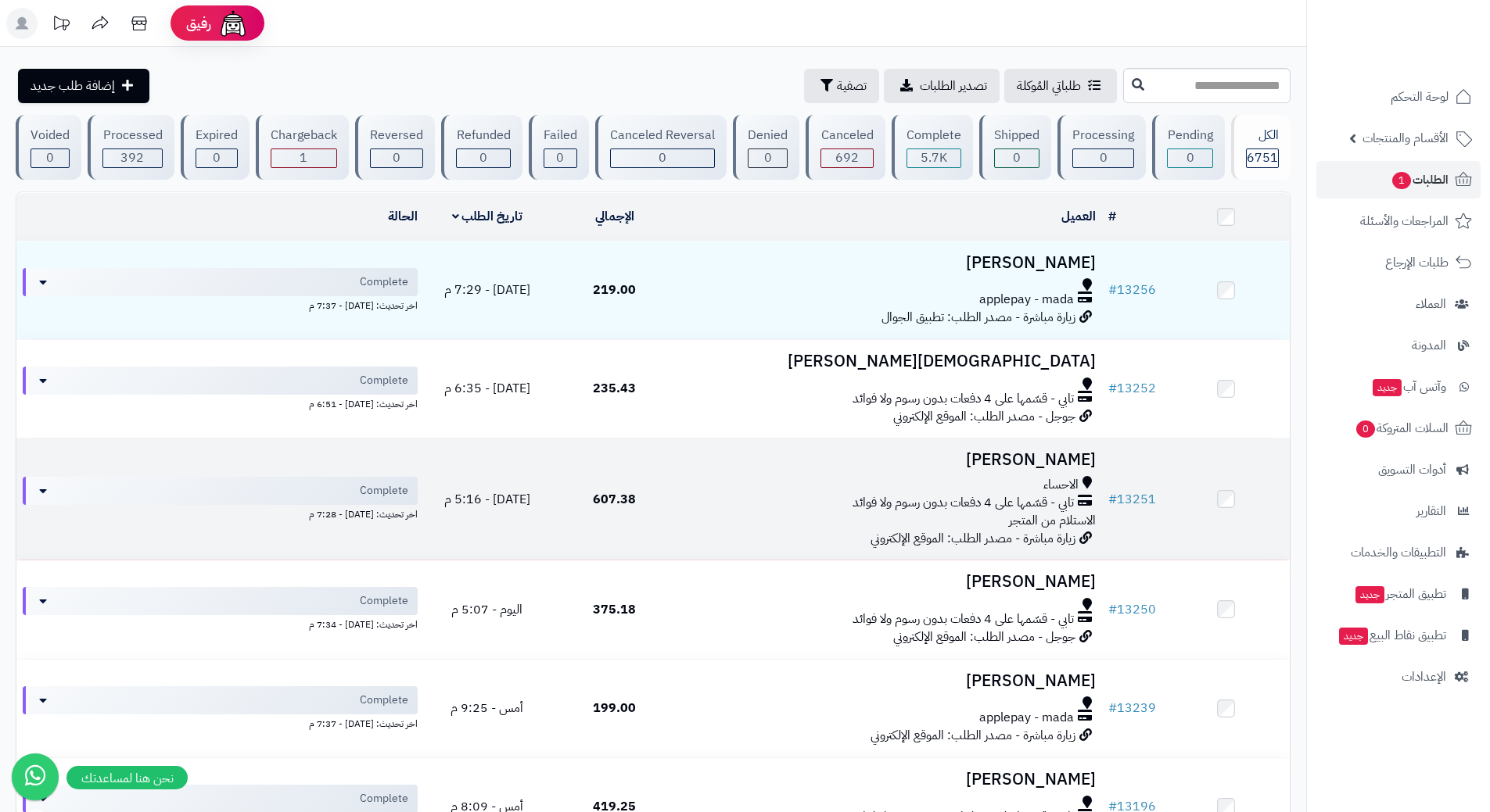
click at [704, 484] on div "الاحساء" at bounding box center [890, 485] width 412 height 18
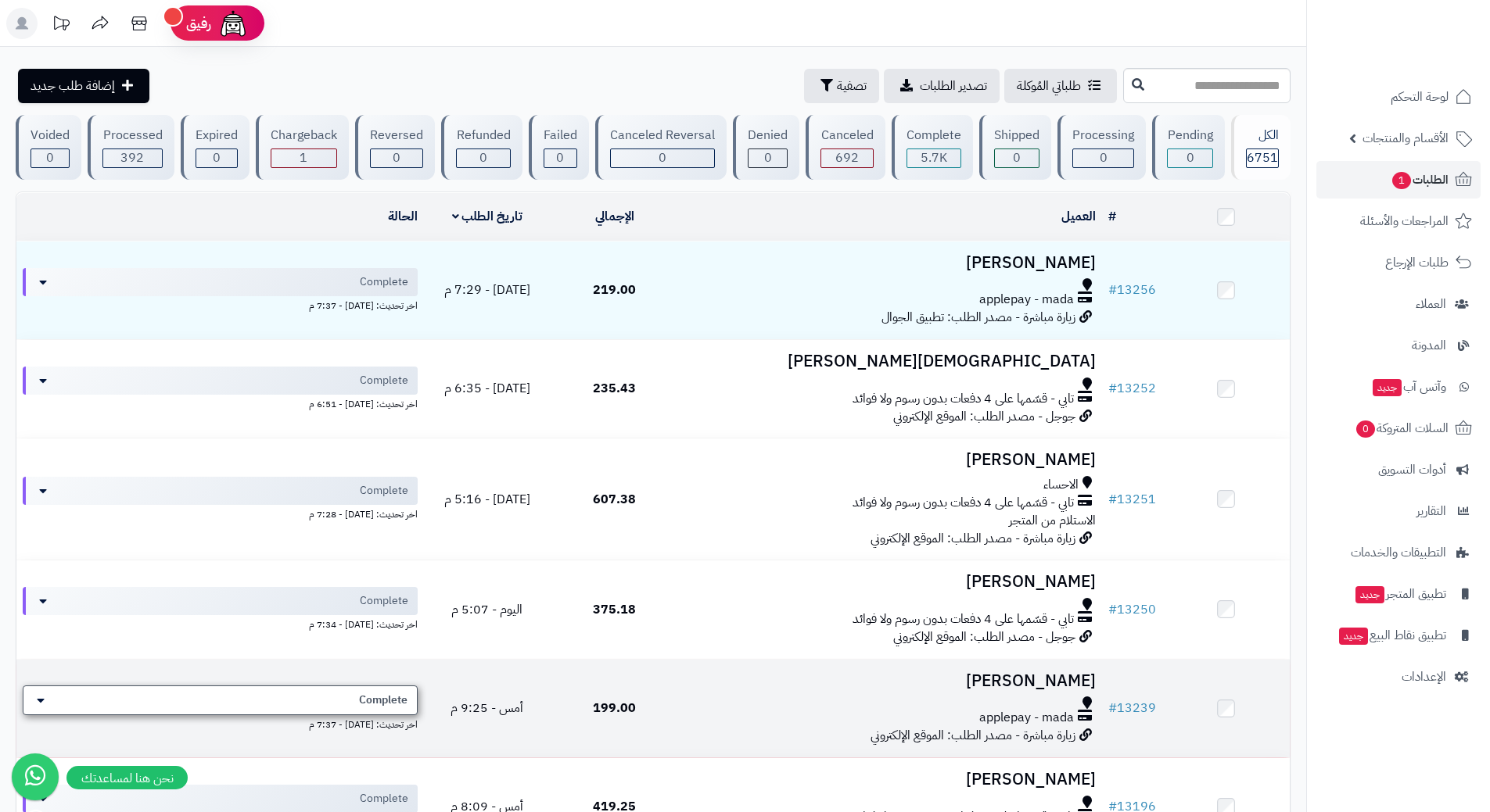
click at [306, 693] on div "Complete" at bounding box center [220, 700] width 395 height 30
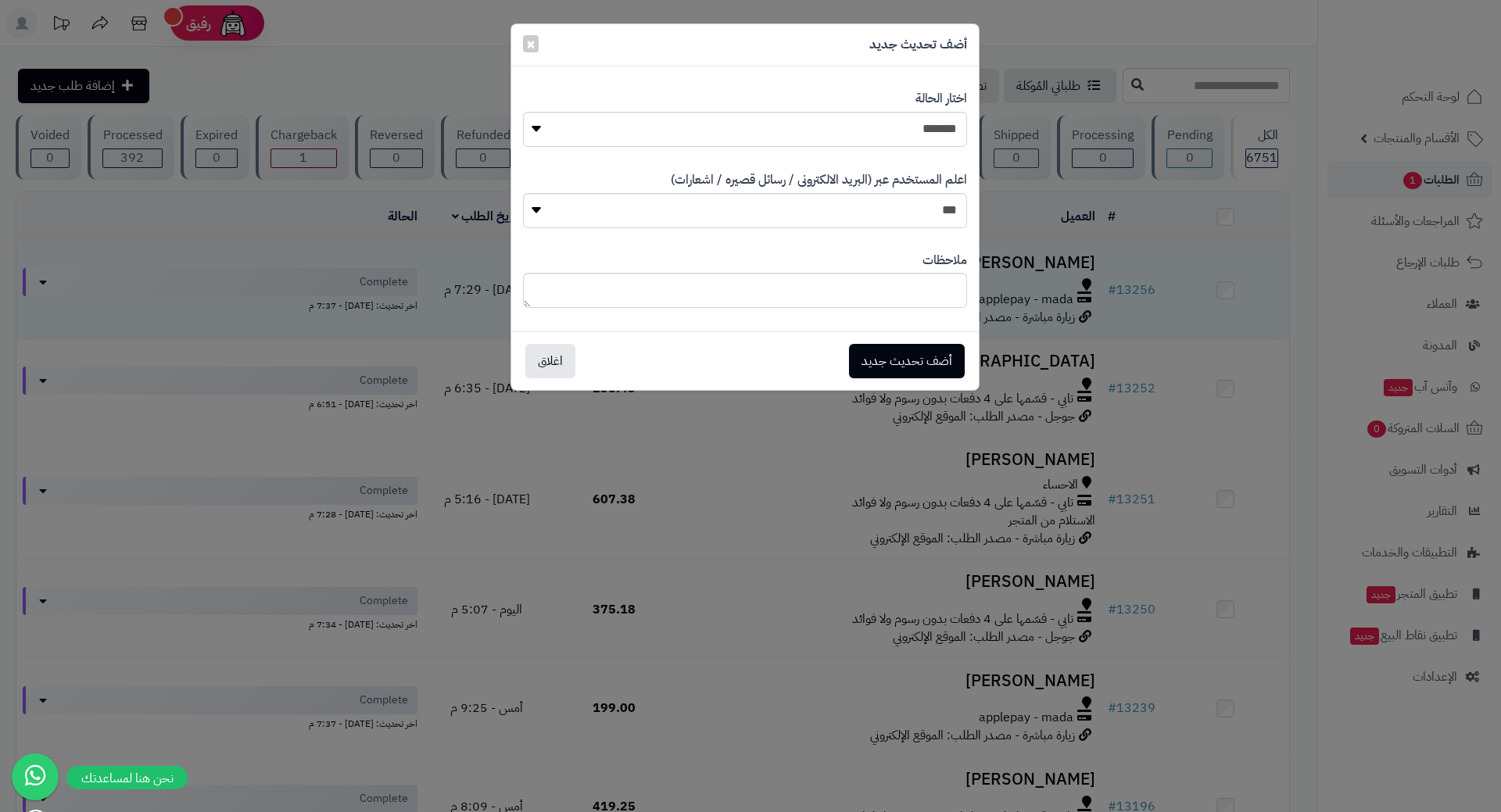
click at [642, 623] on div "**********" at bounding box center [750, 406] width 1501 height 812
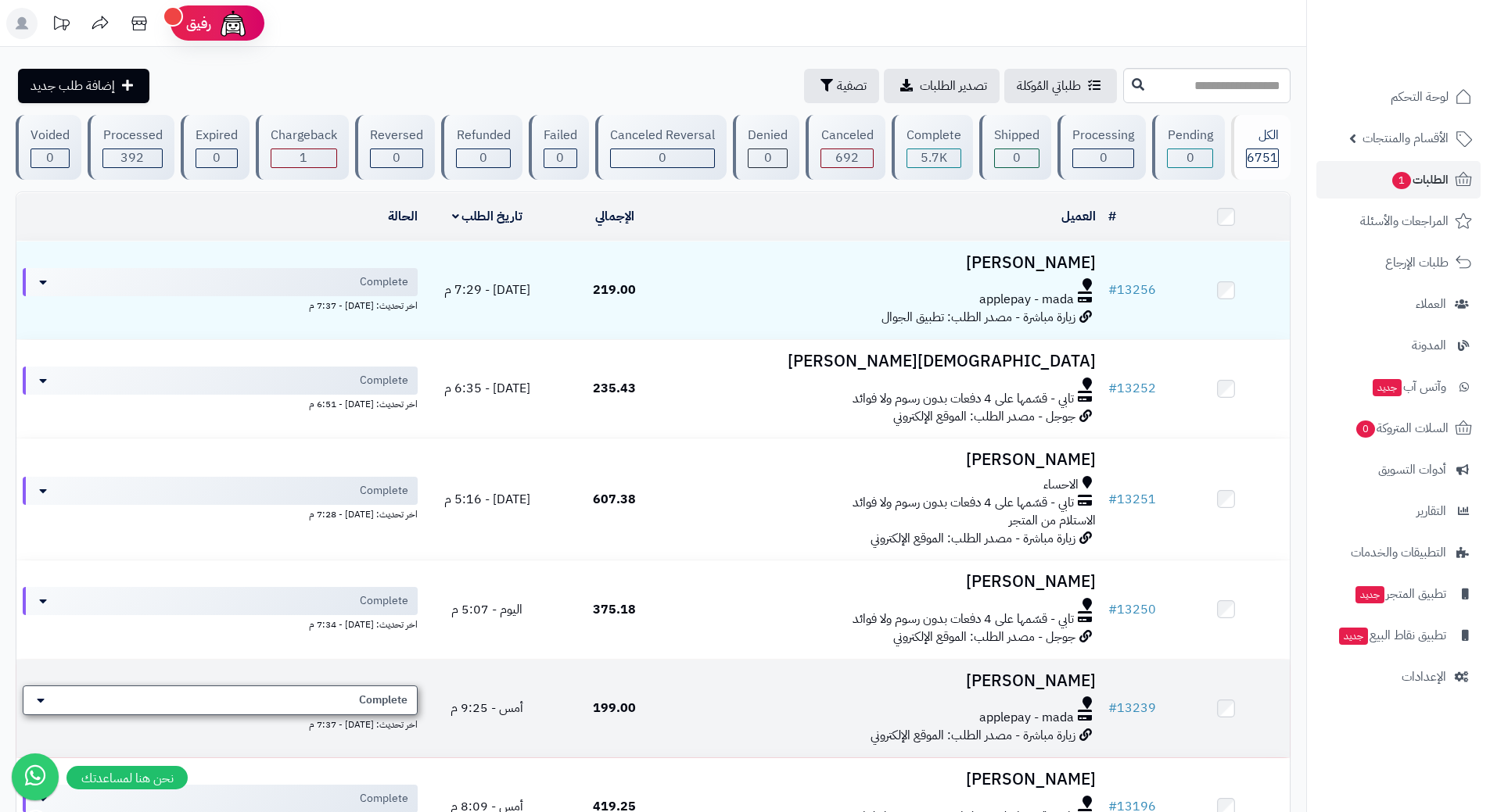
click at [344, 700] on div "Complete" at bounding box center [220, 700] width 395 height 30
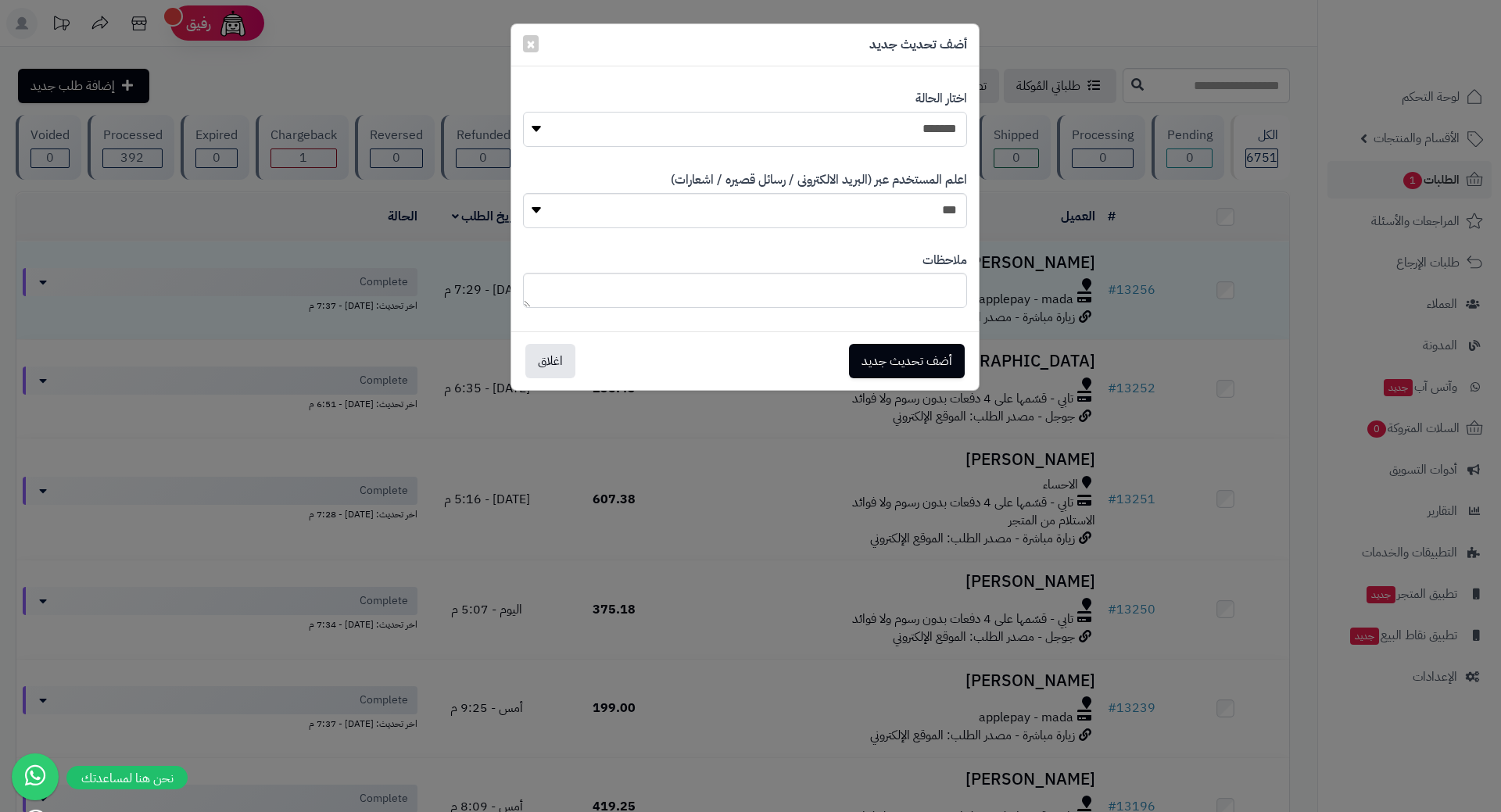
click at [860, 131] on select "**********" at bounding box center [745, 129] width 444 height 35
select select "*"
click at [522, 112] on select "**********" at bounding box center [745, 129] width 444 height 35
click at [914, 373] on button "أضف تحديث جديد" at bounding box center [906, 360] width 116 height 35
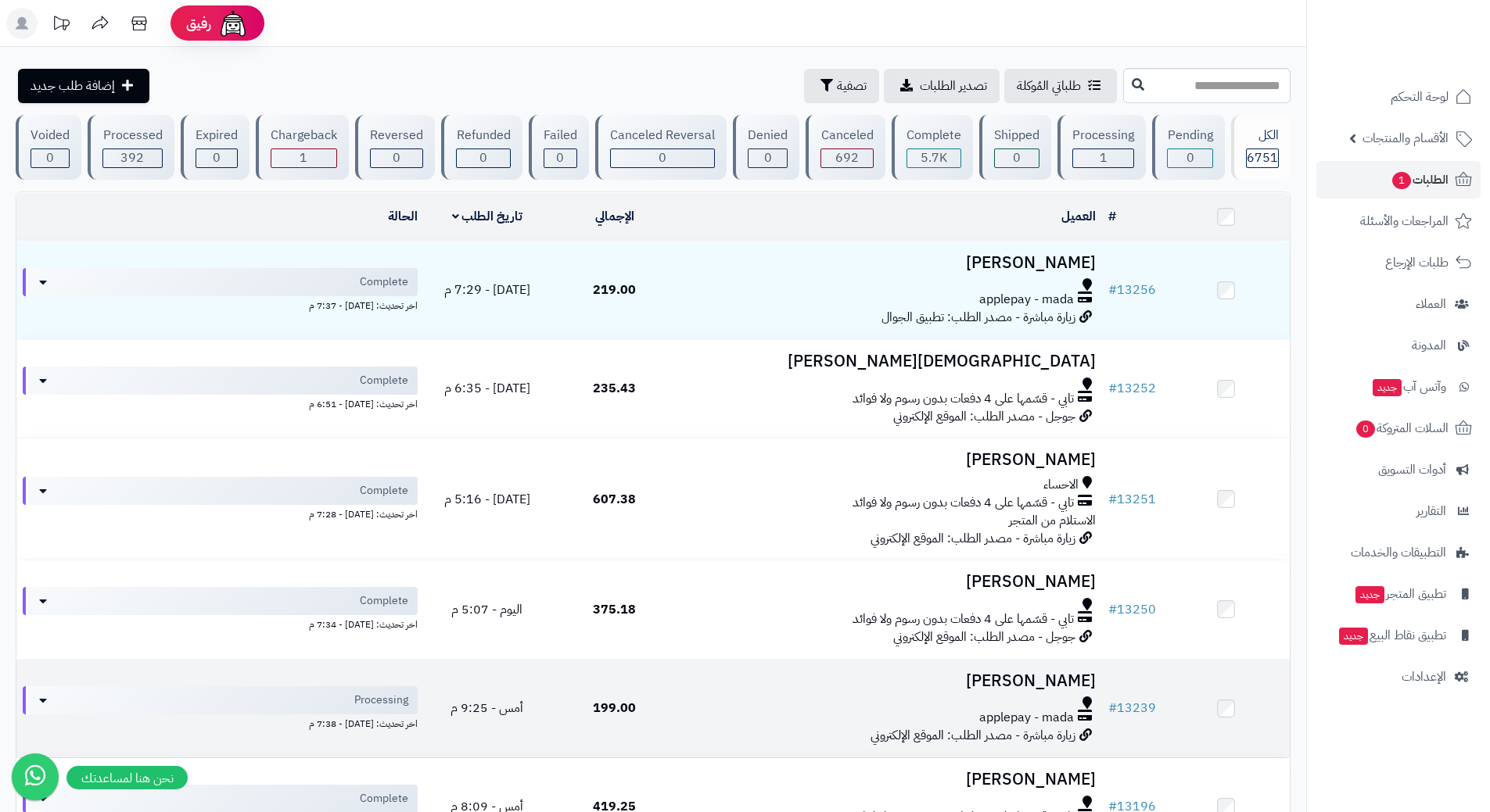
click at [716, 715] on div "applepay - mada" at bounding box center [890, 718] width 412 height 18
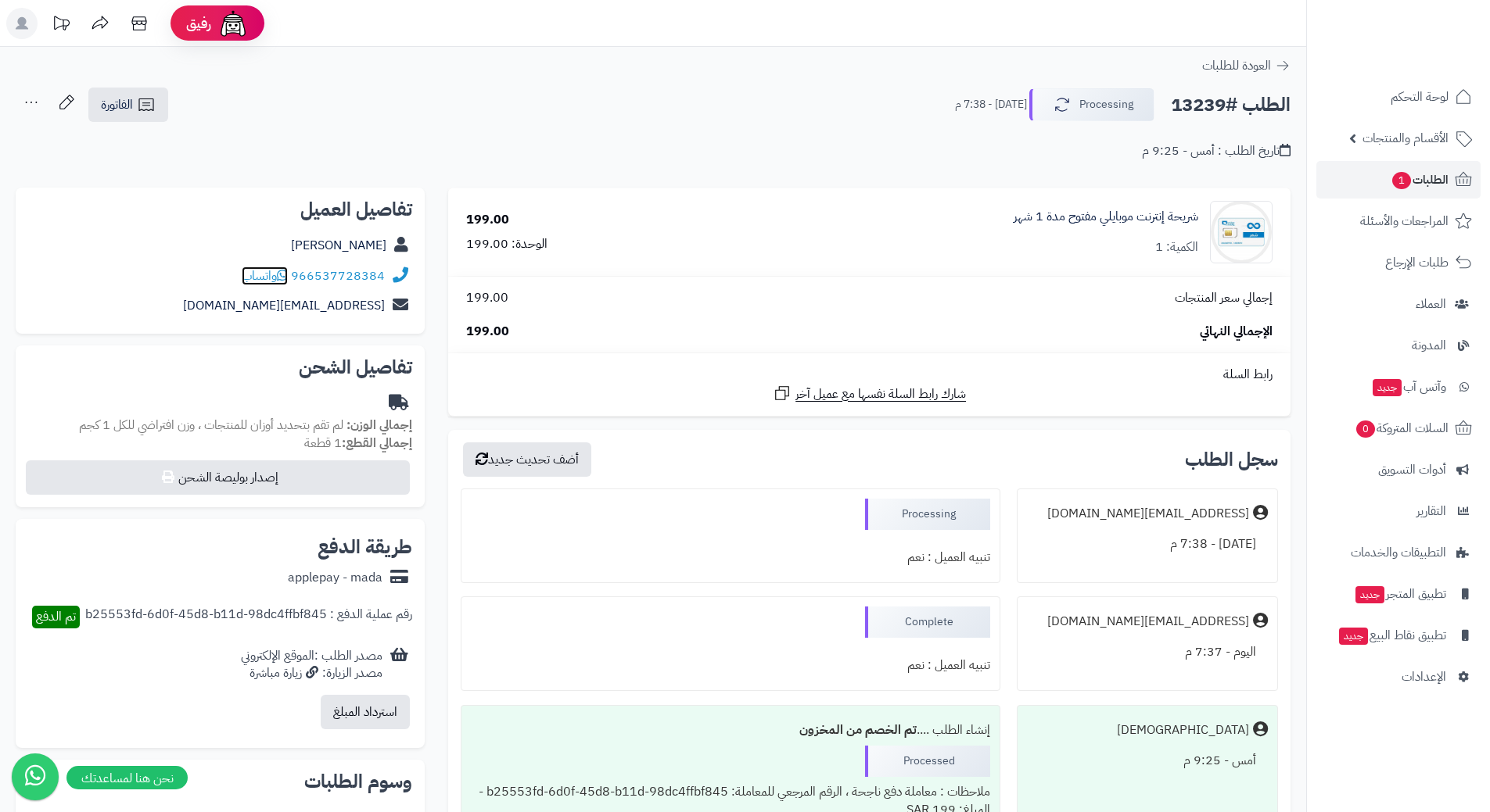
click at [285, 271] on icon at bounding box center [282, 275] width 11 height 13
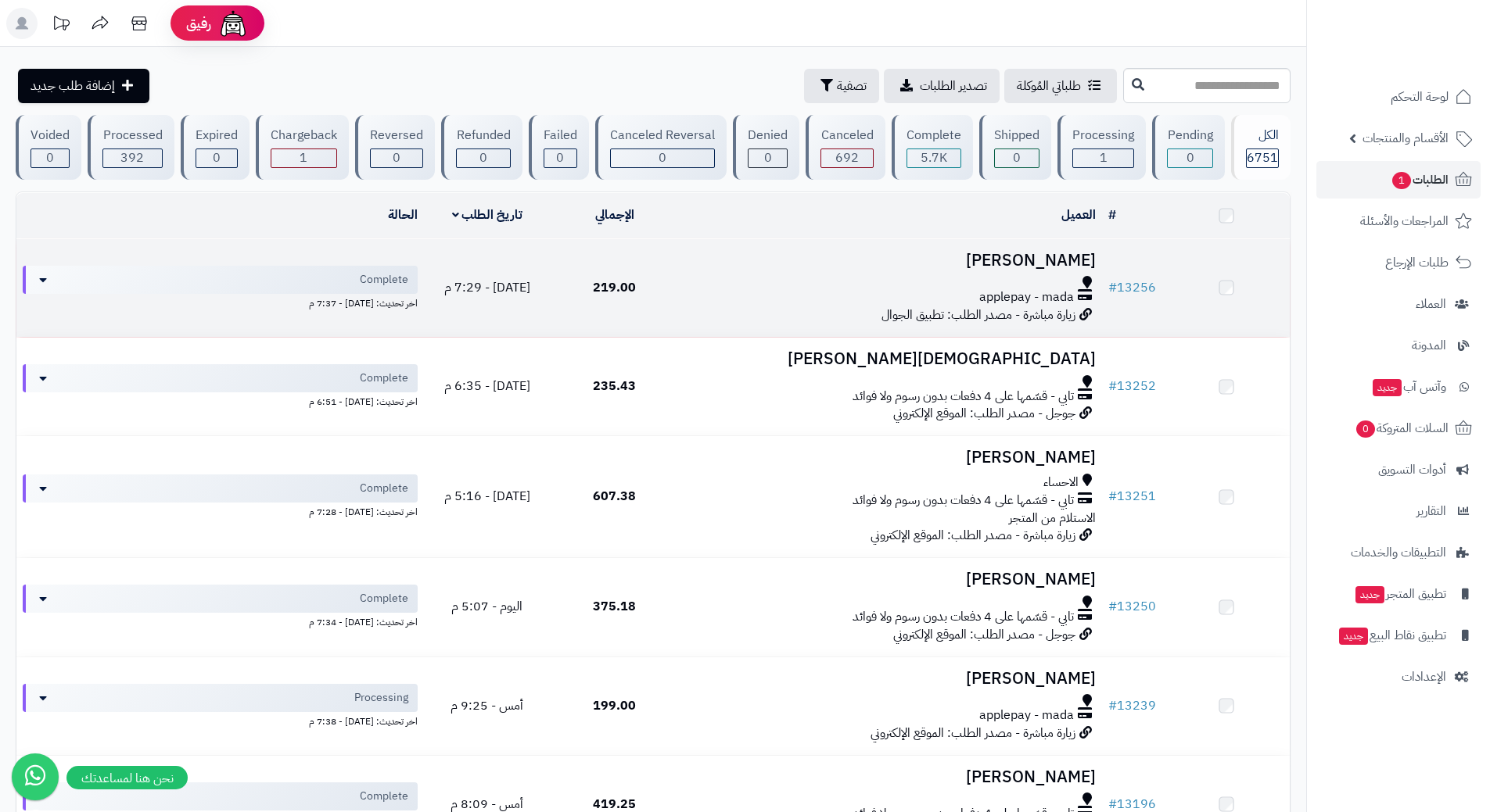
click at [768, 295] on div "applepay - mada" at bounding box center [890, 297] width 412 height 18
click at [767, 294] on div "applepay - mada" at bounding box center [890, 299] width 412 height 18
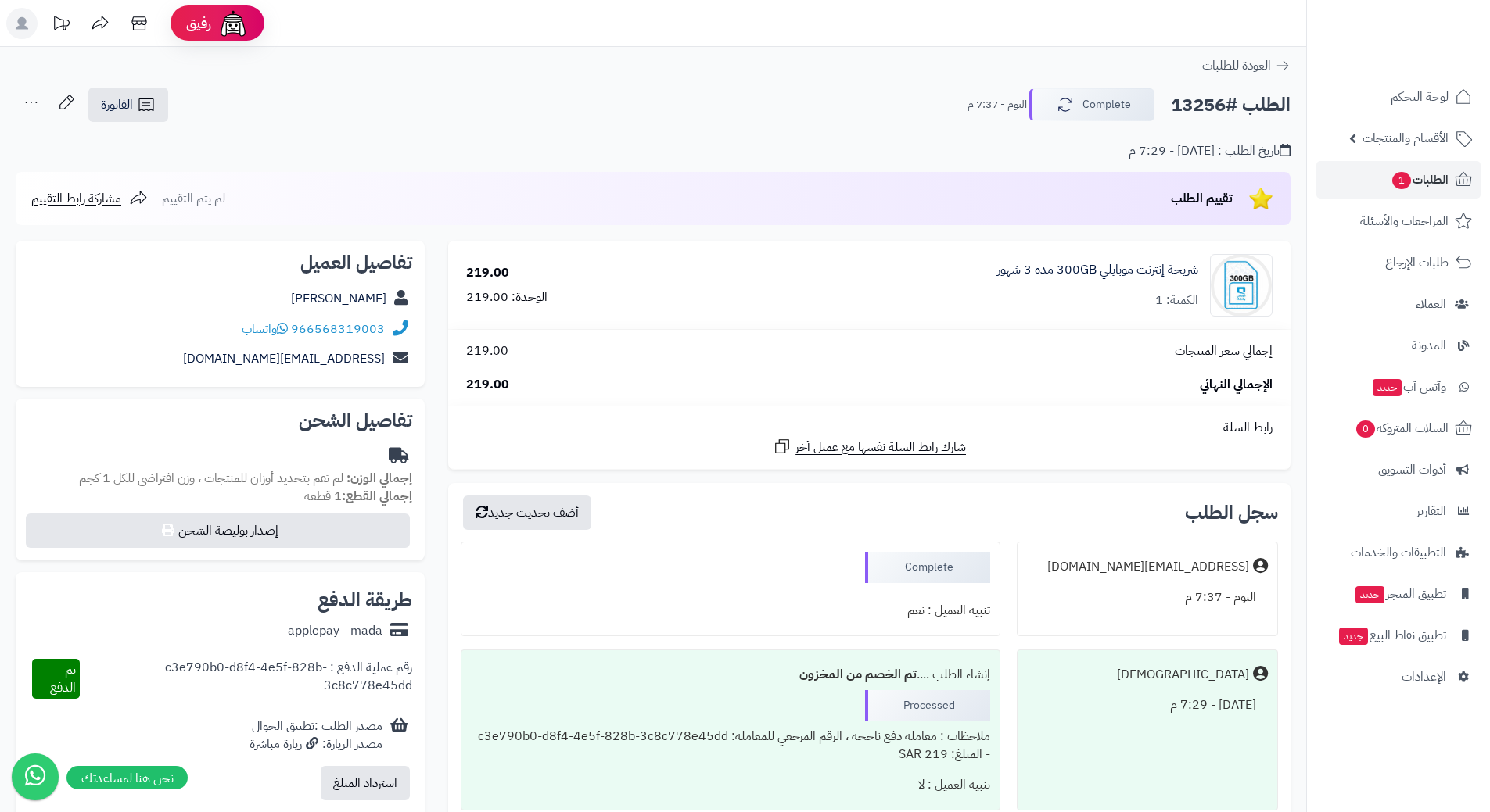
click at [1238, 105] on h2 "الطلب #13256" at bounding box center [1230, 105] width 120 height 32
click at [1236, 105] on h2 "الطلب #13256" at bounding box center [1230, 105] width 120 height 32
copy div "الطلب #13256 Complete"
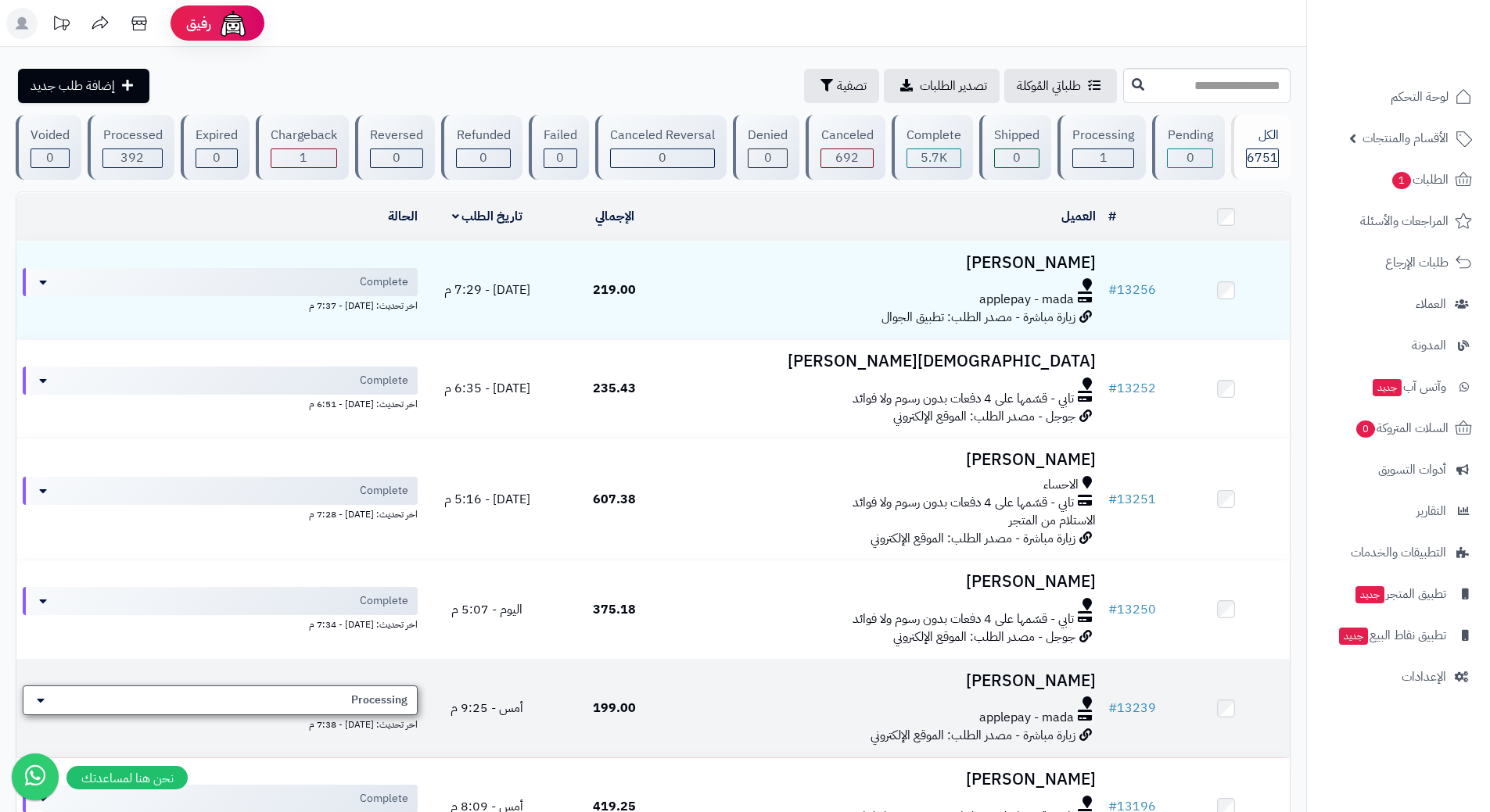
click at [338, 700] on div "Processing" at bounding box center [220, 700] width 395 height 30
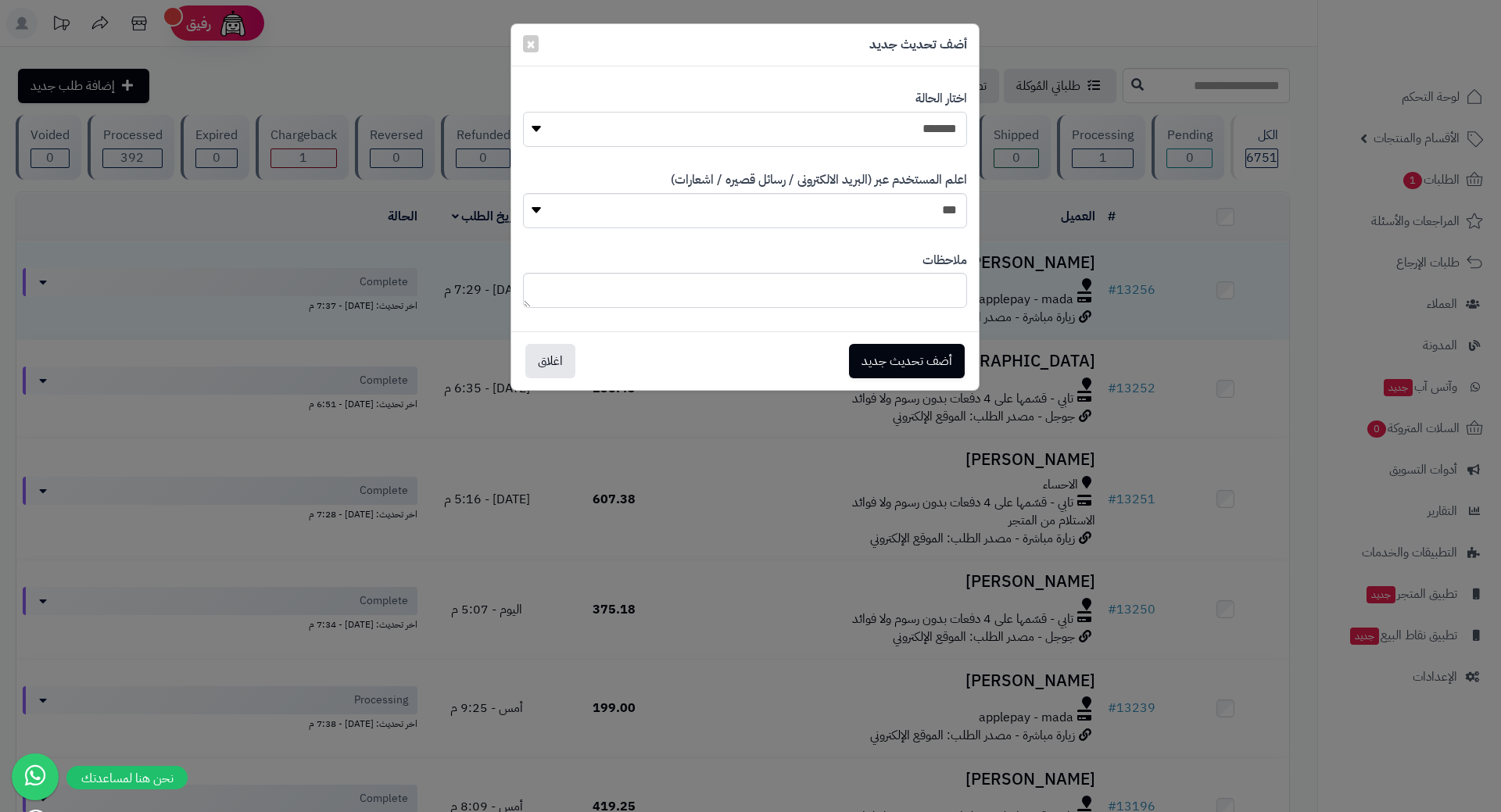
click at [853, 124] on select "**********" at bounding box center [745, 129] width 444 height 35
select select "*"
click at [522, 112] on select "**********" at bounding box center [745, 129] width 444 height 35
click at [868, 362] on button "أضف تحديث جديد" at bounding box center [906, 360] width 116 height 35
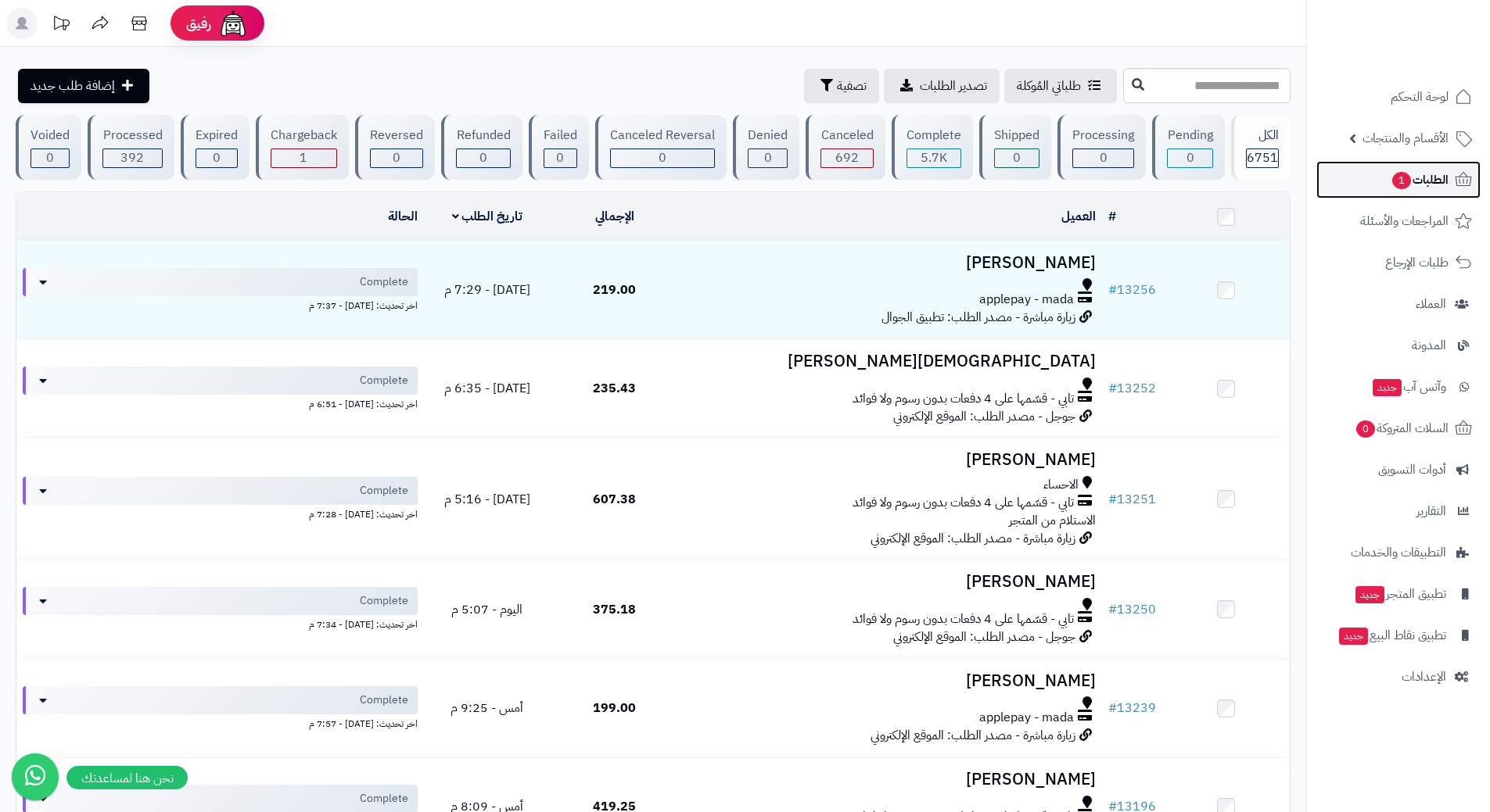
click at [1373, 181] on link "الطلبات 1" at bounding box center [1399, 179] width 165 height 38
click at [1364, 159] on ul "لوحة التحكم الأقسام والمنتجات المنتجات الأقسام الماركات مواصفات المنتجات مواصفا…" at bounding box center [1398, 387] width 183 height 618
click at [1367, 142] on span "الأقسام والمنتجات" at bounding box center [1405, 139] width 86 height 22
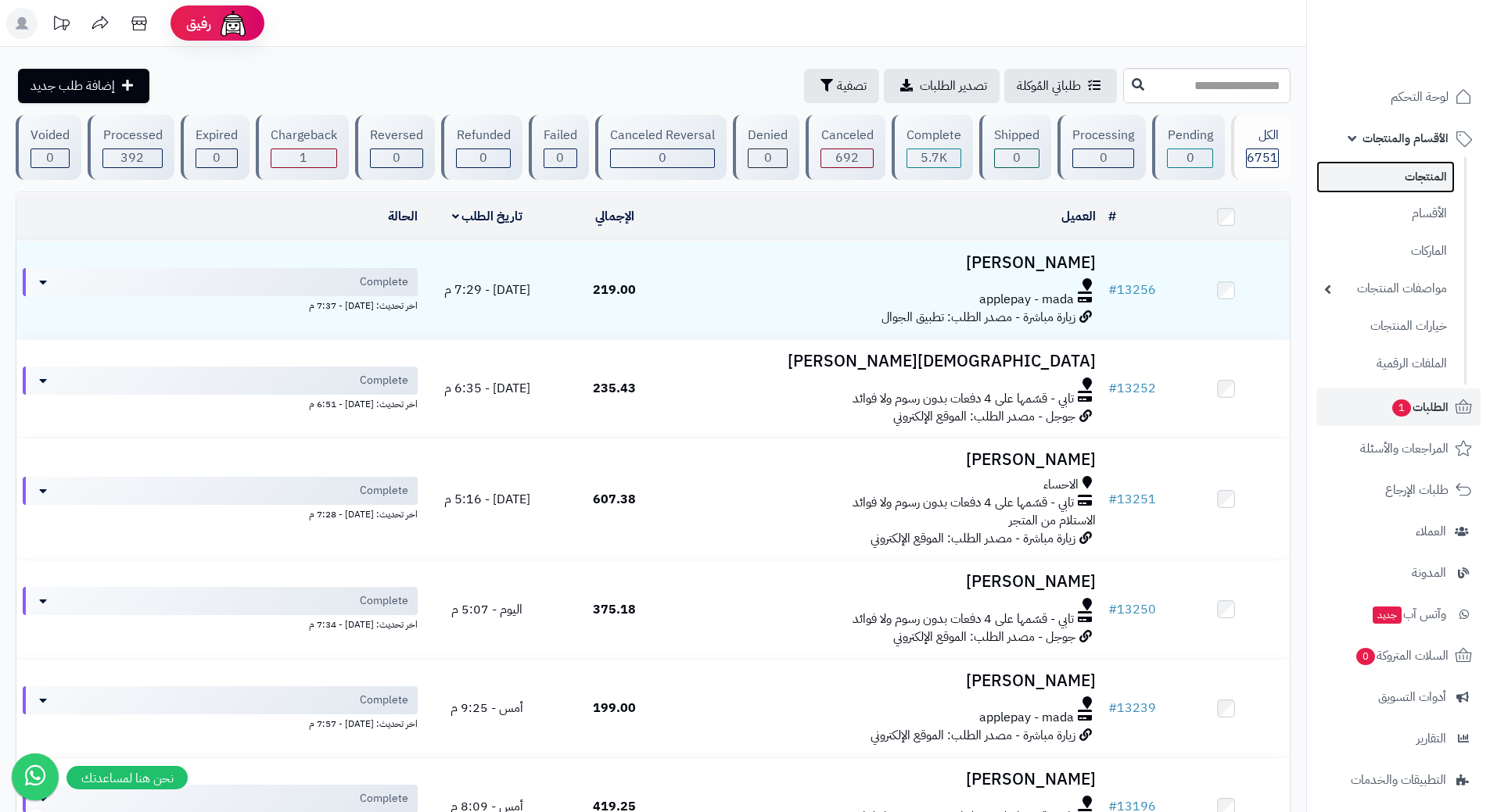
click at [1379, 182] on link "المنتجات" at bounding box center [1386, 176] width 139 height 32
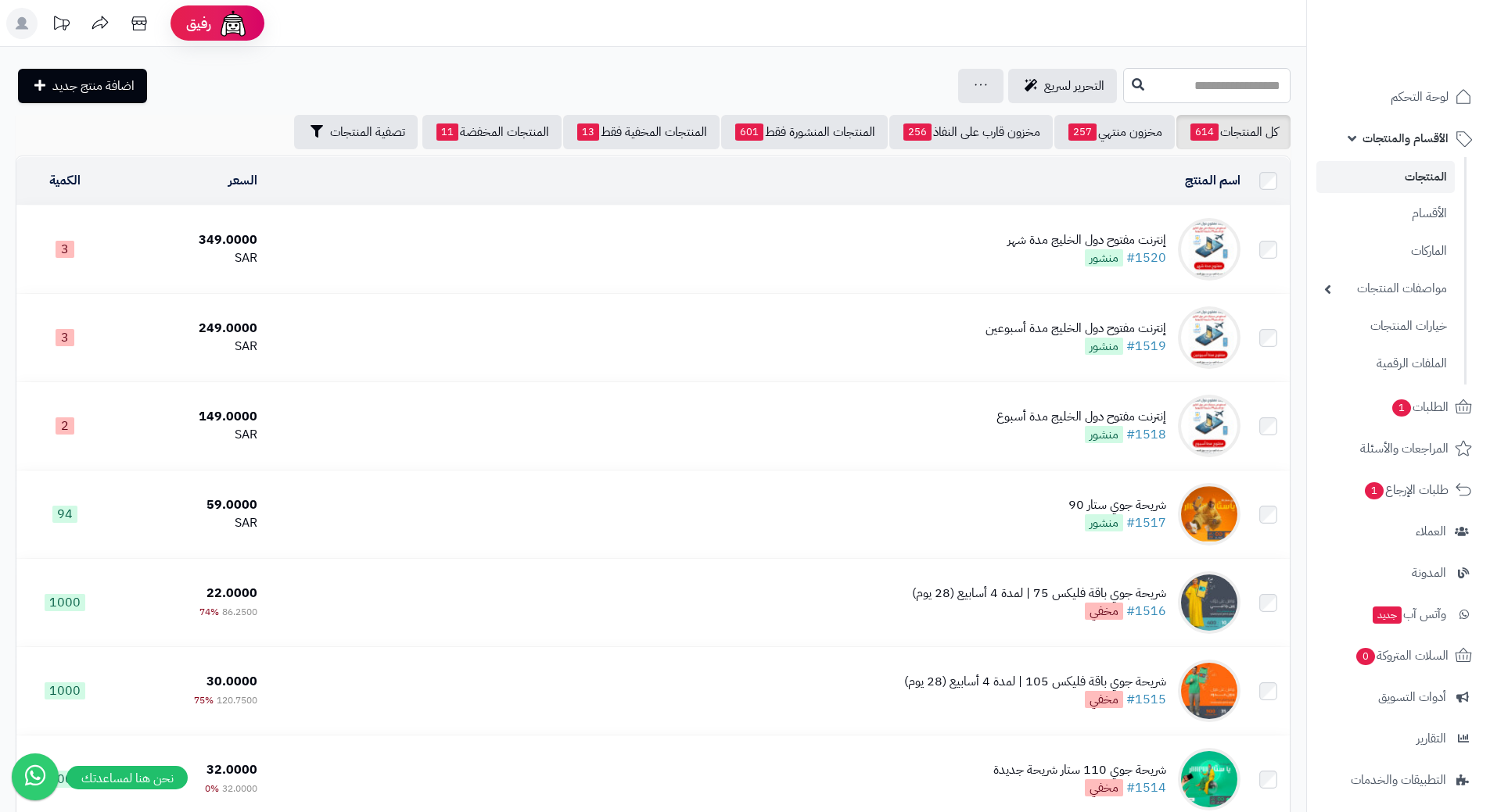
click at [1142, 85] on input "text" at bounding box center [1206, 85] width 168 height 35
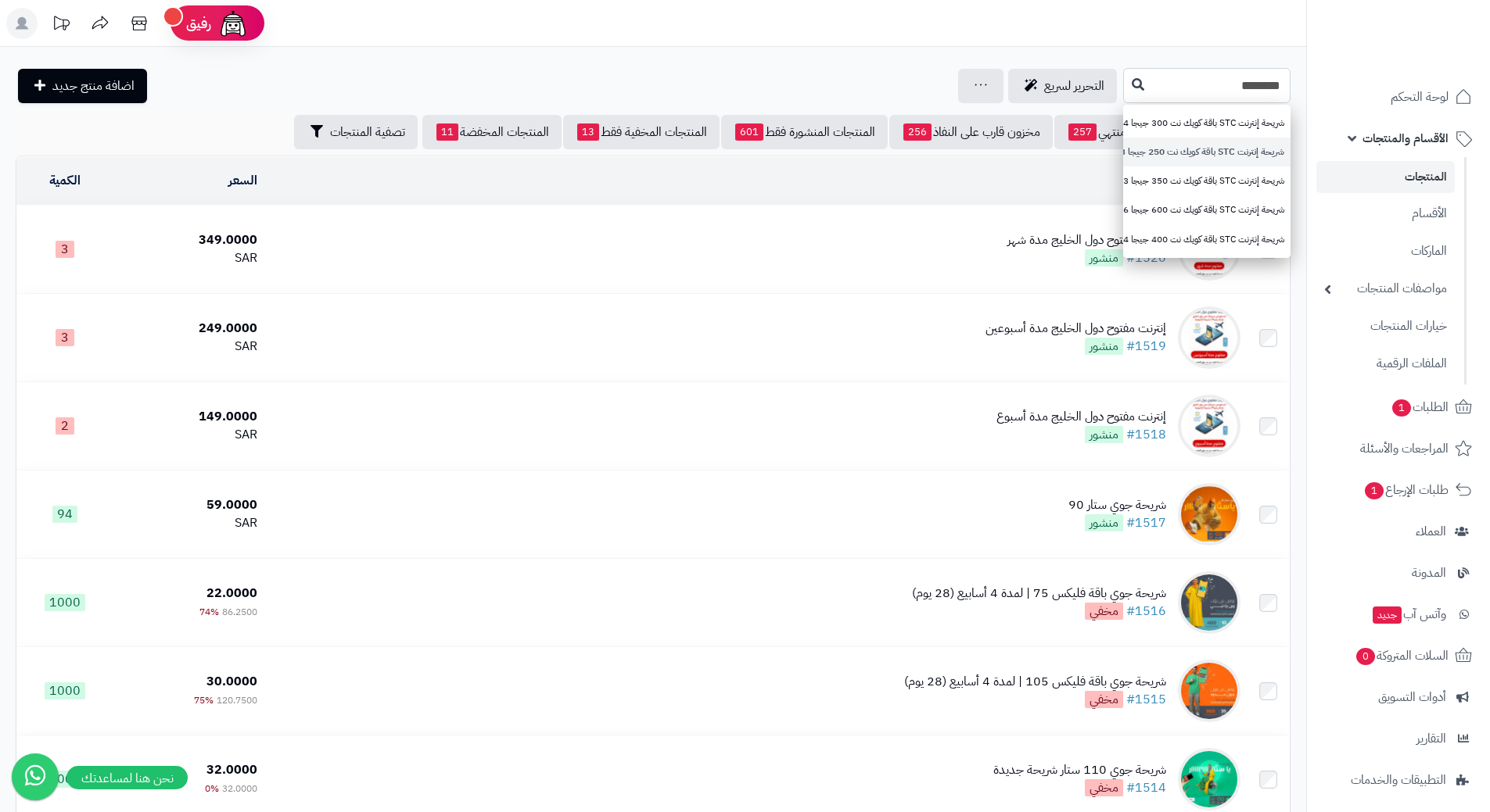
type input "*******"
click at [1162, 146] on link "شريحة إنترنت STC باقة كويك نت 250 جيجا 3 شهور" at bounding box center [1206, 152] width 168 height 29
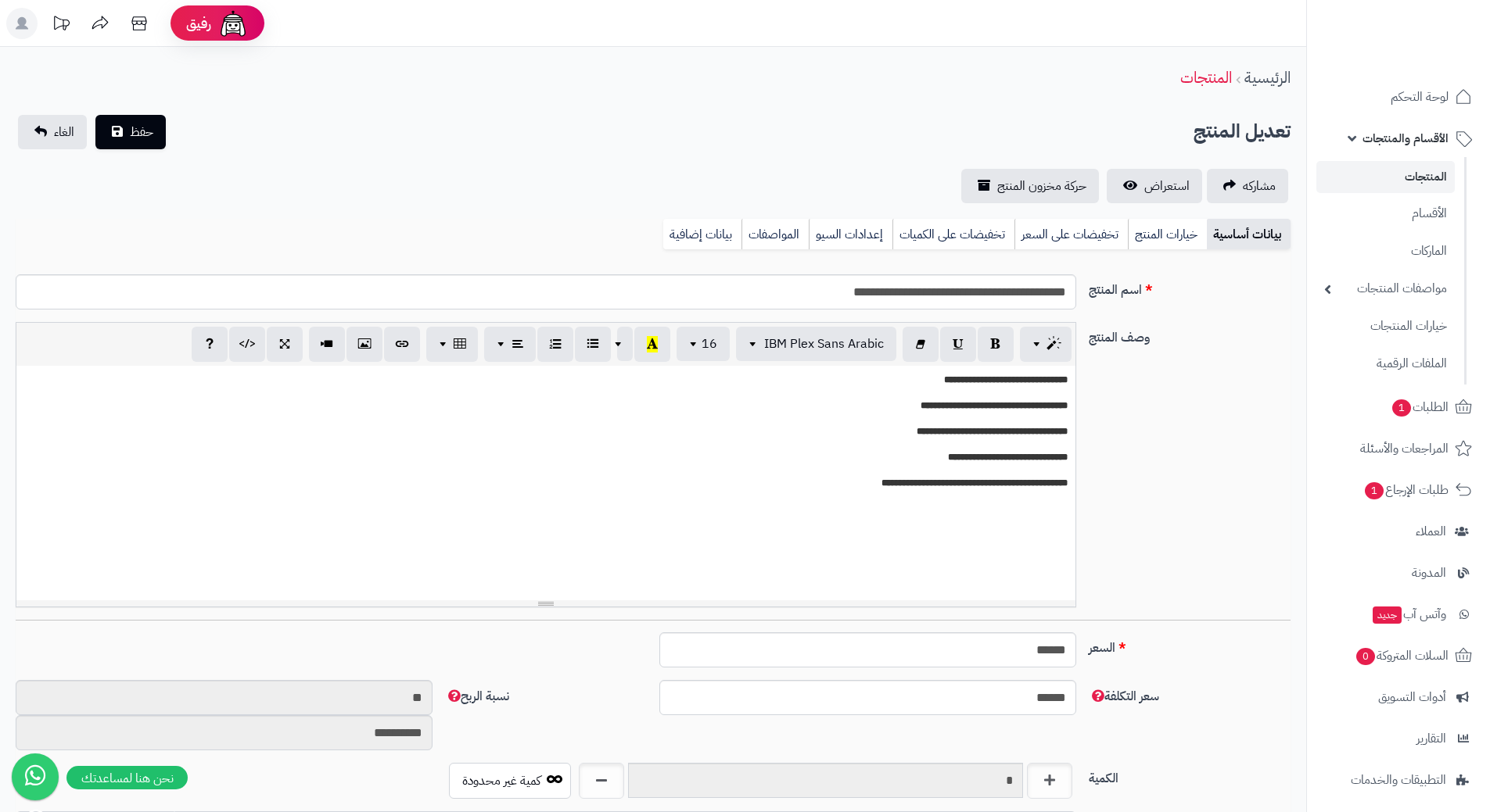
scroll to position [1360, 0]
click at [1051, 227] on link "تخفيضات على السعر" at bounding box center [1071, 235] width 113 height 32
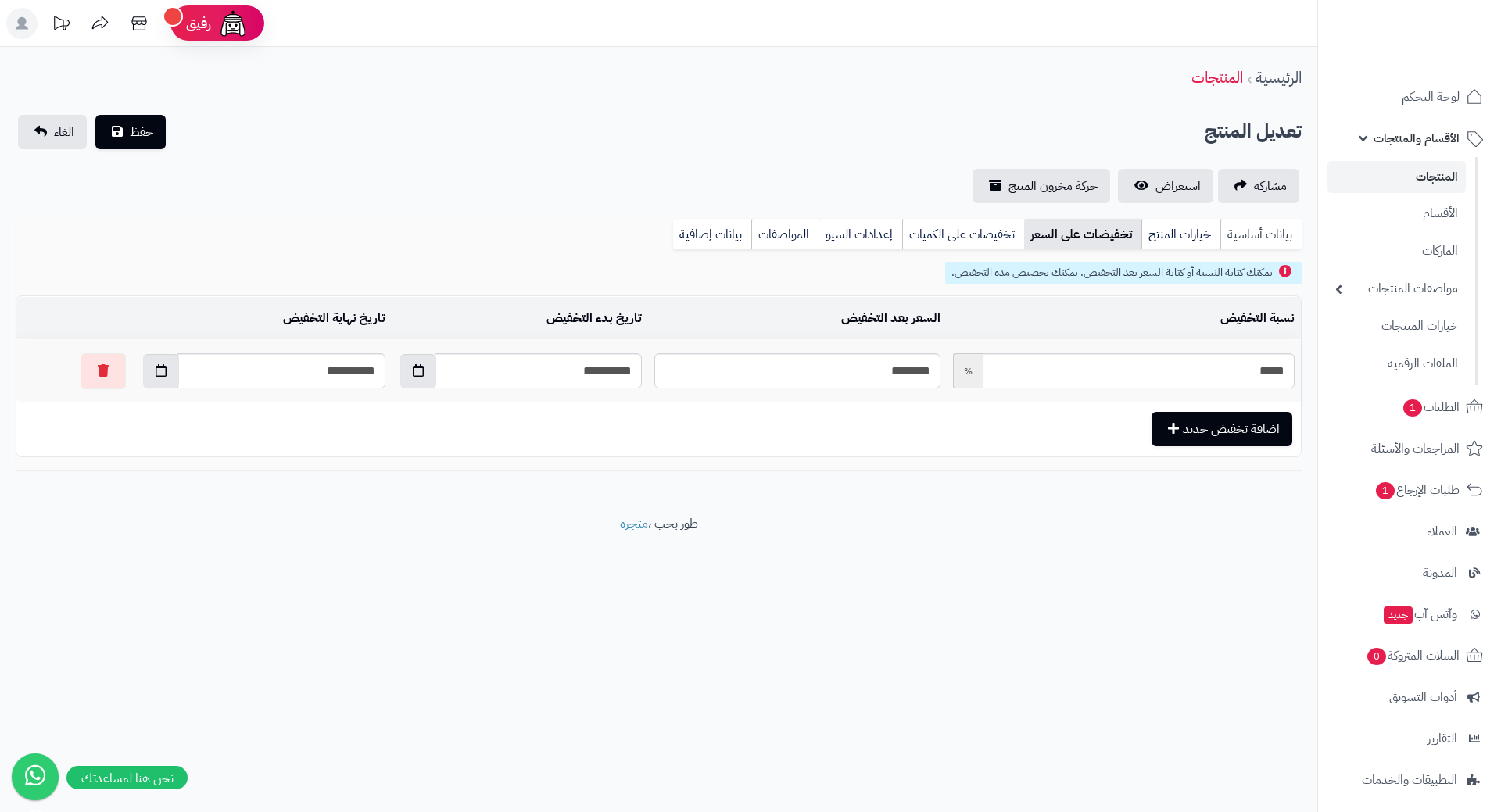
click at [1228, 236] on link "بيانات أساسية" at bounding box center [1261, 235] width 81 height 32
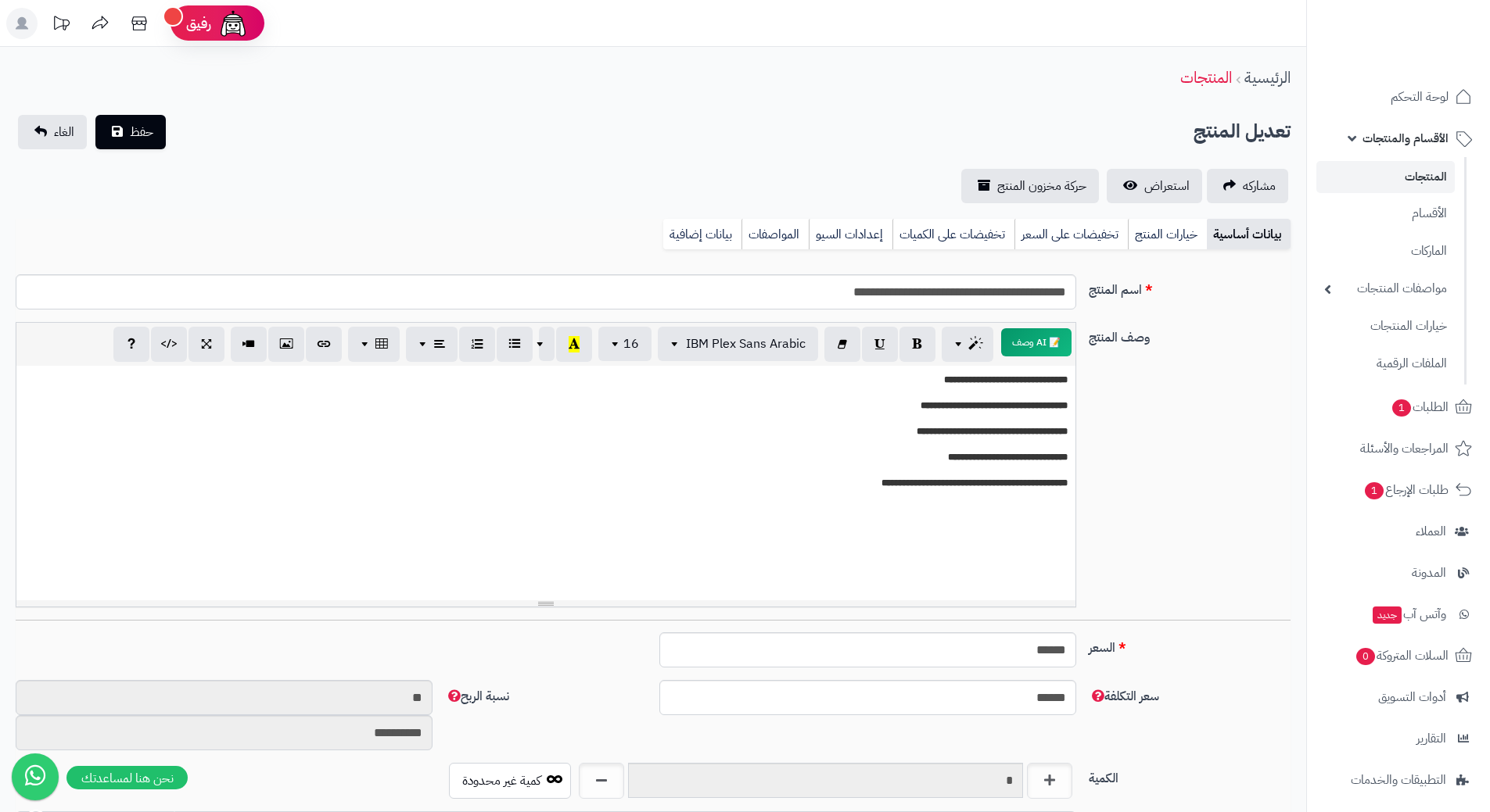
click at [1369, 146] on span "الأقسام والمنتجات" at bounding box center [1405, 139] width 86 height 22
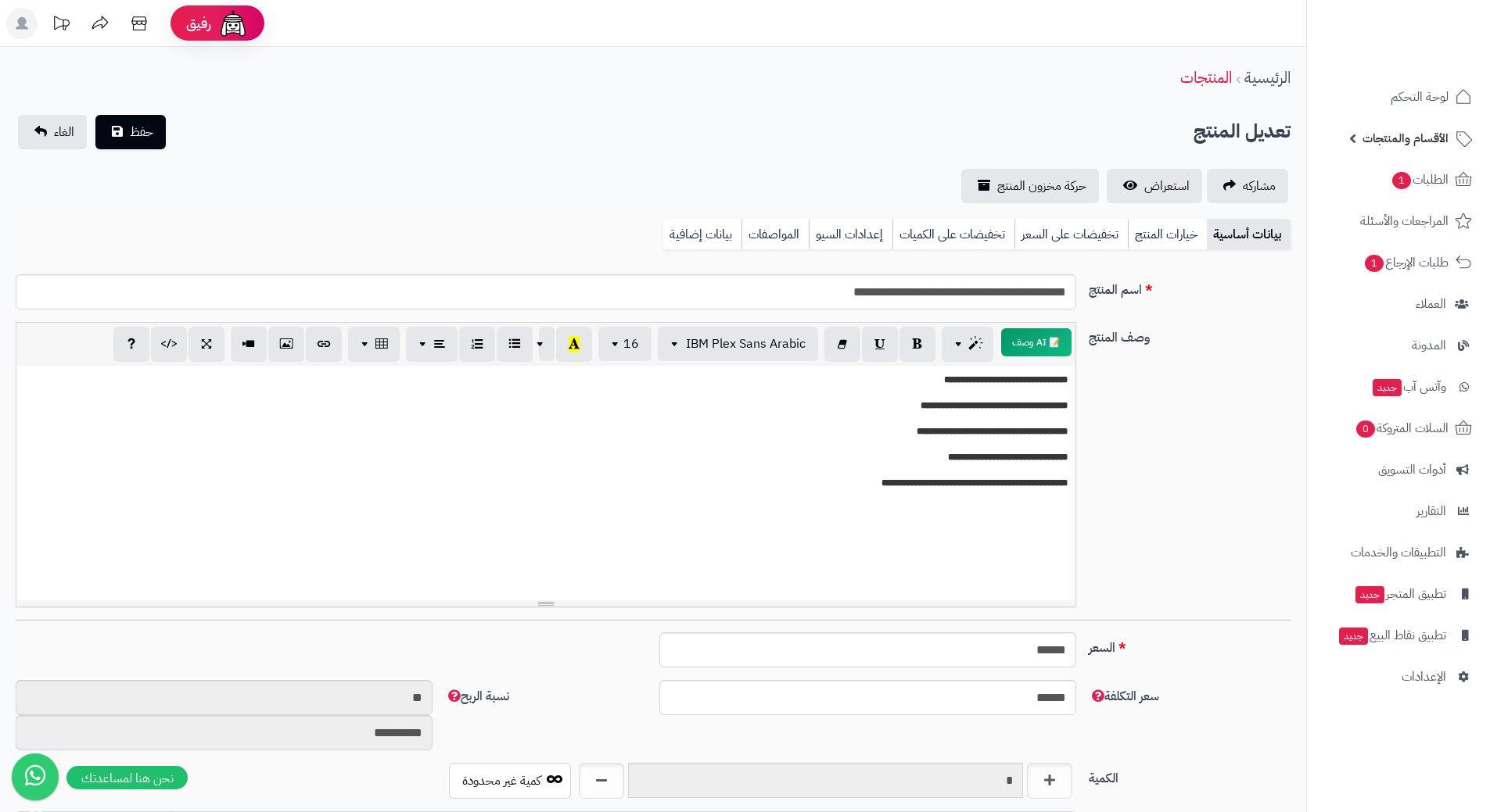
click at [1342, 150] on link "الأقسام والمنتجات" at bounding box center [1399, 139] width 165 height 38
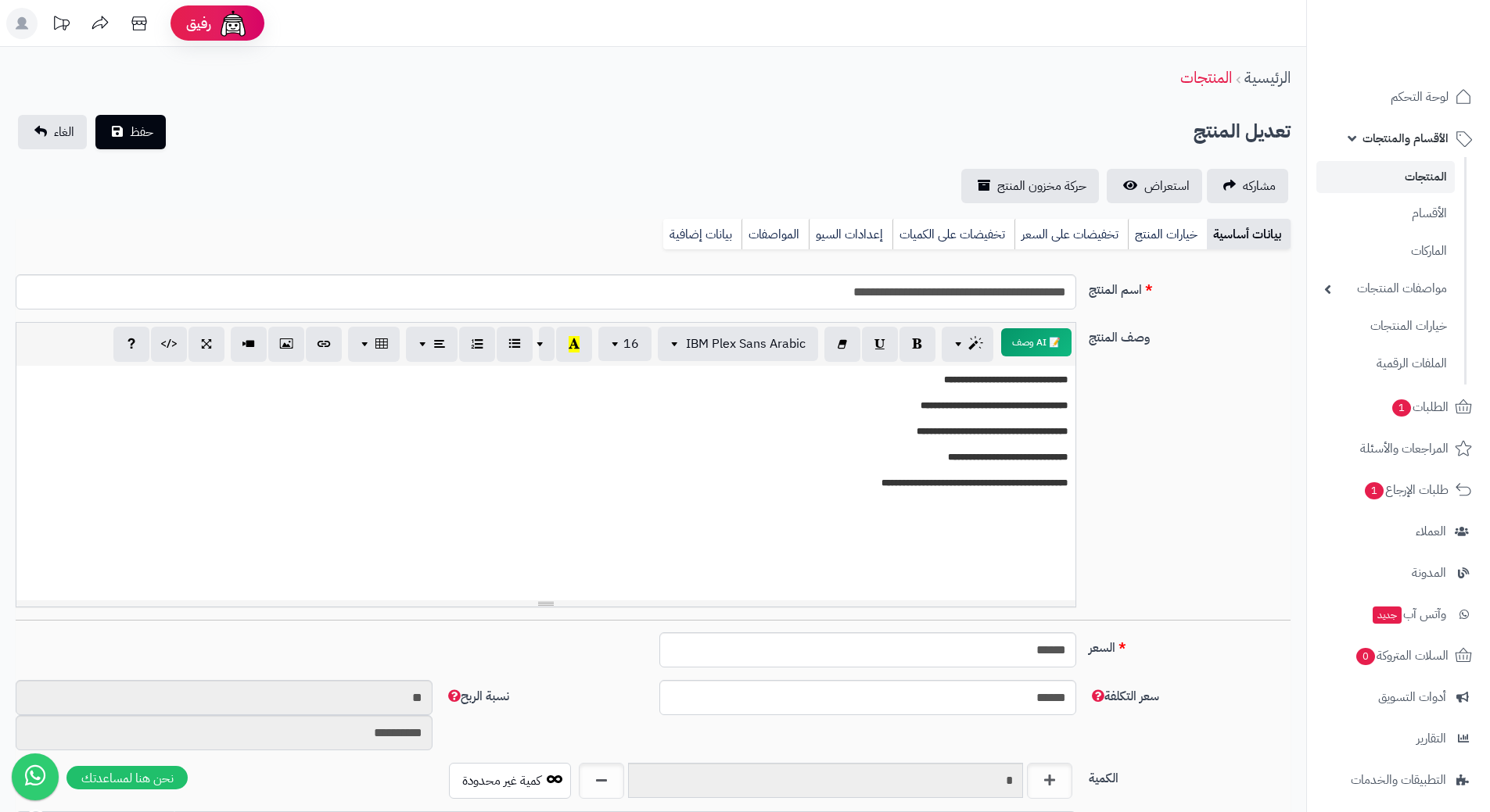
click at [1347, 143] on link "الأقسام والمنتجات" at bounding box center [1399, 139] width 165 height 38
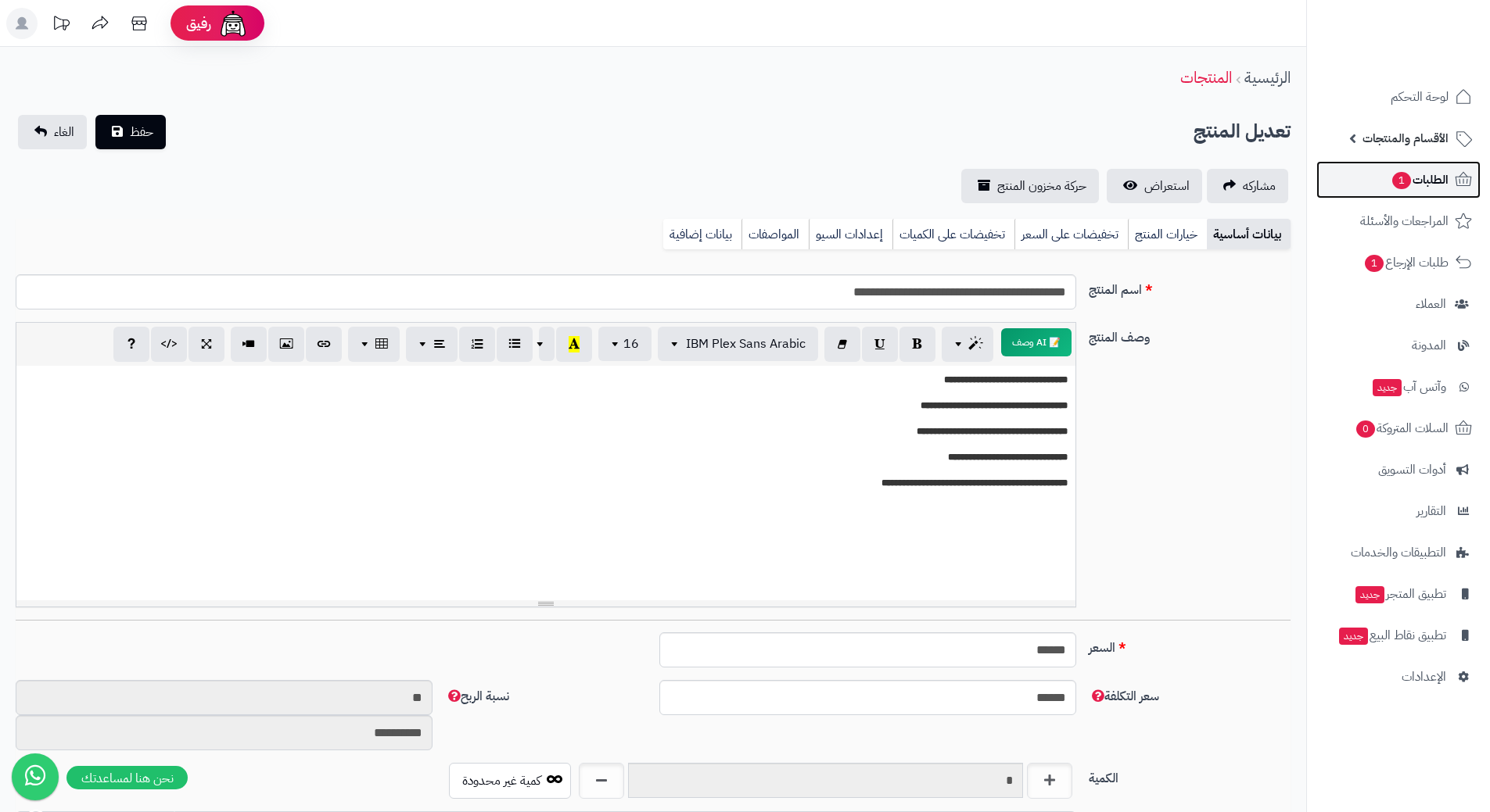
click at [1360, 179] on link "الطلبات 1" at bounding box center [1399, 179] width 165 height 38
